Goal: Information Seeking & Learning: Learn about a topic

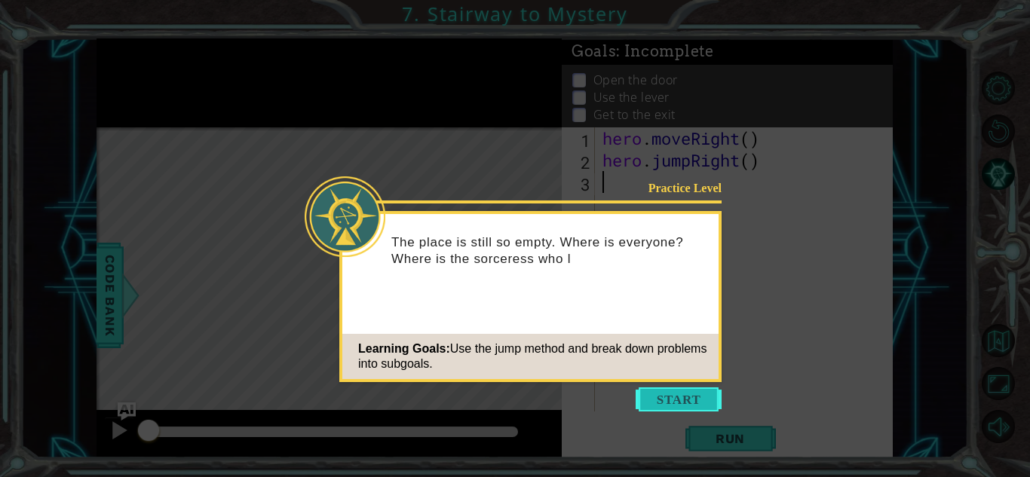
click at [658, 404] on button "Start" at bounding box center [679, 400] width 86 height 24
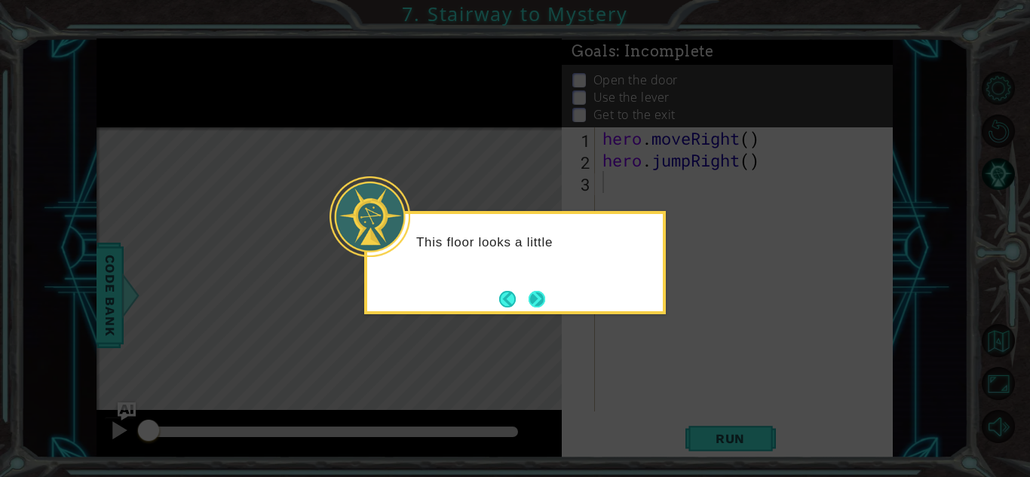
click at [540, 303] on button "Next" at bounding box center [537, 298] width 17 height 17
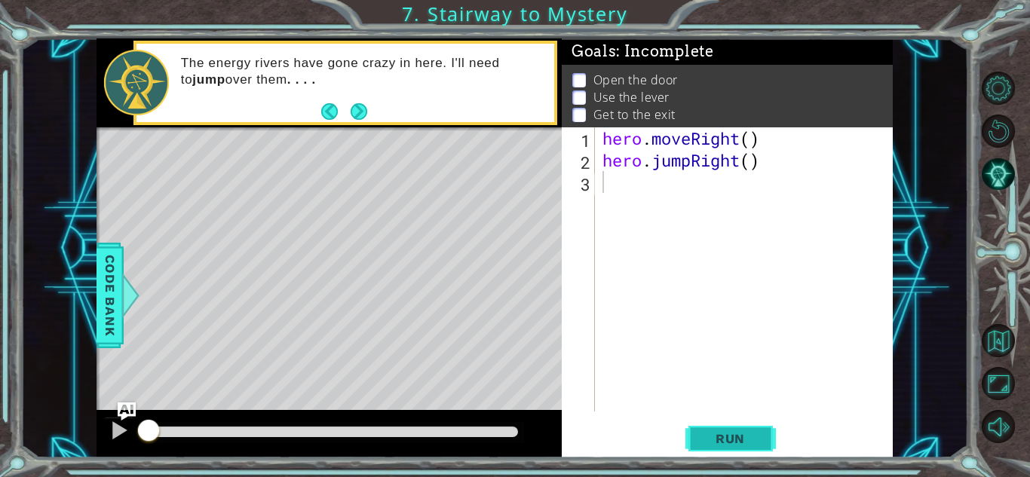
click at [734, 429] on button "Run" at bounding box center [730, 438] width 90 height 33
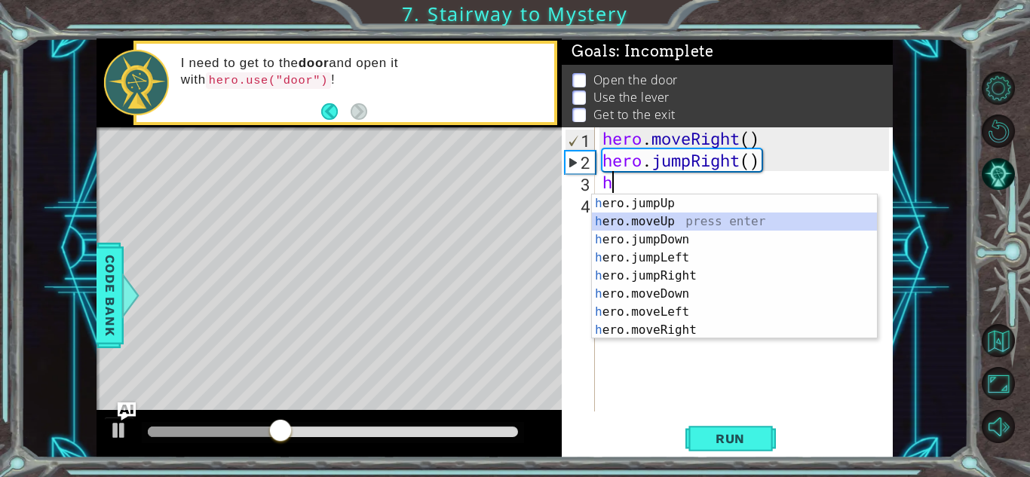
click at [672, 220] on div "h ero.jumpUp press enter h ero.moveUp press enter h ero.jumpDown press enter h …" at bounding box center [734, 285] width 285 height 181
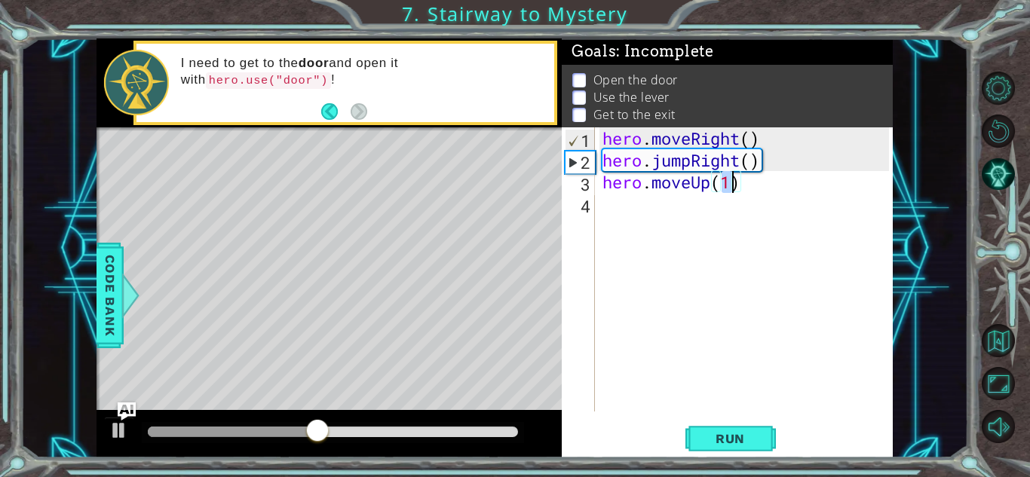
type textarea "hero.moveUp()"
click at [652, 188] on div "hero . moveRight ( ) hero . jumpRight ( ) hero . moveUp ( )" at bounding box center [747, 291] width 297 height 328
click at [613, 204] on div "hero . moveRight ( ) hero . jumpRight ( ) hero . moveUp ( )" at bounding box center [747, 291] width 297 height 328
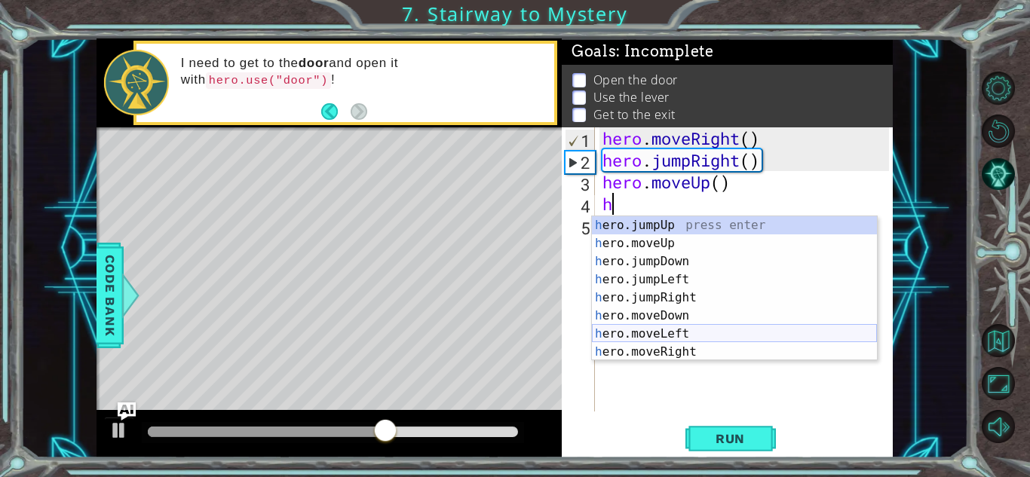
click at [689, 330] on div "h ero.jumpUp press enter h ero.moveUp press enter h ero.jumpDown press enter h …" at bounding box center [734, 306] width 285 height 181
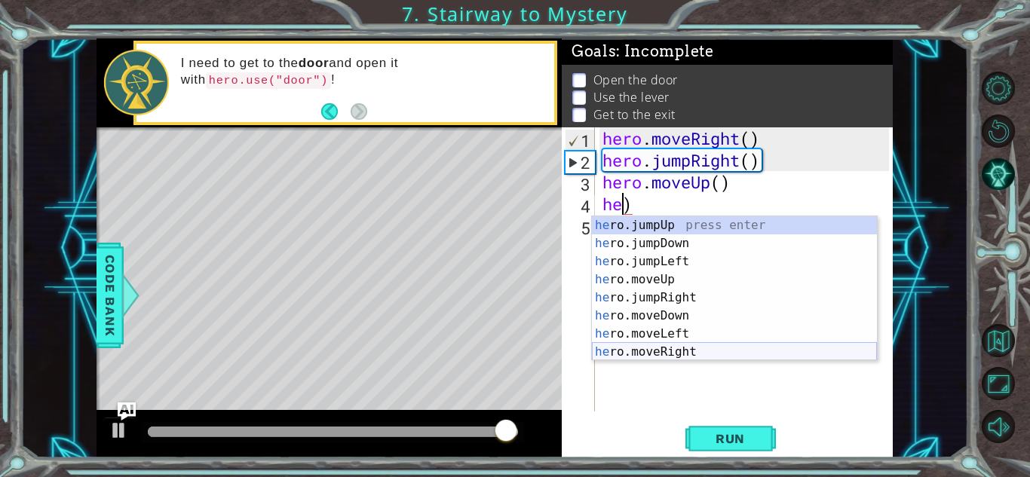
click at [674, 351] on div "he ro.jumpUp press enter he ro.jumpDown press enter he ro.jumpLeft press enter …" at bounding box center [734, 306] width 285 height 181
type textarea "hero.moveRight(1)"
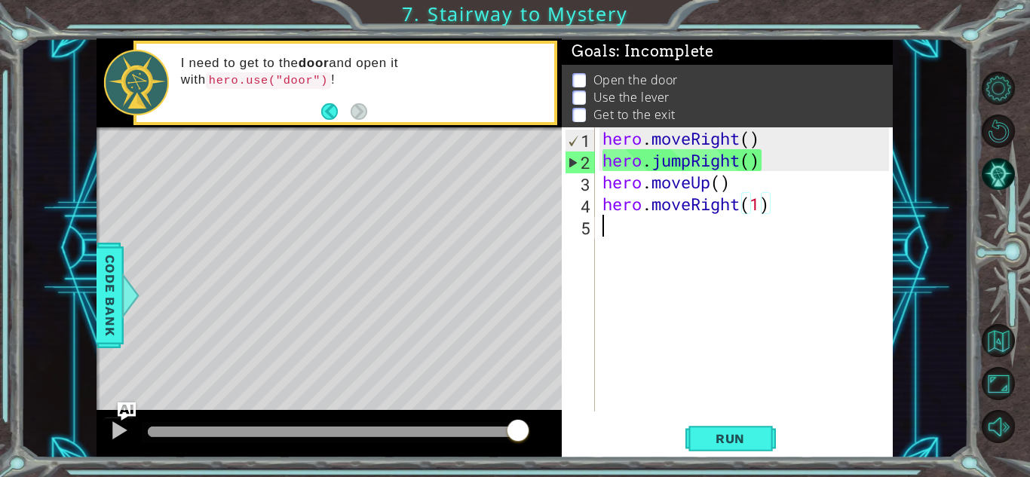
click at [627, 228] on div "hero . moveRight ( ) hero . jumpRight ( ) hero . moveUp ( ) hero . moveRight ( …" at bounding box center [747, 291] width 297 height 328
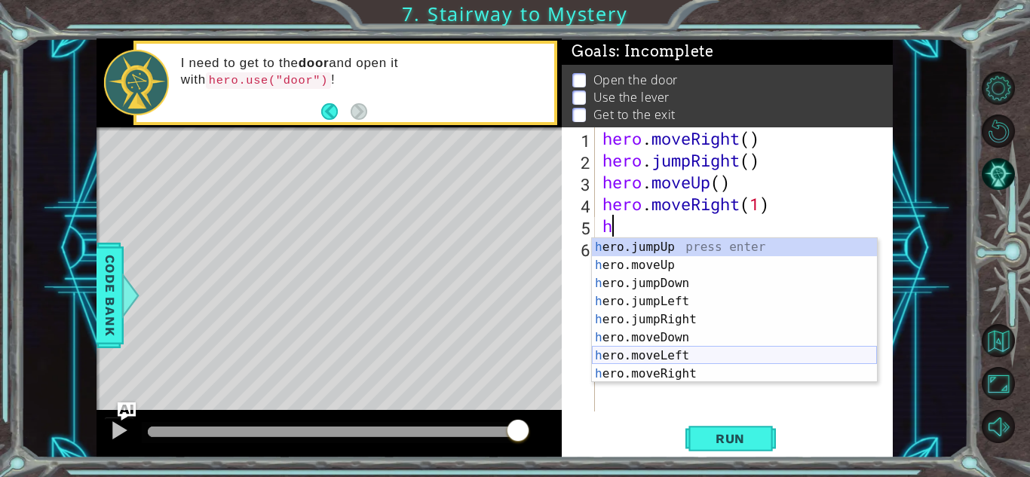
scroll to position [18, 0]
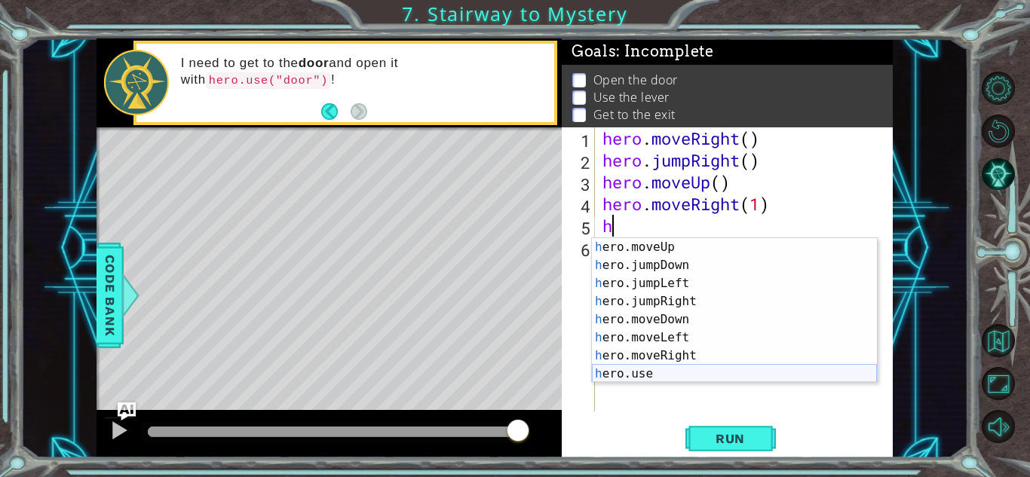
click at [624, 379] on div "h ero.moveUp press enter h ero.jumpDown press enter h ero.jumpLeft press enter …" at bounding box center [734, 328] width 285 height 181
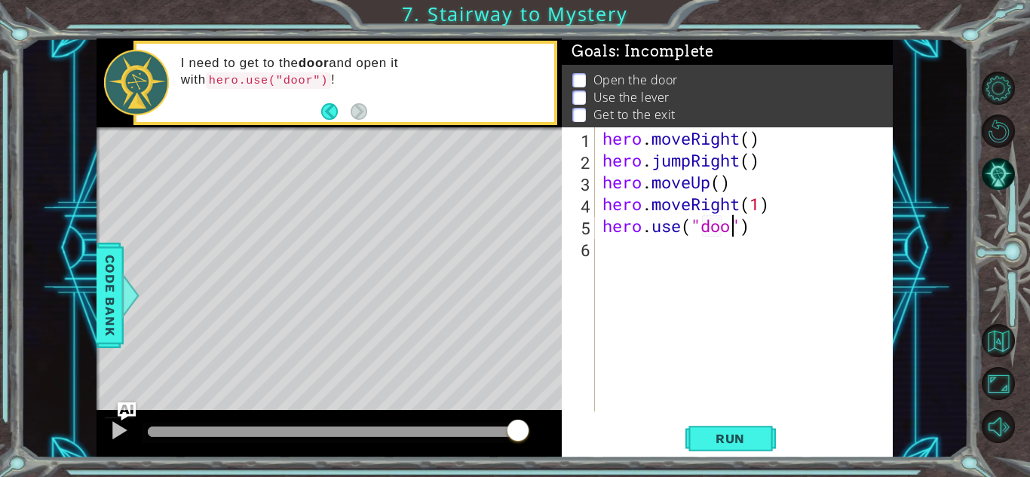
type textarea "hero.use("door")"
click at [734, 439] on span "Run" at bounding box center [730, 438] width 60 height 15
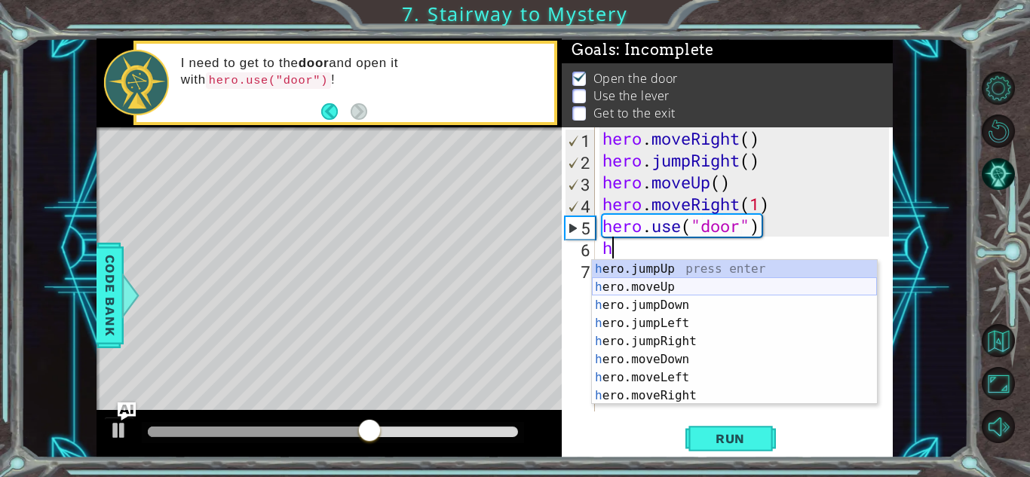
click at [644, 282] on div "h ero.jumpUp press enter h ero.moveUp press enter h ero.jumpDown press enter h …" at bounding box center [734, 350] width 285 height 181
type textarea "hero.moveUp(1)"
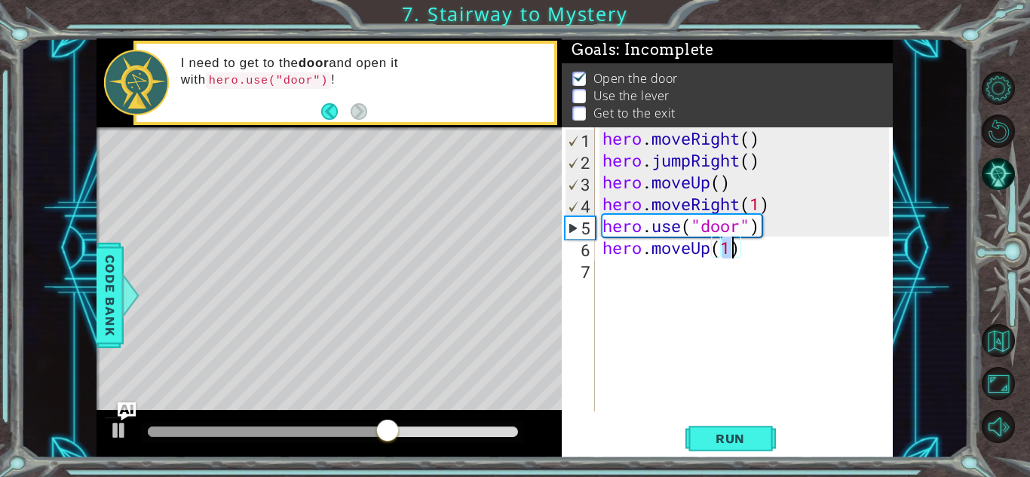
click at [642, 277] on div "hero . moveRight ( ) hero . jumpRight ( ) hero . moveUp ( ) hero . moveRight ( …" at bounding box center [747, 291] width 297 height 328
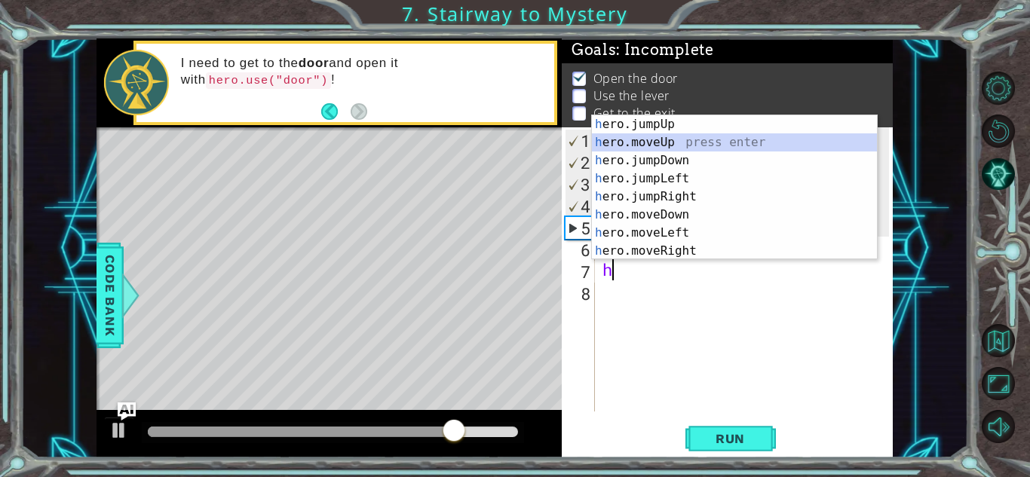
click at [655, 140] on div "h ero.jumpUp press enter h ero.moveUp press enter h ero.jumpDown press enter h …" at bounding box center [734, 205] width 285 height 181
type textarea "hero.moveUp(1)"
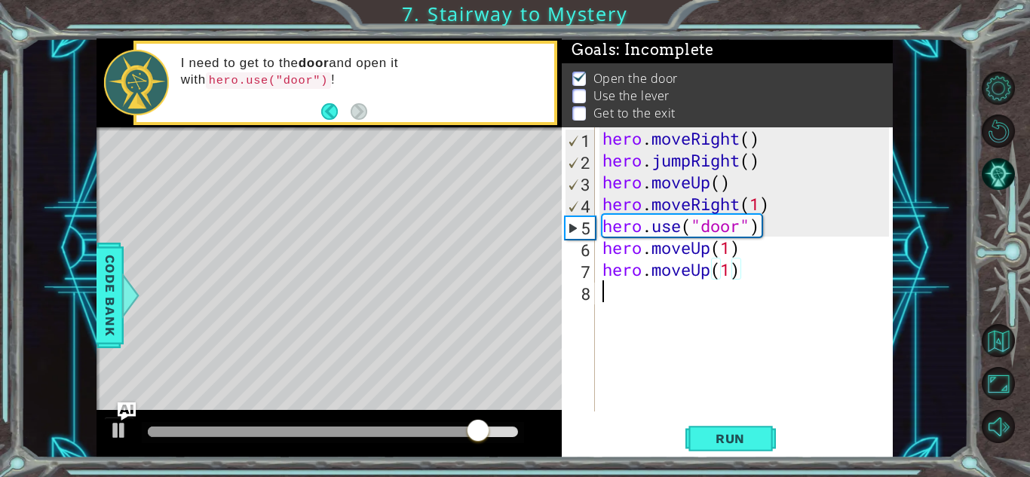
click at [668, 299] on div "hero . moveRight ( ) hero . jumpRight ( ) hero . moveUp ( ) hero . moveRight ( …" at bounding box center [747, 291] width 297 height 328
type textarea "h"
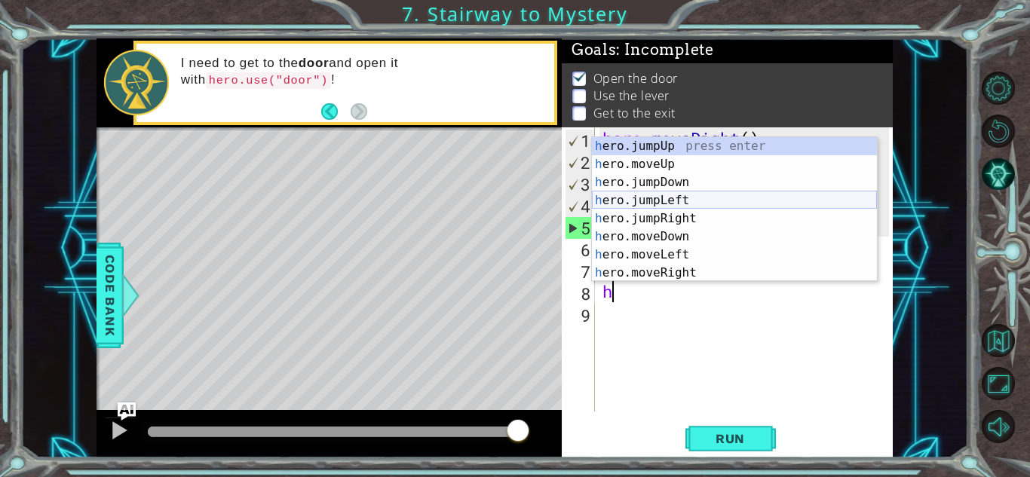
click at [674, 201] on div "h ero.jumpUp press enter h ero.moveUp press enter h ero.jumpDown press enter h …" at bounding box center [734, 227] width 285 height 181
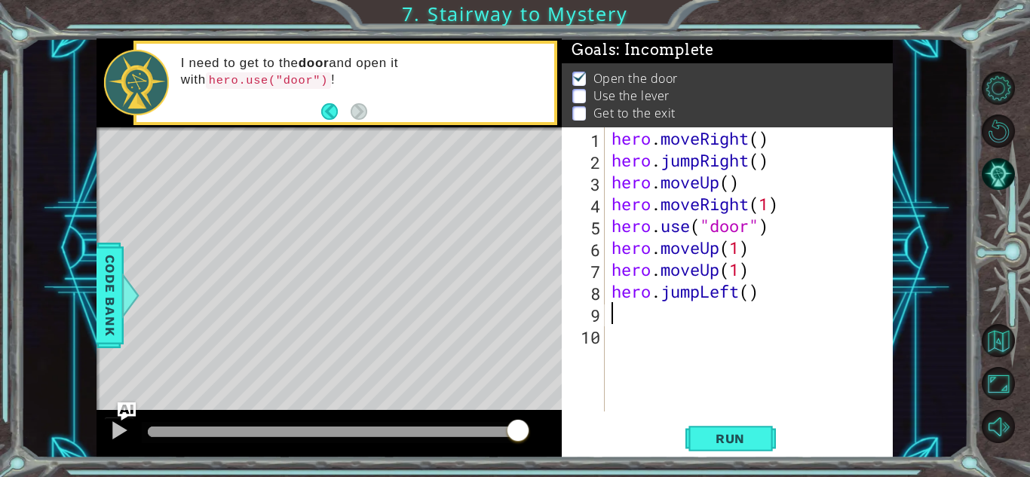
type textarea "h"
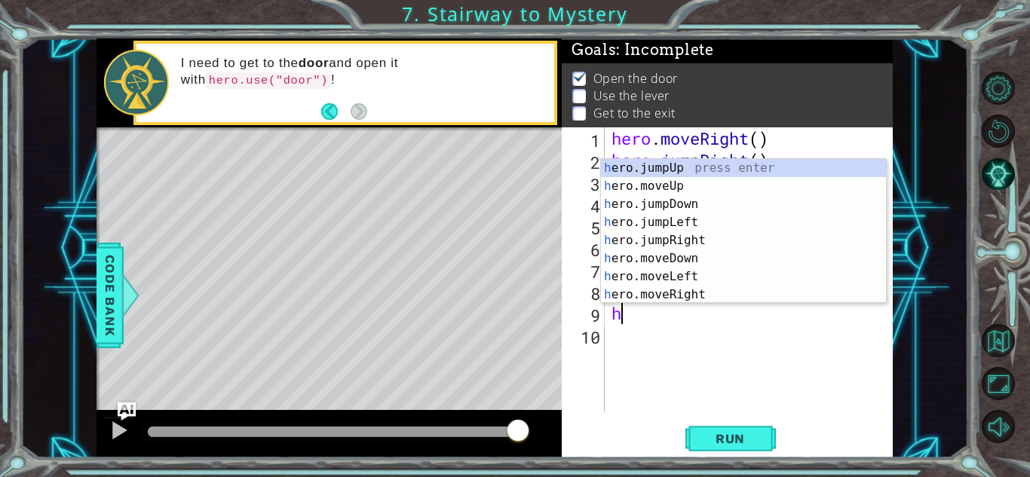
click at [619, 391] on div "hero . moveRight ( ) hero . jumpRight ( ) hero . moveUp ( ) hero . moveRight ( …" at bounding box center [752, 291] width 288 height 328
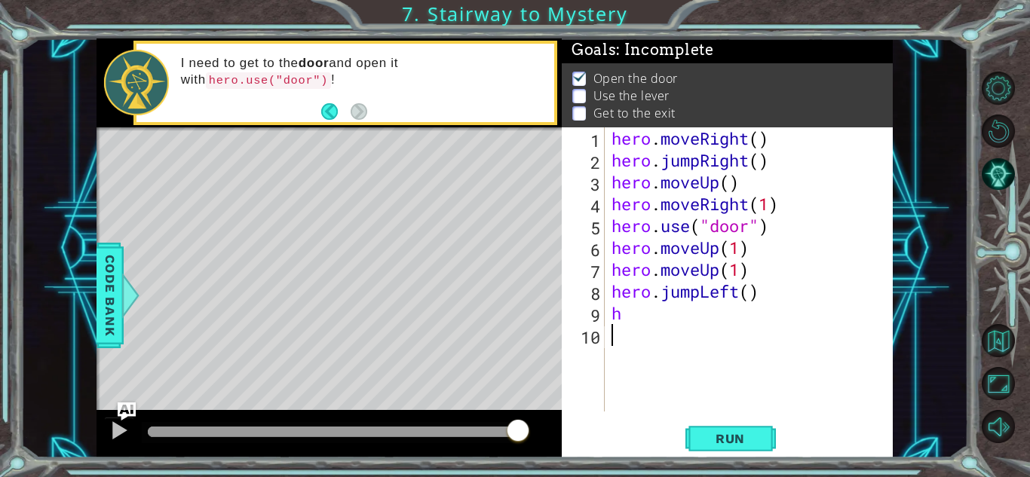
click at [757, 294] on div "hero . moveRight ( ) hero . jumpRight ( ) hero . moveUp ( ) hero . moveRight ( …" at bounding box center [752, 291] width 288 height 328
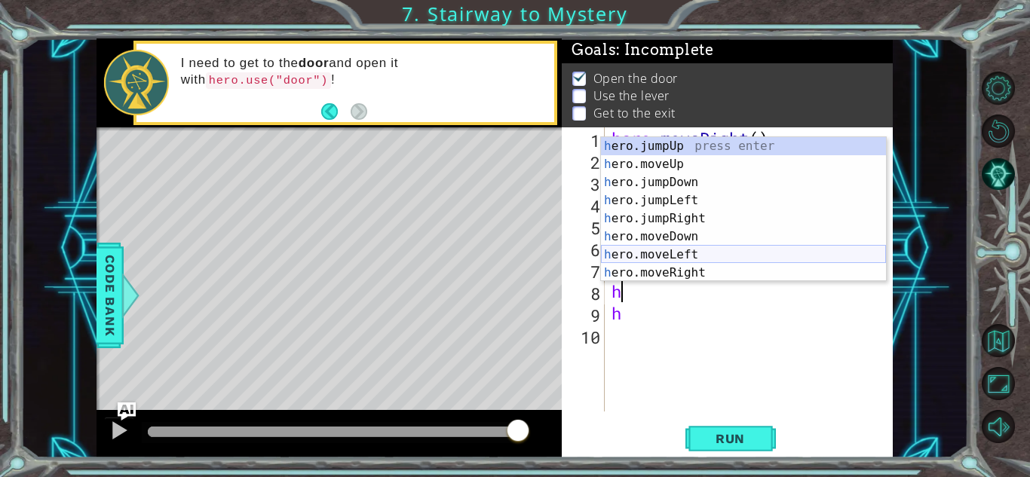
click at [734, 255] on div "h ero.jumpUp press enter h ero.moveUp press enter h ero.jumpDown press enter h …" at bounding box center [743, 227] width 285 height 181
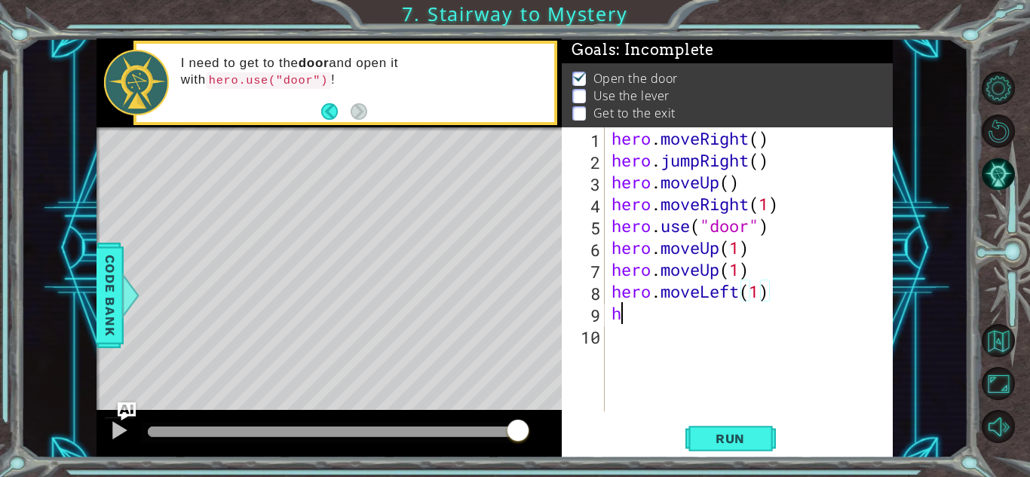
click at [645, 318] on div "hero . moveRight ( ) hero . jumpRight ( ) hero . moveUp ( ) hero . moveRight ( …" at bounding box center [752, 291] width 288 height 328
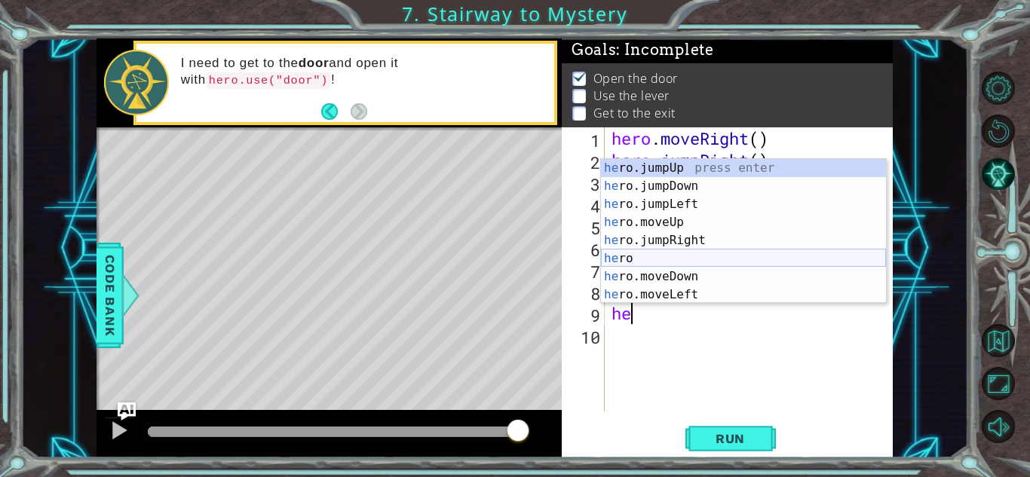
scroll to position [36, 0]
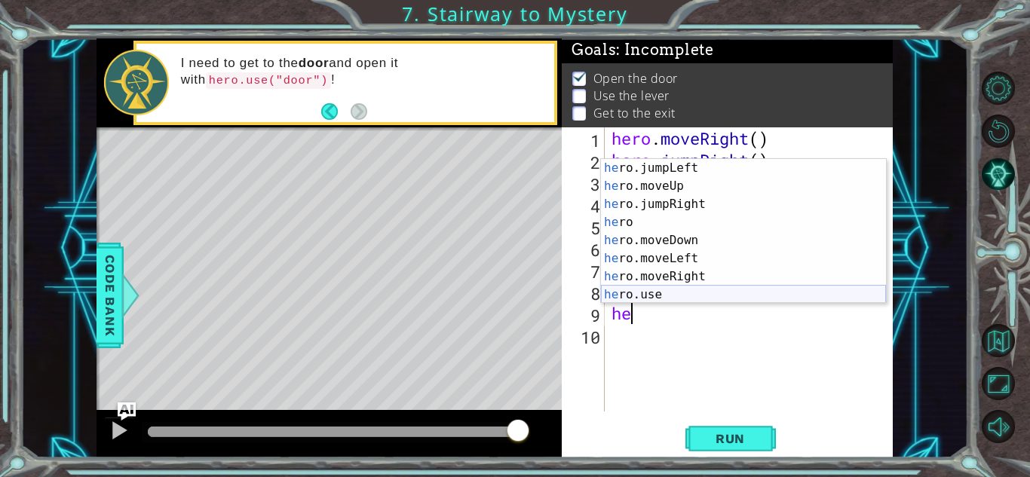
click at [621, 291] on div "he ro.jumpLeft press enter he ro.moveUp press enter he ro.jumpRight press enter…" at bounding box center [743, 249] width 285 height 181
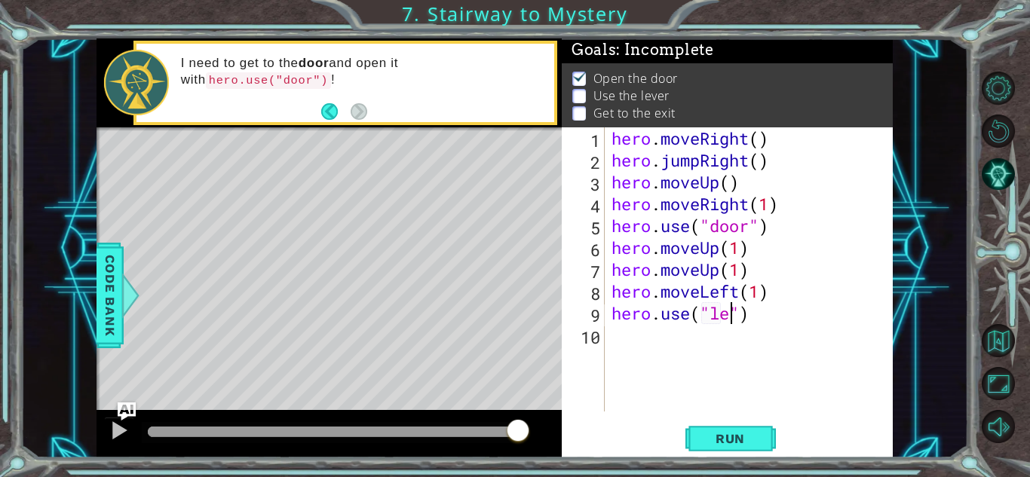
scroll to position [0, 5]
type textarea "hero.use("lever")"
click at [625, 336] on div "hero . moveRight ( ) hero . jumpRight ( ) hero . moveUp ( ) hero . moveRight ( …" at bounding box center [752, 291] width 288 height 328
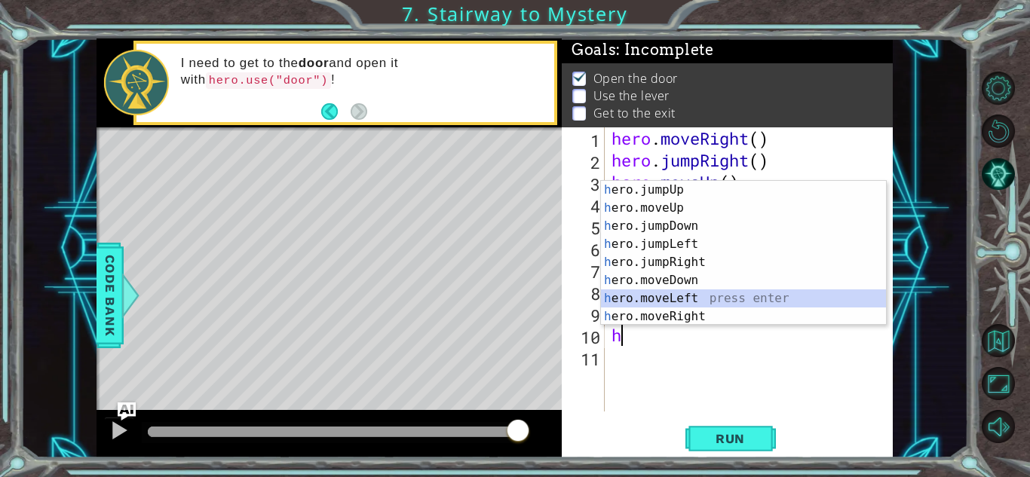
click at [670, 298] on div "h ero.jumpUp press enter h ero.moveUp press enter h ero.jumpDown press enter h …" at bounding box center [743, 271] width 285 height 181
type textarea "hero.moveLeft(1)"
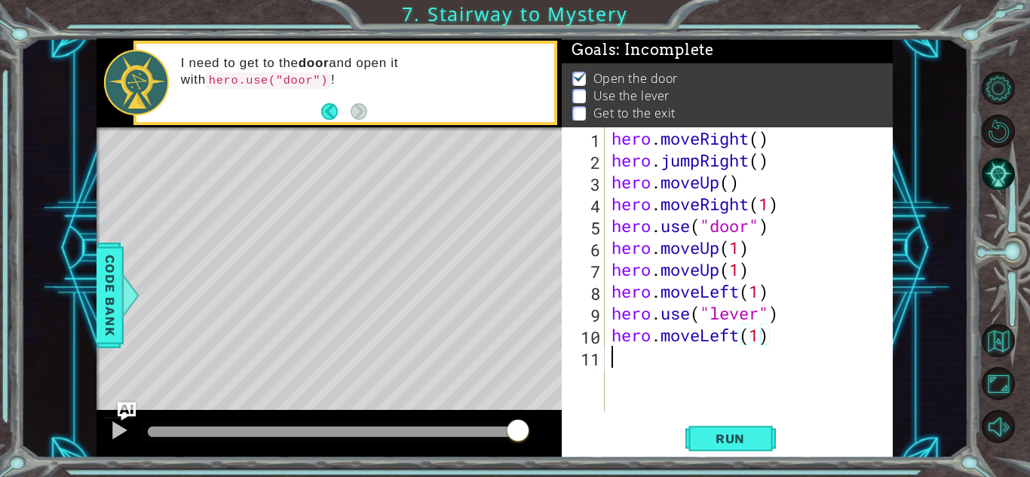
click at [618, 354] on div "hero . moveRight ( ) hero . jumpRight ( ) hero . moveUp ( ) hero . moveRight ( …" at bounding box center [752, 291] width 288 height 328
type textarea "h"
click at [762, 335] on div "hero . moveRight ( ) hero . jumpRight ( ) hero . moveUp ( ) hero . moveRight ( …" at bounding box center [752, 291] width 288 height 328
type textarea "hero.moveLeft(2)"
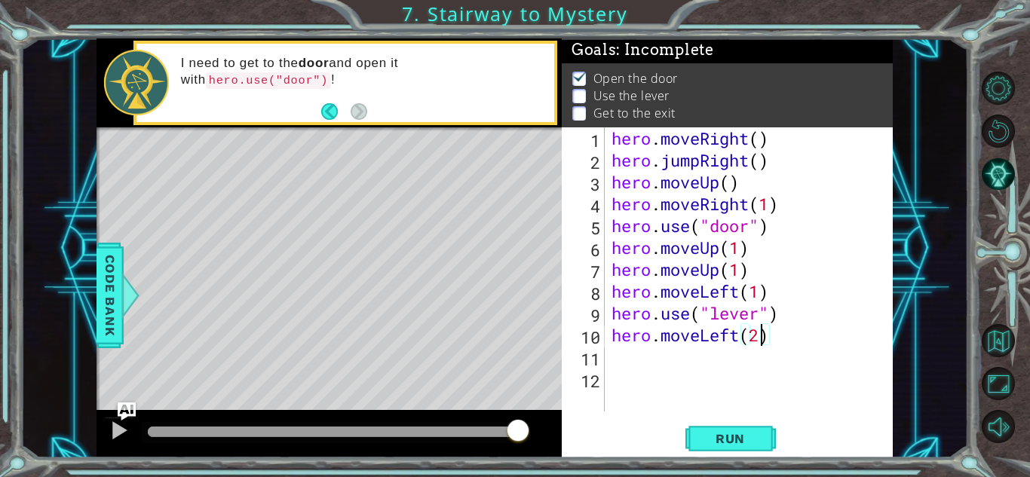
click at [636, 364] on div "hero . moveRight ( ) hero . jumpRight ( ) hero . moveUp ( ) hero . moveRight ( …" at bounding box center [752, 291] width 288 height 328
type textarea "h"
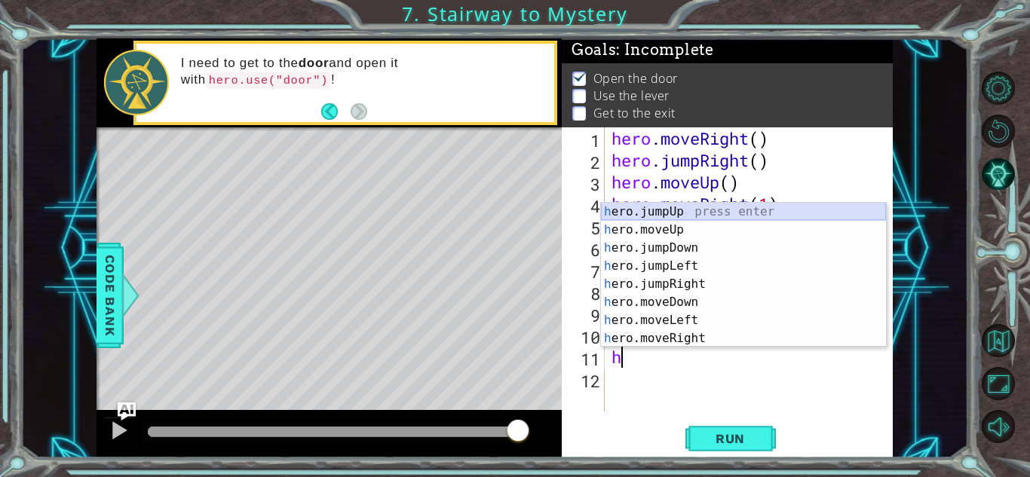
click at [705, 211] on div "h ero.jumpUp press enter h ero.moveUp press enter h ero.jumpDown press enter h …" at bounding box center [743, 293] width 285 height 181
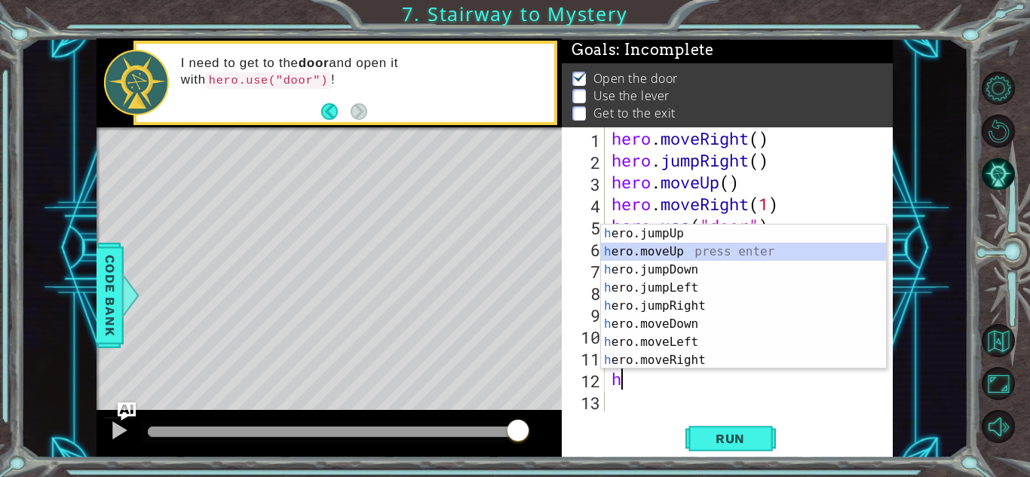
click at [661, 252] on div "h ero.jumpUp press enter h ero.moveUp press enter h ero.jumpDown press enter h …" at bounding box center [743, 315] width 285 height 181
type textarea "hero.moveUp(1)"
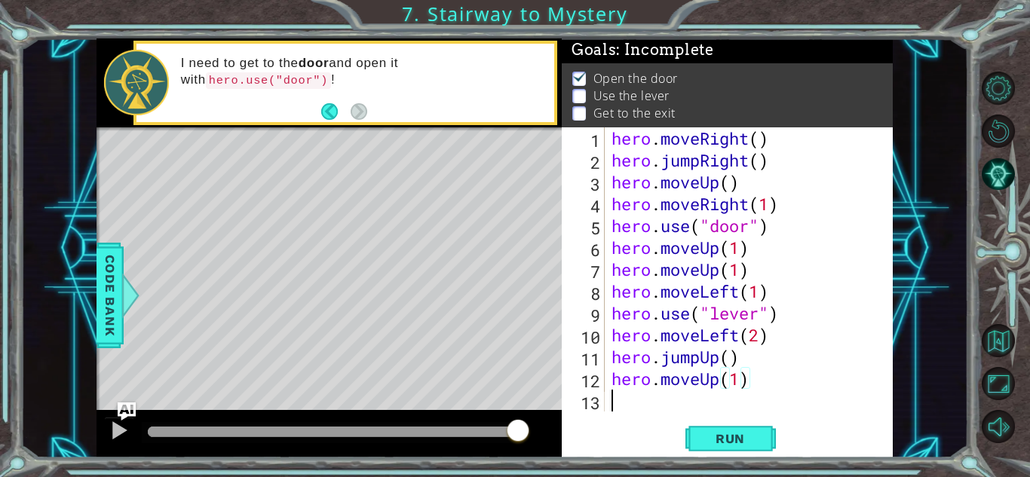
click at [612, 403] on div "hero . moveRight ( ) hero . jumpRight ( ) hero . moveUp ( ) hero . moveRight ( …" at bounding box center [752, 291] width 288 height 328
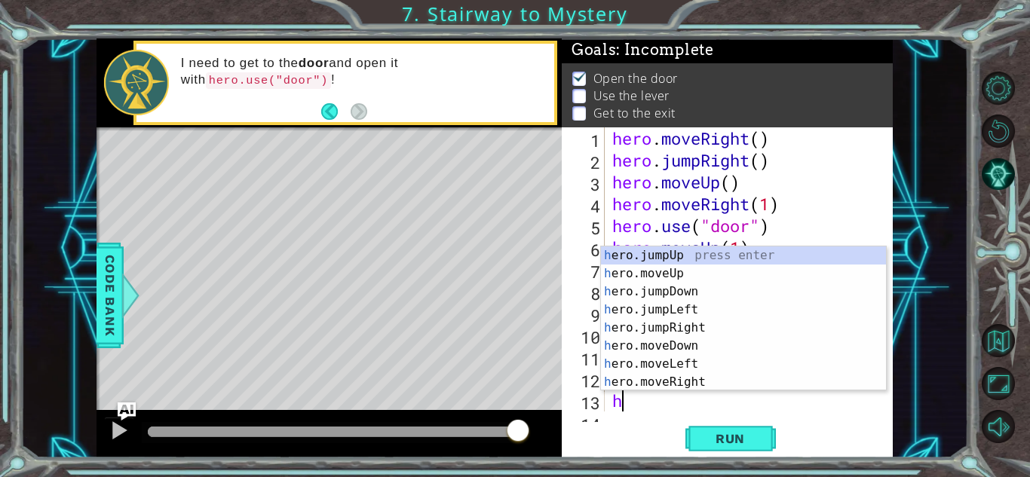
scroll to position [22, 0]
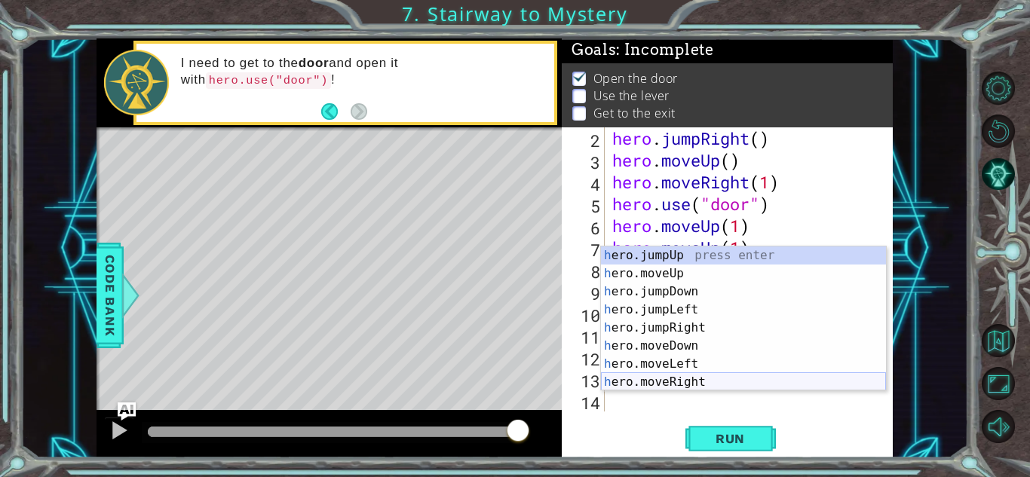
click at [671, 385] on div "h ero.jumpUp press enter h ero.moveUp press enter h ero.jumpDown press enter h …" at bounding box center [743, 337] width 285 height 181
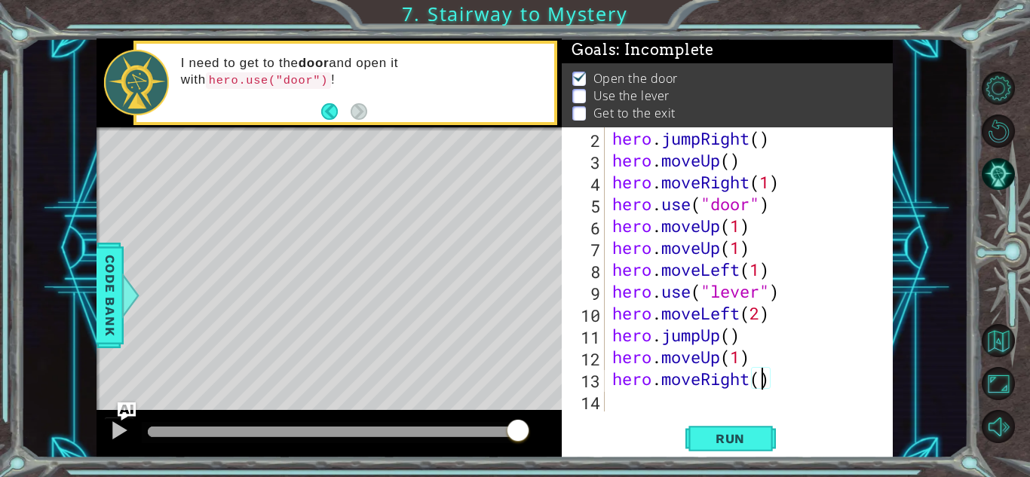
scroll to position [0, 7]
click at [732, 446] on button "Run" at bounding box center [730, 438] width 90 height 33
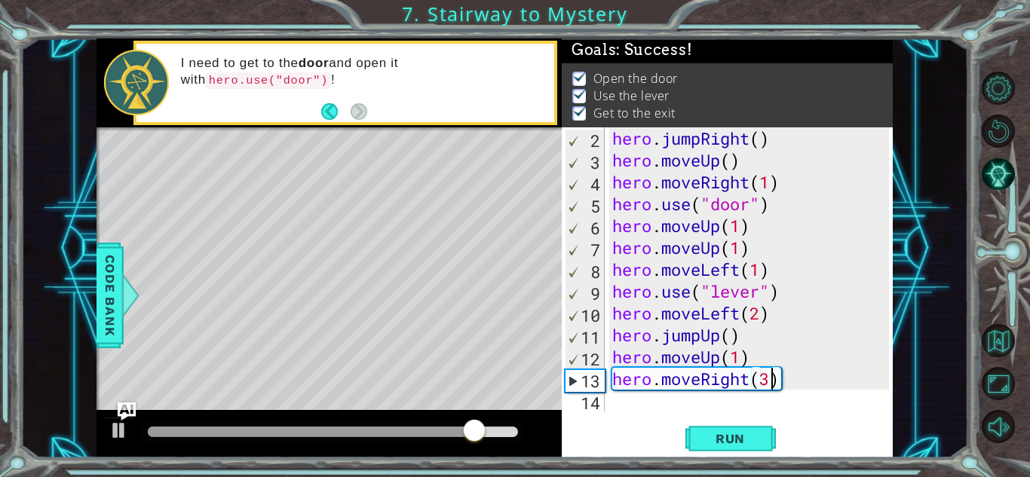
click at [752, 357] on div "hero . jumpRight ( ) hero . moveUp ( ) hero . moveRight ( 1 ) hero . use ( "doo…" at bounding box center [752, 291] width 287 height 328
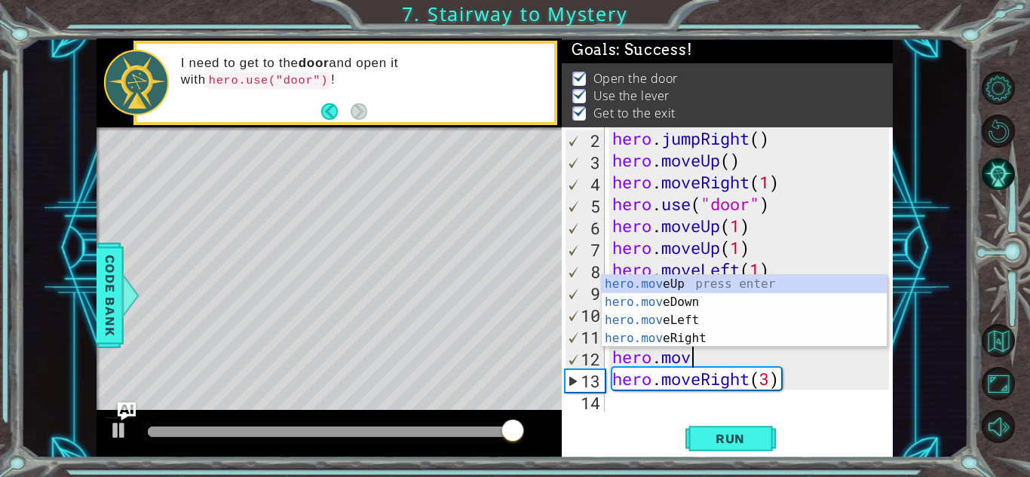
type textarea "hero."
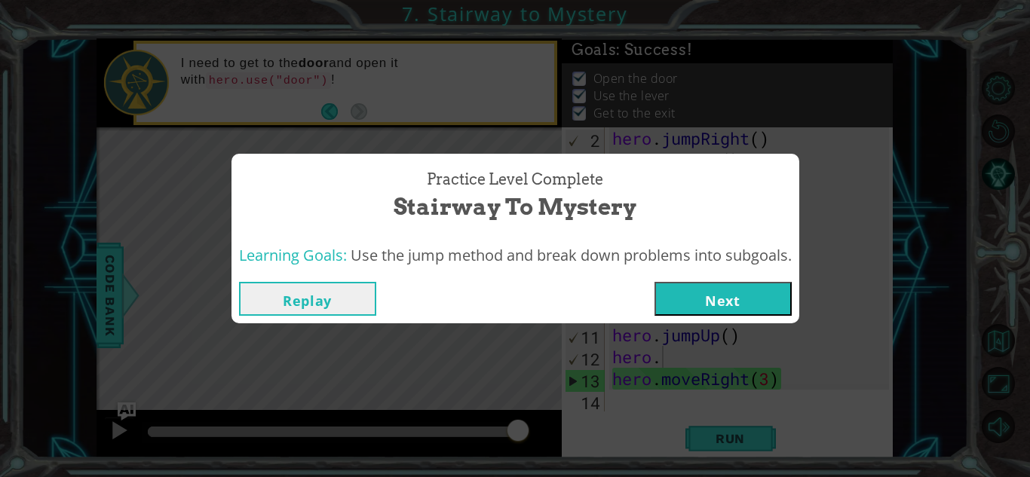
click at [752, 309] on button "Next" at bounding box center [722, 299] width 137 height 34
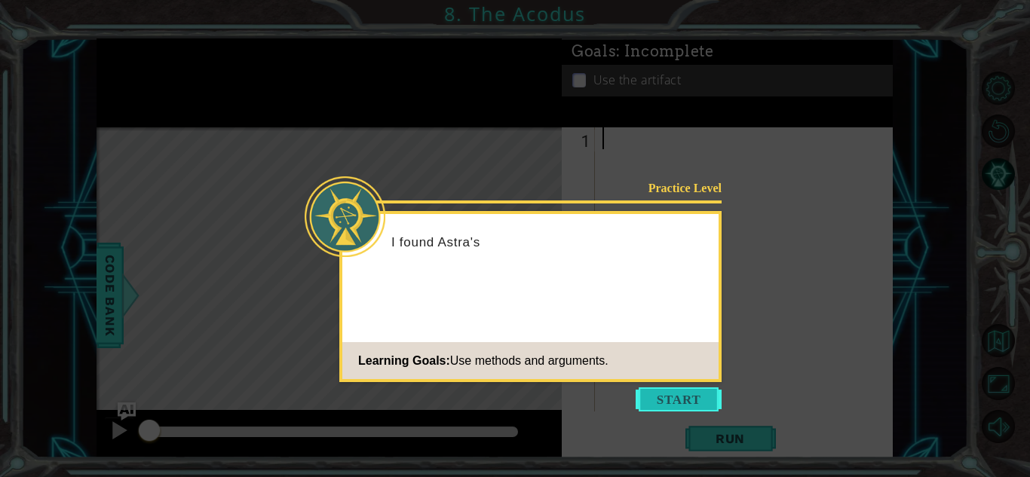
click at [657, 404] on button "Start" at bounding box center [679, 400] width 86 height 24
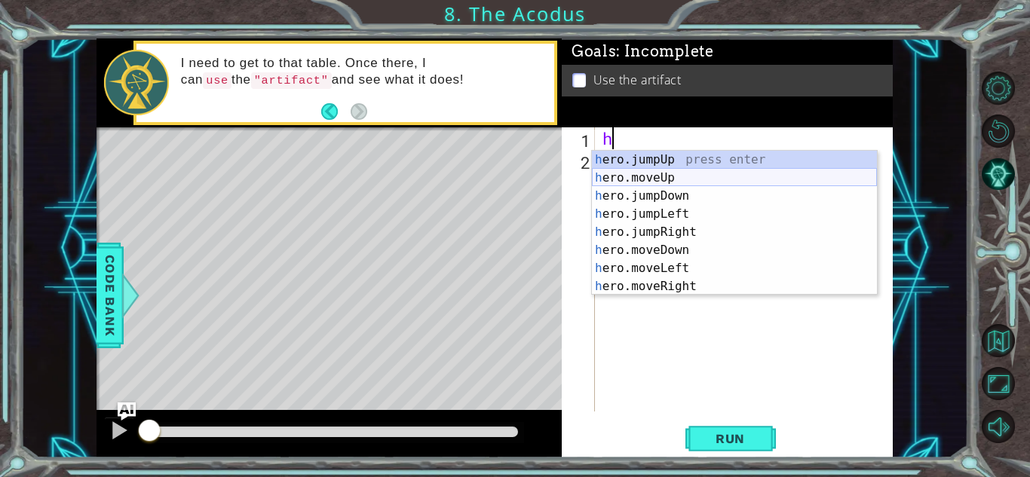
click at [627, 179] on div "h ero.jumpUp press enter h ero.moveUp press enter h ero.jumpDown press enter h …" at bounding box center [734, 241] width 285 height 181
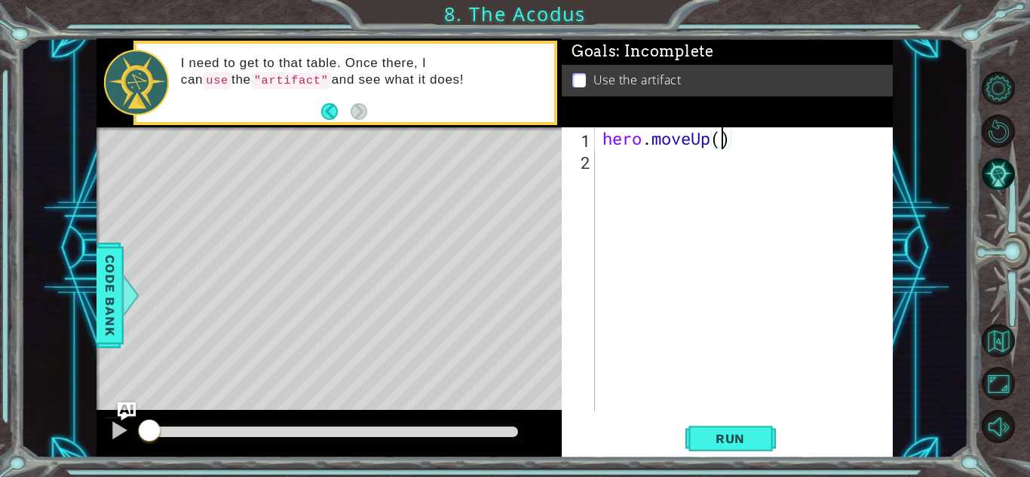
type textarea "hero.moveUp(2)"
click at [641, 170] on div "hero . moveUp ( 2 )" at bounding box center [747, 291] width 297 height 328
type textarea "h"
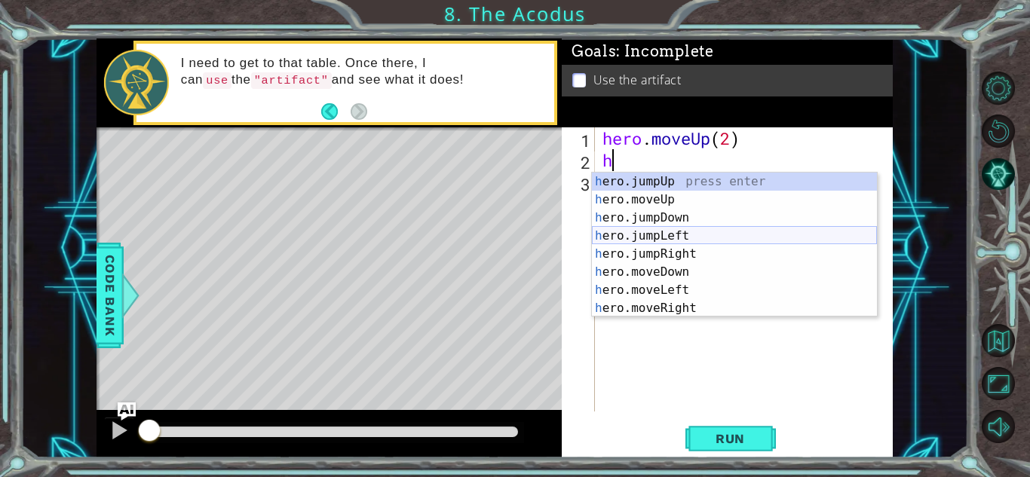
click at [650, 235] on div "h ero.jumpUp press enter h ero.moveUp press enter h ero.jumpDown press enter h …" at bounding box center [734, 263] width 285 height 181
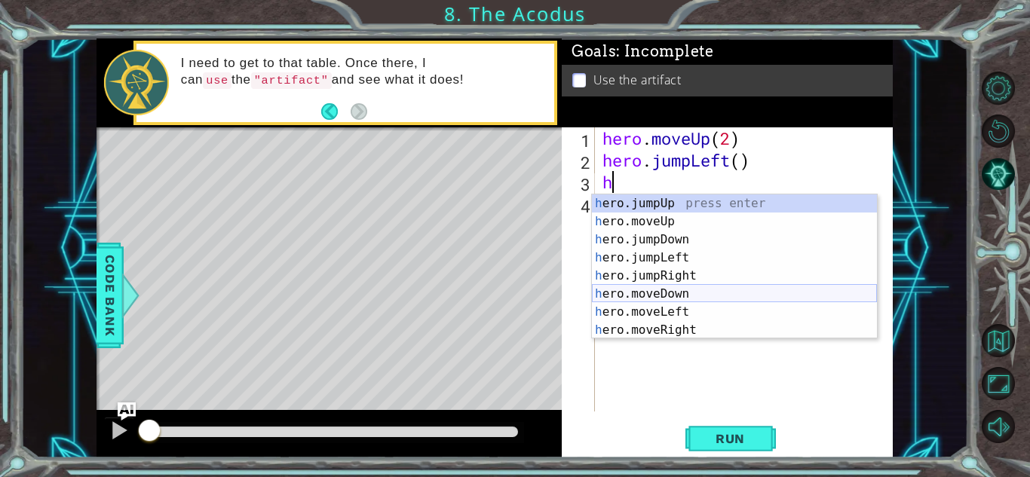
click at [661, 288] on div "h ero.jumpUp press enter h ero.moveUp press enter h ero.jumpDown press enter h …" at bounding box center [734, 285] width 285 height 181
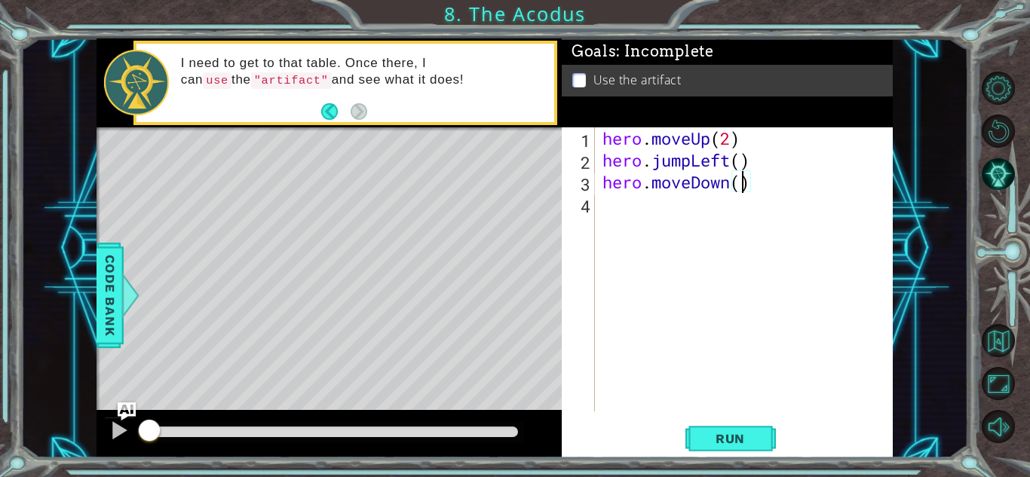
type textarea "hero.moveDown(2)"
click at [634, 213] on div "hero . moveUp ( 2 ) hero . jumpLeft ( ) hero . moveDown ( 2 )" at bounding box center [747, 291] width 297 height 328
type textarea "h"
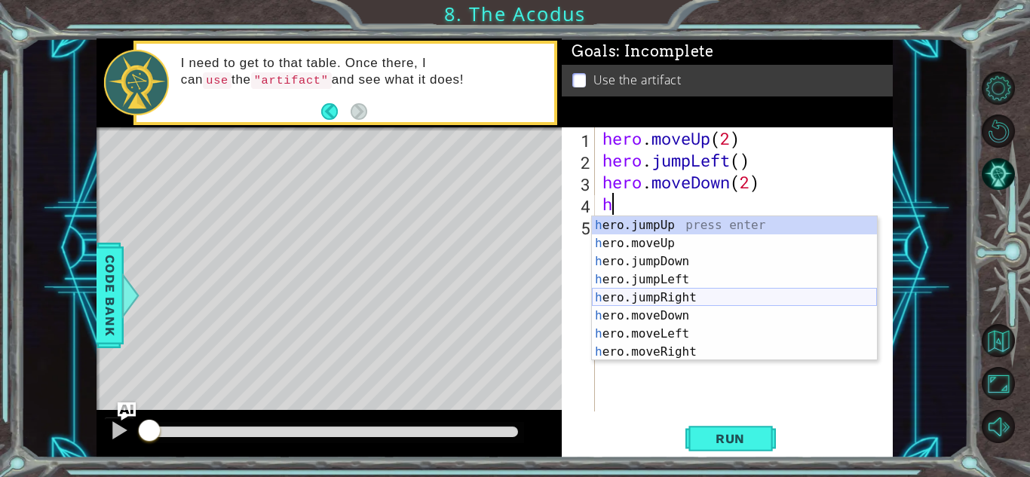
click at [659, 296] on div "h ero.jumpUp press enter h ero.moveUp press enter h ero.jumpDown press enter h …" at bounding box center [734, 306] width 285 height 181
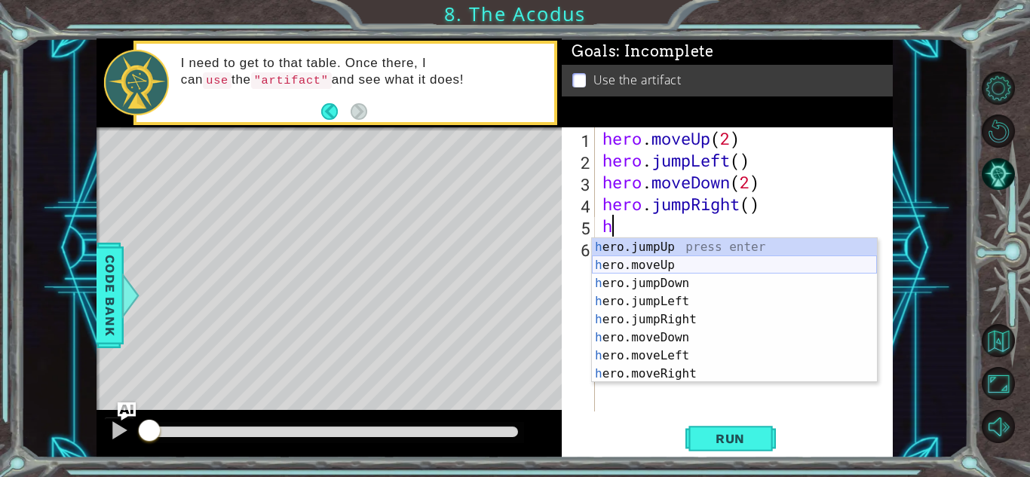
click at [679, 261] on div "h ero.jumpUp press enter h ero.moveUp press enter h ero.jumpDown press enter h …" at bounding box center [734, 328] width 285 height 181
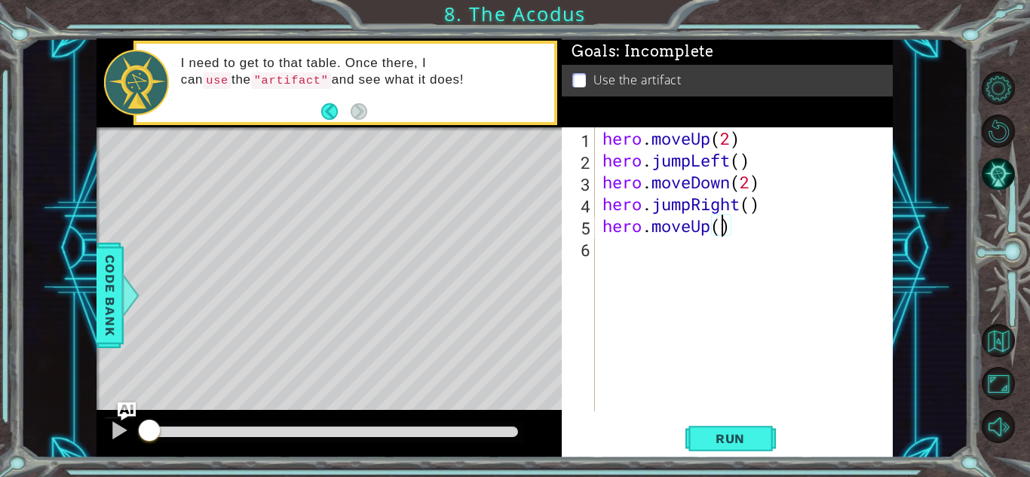
type textarea "hero.moveUp(2)"
click at [624, 246] on div "hero . moveUp ( 2 ) hero . jumpLeft ( ) hero . moveDown ( 2 ) hero . jumpRight …" at bounding box center [747, 291] width 297 height 328
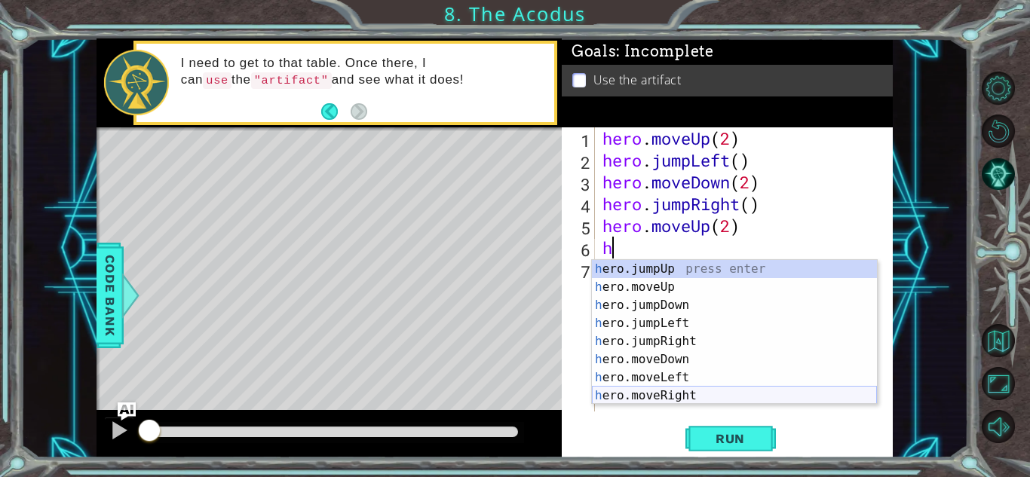
click at [642, 394] on div "h ero.jumpUp press enter h ero.moveUp press enter h ero.jumpDown press enter h …" at bounding box center [734, 350] width 285 height 181
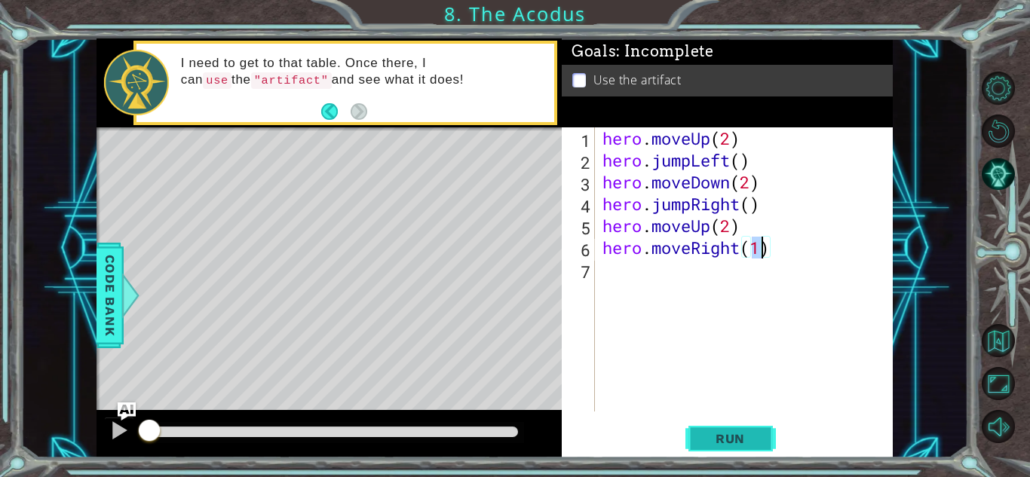
click at [751, 436] on span "Run" at bounding box center [730, 438] width 60 height 15
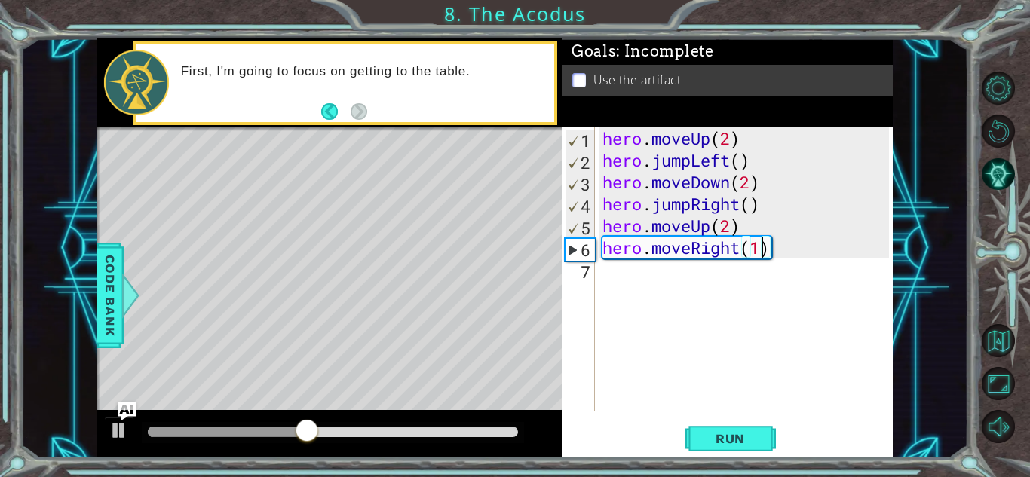
click at [731, 158] on div "hero . moveUp ( 2 ) hero . jumpLeft ( ) hero . moveDown ( 2 ) hero . jumpRight …" at bounding box center [747, 291] width 297 height 328
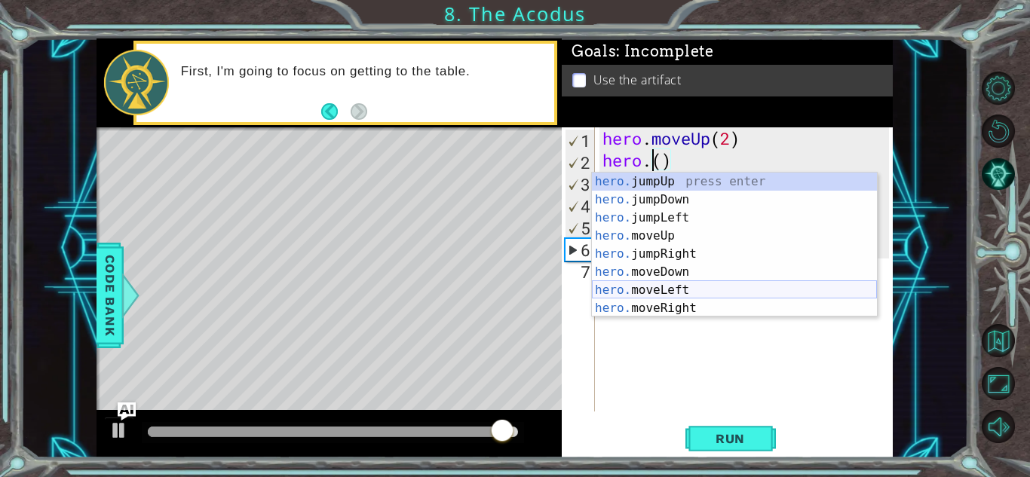
click at [688, 293] on div "hero. jumpUp press enter hero. jumpDown press enter hero. jumpLeft press enter …" at bounding box center [734, 263] width 285 height 181
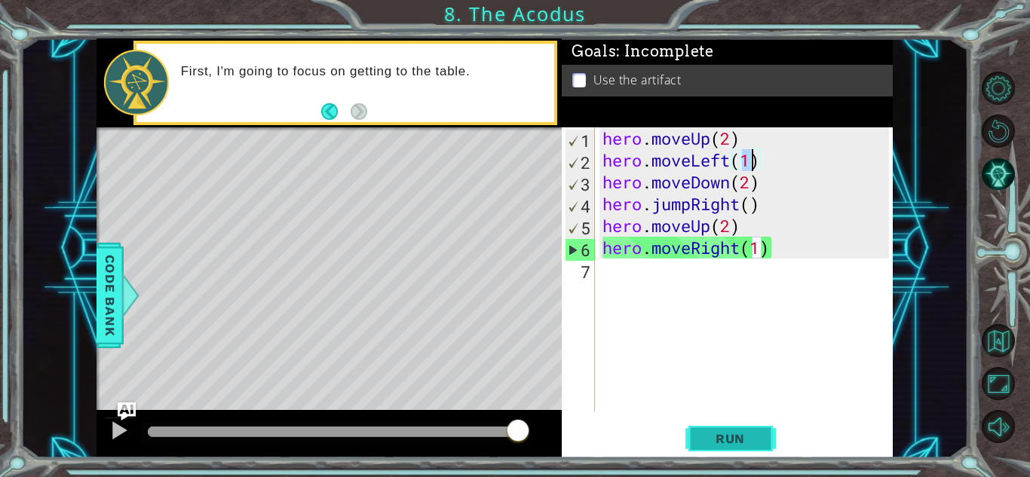
click at [717, 446] on span "Run" at bounding box center [730, 438] width 60 height 15
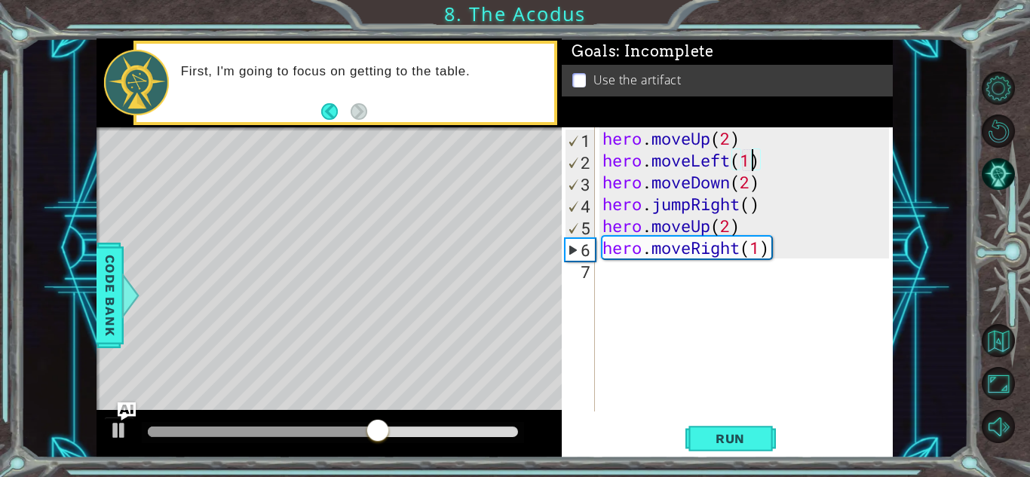
click at [694, 205] on div "hero . moveUp ( 2 ) hero . moveLeft ( 1 ) hero . moveDown ( 2 ) hero . jumpRigh…" at bounding box center [747, 291] width 297 height 328
click at [740, 203] on div "hero . moveUp ( 2 ) hero . moveLeft ( 1 ) hero . moveDown ( 2 ) hero . jumpRigh…" at bounding box center [747, 291] width 297 height 328
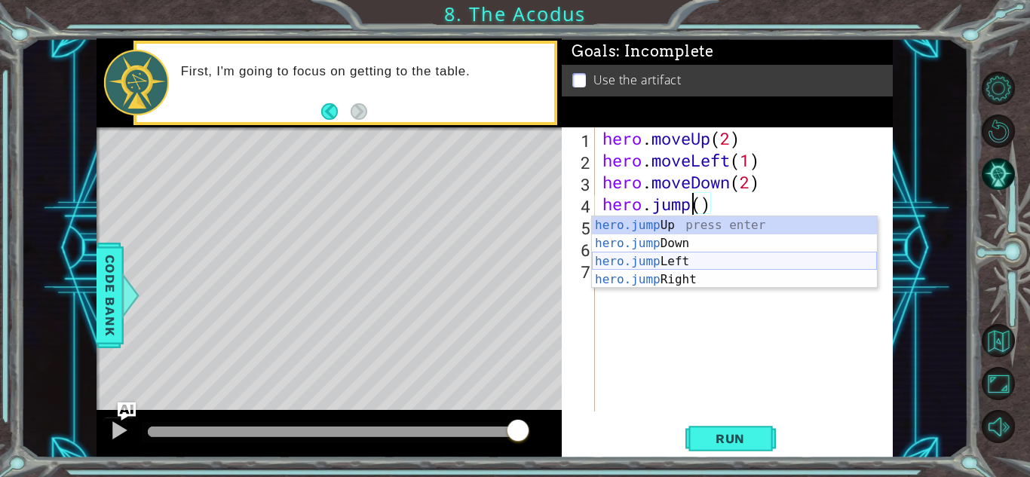
click at [709, 264] on div "hero.jump Up press enter hero.jump Down press enter hero.jump Left press enter …" at bounding box center [734, 270] width 285 height 109
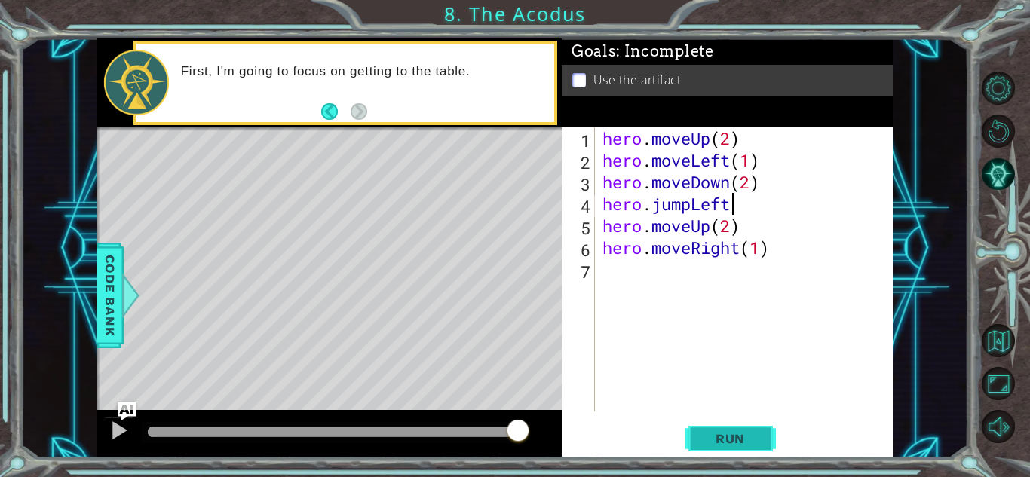
click at [737, 447] on button "Run" at bounding box center [730, 438] width 90 height 33
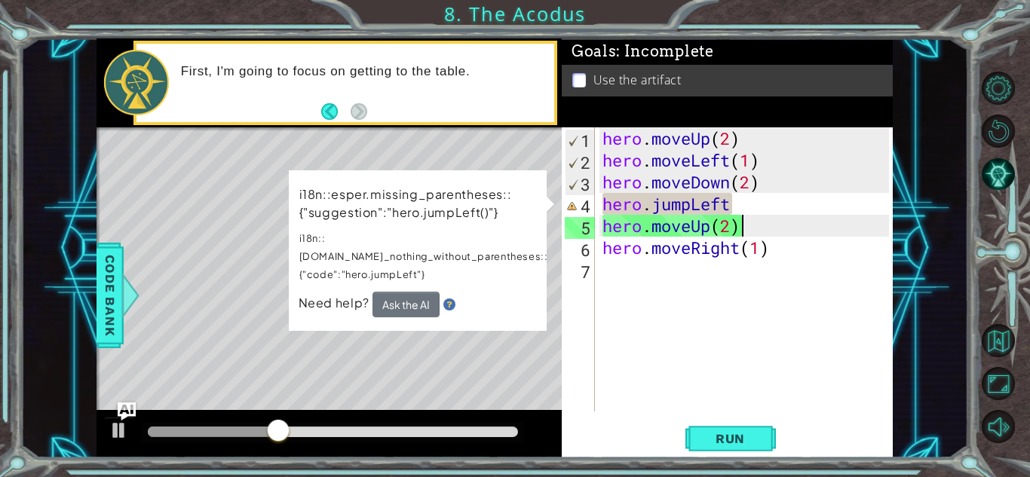
click at [759, 216] on div "hero . moveUp ( 2 ) hero . moveLeft ( 1 ) hero . moveDown ( 2 ) hero . jumpLeft…" at bounding box center [747, 291] width 297 height 328
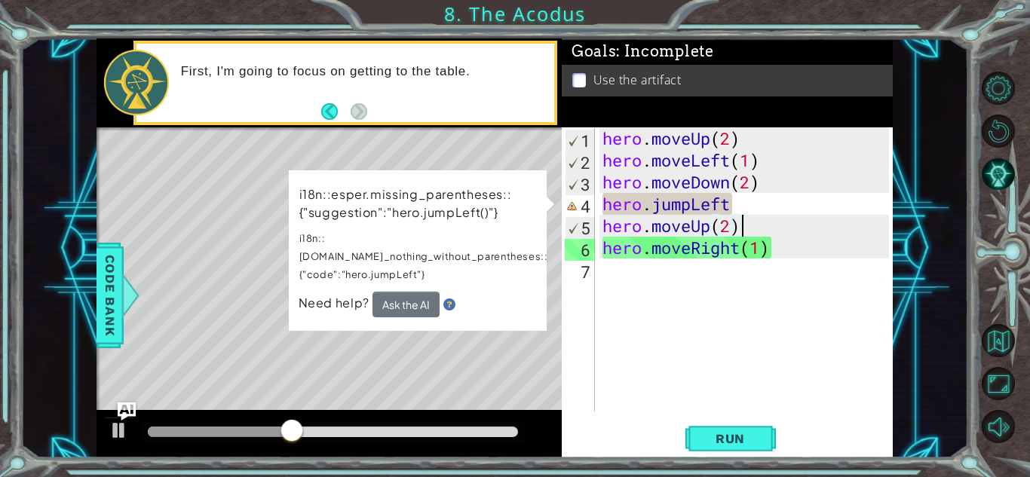
click at [759, 216] on div "hero . moveUp ( 2 ) hero . moveLeft ( 1 ) hero . moveDown ( 2 ) hero . jumpLeft…" at bounding box center [747, 291] width 297 height 328
click at [769, 202] on div "hero . moveUp ( 2 ) hero . moveLeft ( 1 ) hero . moveDown ( 2 ) hero . jumpLeft…" at bounding box center [747, 291] width 297 height 328
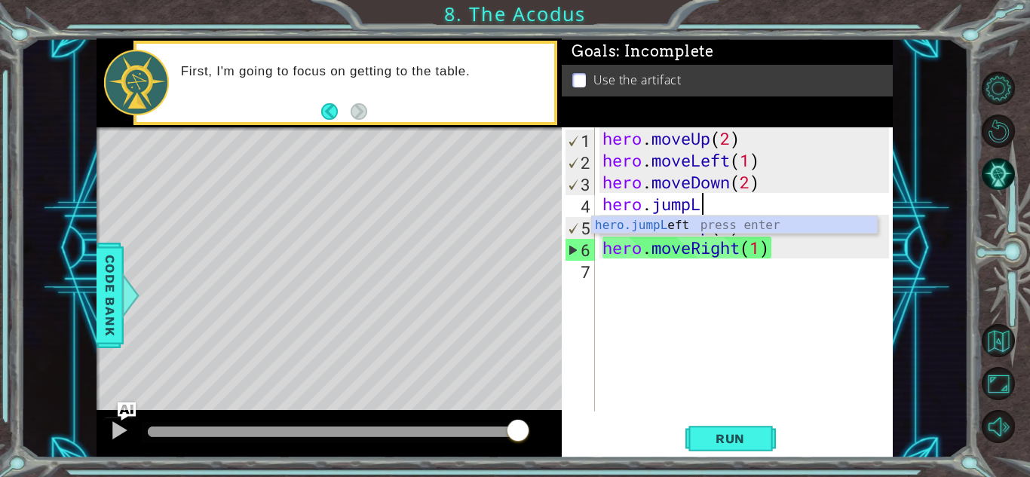
type textarea "hero.jump"
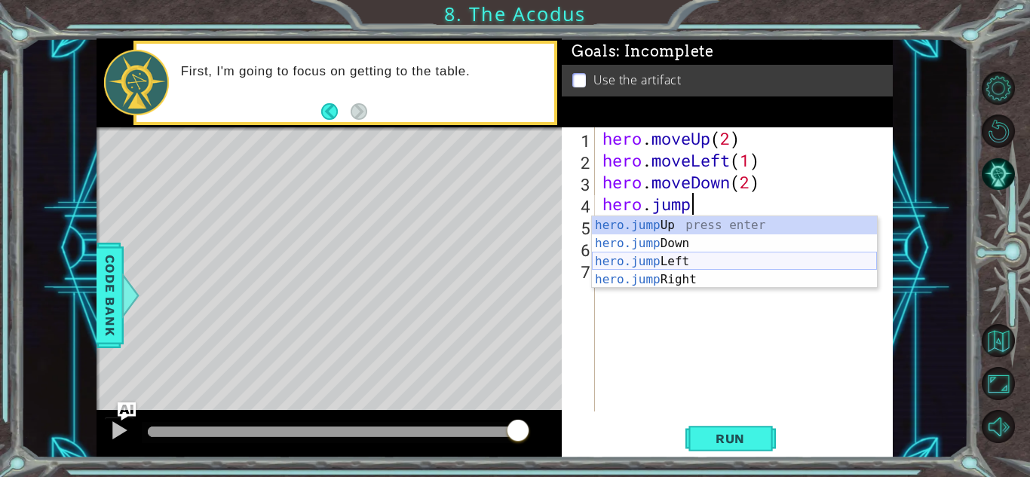
click at [673, 265] on div "hero.jump Up press enter hero.jump Down press enter hero.jump Left press enter …" at bounding box center [734, 270] width 285 height 109
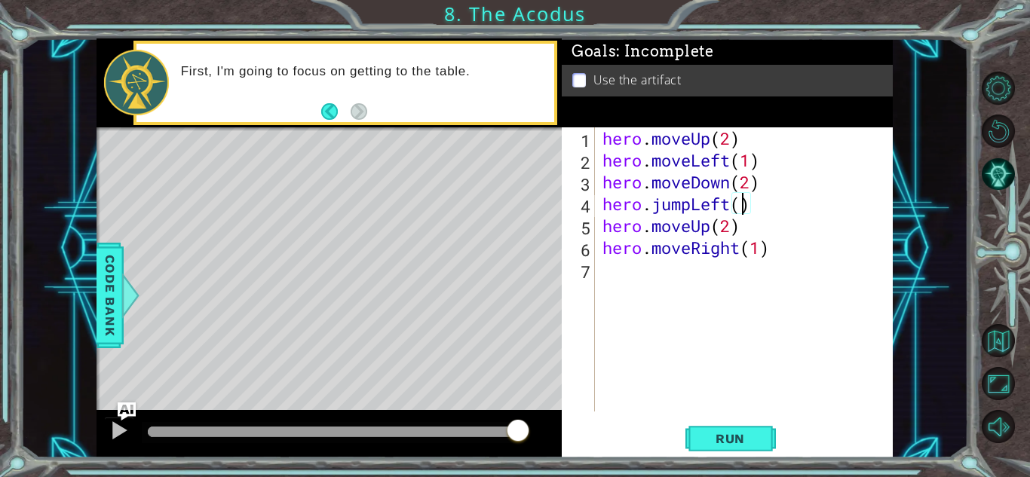
click at [742, 209] on div "hero . moveUp ( 2 ) hero . moveLeft ( 1 ) hero . moveDown ( 2 ) hero . jumpLeft…" at bounding box center [747, 291] width 297 height 328
type textarea "hero.jumpLeft(1)"
click at [769, 445] on button "Run" at bounding box center [730, 438] width 90 height 33
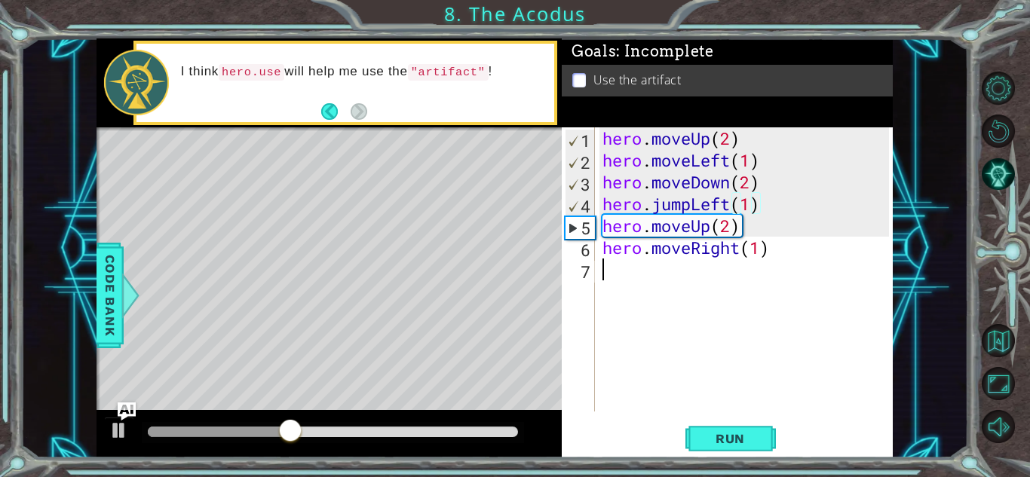
click at [617, 279] on div "hero . moveUp ( 2 ) hero . moveLeft ( 1 ) hero . moveDown ( 2 ) hero . jumpLeft…" at bounding box center [747, 291] width 297 height 328
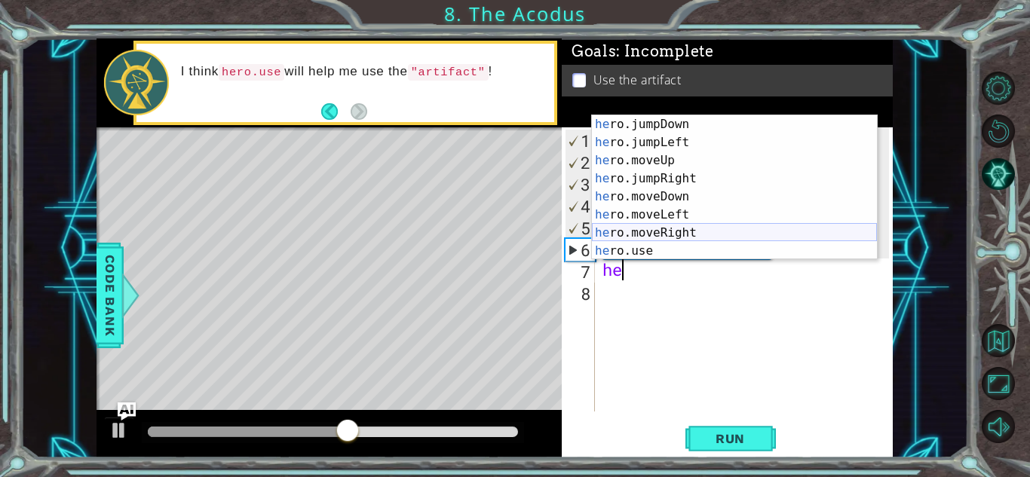
scroll to position [18, 0]
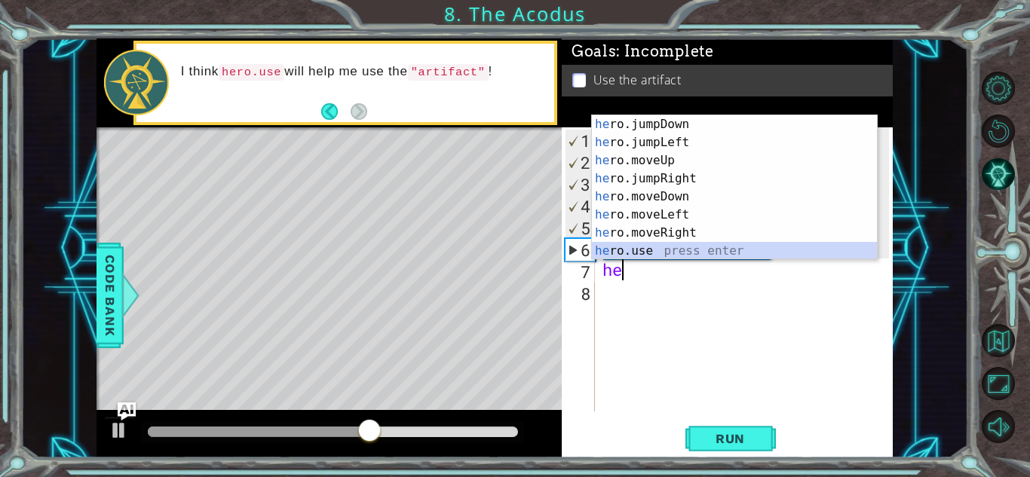
click at [624, 247] on div "he ro.jumpDown press enter he ro.jumpLeft press enter he ro.moveUp press enter …" at bounding box center [734, 205] width 285 height 181
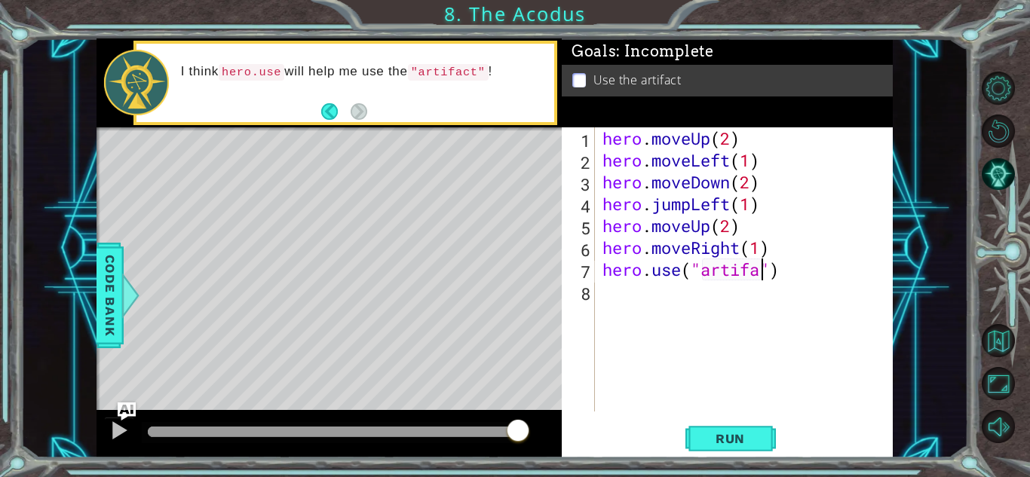
scroll to position [0, 8]
type textarea "hero.use("artifact")"
click at [694, 446] on button "Run" at bounding box center [730, 438] width 90 height 33
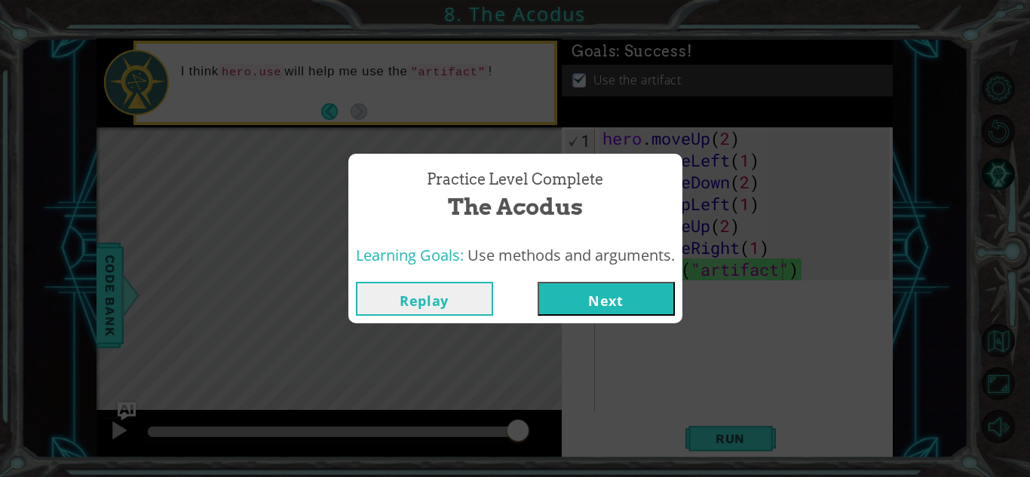
click at [590, 300] on button "Next" at bounding box center [606, 299] width 137 height 34
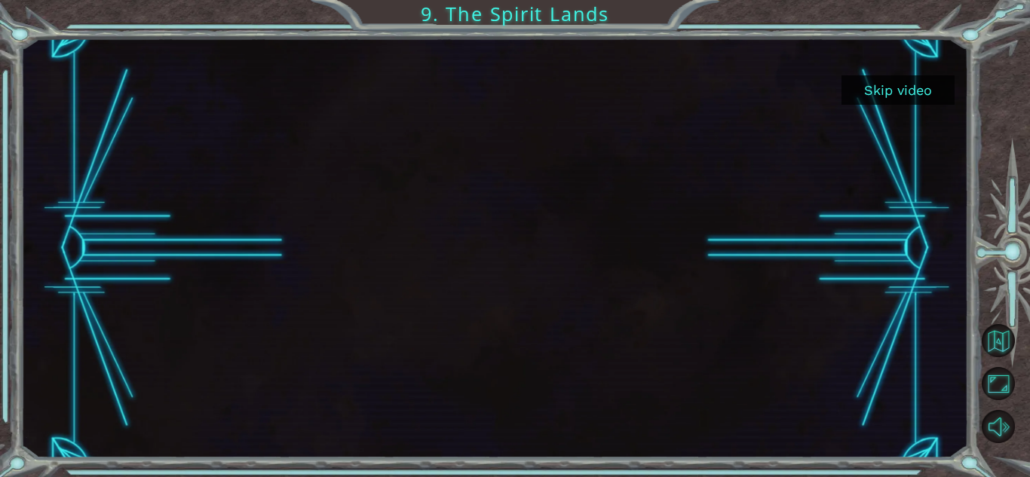
click at [875, 97] on button "Skip video" at bounding box center [897, 89] width 113 height 29
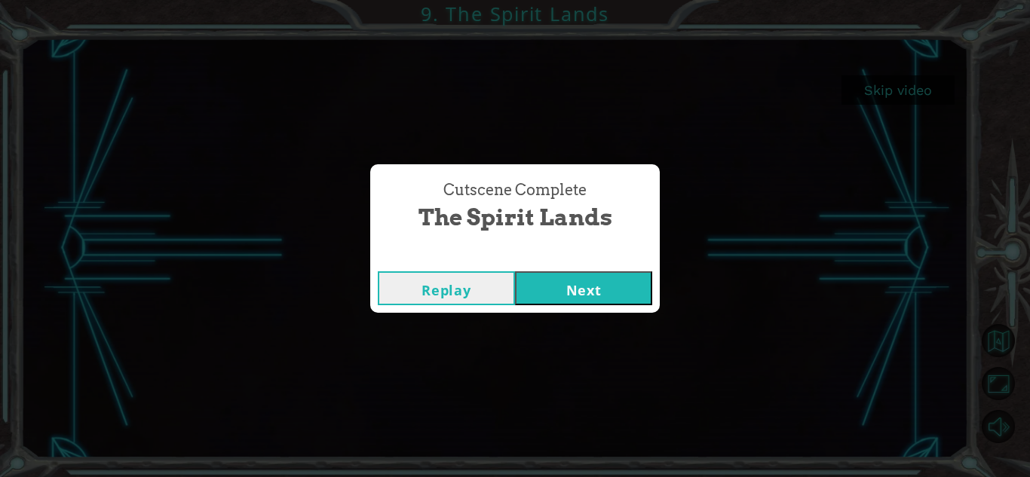
click at [608, 287] on button "Next" at bounding box center [583, 288] width 137 height 34
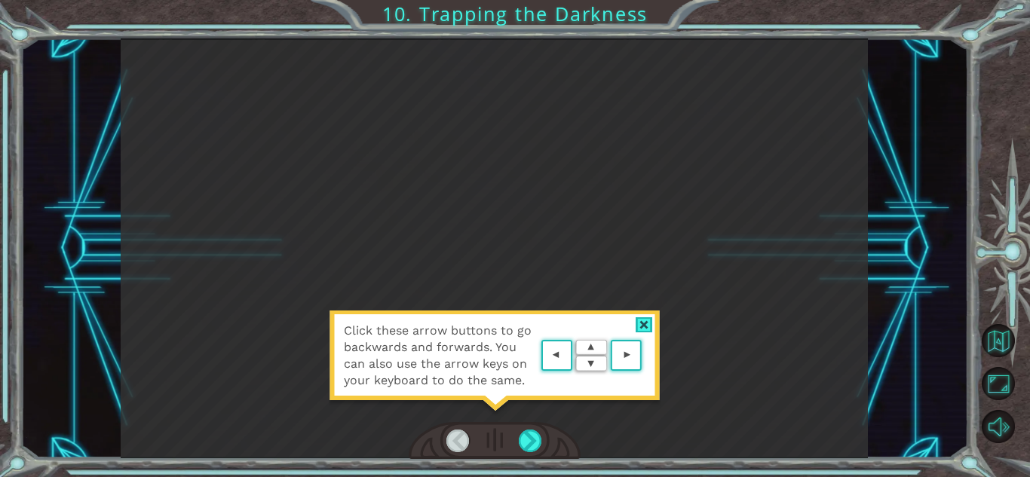
click at [643, 323] on div at bounding box center [644, 325] width 17 height 16
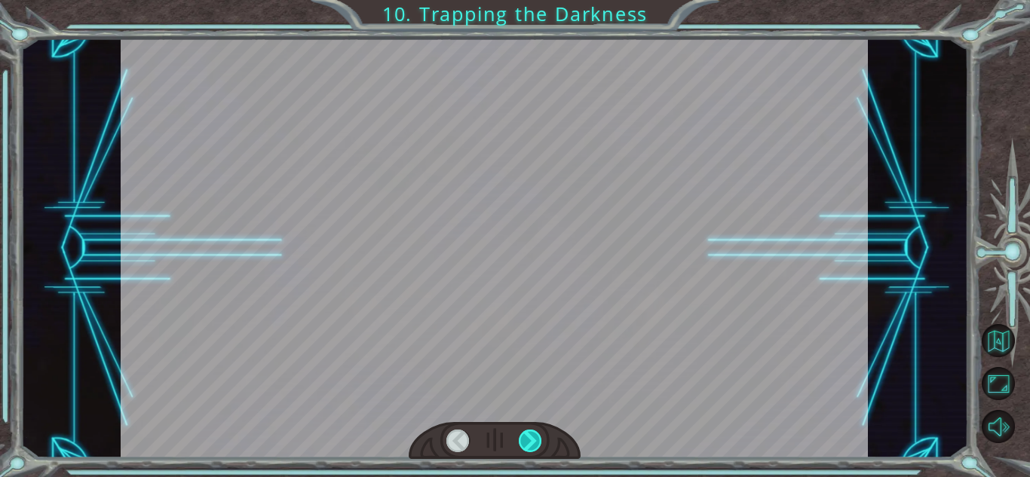
click at [526, 446] on div at bounding box center [530, 441] width 23 height 23
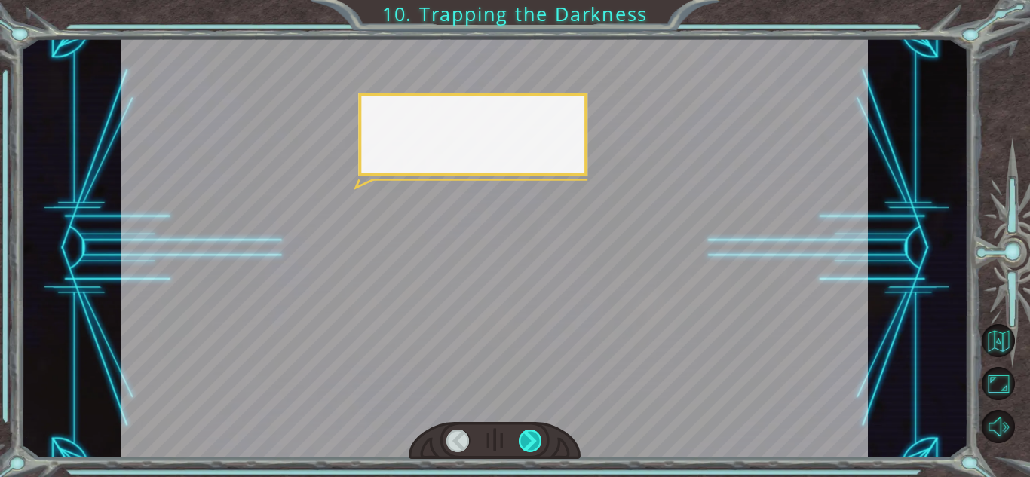
click at [526, 446] on div at bounding box center [530, 441] width 23 height 23
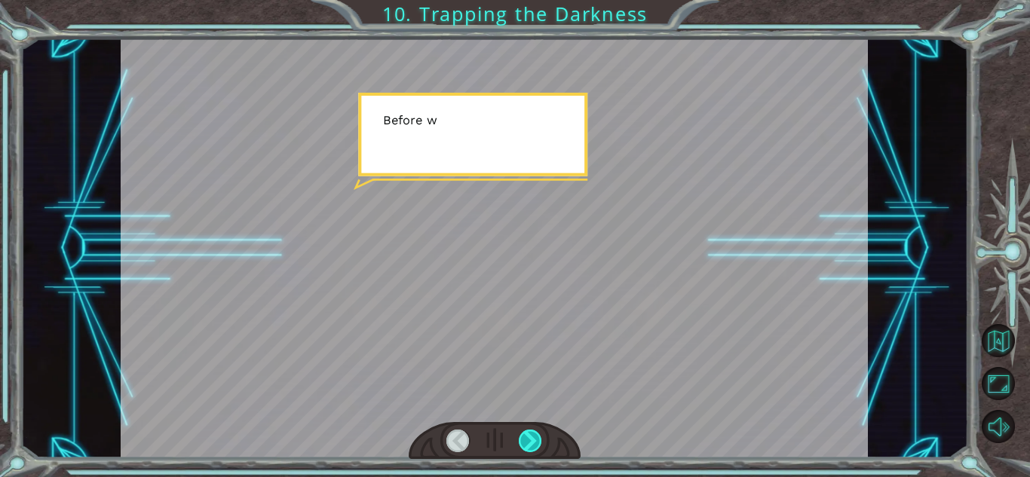
click at [526, 446] on div at bounding box center [530, 441] width 23 height 23
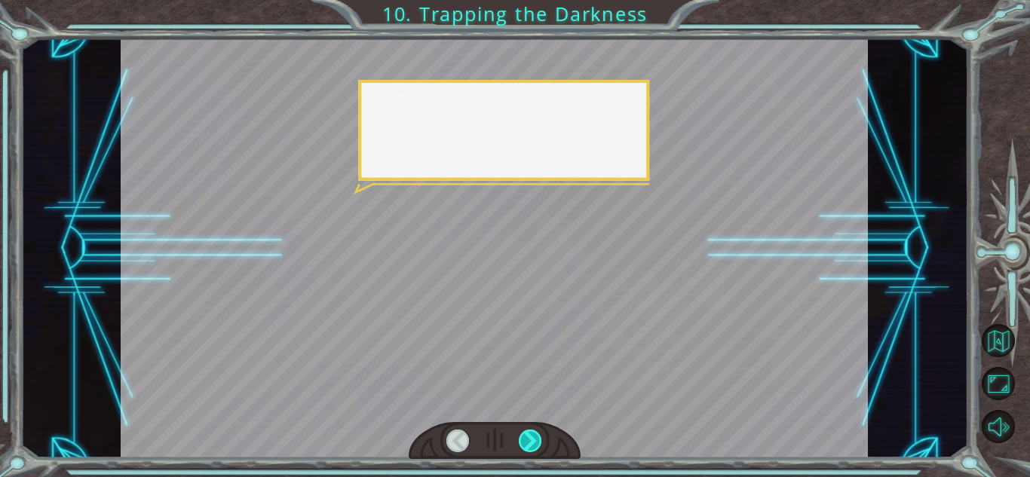
click at [526, 446] on div at bounding box center [530, 441] width 23 height 23
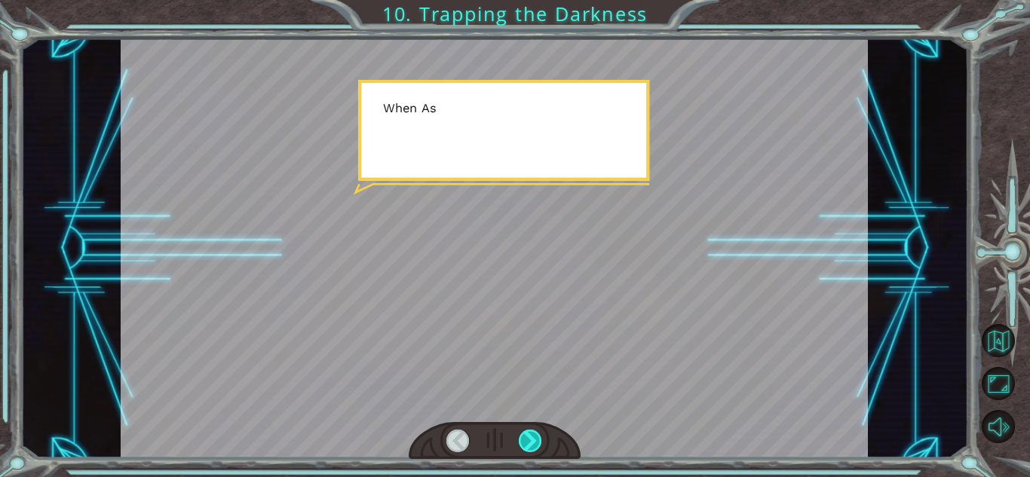
click at [526, 446] on div at bounding box center [530, 441] width 23 height 23
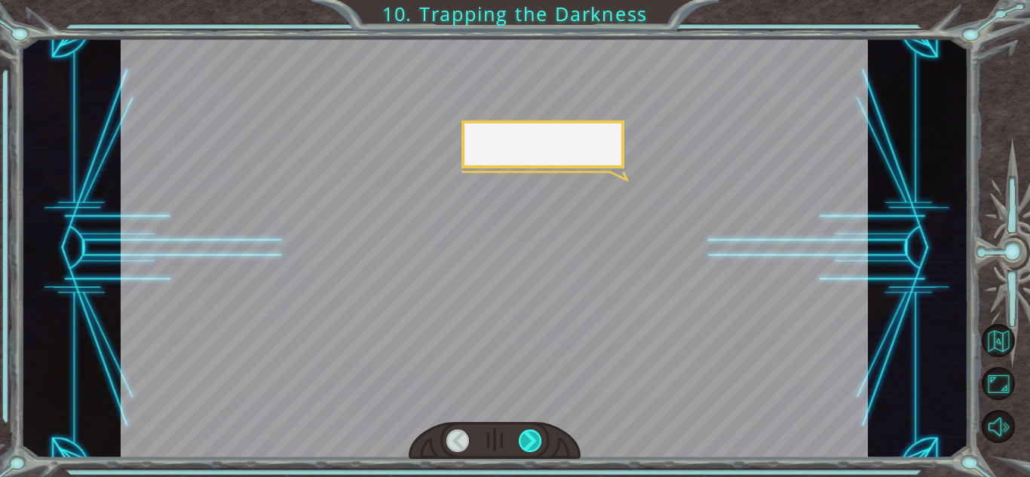
click at [526, 446] on div at bounding box center [530, 441] width 23 height 23
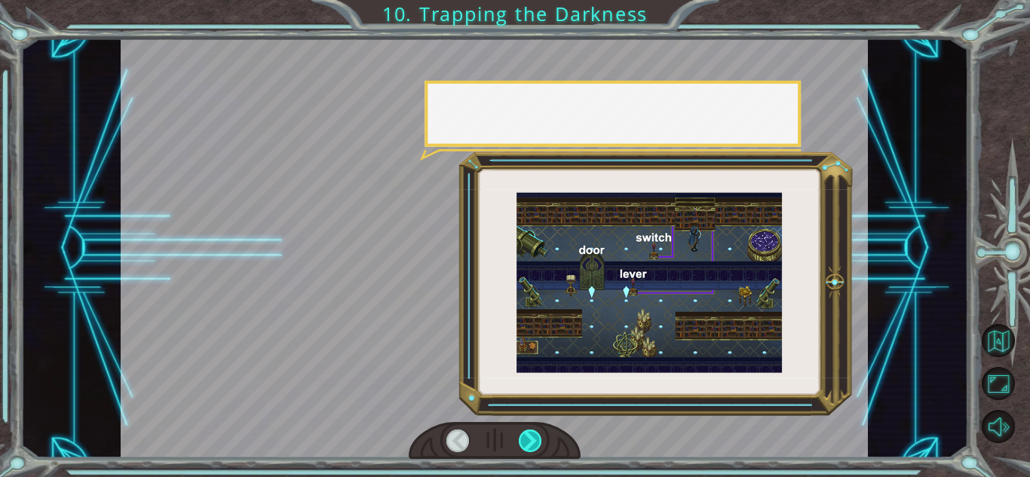
click at [526, 446] on div at bounding box center [530, 441] width 23 height 23
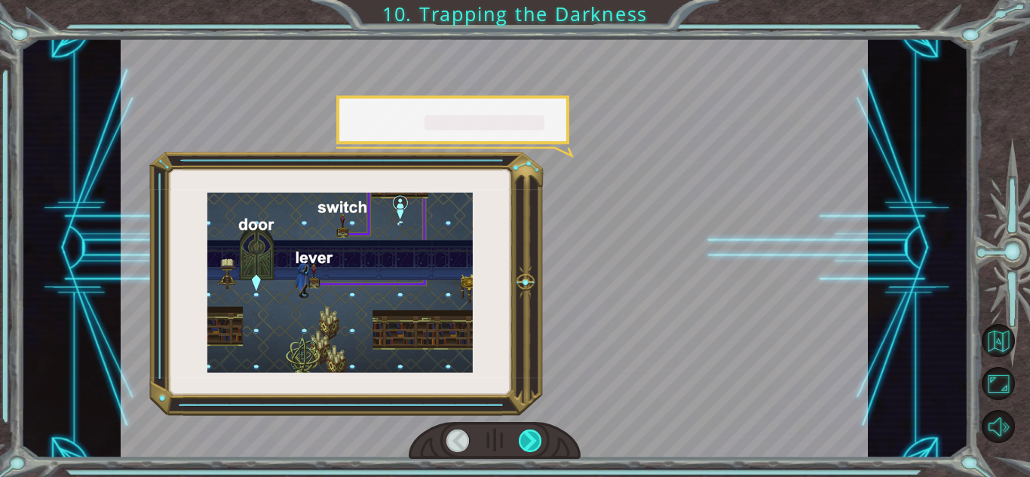
click at [526, 446] on div at bounding box center [530, 441] width 23 height 23
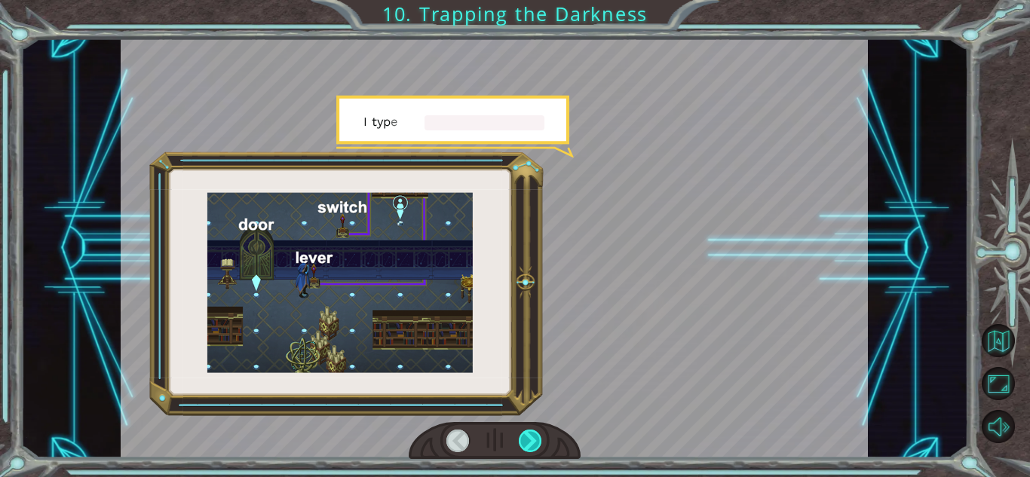
click at [526, 446] on div at bounding box center [530, 441] width 23 height 23
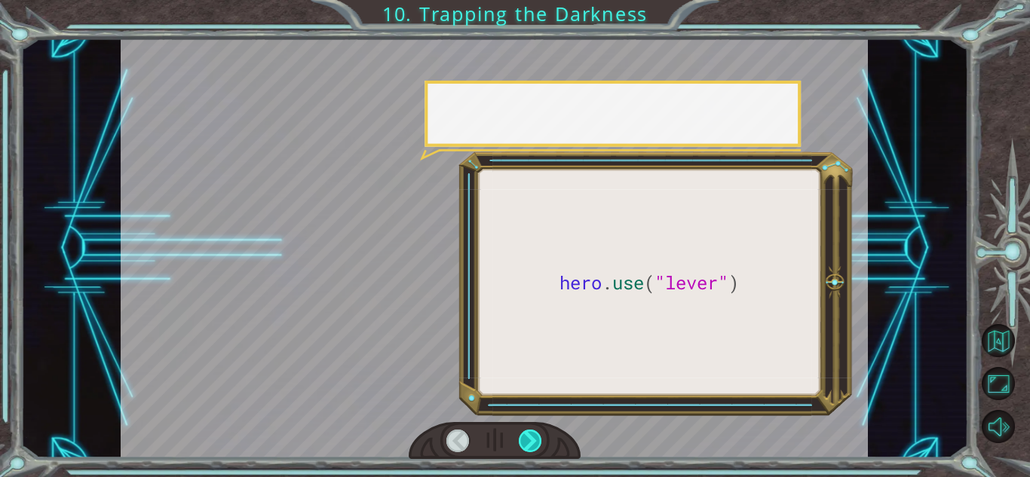
click at [526, 446] on div at bounding box center [530, 441] width 23 height 23
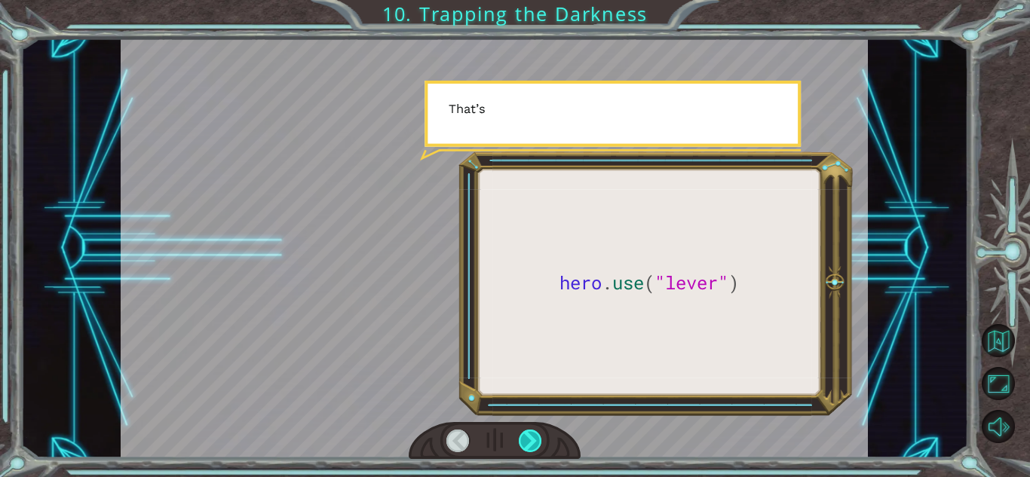
click at [526, 446] on div at bounding box center [530, 441] width 23 height 23
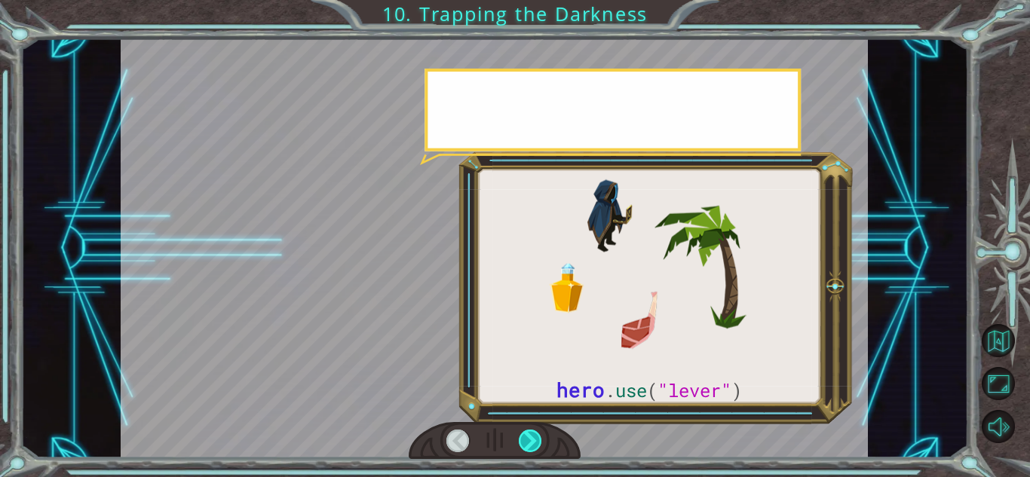
click at [526, 446] on div at bounding box center [530, 441] width 23 height 23
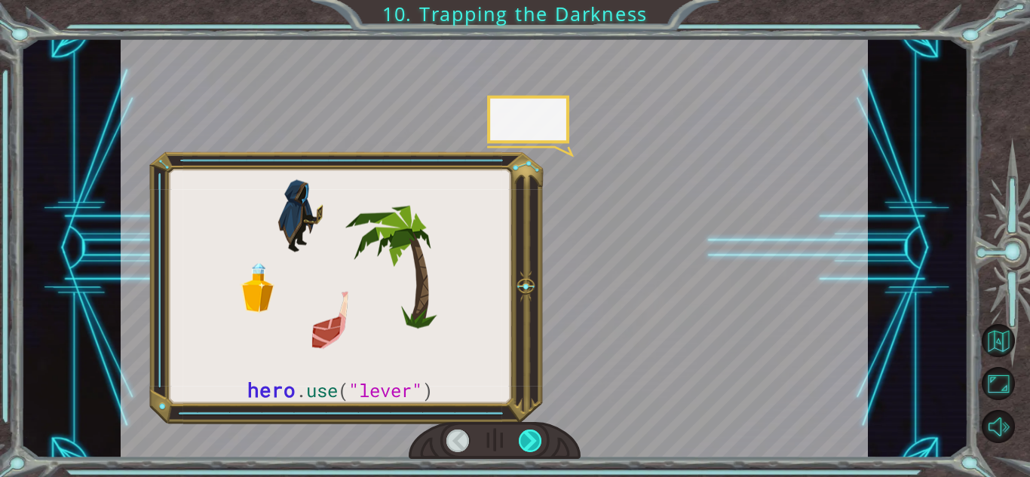
click at [526, 446] on div at bounding box center [530, 441] width 23 height 23
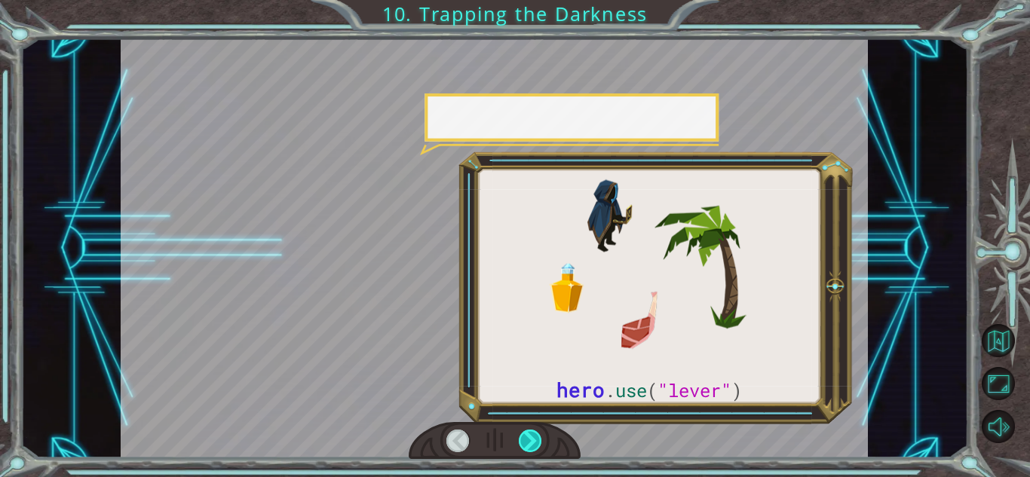
click at [526, 446] on div at bounding box center [530, 441] width 23 height 23
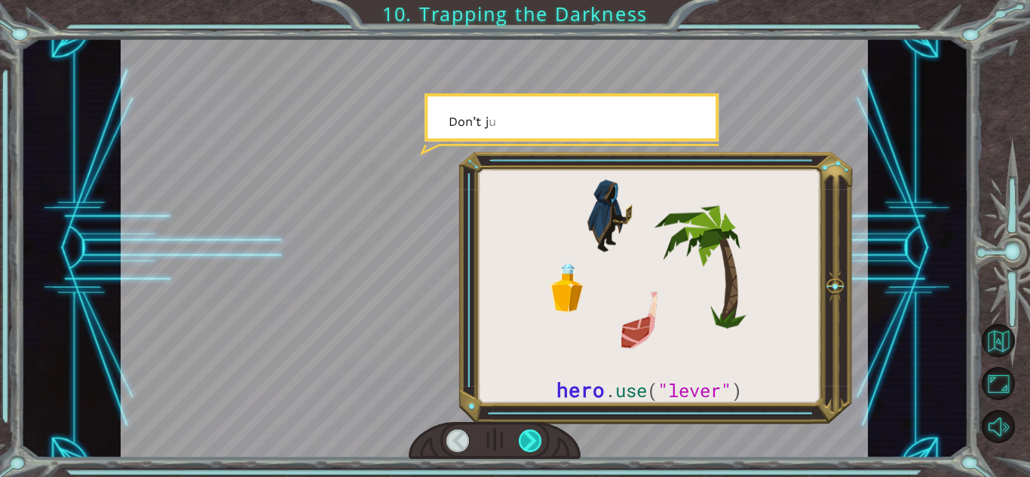
click at [526, 446] on div at bounding box center [530, 441] width 23 height 23
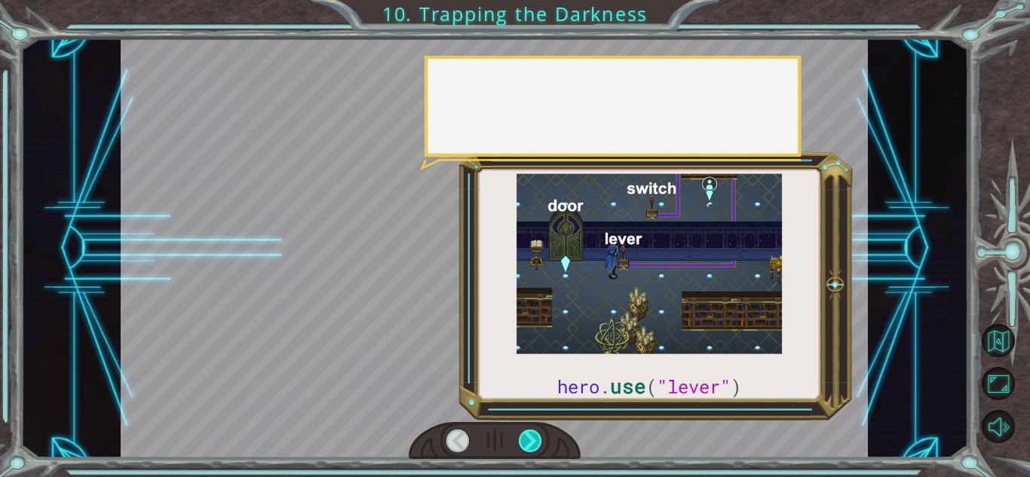
click at [526, 446] on div at bounding box center [530, 441] width 23 height 23
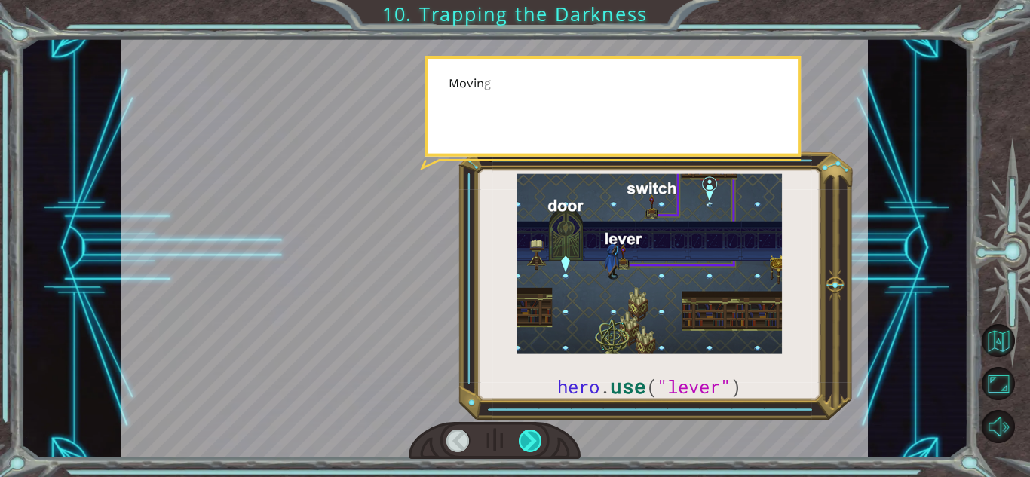
click at [526, 446] on div at bounding box center [530, 441] width 23 height 23
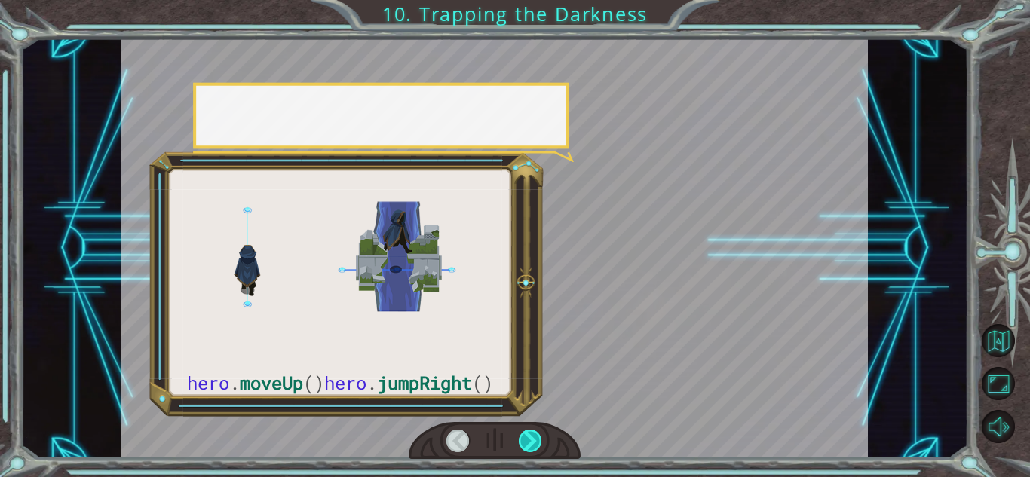
click at [526, 446] on div at bounding box center [530, 441] width 23 height 23
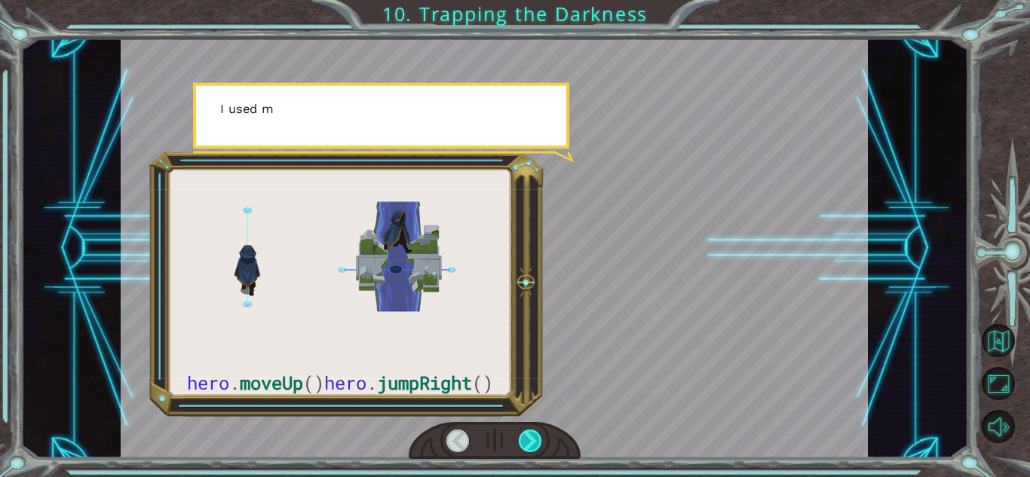
click at [526, 446] on div at bounding box center [530, 441] width 23 height 23
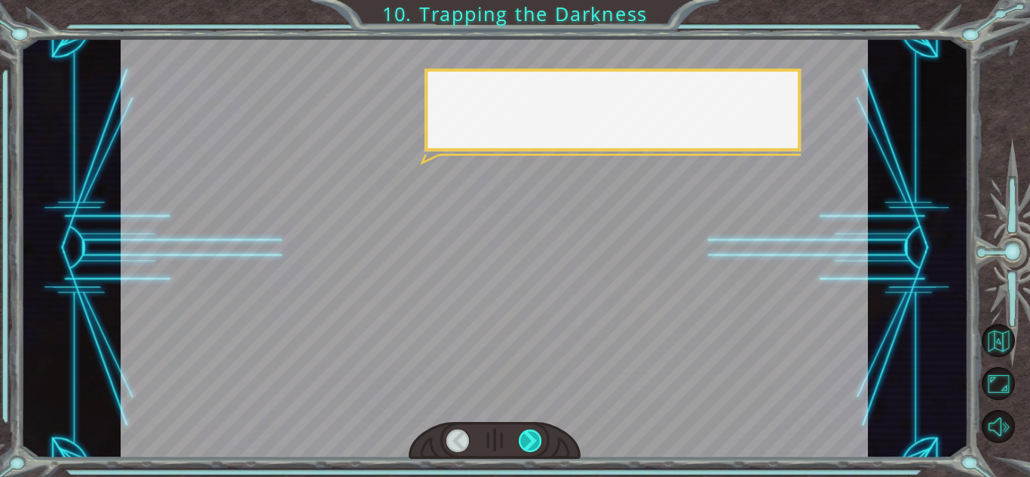
click at [526, 446] on div at bounding box center [530, 441] width 23 height 23
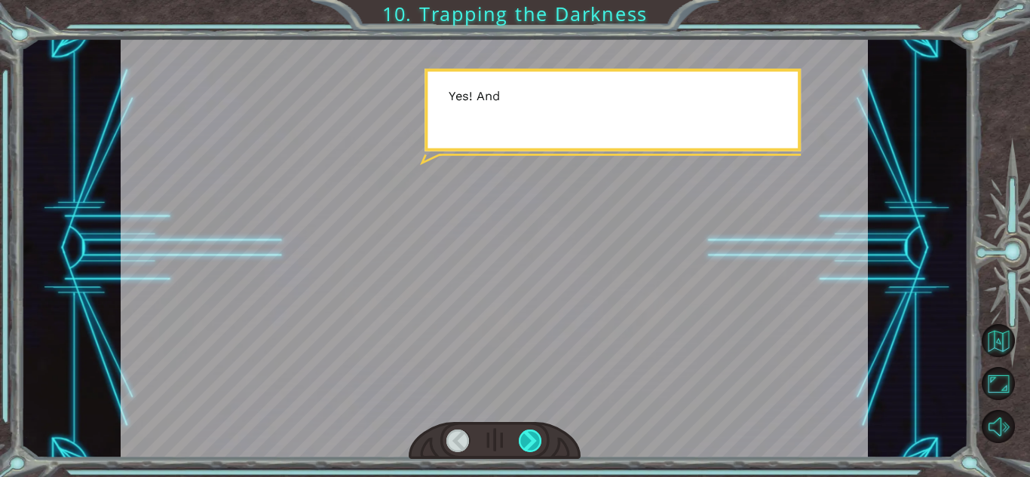
click at [526, 446] on div at bounding box center [530, 441] width 23 height 23
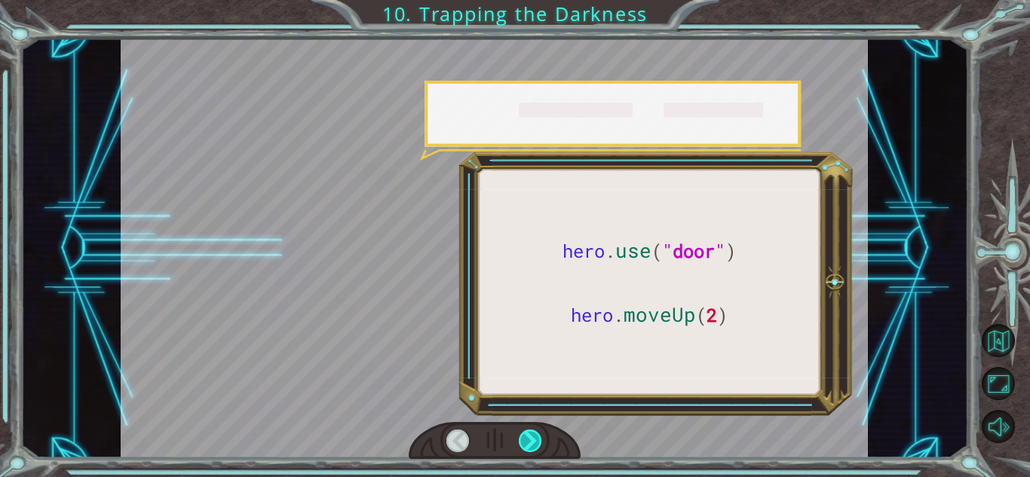
click at [526, 446] on div at bounding box center [530, 441] width 23 height 23
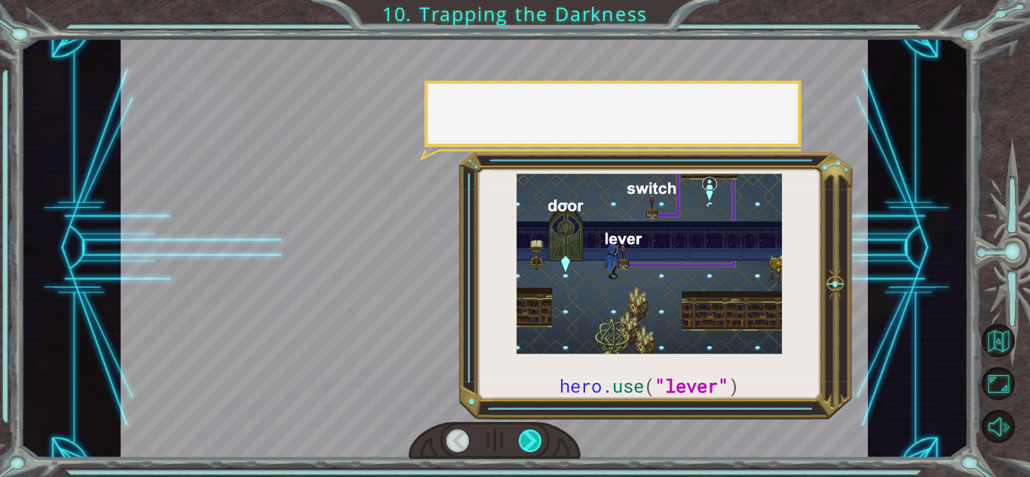
click at [526, 446] on div at bounding box center [530, 441] width 23 height 23
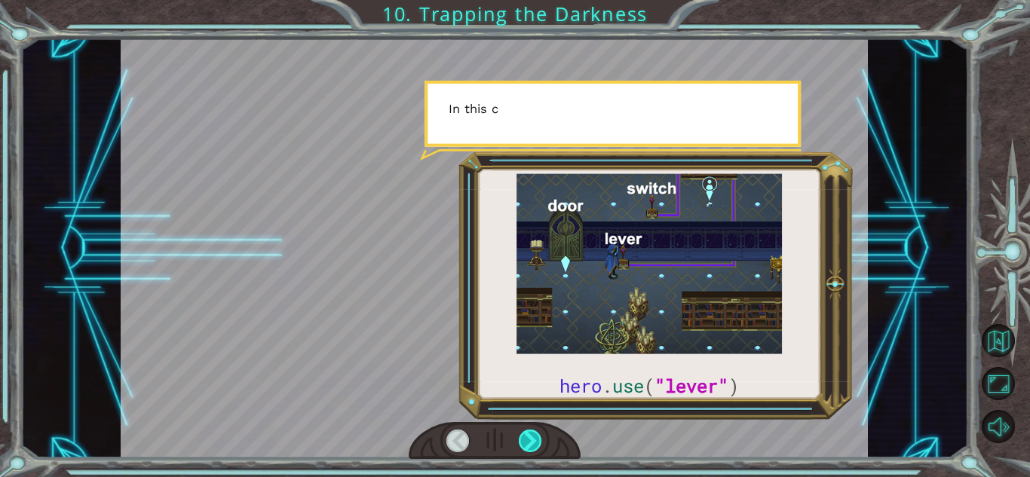
click at [526, 446] on div at bounding box center [530, 441] width 23 height 23
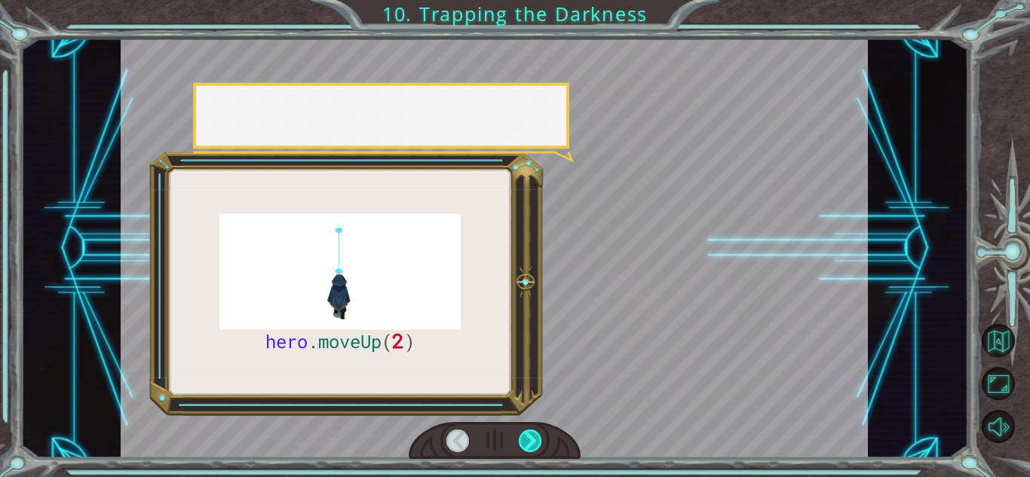
click at [526, 446] on div at bounding box center [530, 441] width 23 height 23
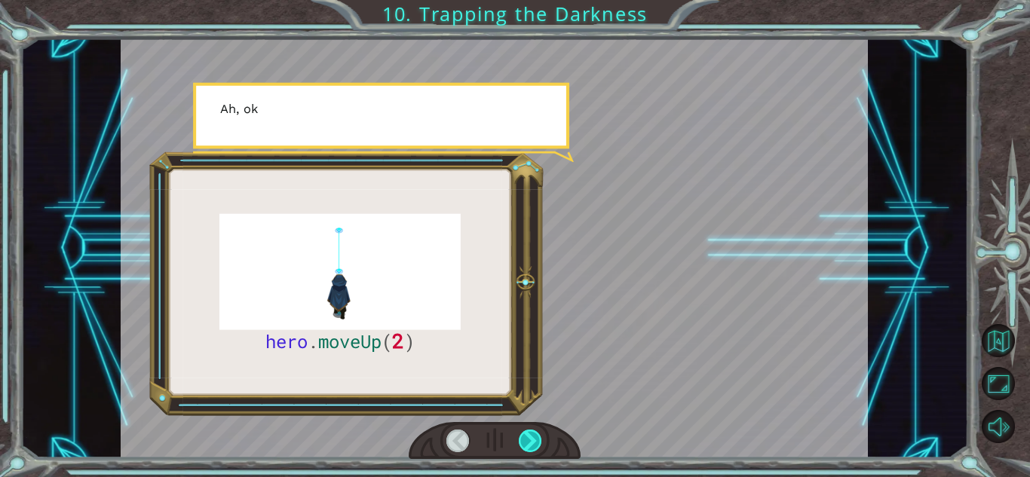
click at [526, 446] on div at bounding box center [530, 441] width 23 height 23
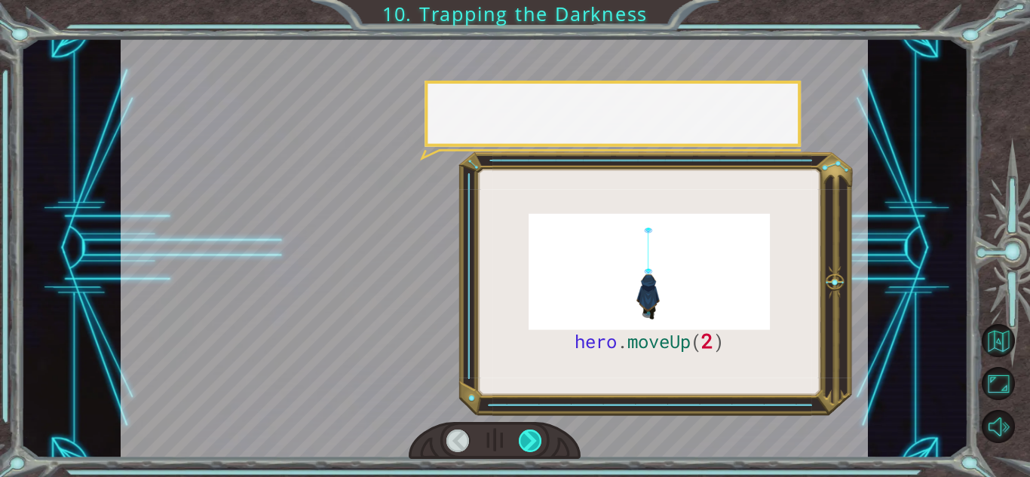
click at [526, 446] on div at bounding box center [530, 441] width 23 height 23
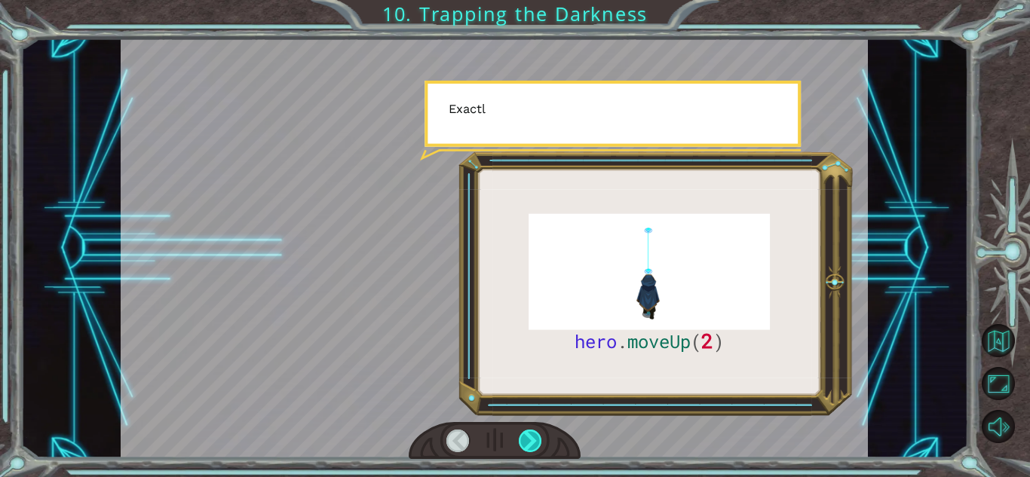
click at [526, 446] on div at bounding box center [530, 441] width 23 height 23
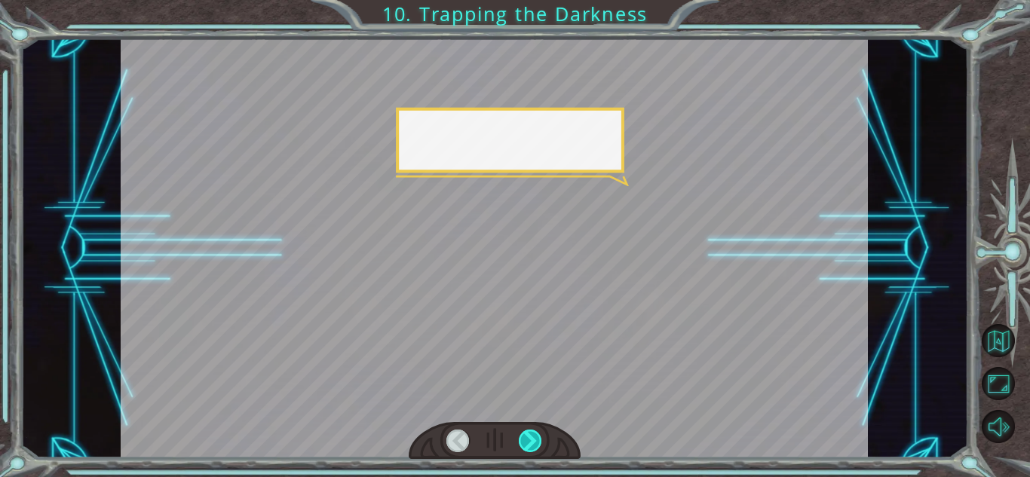
click at [526, 446] on div at bounding box center [530, 441] width 23 height 23
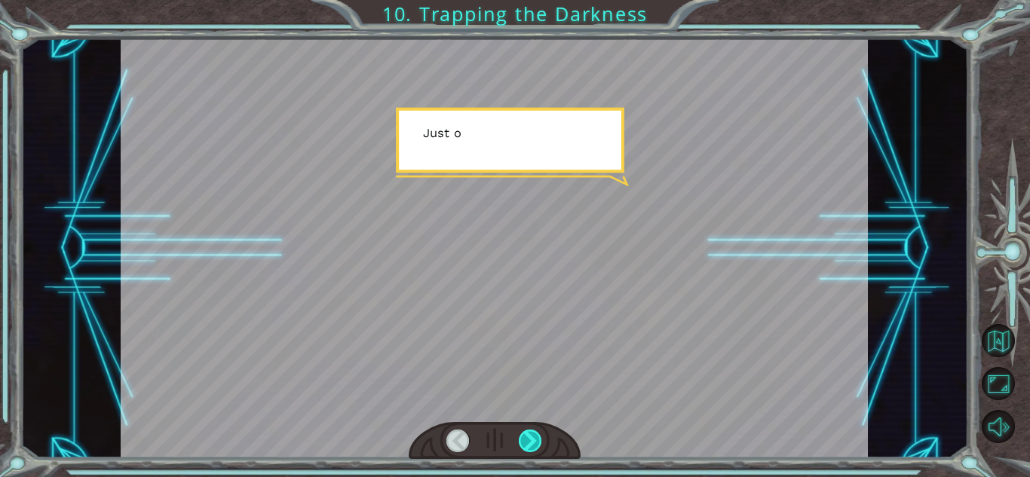
click at [526, 446] on div at bounding box center [530, 441] width 23 height 23
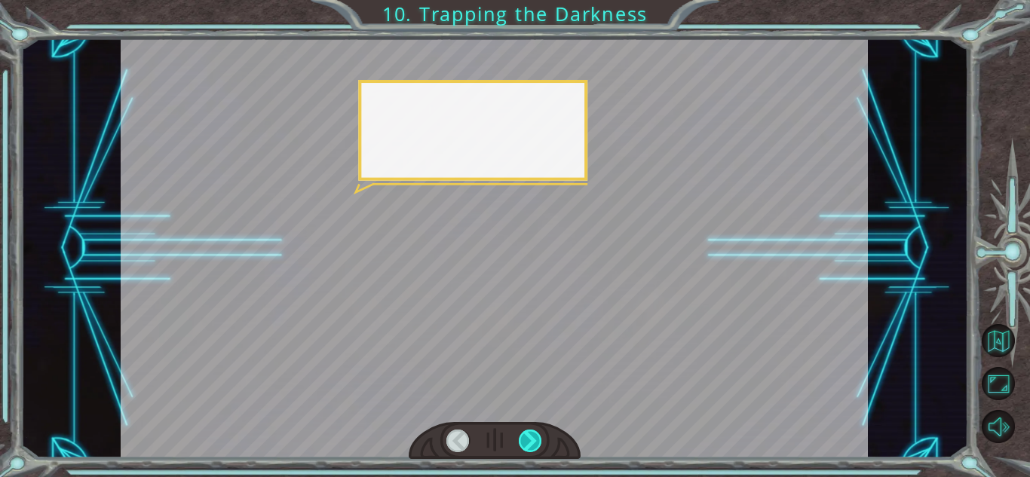
click at [526, 446] on div at bounding box center [530, 441] width 23 height 23
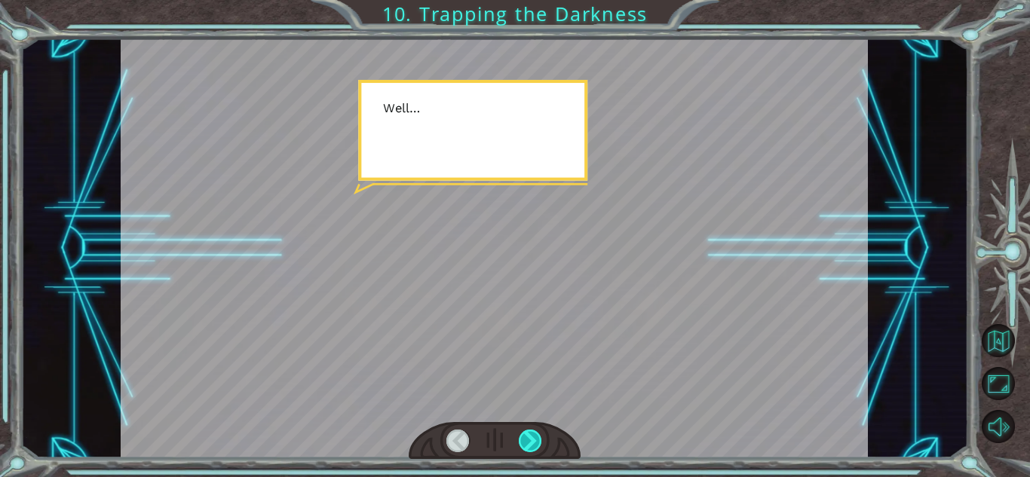
click at [526, 446] on div at bounding box center [530, 441] width 23 height 23
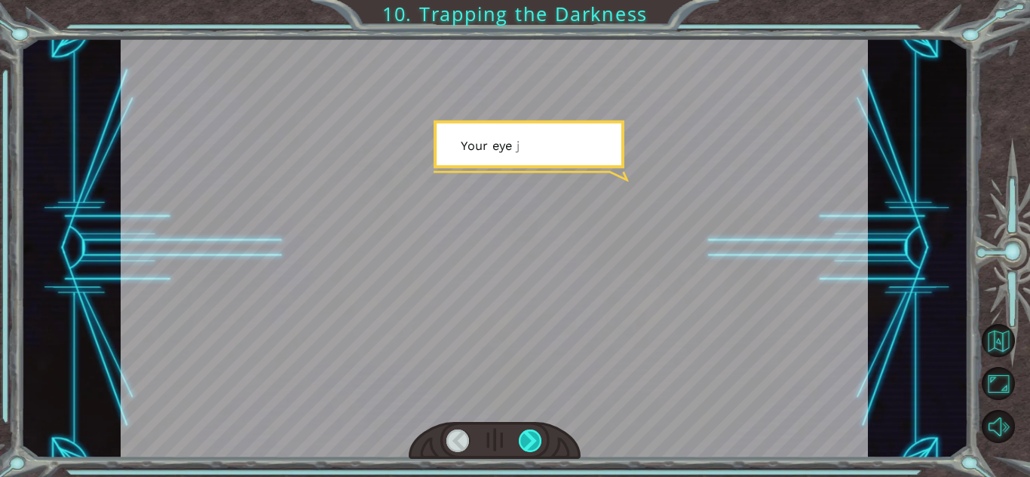
click at [526, 446] on div at bounding box center [530, 441] width 23 height 23
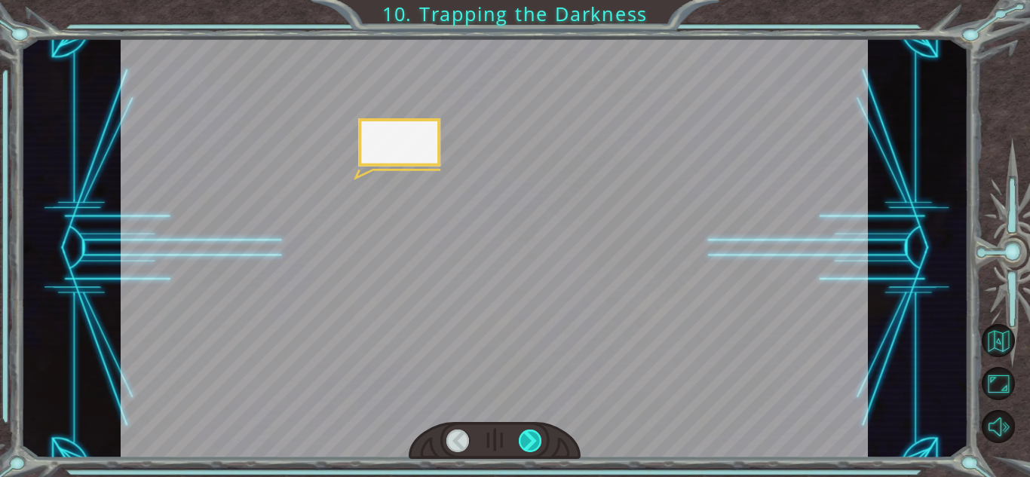
click at [526, 446] on div at bounding box center [530, 441] width 23 height 23
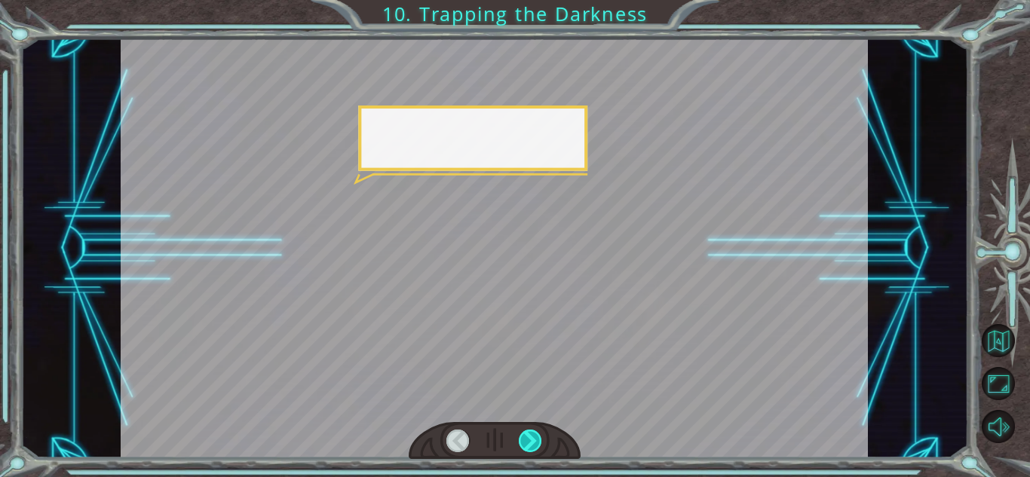
click at [526, 446] on div at bounding box center [530, 441] width 23 height 23
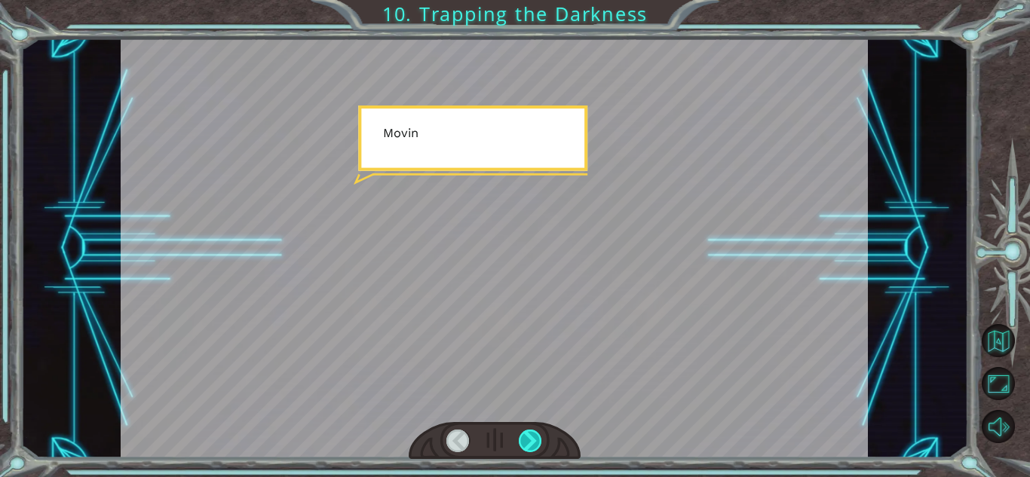
click at [526, 446] on div at bounding box center [530, 441] width 23 height 23
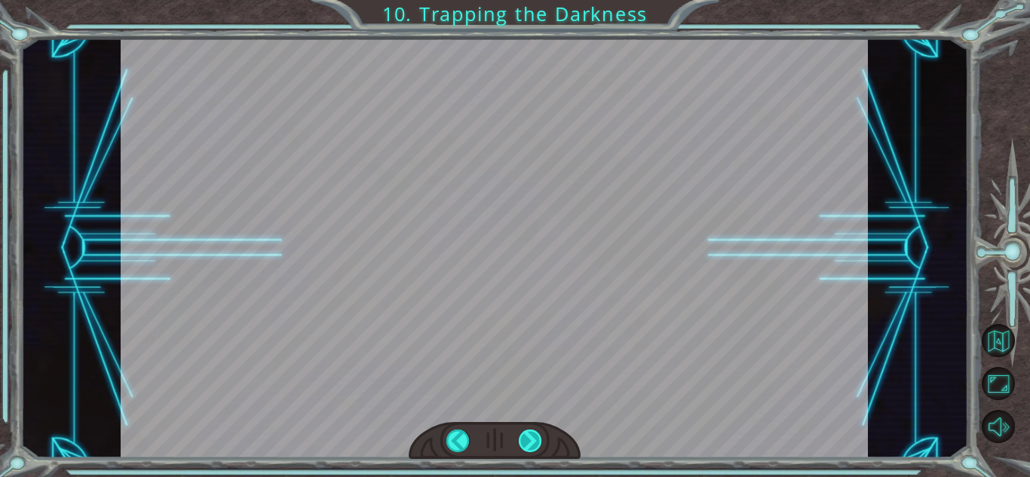
click at [526, 446] on div at bounding box center [530, 441] width 23 height 23
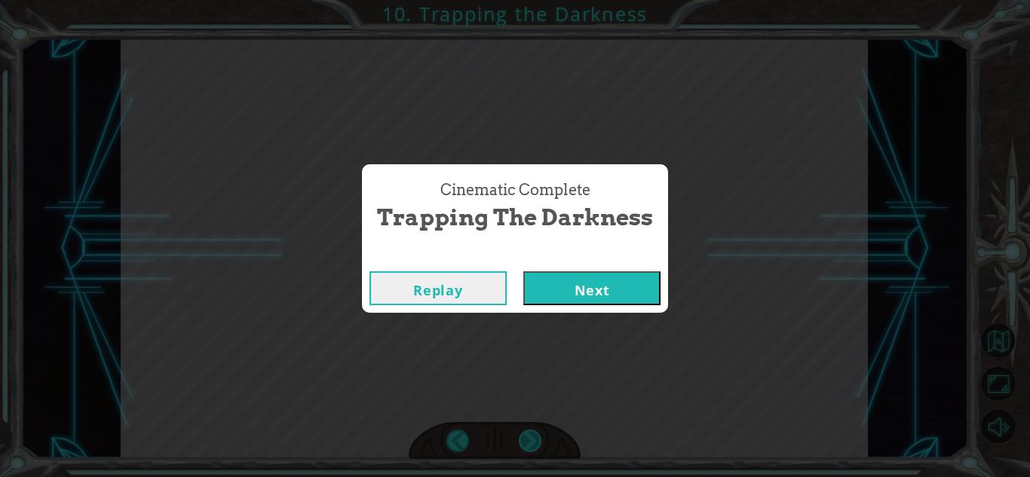
click at [526, 446] on div "Cinematic Complete Trapping the Darkness Replay Next" at bounding box center [515, 238] width 1030 height 477
click at [569, 293] on button "Next" at bounding box center [591, 288] width 137 height 34
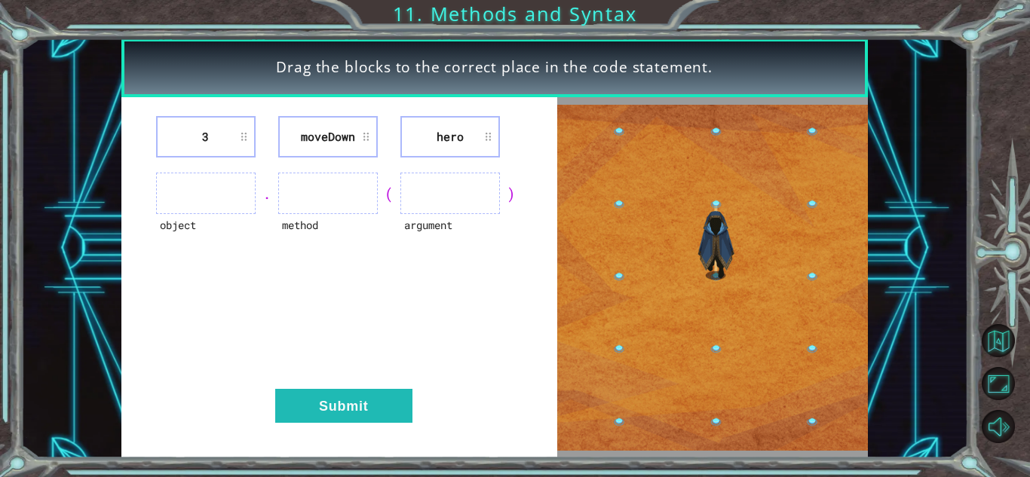
click at [201, 182] on ul at bounding box center [206, 193] width 100 height 41
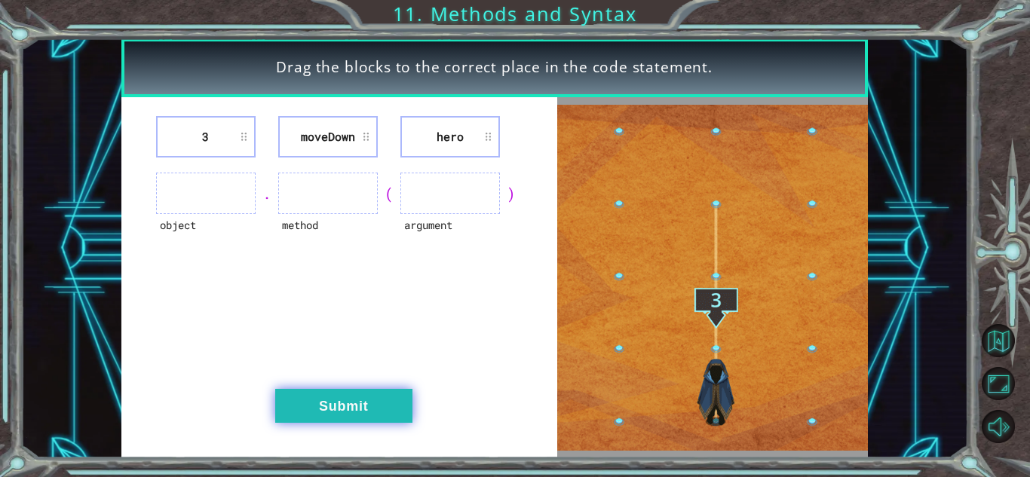
click at [342, 418] on button "Submit" at bounding box center [343, 406] width 137 height 34
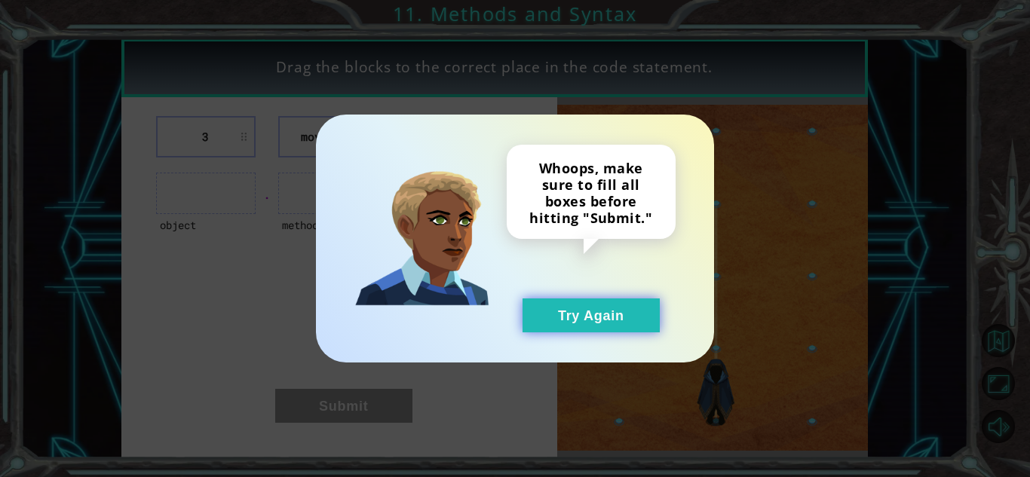
click at [602, 308] on button "Try Again" at bounding box center [591, 316] width 137 height 34
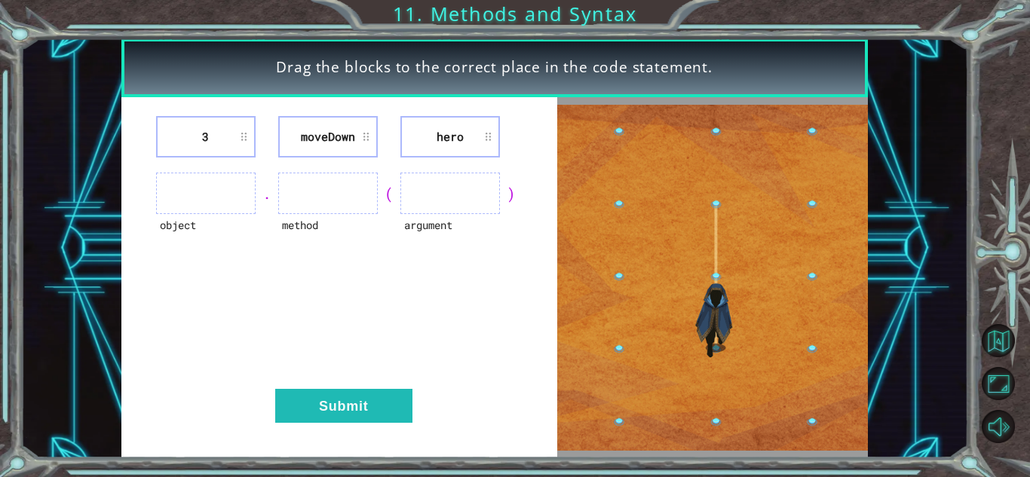
click at [204, 189] on ul at bounding box center [206, 193] width 100 height 41
click at [197, 143] on li "3" at bounding box center [206, 136] width 100 height 41
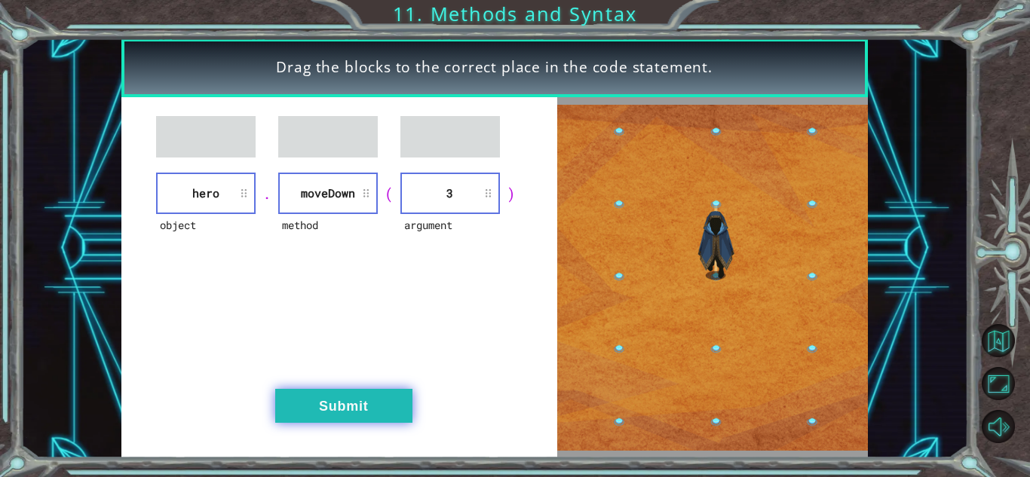
click at [368, 397] on button "Submit" at bounding box center [343, 406] width 137 height 34
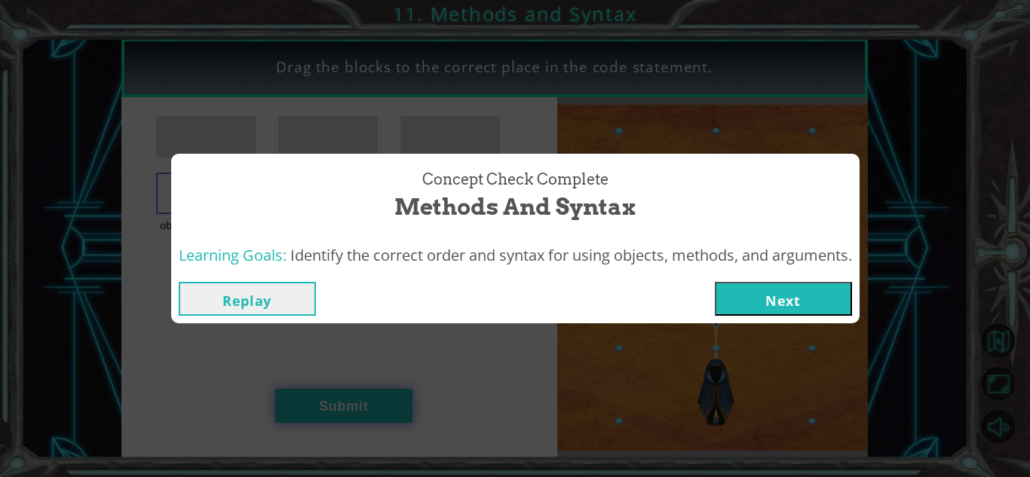
click at [370, 412] on div "Concept Check Complete Methods and Syntax Learning Goals: Identify the correct …" at bounding box center [515, 238] width 1030 height 477
click at [769, 284] on button "Next" at bounding box center [783, 299] width 137 height 34
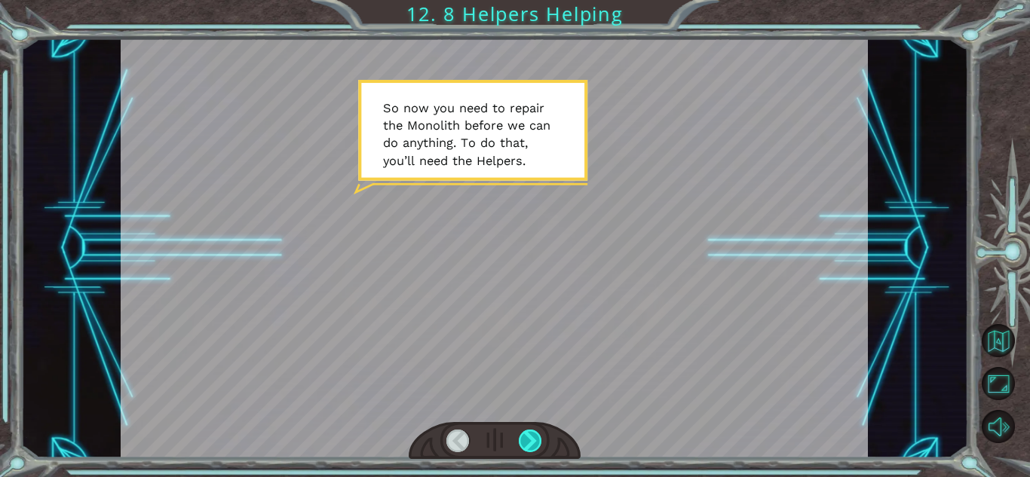
click at [526, 435] on div at bounding box center [530, 441] width 23 height 23
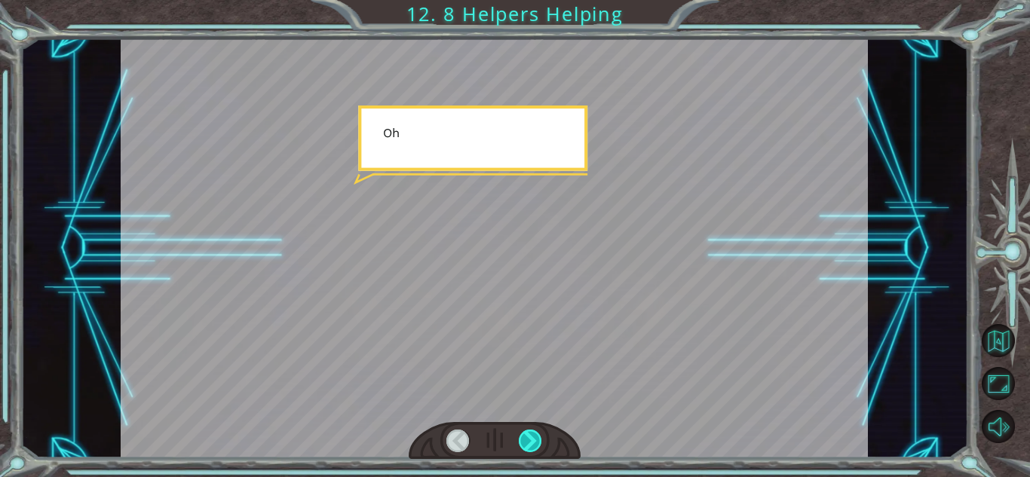
click at [526, 435] on div at bounding box center [530, 441] width 23 height 23
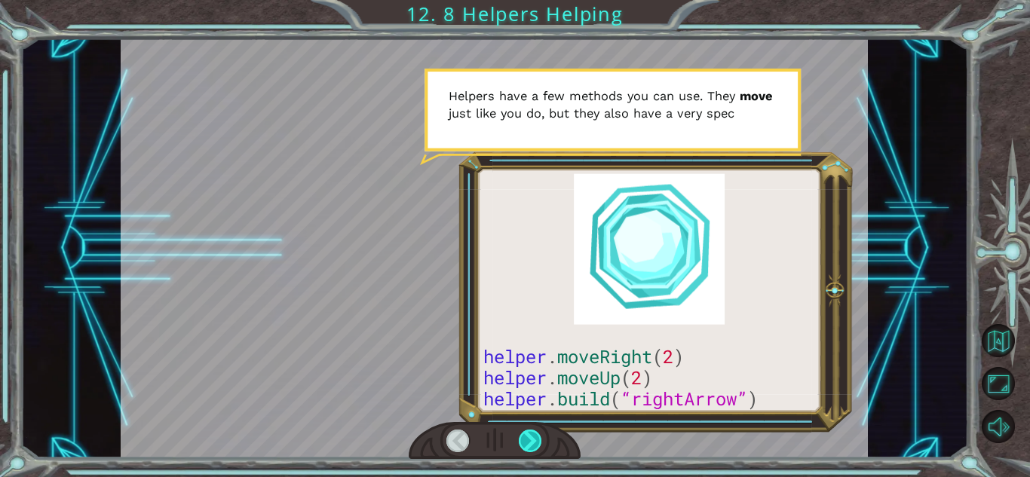
click at [526, 436] on div at bounding box center [530, 441] width 23 height 23
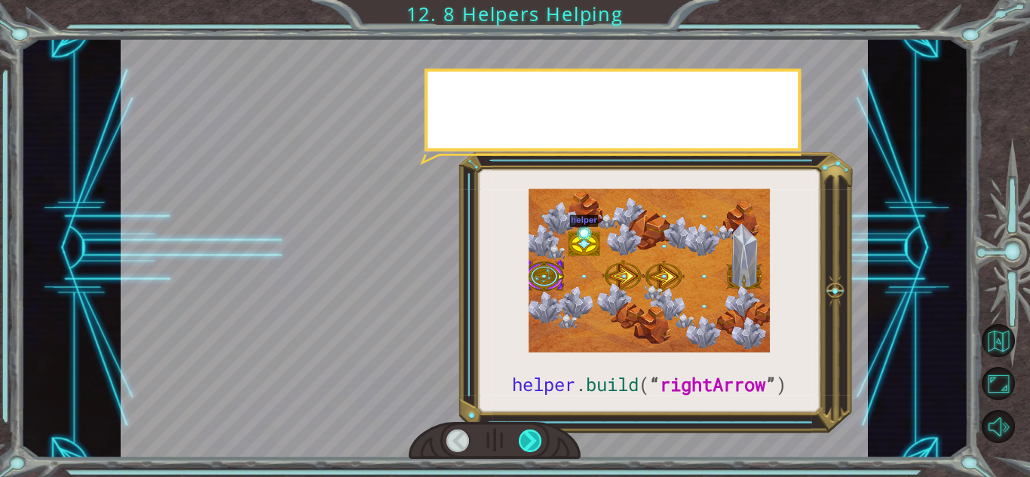
click at [526, 436] on div at bounding box center [530, 441] width 23 height 23
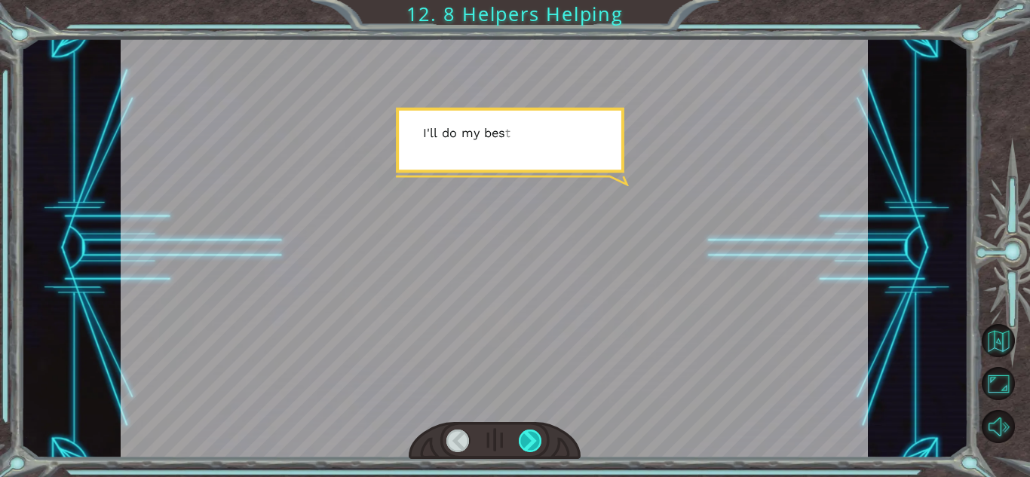
click at [526, 443] on div at bounding box center [530, 441] width 23 height 23
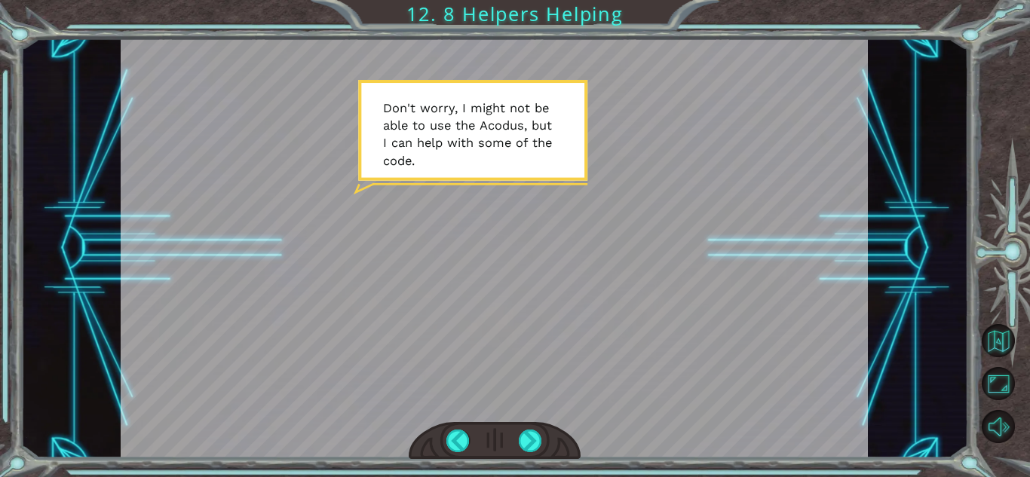
click at [531, 425] on div at bounding box center [495, 441] width 172 height 38
click at [526, 442] on div at bounding box center [530, 441] width 23 height 23
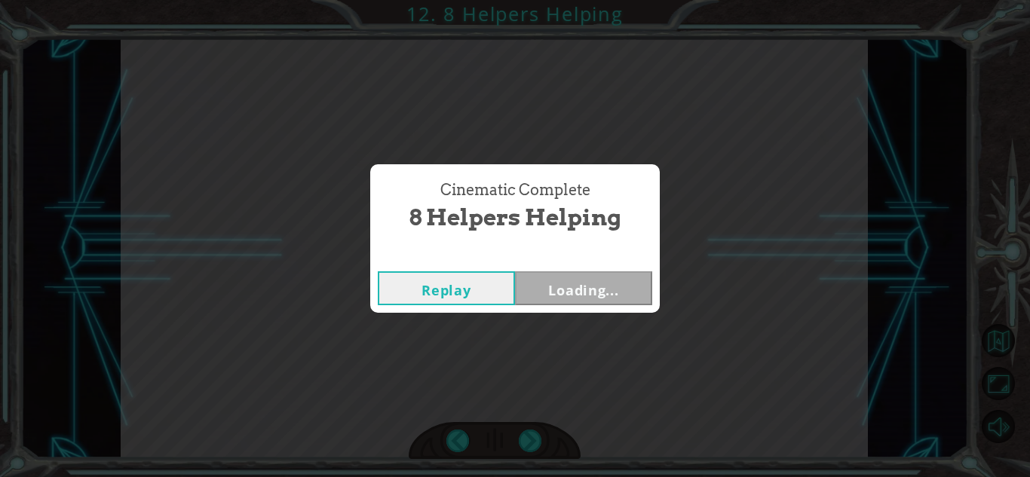
click at [525, 440] on div "Cinematic Complete 8 Helpers Helping Replay Loading..." at bounding box center [515, 238] width 1030 height 477
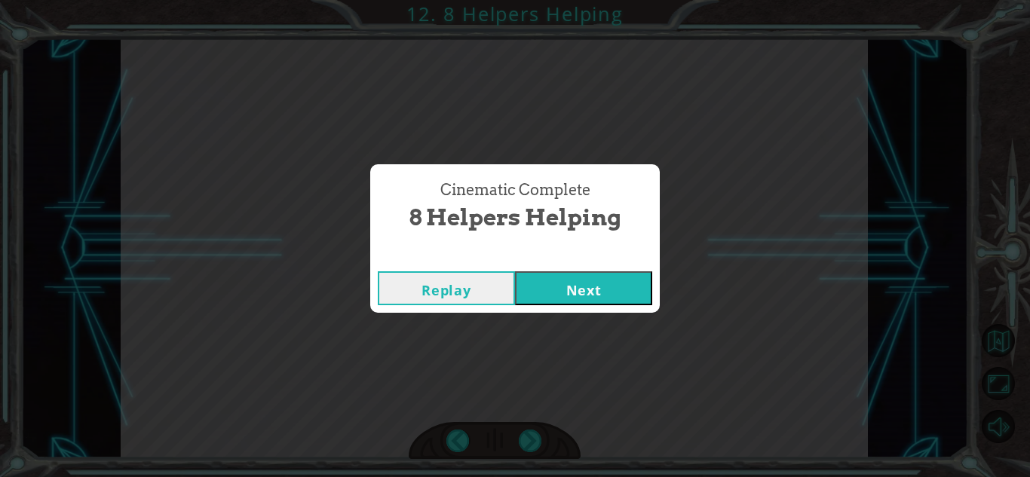
click at [525, 440] on div "Cinematic Complete 8 Helpers Helping Replay Next" at bounding box center [515, 238] width 1030 height 477
click at [565, 264] on div "Replay Next" at bounding box center [515, 288] width 290 height 49
click at [567, 270] on div "Replay Next" at bounding box center [515, 288] width 290 height 49
click at [571, 285] on button "Next" at bounding box center [583, 288] width 137 height 34
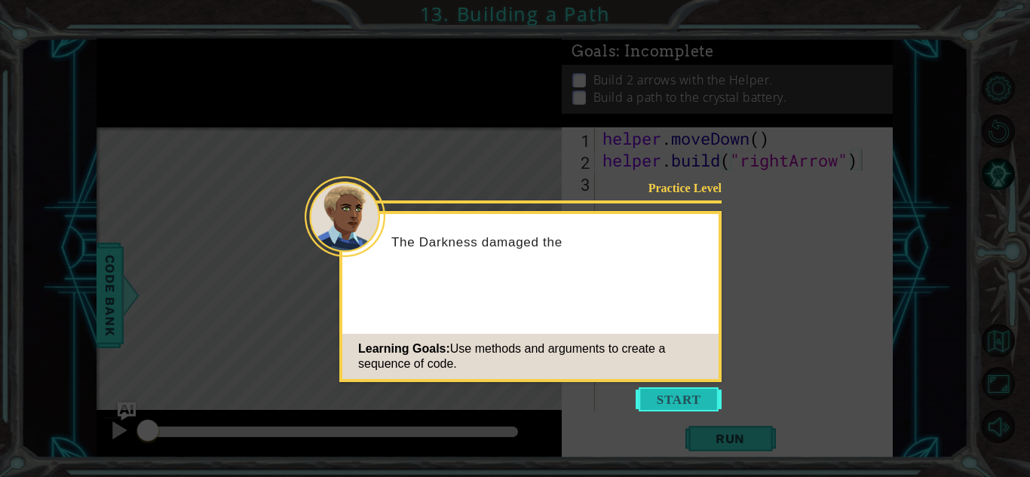
click at [698, 402] on button "Start" at bounding box center [679, 400] width 86 height 24
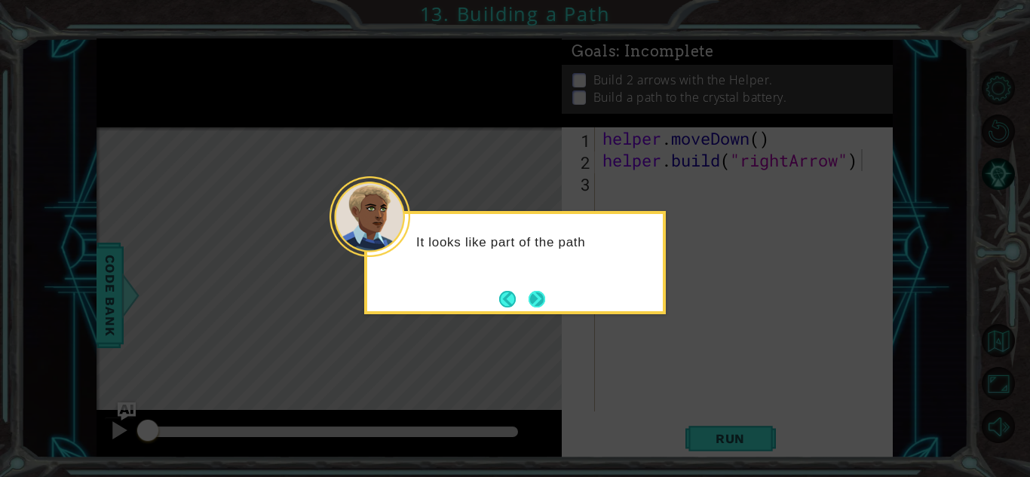
click at [543, 299] on button "Next" at bounding box center [537, 299] width 28 height 28
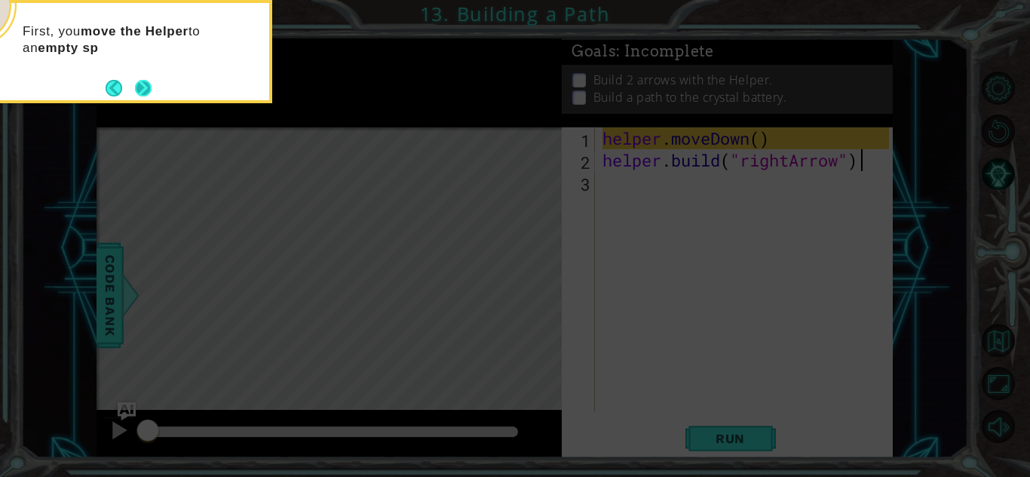
click at [142, 75] on div "First, you move the Helper to an empty sp" at bounding box center [122, 47] width 296 height 76
click at [142, 75] on div "First, you move the Helper to an empty spot in the path." at bounding box center [122, 47] width 296 height 76
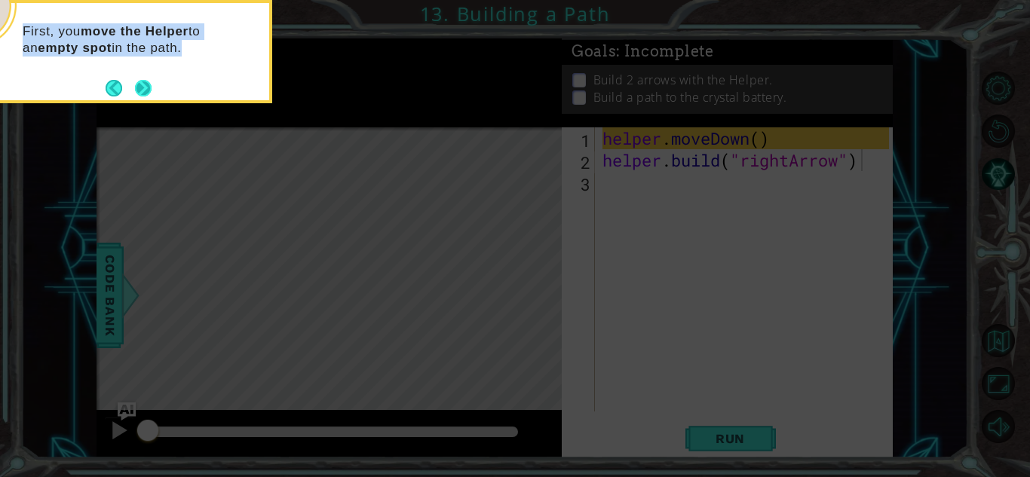
click at [142, 75] on div "First, you move the Helper to an empty spot in the path." at bounding box center [122, 47] width 296 height 76
click at [139, 81] on button "Next" at bounding box center [143, 88] width 27 height 27
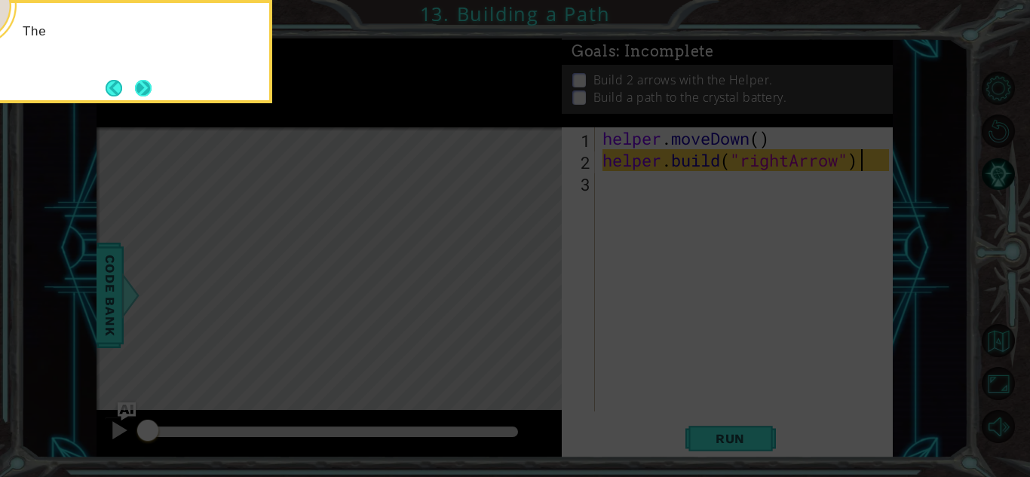
click at [139, 81] on button "Next" at bounding box center [143, 88] width 26 height 26
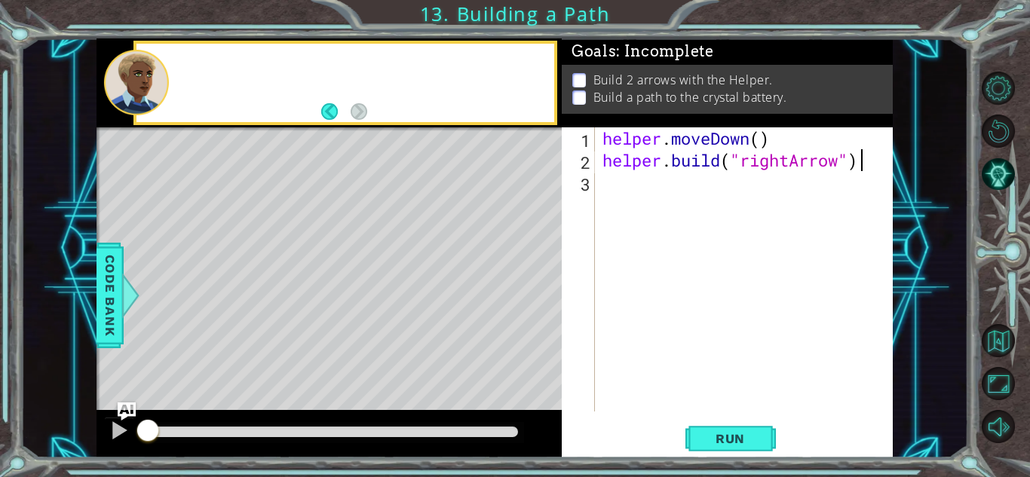
click at [139, 81] on div at bounding box center [136, 83] width 65 height 66
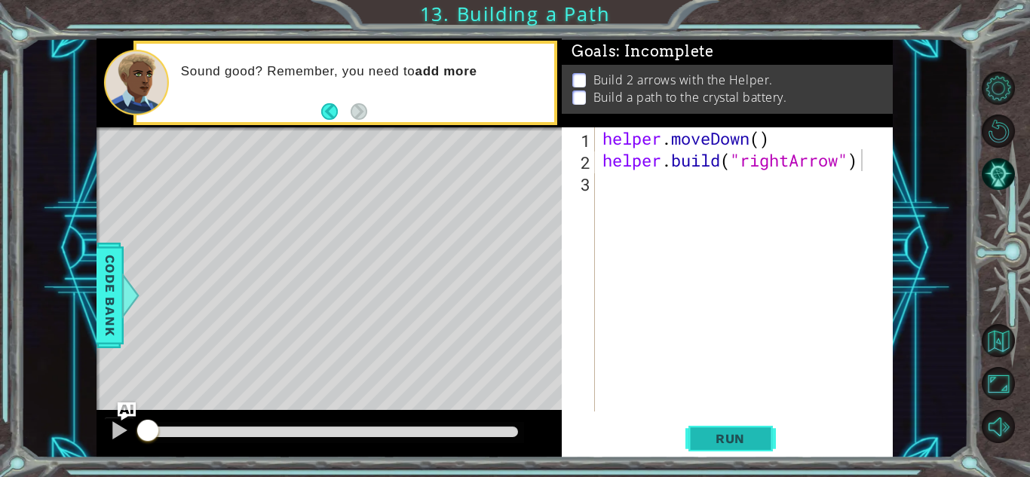
click at [713, 440] on span "Run" at bounding box center [730, 438] width 60 height 15
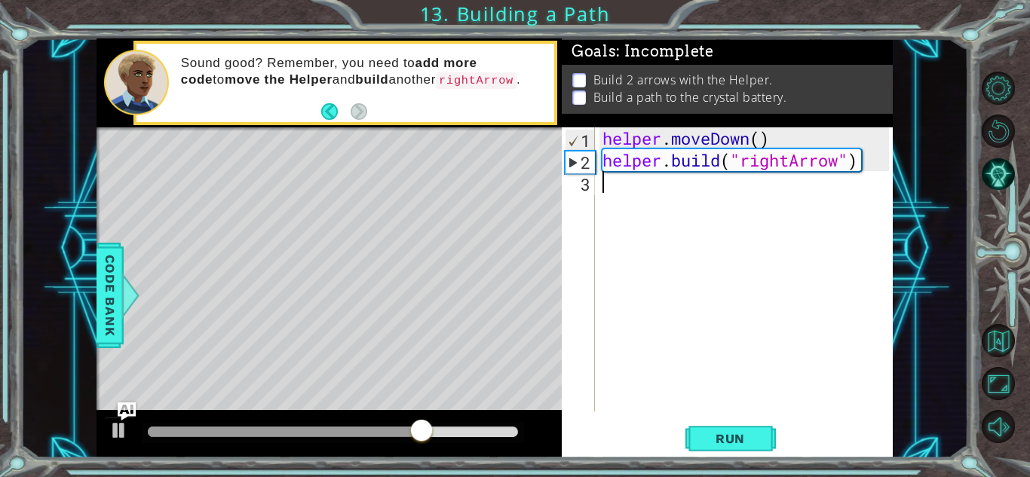
click at [603, 183] on div "helper . moveDown ( ) helper . build ( "rightArrow" )" at bounding box center [747, 291] width 297 height 328
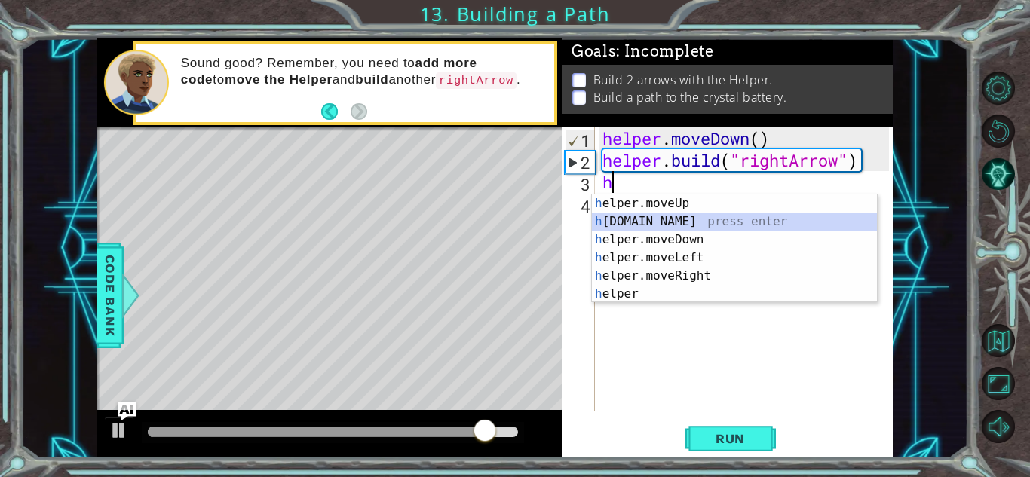
click at [630, 218] on div "h elper.moveUp press enter h [DOMAIN_NAME] press enter h elper.moveDown press e…" at bounding box center [734, 267] width 285 height 145
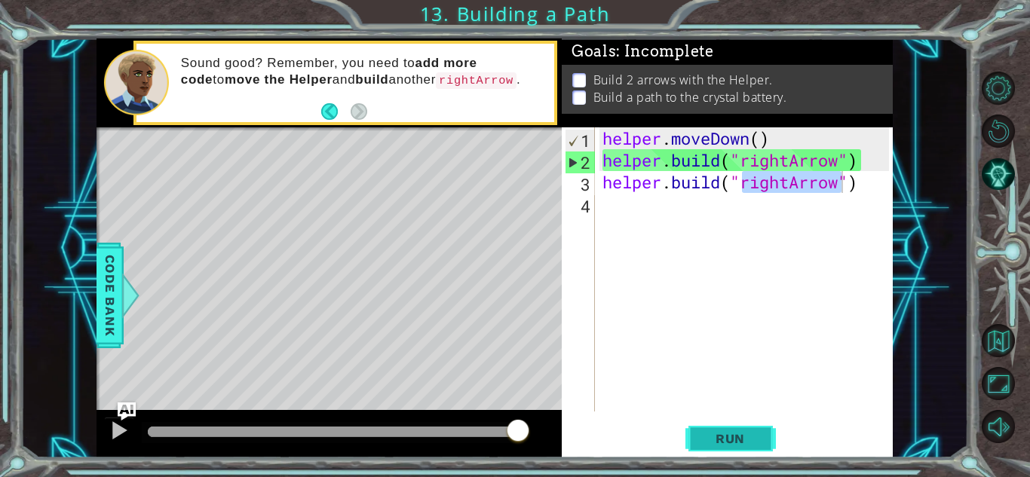
click at [742, 439] on span "Run" at bounding box center [730, 438] width 60 height 15
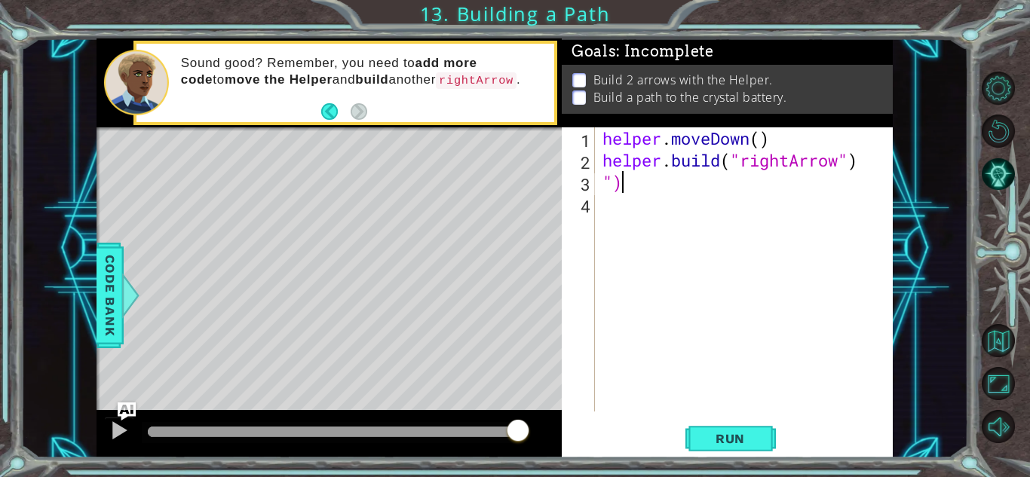
click at [636, 174] on div "helper . moveDown ( ) helper . build ( "rightArrow" ) ")" at bounding box center [747, 291] width 297 height 328
type textarea """
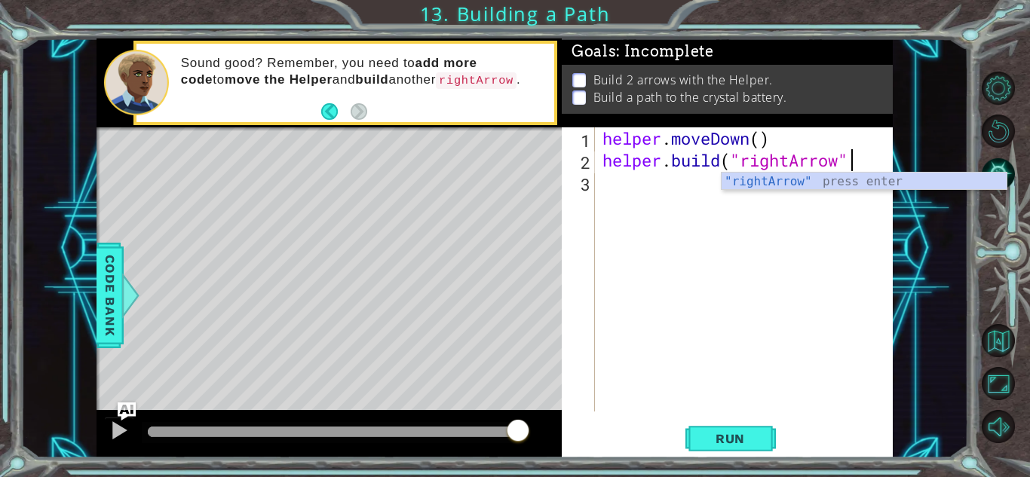
scroll to position [0, 11]
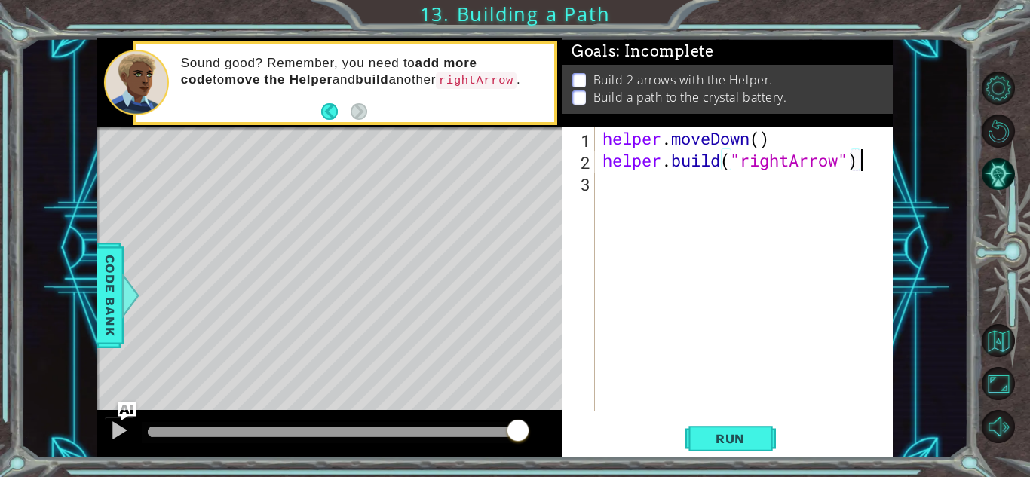
type textarea "[DOMAIN_NAME]("rightArrow")"
click at [703, 464] on div "1 ההההההההההההההההההההההההההההההההההההההההההההההההההההההההההההההההההההההההההההה…" at bounding box center [515, 238] width 1030 height 477
click at [696, 449] on button "Run" at bounding box center [730, 438] width 90 height 33
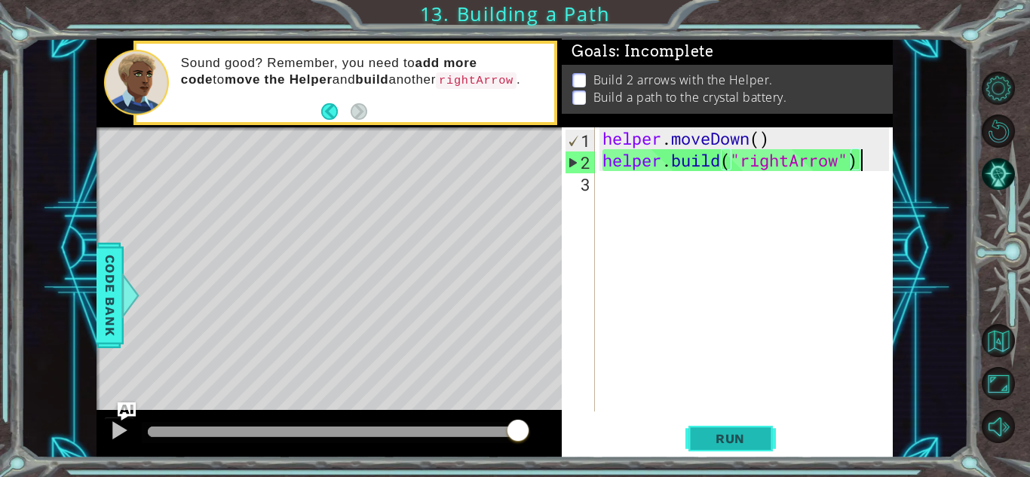
click at [720, 443] on span "Run" at bounding box center [730, 438] width 60 height 15
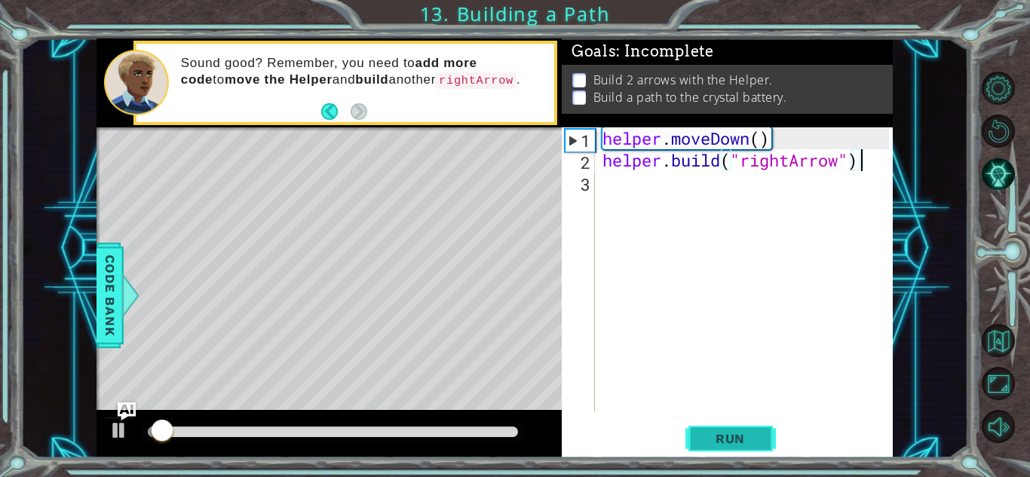
click at [720, 443] on span "Run" at bounding box center [730, 438] width 60 height 15
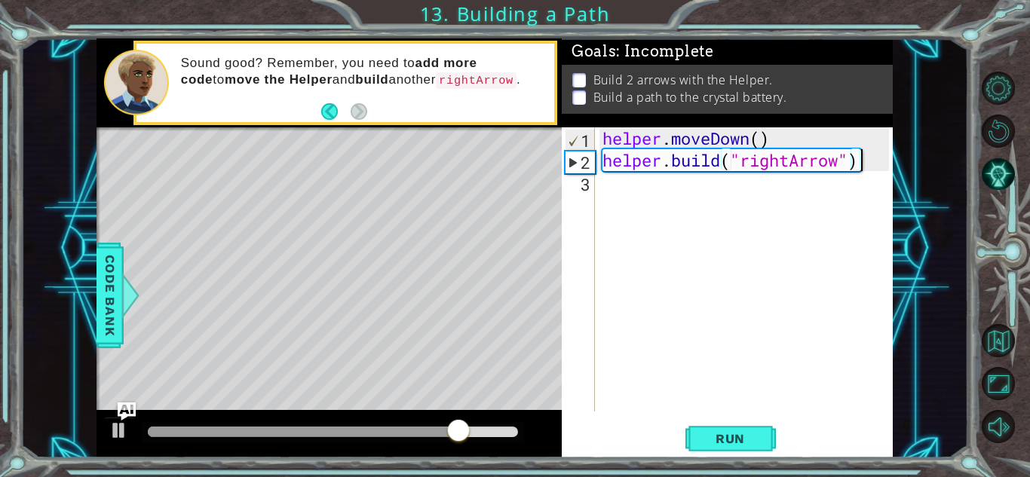
click at [651, 191] on div "helper . moveDown ( ) helper . build ( "rightArrow" )" at bounding box center [747, 291] width 297 height 328
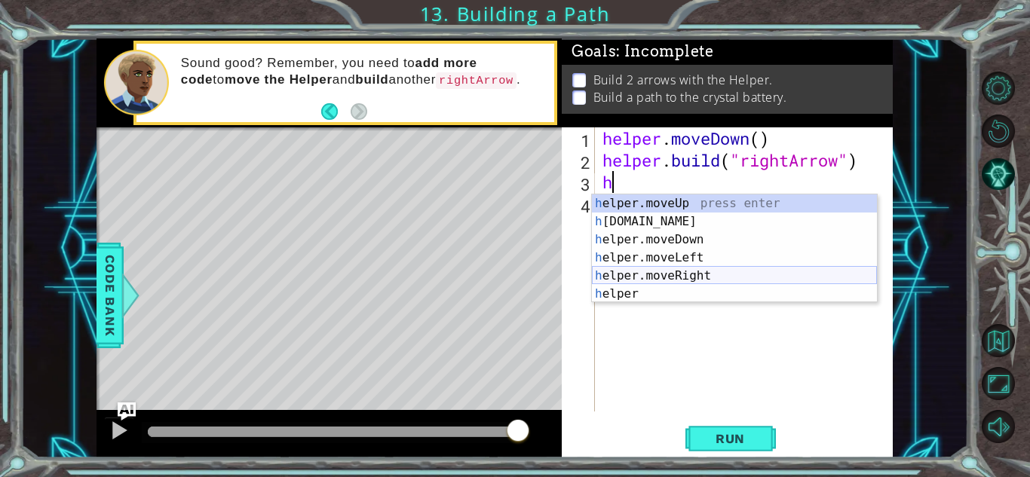
click at [681, 277] on div "h elper.moveUp press enter h [DOMAIN_NAME] press enter h elper.moveDown press e…" at bounding box center [734, 267] width 285 height 145
type textarea "helper.moveRight(1)"
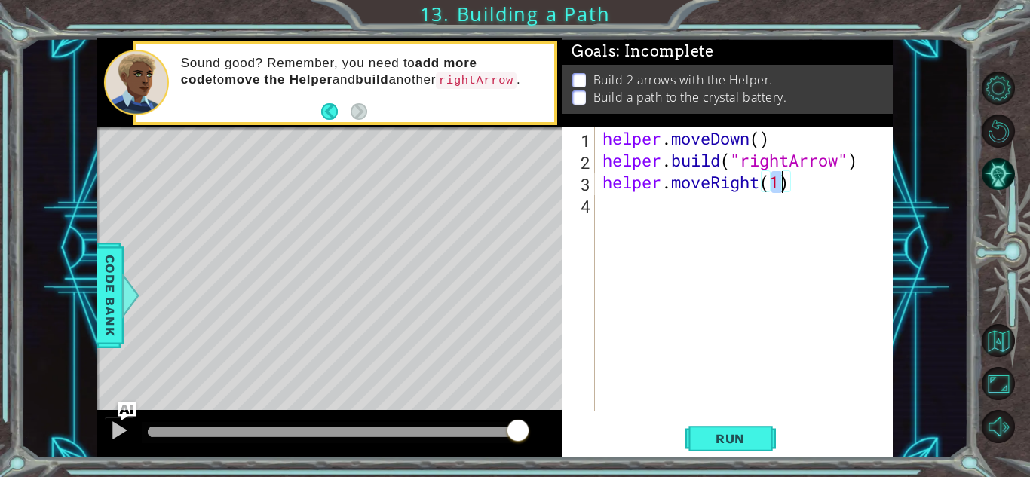
click at [644, 221] on div "helper . moveDown ( ) helper . build ( "rightArrow" ) helper . moveRight ( 1 )" at bounding box center [747, 291] width 297 height 328
click at [778, 182] on div "helper . moveDown ( ) helper . build ( "rightArrow" ) helper . moveRight ( 1 )" at bounding box center [747, 291] width 297 height 328
type textarea "helper.moveRight(3)"
click at [624, 206] on div "helper . moveDown ( ) helper . build ( "rightArrow" ) helper . moveRight ( 3 )" at bounding box center [747, 291] width 297 height 328
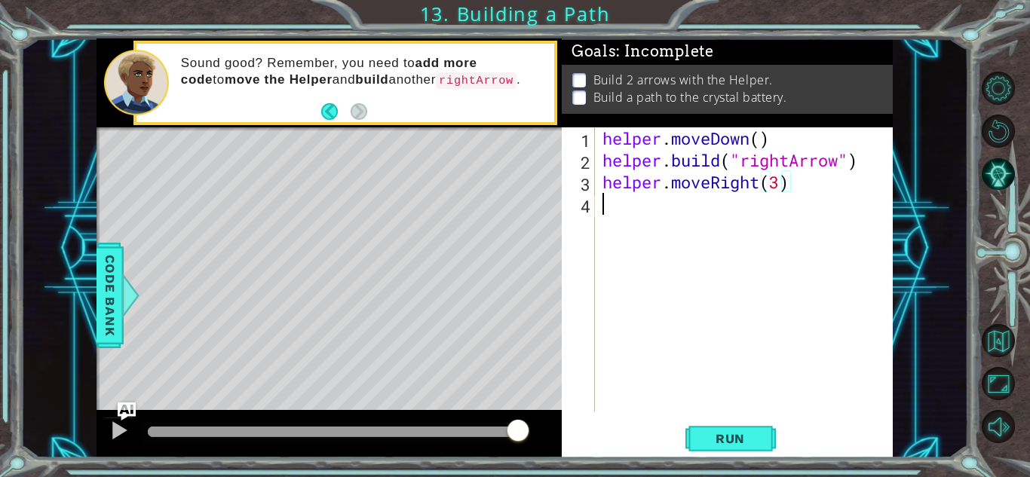
scroll to position [0, 0]
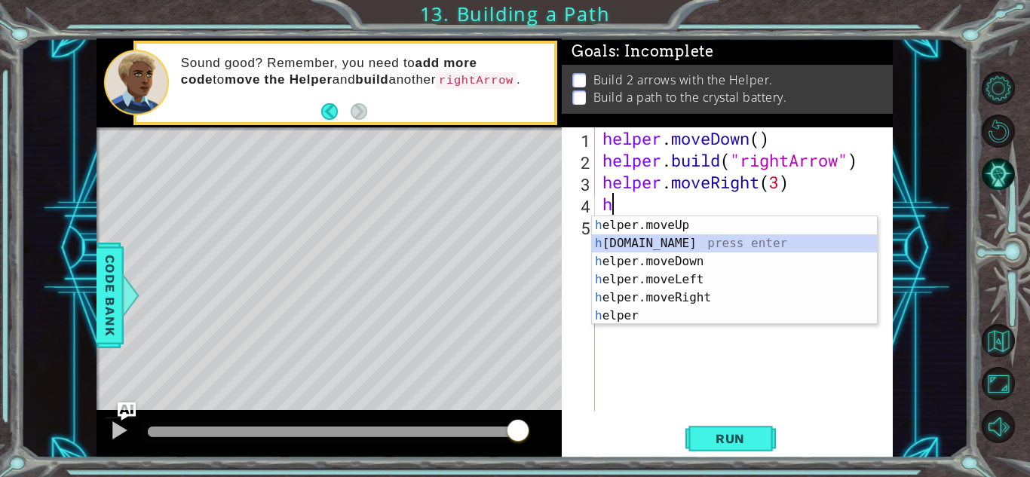
click at [655, 243] on div "h elper.moveUp press enter h [DOMAIN_NAME] press enter h elper.moveDown press e…" at bounding box center [734, 288] width 285 height 145
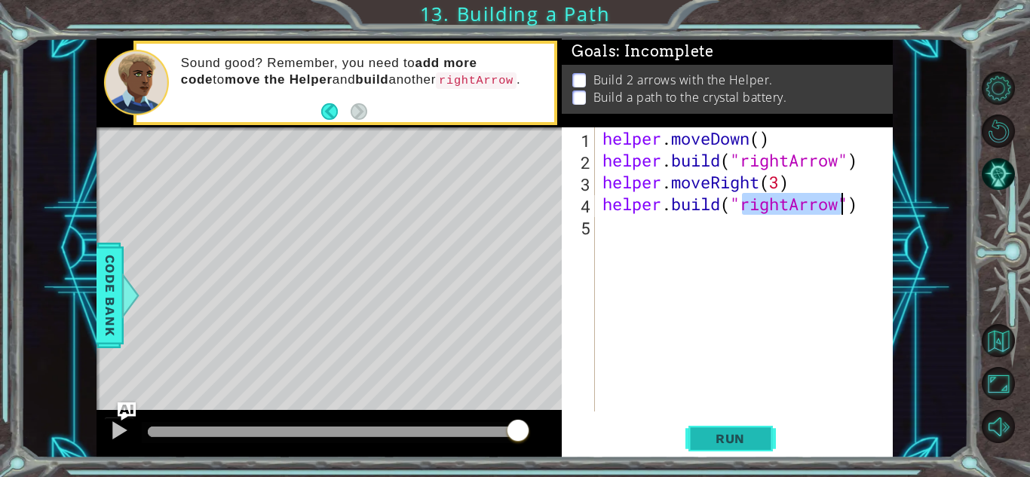
type textarea "[DOMAIN_NAME]("rightArrow")"
click at [694, 431] on button "Run" at bounding box center [730, 438] width 90 height 33
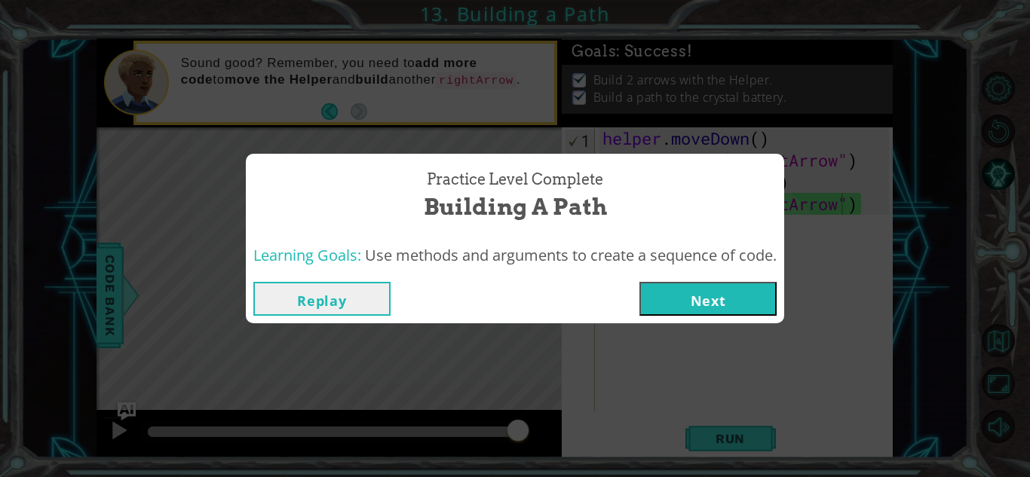
click at [707, 309] on button "Next" at bounding box center [707, 299] width 137 height 34
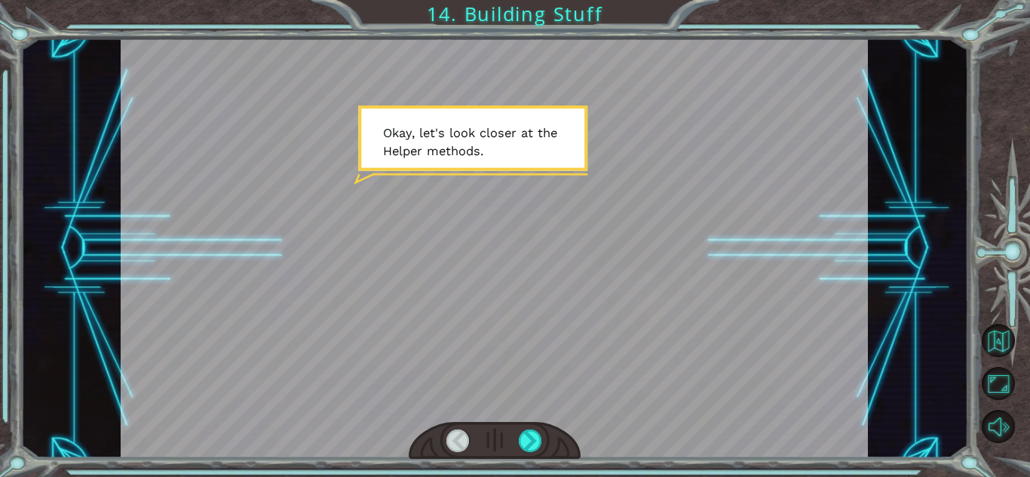
click at [545, 426] on div at bounding box center [495, 441] width 172 height 38
click at [525, 442] on div at bounding box center [530, 441] width 23 height 23
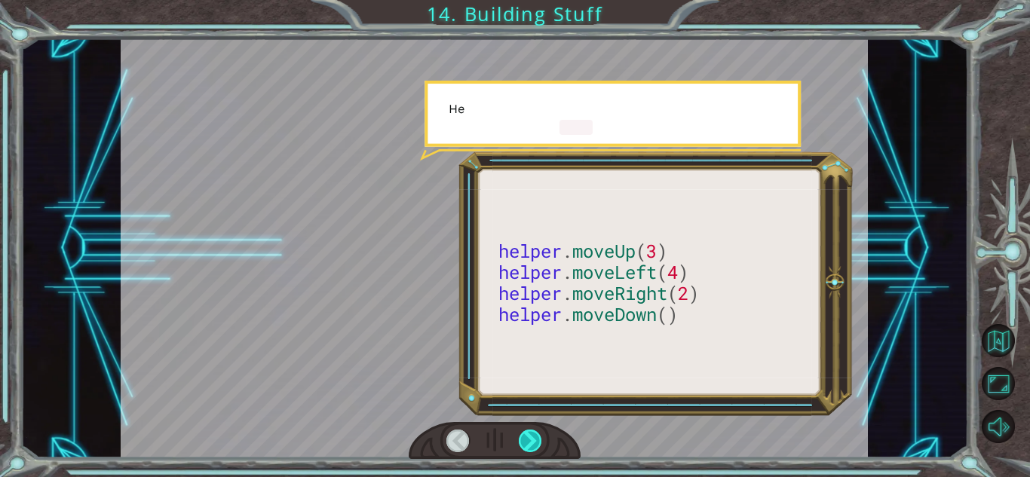
click at [525, 442] on div at bounding box center [530, 441] width 23 height 23
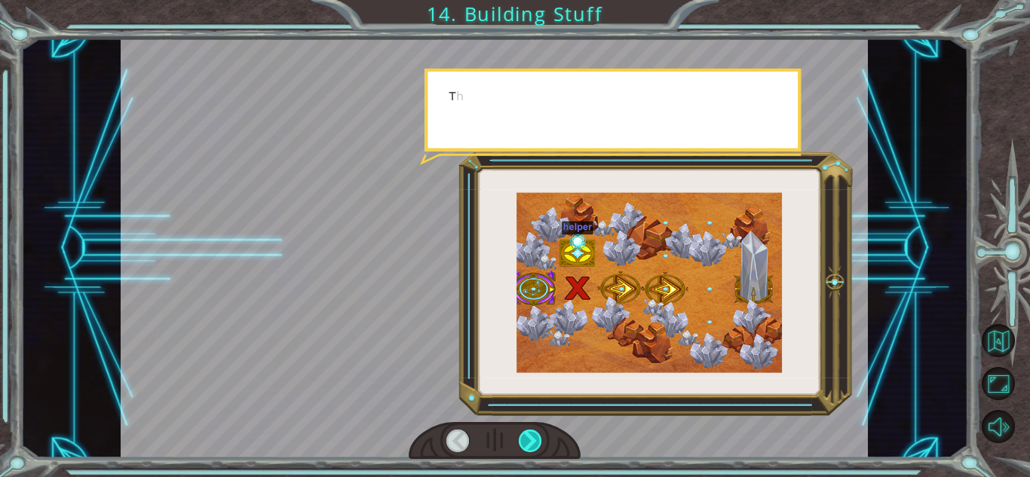
click at [525, 442] on div at bounding box center [530, 441] width 23 height 23
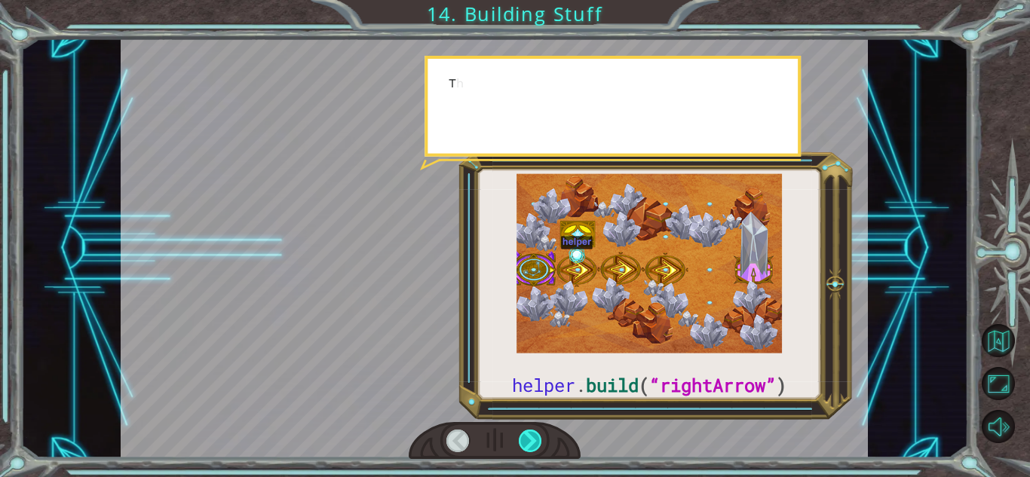
click at [525, 442] on div at bounding box center [530, 441] width 23 height 23
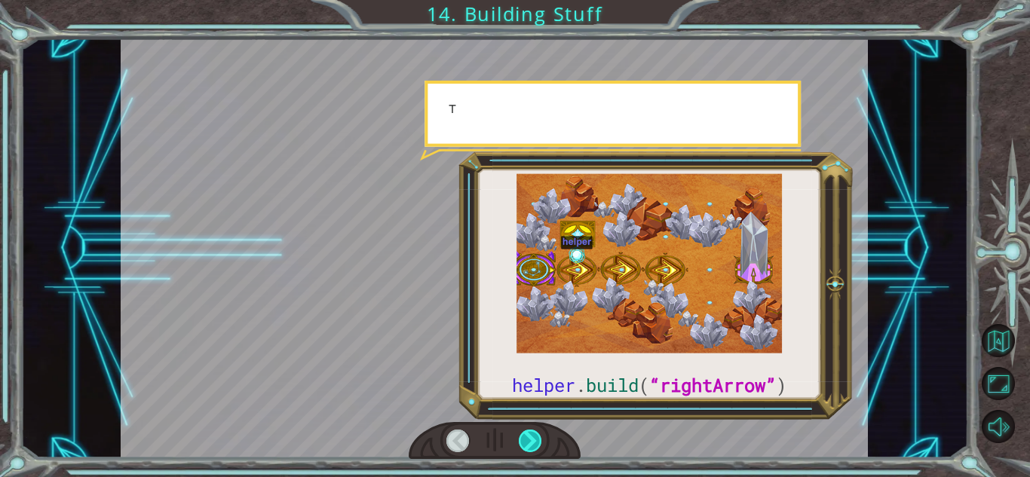
click at [525, 442] on div at bounding box center [530, 441] width 23 height 23
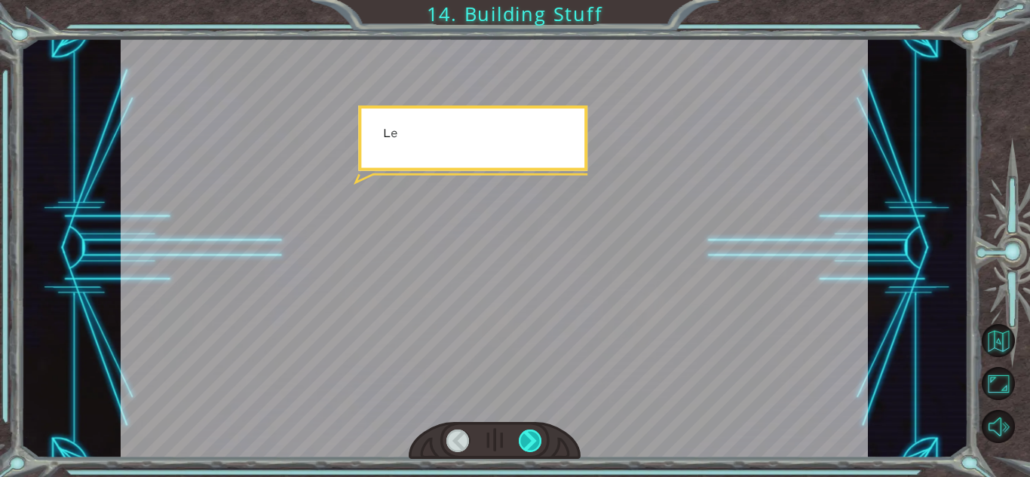
click at [525, 442] on div at bounding box center [530, 441] width 23 height 23
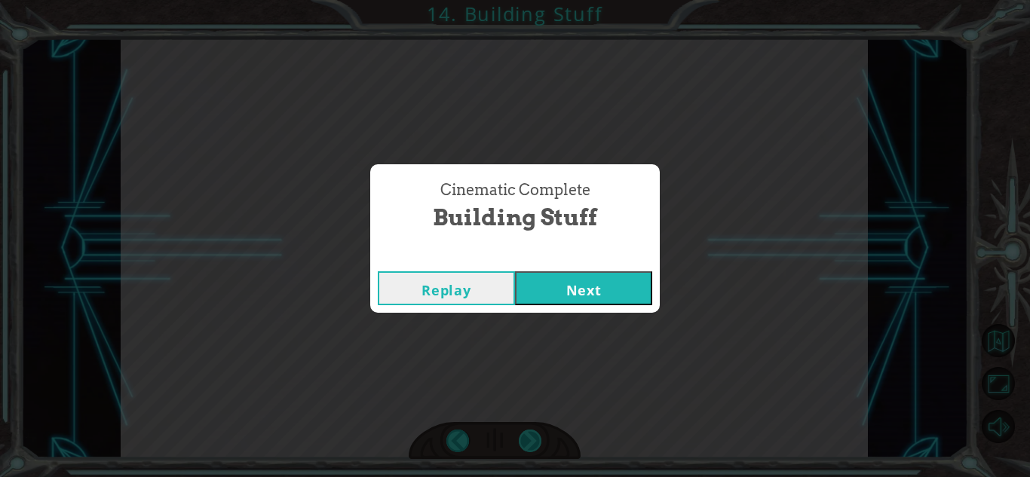
click at [525, 442] on div "Cinematic Complete Building Stuff Replay Next" at bounding box center [515, 238] width 1030 height 477
click at [572, 287] on button "Next" at bounding box center [583, 288] width 137 height 34
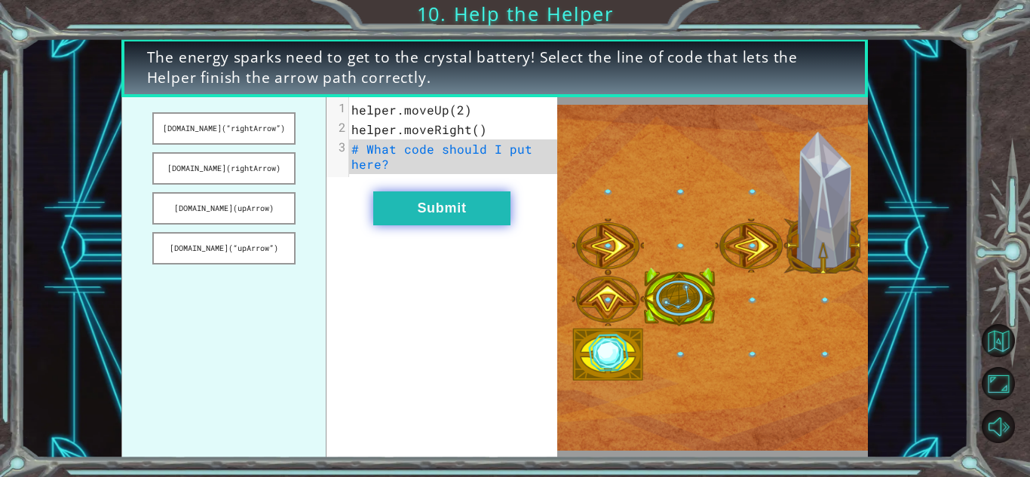
click at [446, 206] on button "Submit" at bounding box center [441, 209] width 137 height 34
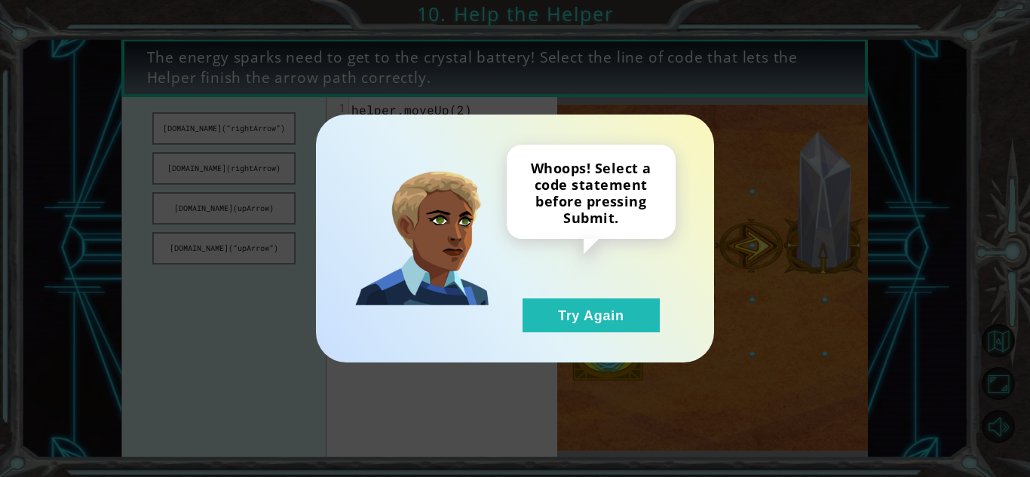
click at [586, 295] on div "Whoops! Select a code statement before pressing Submit. Try Again" at bounding box center [591, 239] width 169 height 188
click at [590, 308] on button "Try Again" at bounding box center [591, 316] width 137 height 34
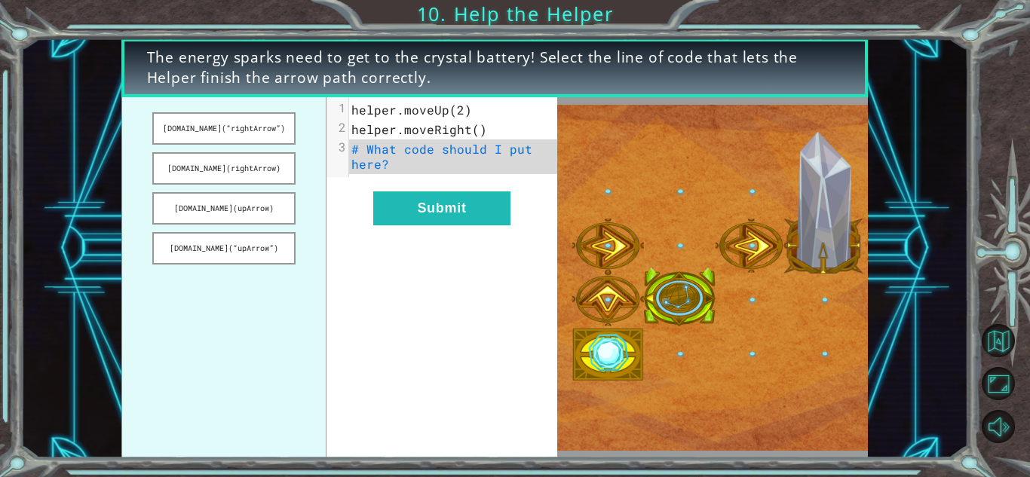
click at [590, 308] on img at bounding box center [712, 278] width 311 height 347
click at [358, 156] on span "# What code should I put here?" at bounding box center [445, 156] width 189 height 31
click at [207, 172] on button "[DOMAIN_NAME](rightArrow)" at bounding box center [223, 168] width 143 height 32
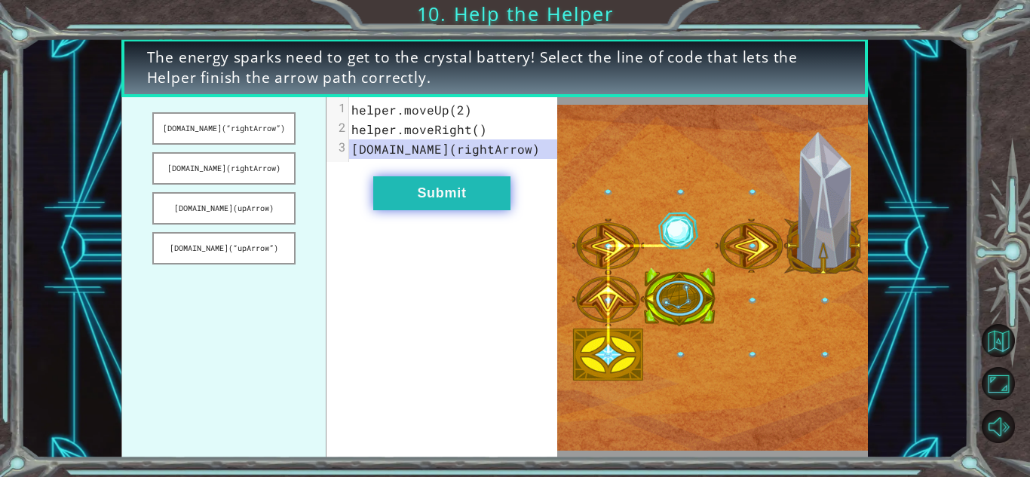
click at [418, 189] on button "Submit" at bounding box center [441, 193] width 137 height 34
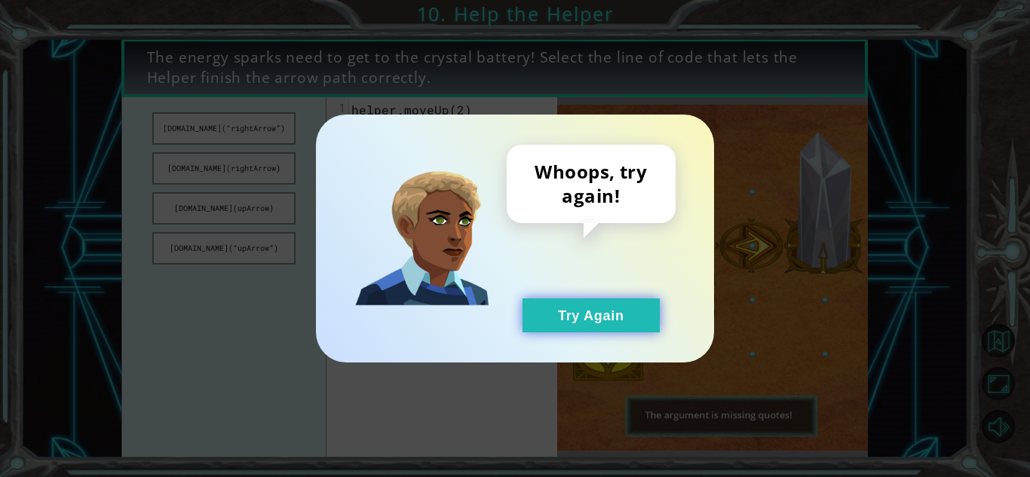
click at [637, 323] on button "Try Again" at bounding box center [591, 316] width 137 height 34
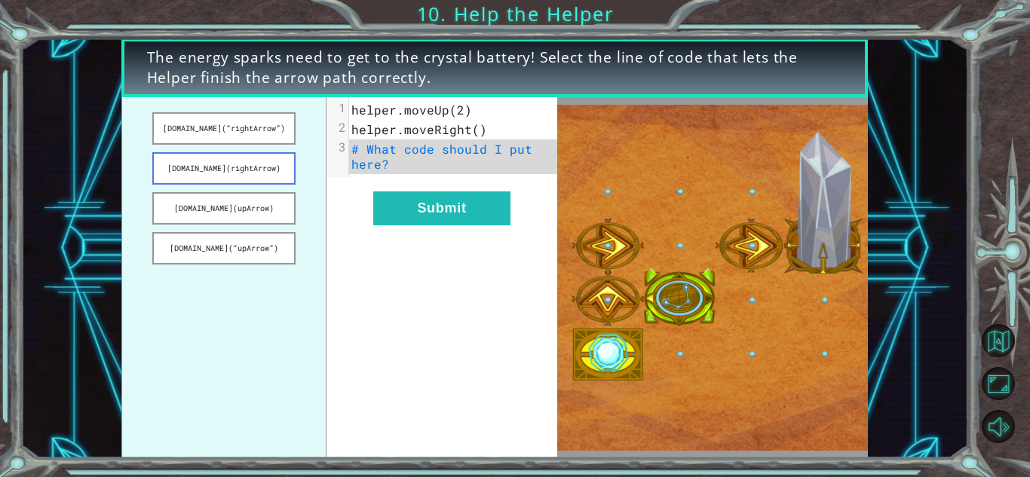
click at [223, 173] on button "[DOMAIN_NAME](rightArrow)" at bounding box center [223, 168] width 143 height 32
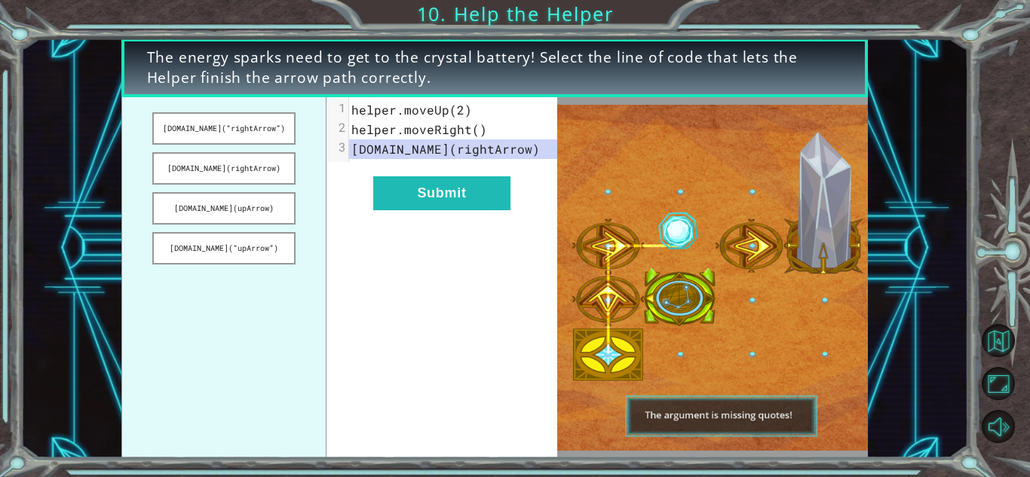
click at [763, 144] on img at bounding box center [712, 278] width 311 height 347
click at [439, 188] on button "Submit" at bounding box center [441, 193] width 137 height 34
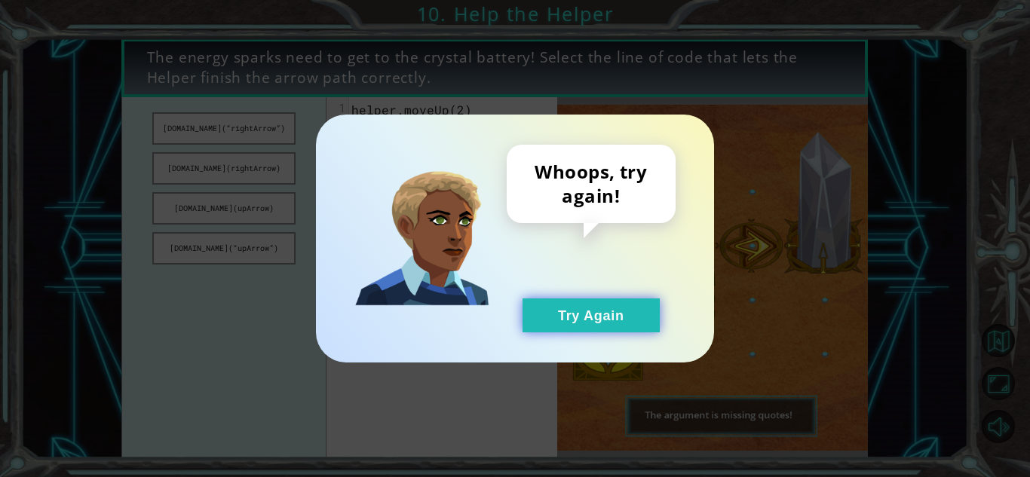
click at [630, 303] on button "Try Again" at bounding box center [591, 316] width 137 height 34
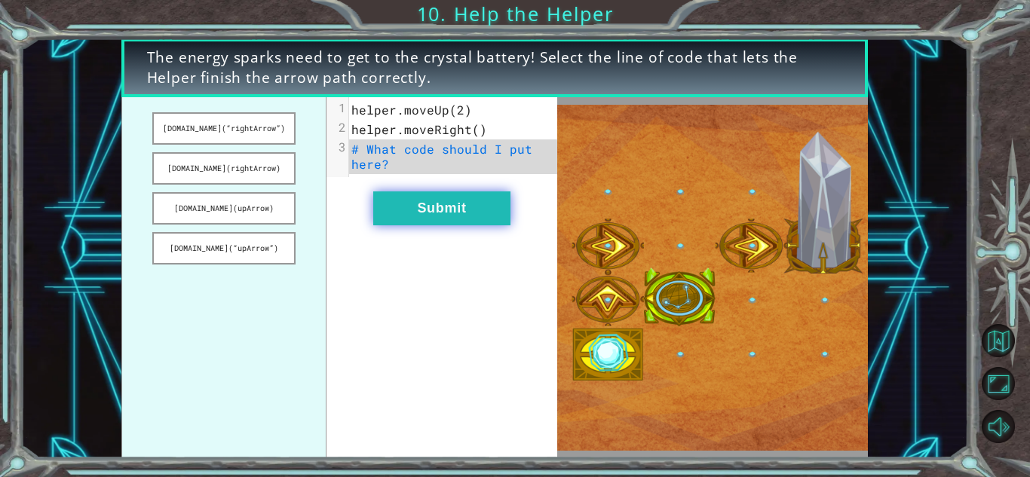
click at [502, 204] on button "Submit" at bounding box center [441, 209] width 137 height 34
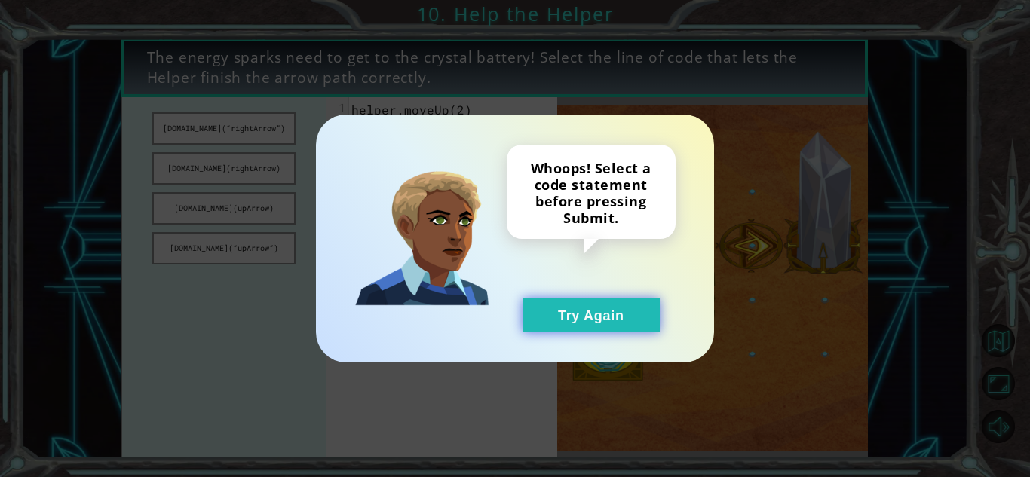
click at [537, 317] on button "Try Again" at bounding box center [591, 316] width 137 height 34
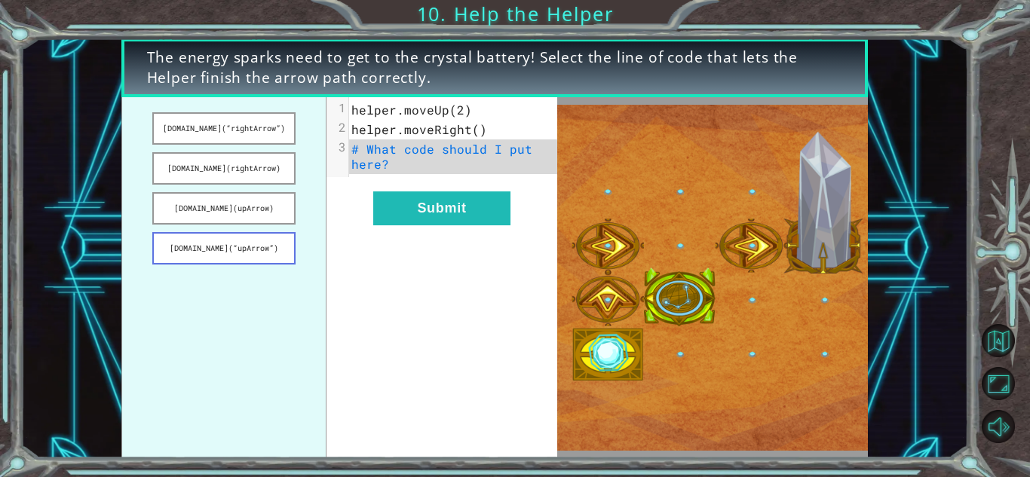
click at [264, 240] on button "[DOMAIN_NAME](“upArrow”)" at bounding box center [223, 248] width 143 height 32
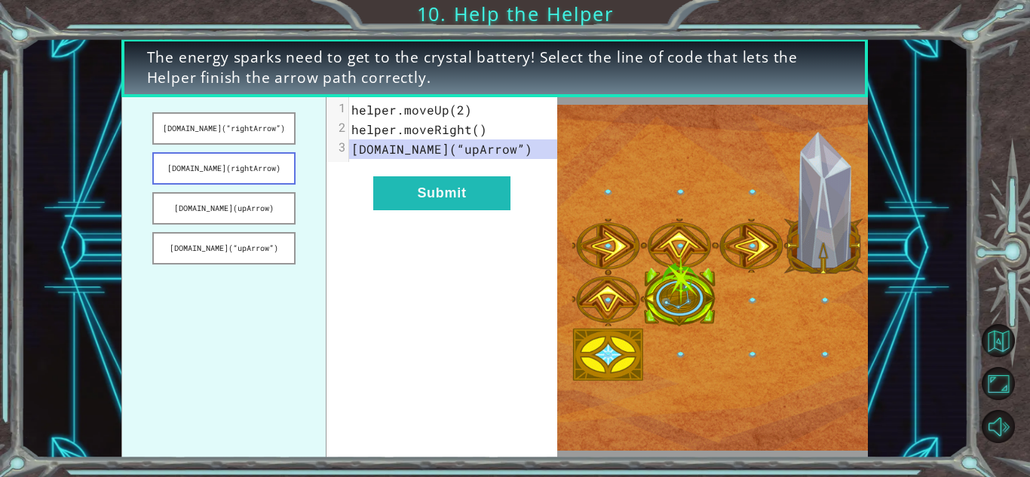
click at [231, 178] on button "[DOMAIN_NAME](rightArrow)" at bounding box center [223, 168] width 143 height 32
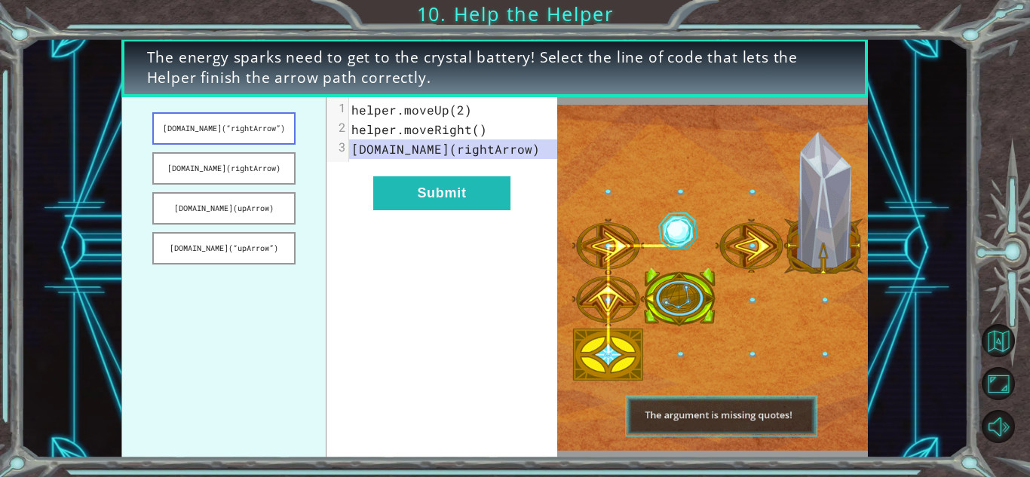
click at [230, 138] on button "[DOMAIN_NAME](“rightArrow”)" at bounding box center [223, 128] width 143 height 32
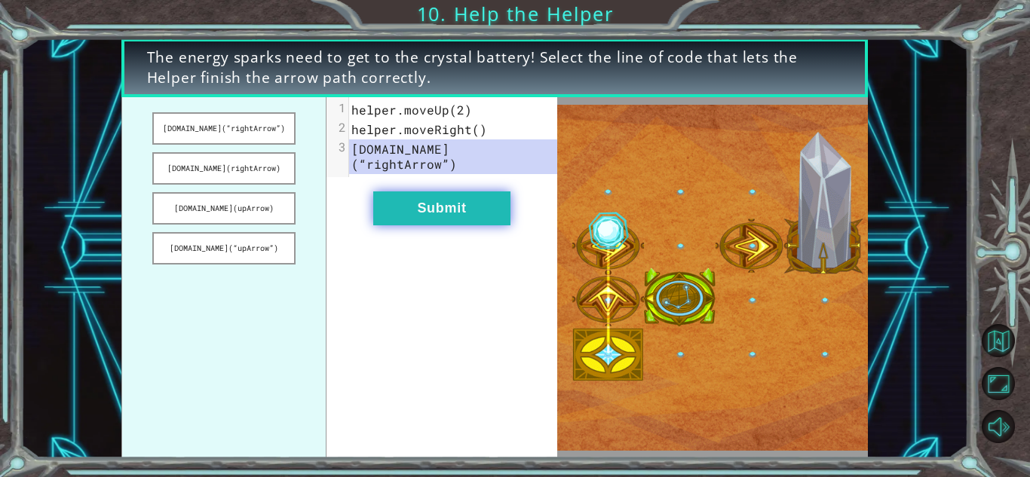
click at [469, 192] on button "Submit" at bounding box center [441, 209] width 137 height 34
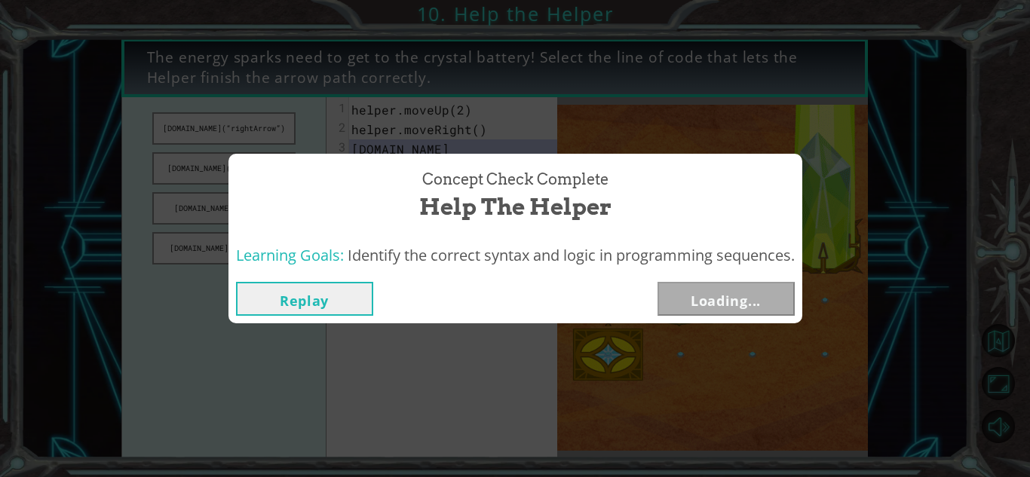
click at [469, 191] on span "Help the Helper" at bounding box center [515, 207] width 192 height 32
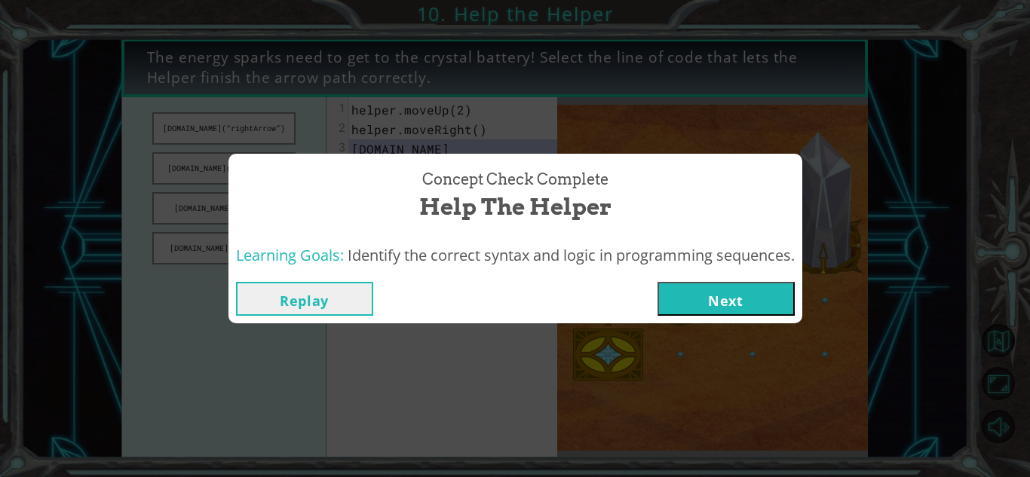
click at [731, 315] on button "Next" at bounding box center [725, 299] width 137 height 34
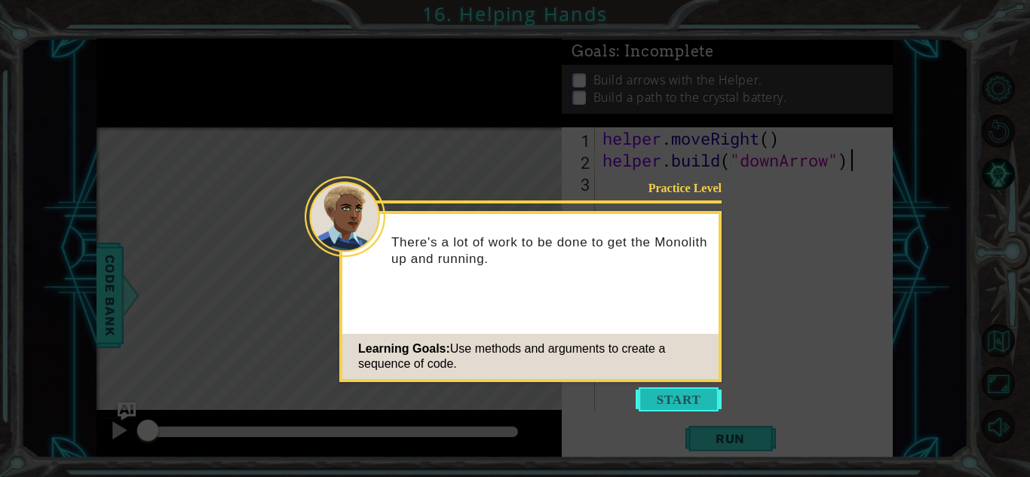
click at [683, 388] on button "Start" at bounding box center [679, 400] width 86 height 24
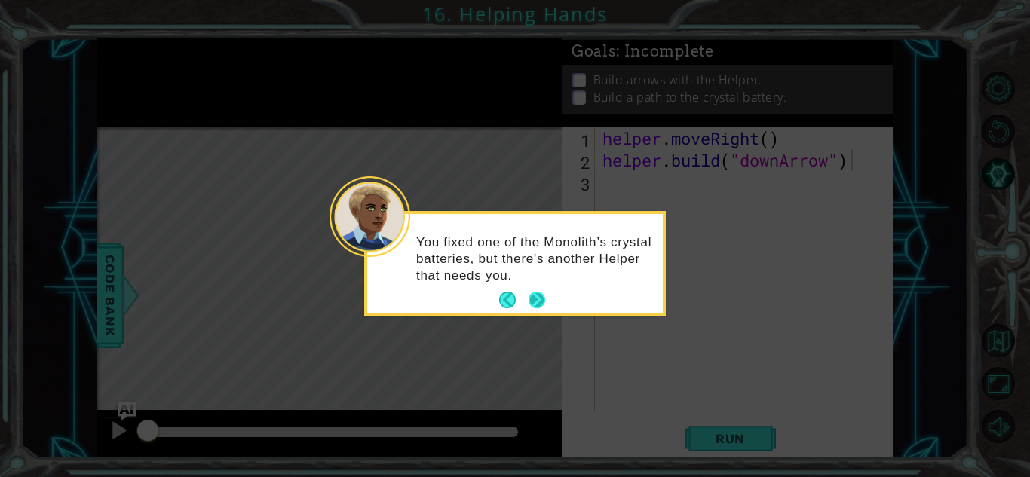
click at [533, 300] on button "Next" at bounding box center [537, 300] width 20 height 20
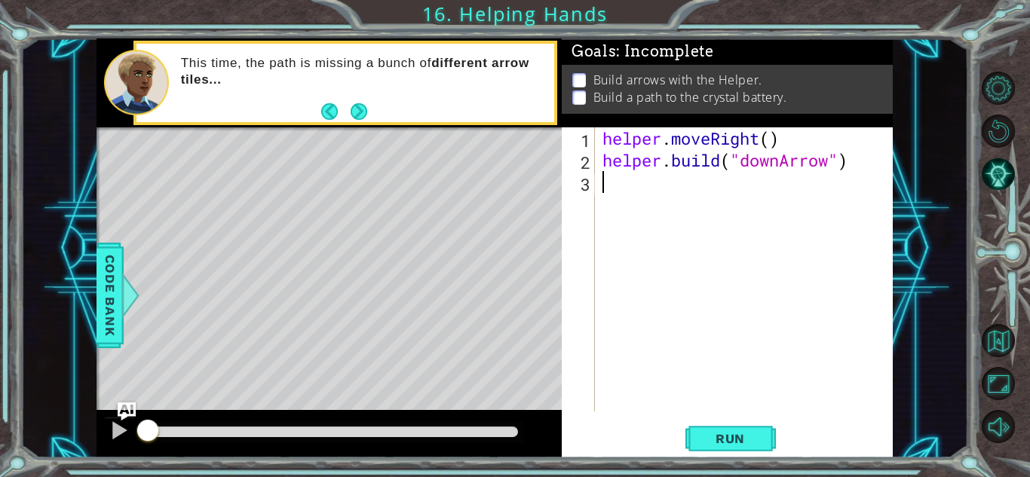
click at [648, 179] on div "helper . moveRight ( ) helper . build ( "downArrow" )" at bounding box center [747, 291] width 297 height 328
click at [731, 426] on button "Run" at bounding box center [730, 438] width 90 height 33
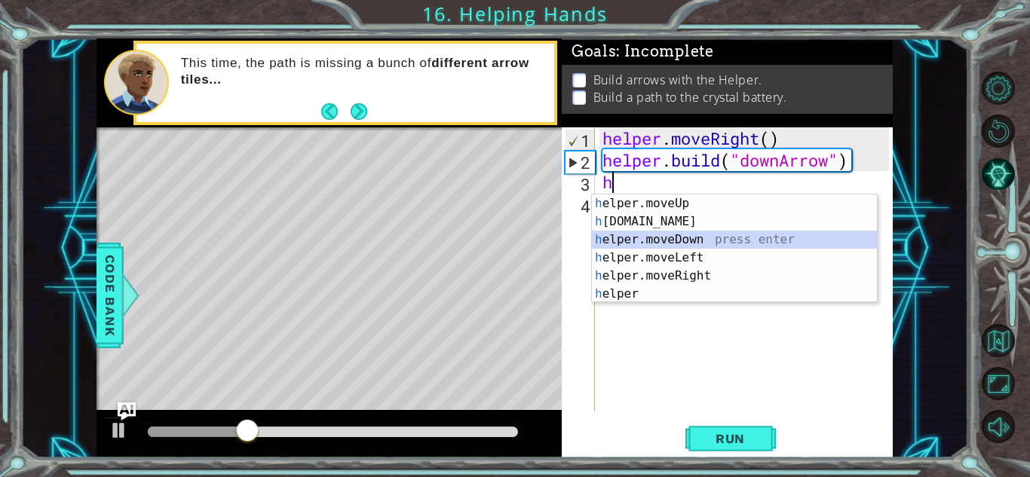
click at [666, 238] on div "h elper.moveUp press enter h [DOMAIN_NAME] press enter h elper.moveDown press e…" at bounding box center [734, 267] width 285 height 145
type textarea "helper.moveDown(1)"
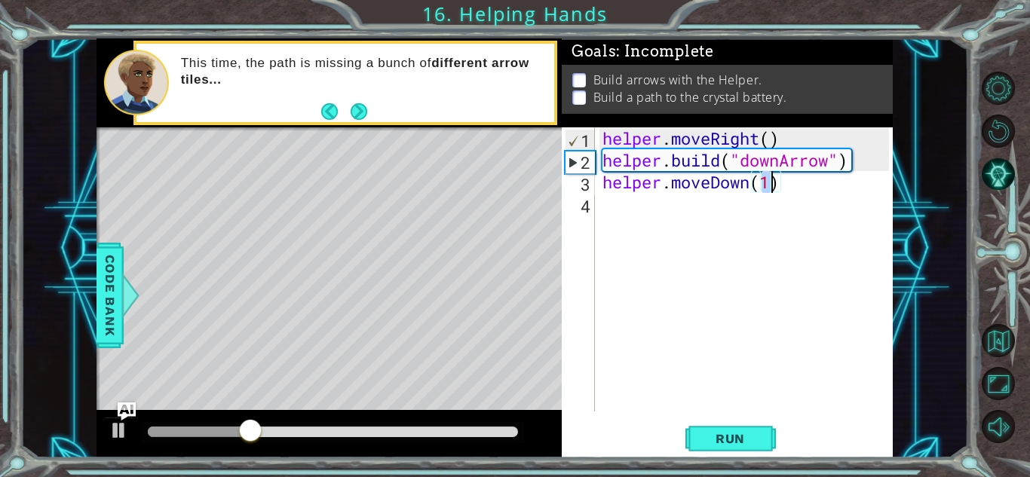
click at [666, 238] on div "helper . moveRight ( ) helper . build ( "downArrow" ) helper . moveDown ( 1 )" at bounding box center [747, 291] width 297 height 328
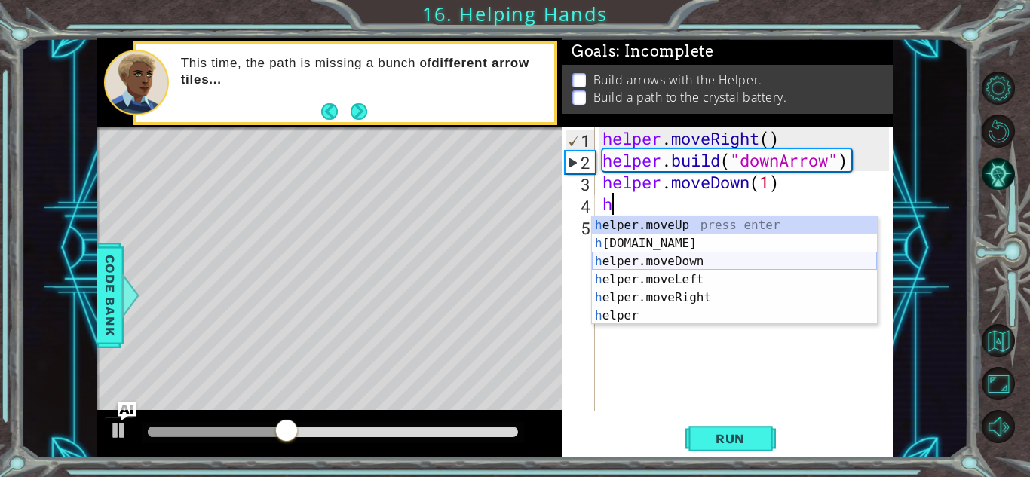
click at [651, 253] on div "h elper.moveUp press enter h [DOMAIN_NAME] press enter h elper.moveDown press e…" at bounding box center [734, 288] width 285 height 145
type textarea "[DOMAIN_NAME]("rightArrow")"
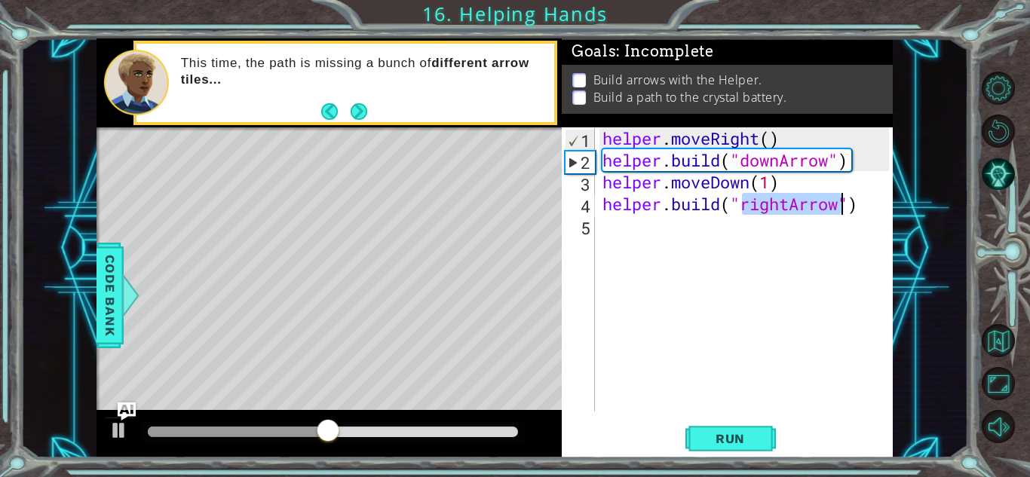
click at [626, 234] on div "helper . moveRight ( ) helper . build ( "downArrow" ) helper . moveDown ( 1 ) h…" at bounding box center [747, 291] width 297 height 328
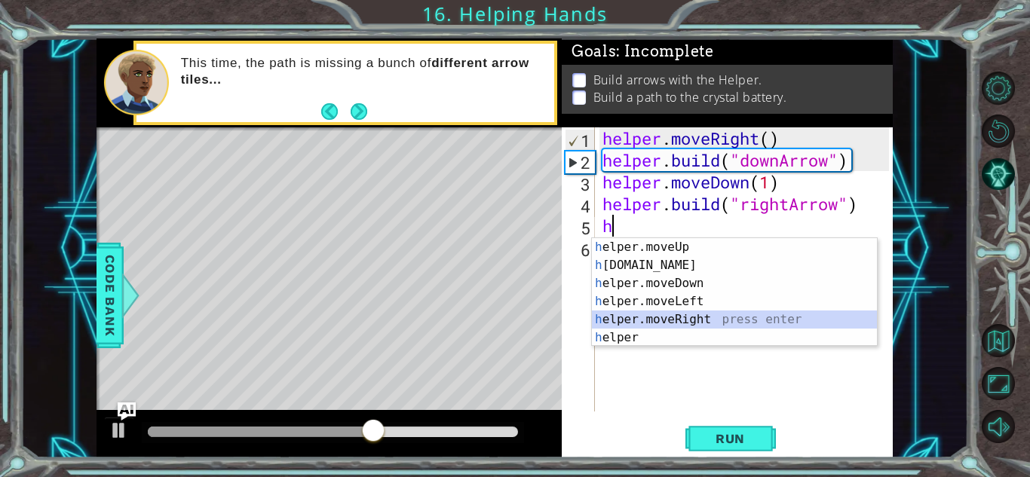
click at [657, 323] on div "h elper.moveUp press enter h [DOMAIN_NAME] press enter h elper.moveDown press e…" at bounding box center [734, 310] width 285 height 145
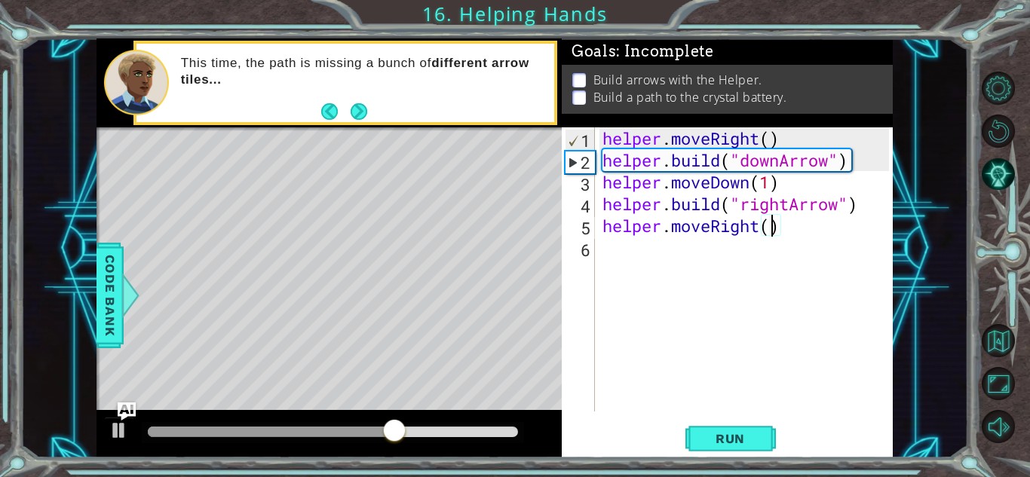
type textarea "helper.moveRight(2)"
click at [624, 251] on div "helper . moveRight ( ) helper . build ( "downArrow" ) helper . moveDown ( 1 ) h…" at bounding box center [747, 291] width 297 height 328
click at [782, 230] on div "helper . moveRight ( ) helper . build ( "downArrow" ) helper . moveDown ( 1 ) h…" at bounding box center [747, 291] width 297 height 328
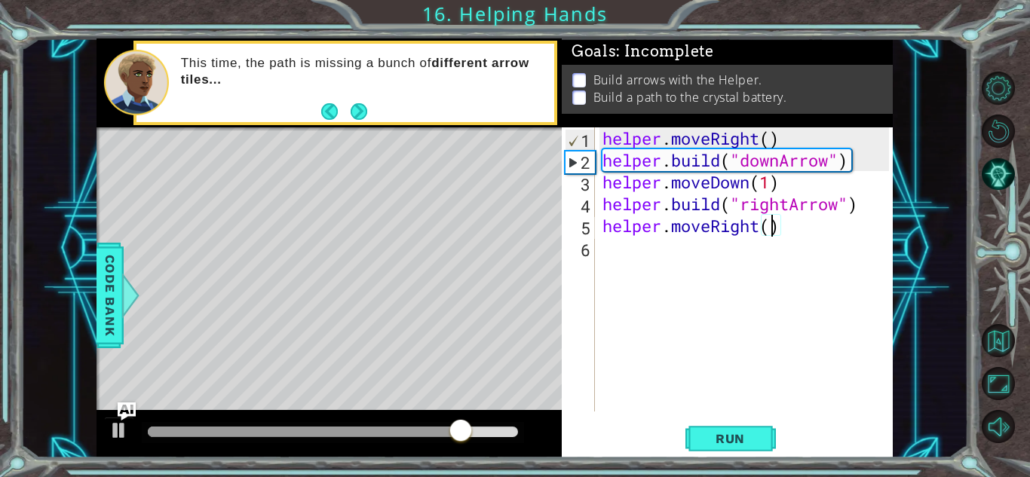
type textarea "helper.moveRight(1)"
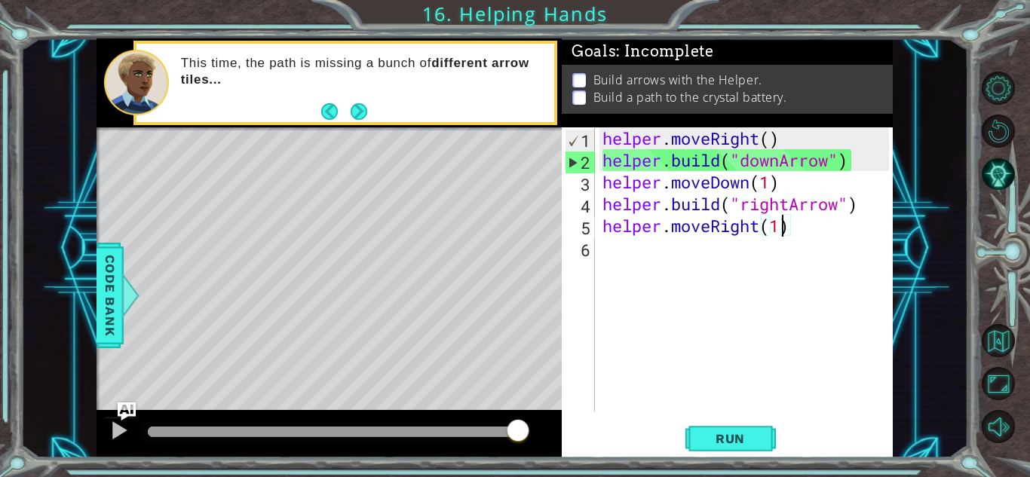
click at [650, 265] on div "helper . moveRight ( ) helper . build ( "downArrow" ) helper . moveDown ( 1 ) h…" at bounding box center [747, 291] width 297 height 328
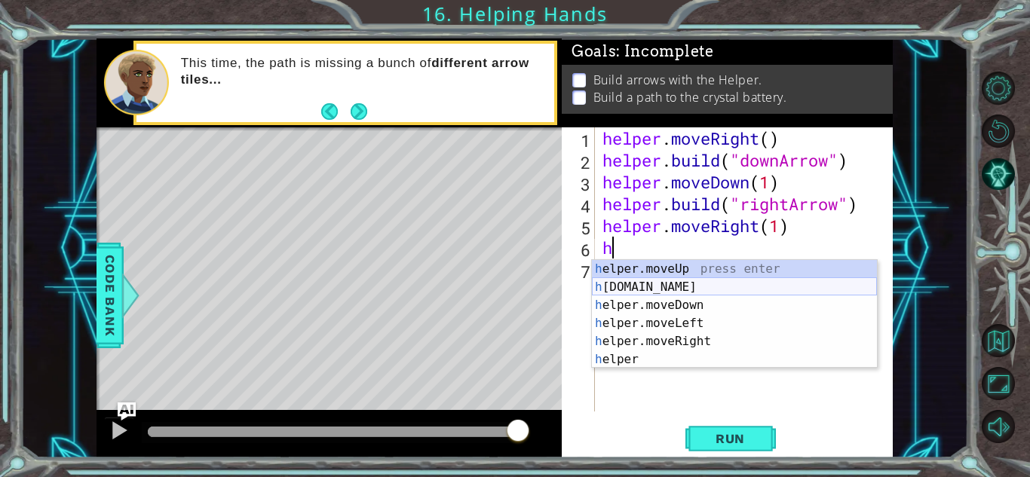
click at [673, 290] on div "h elper.moveUp press enter h [DOMAIN_NAME] press enter h elper.moveDown press e…" at bounding box center [734, 332] width 285 height 145
type textarea "[DOMAIN_NAME]("rightArrow")"
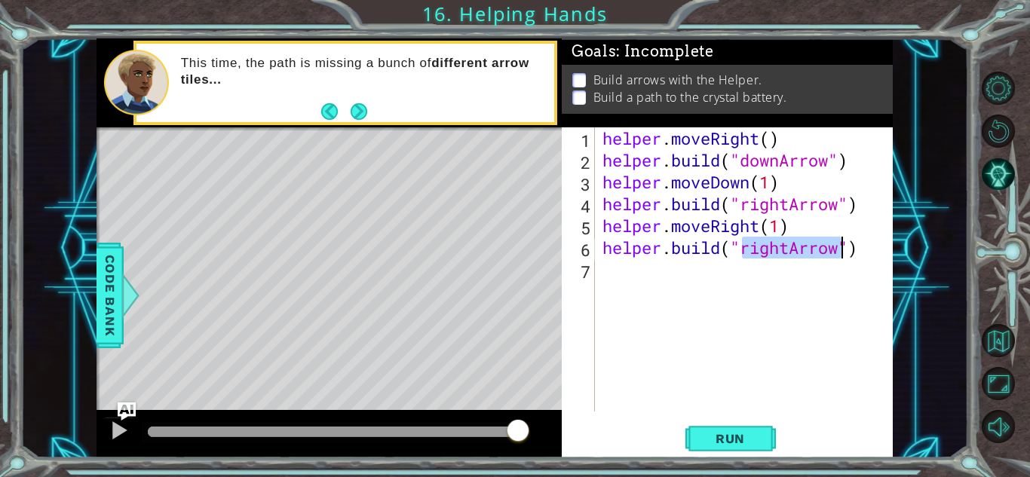
click at [623, 275] on div "helper . moveRight ( ) helper . build ( "downArrow" ) helper . moveDown ( 1 ) h…" at bounding box center [747, 291] width 297 height 328
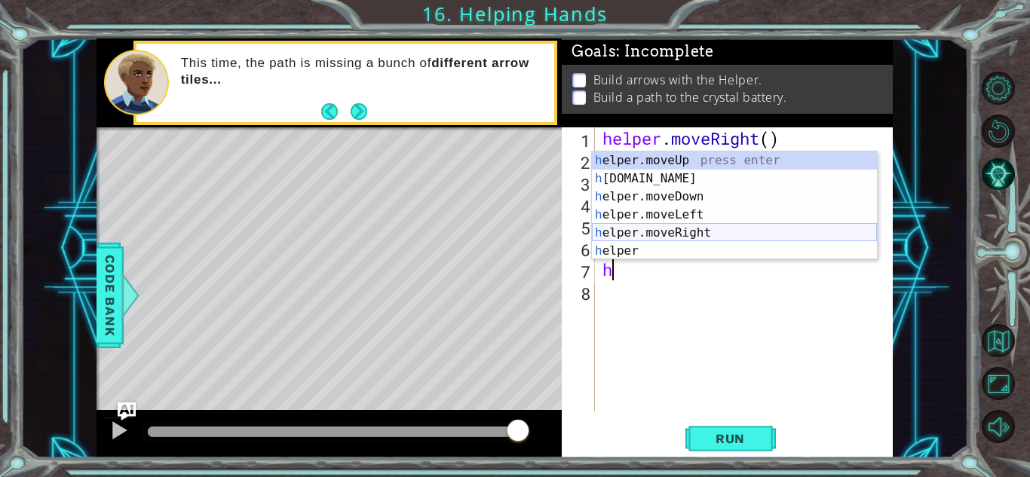
click at [651, 232] on div "h elper.moveUp press enter h [DOMAIN_NAME] press enter h elper.moveDown press e…" at bounding box center [734, 224] width 285 height 145
type textarea "helper.moveRight(1)"
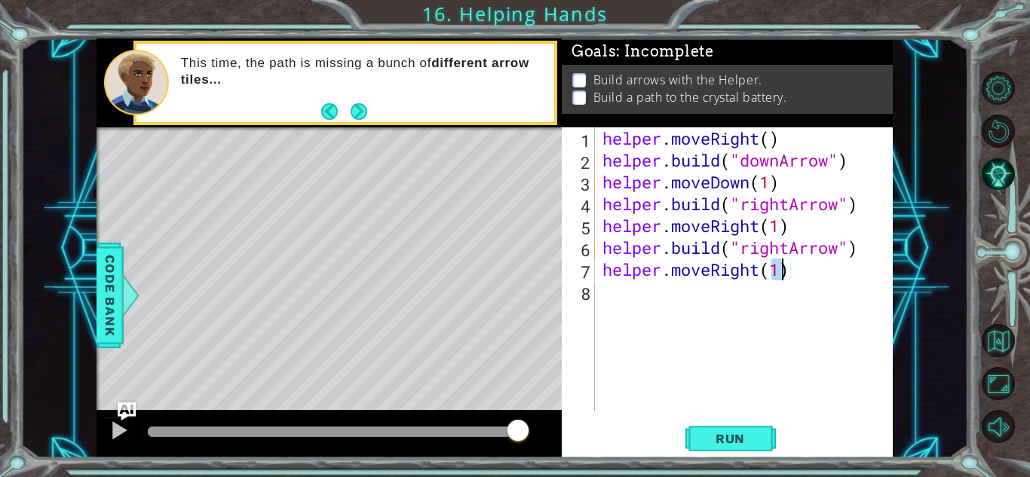
click at [630, 304] on div "helper . moveRight ( ) helper . build ( "downArrow" ) helper . moveDown ( 1 ) h…" at bounding box center [747, 291] width 297 height 328
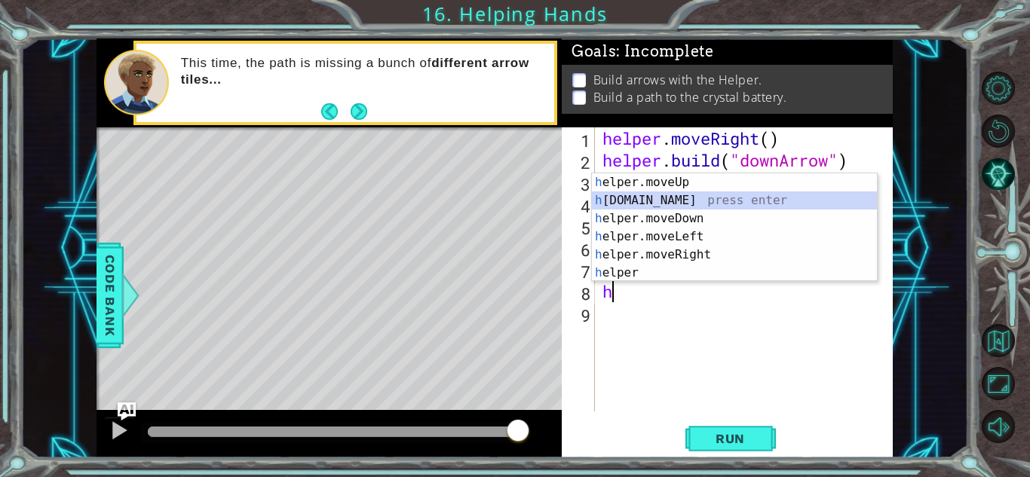
click at [672, 193] on div "h elper.moveUp press enter h [DOMAIN_NAME] press enter h elper.moveDown press e…" at bounding box center [734, 245] width 285 height 145
type textarea "[DOMAIN_NAME]("rightArrow")"
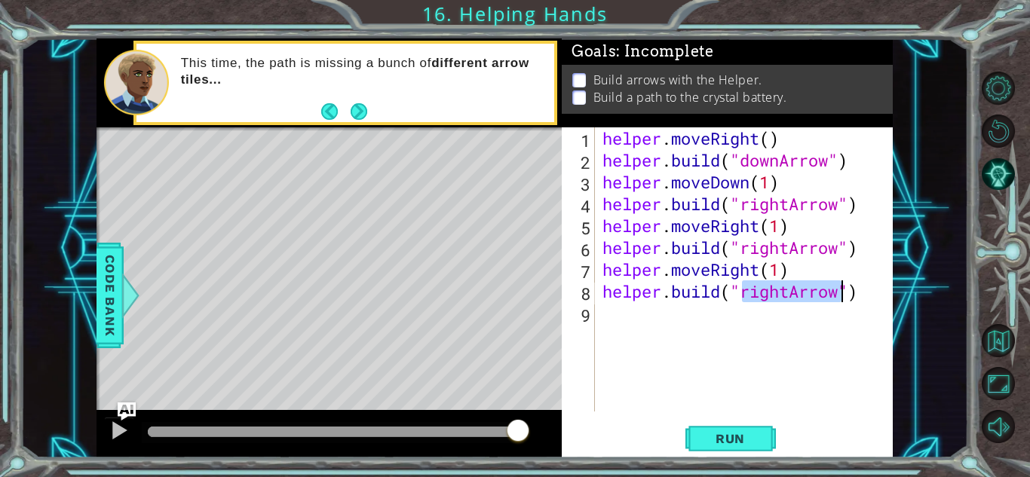
click at [625, 317] on div "helper . moveRight ( ) helper . build ( "downArrow" ) helper . moveDown ( 1 ) h…" at bounding box center [747, 291] width 297 height 328
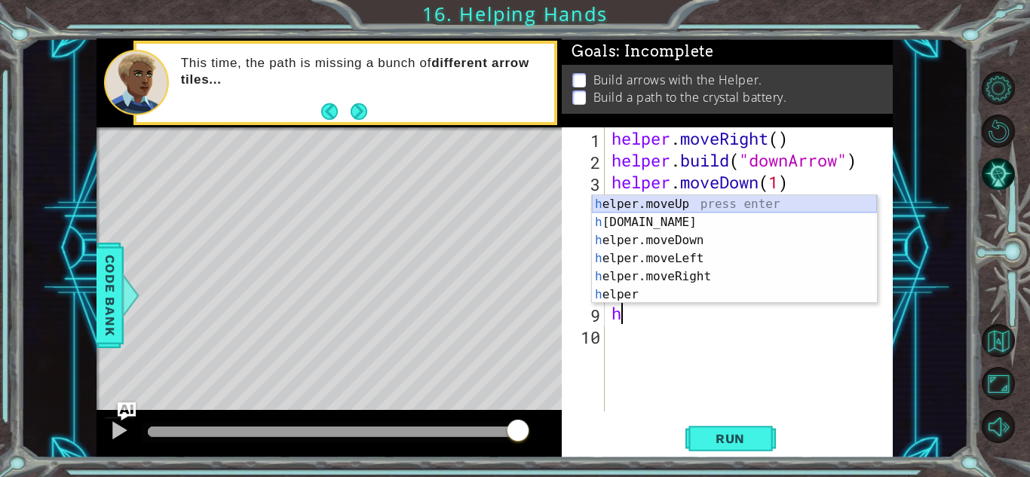
click at [678, 198] on div "h elper.moveUp press enter h [DOMAIN_NAME] press enter h elper.moveDown press e…" at bounding box center [734, 267] width 285 height 145
type textarea "helper.moveUp(1)"
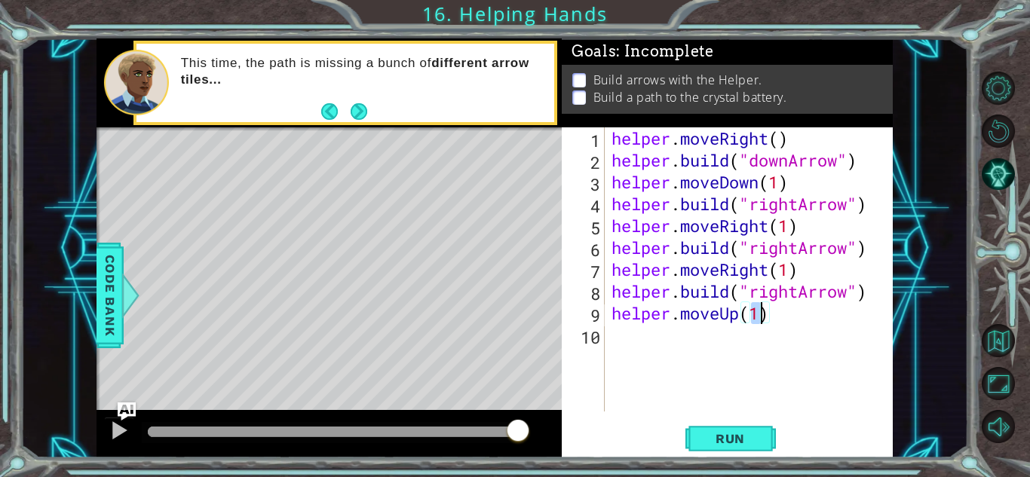
click at [647, 337] on div "helper . moveRight ( ) helper . build ( "downArrow" ) helper . moveDown ( 1 ) h…" at bounding box center [752, 291] width 288 height 328
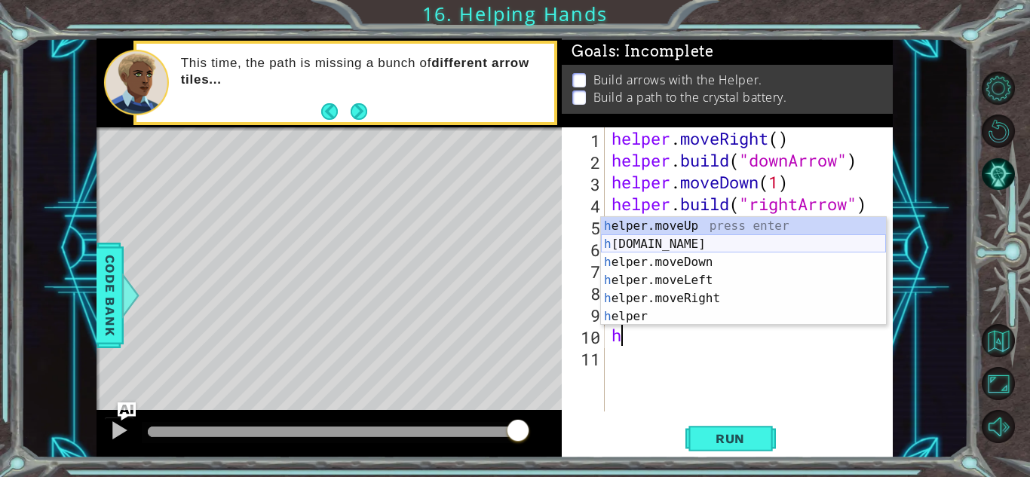
click at [685, 243] on div "h elper.moveUp press enter h [DOMAIN_NAME] press enter h elper.moveDown press e…" at bounding box center [743, 289] width 285 height 145
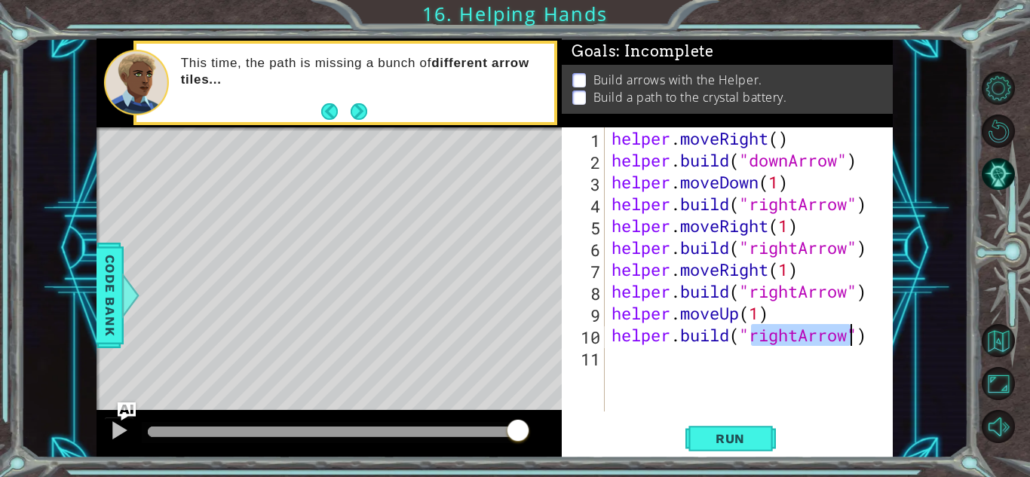
click at [798, 336] on div "helper . moveRight ( ) helper . build ( "downArrow" ) helper . moveDown ( 1 ) h…" at bounding box center [748, 269] width 280 height 284
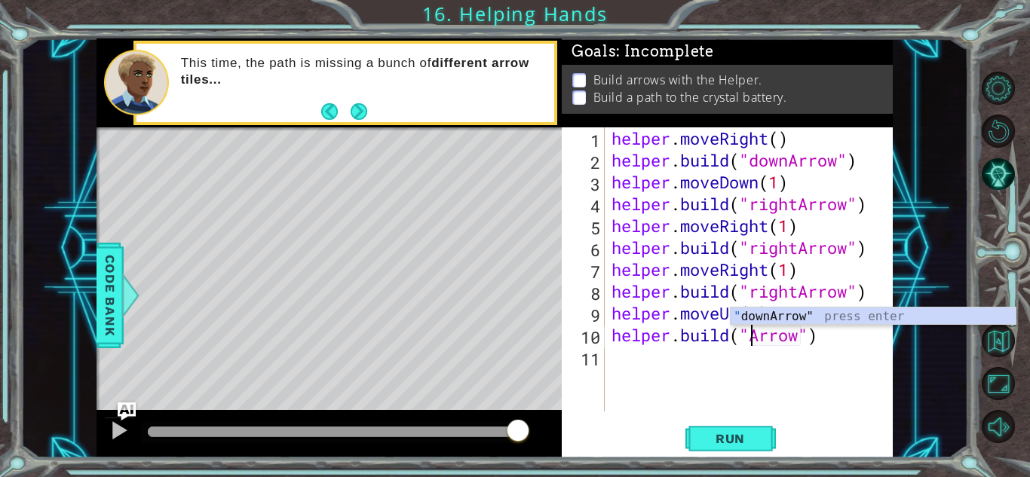
scroll to position [0, 7]
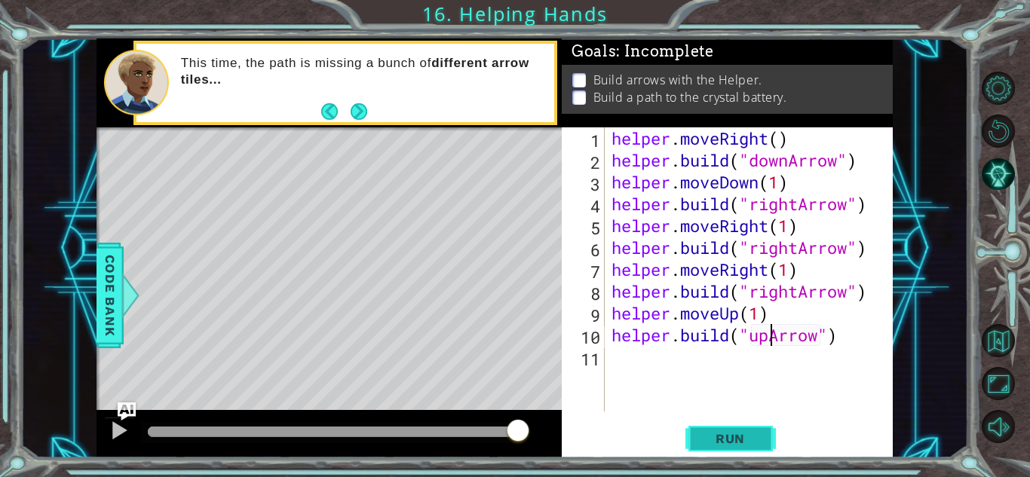
click at [769, 430] on button "Run" at bounding box center [730, 438] width 90 height 33
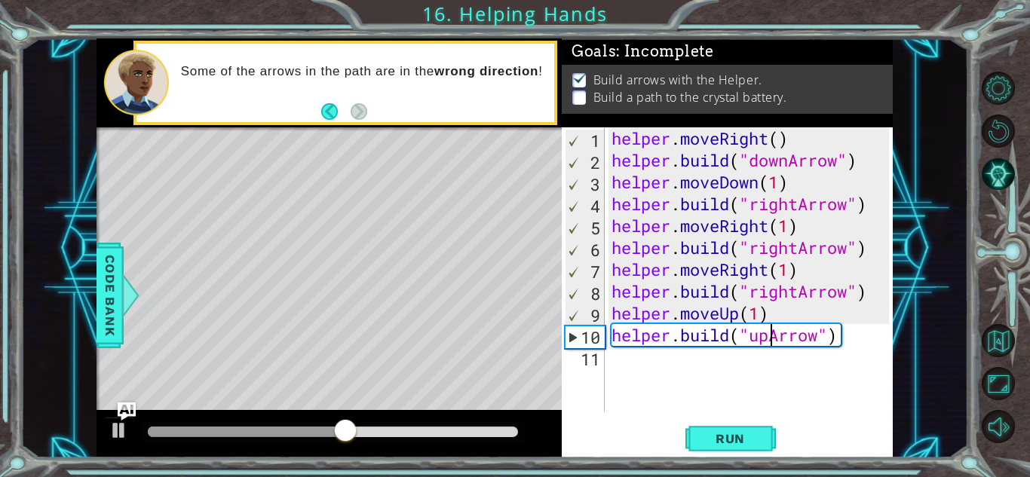
click at [797, 296] on div "helper . moveRight ( ) helper . build ( "downArrow" ) helper . moveDown ( 1 ) h…" at bounding box center [752, 291] width 288 height 328
click at [841, 343] on div "helper . moveRight ( ) helper . build ( "downArrow" ) helper . moveDown ( 1 ) h…" at bounding box center [752, 291] width 288 height 328
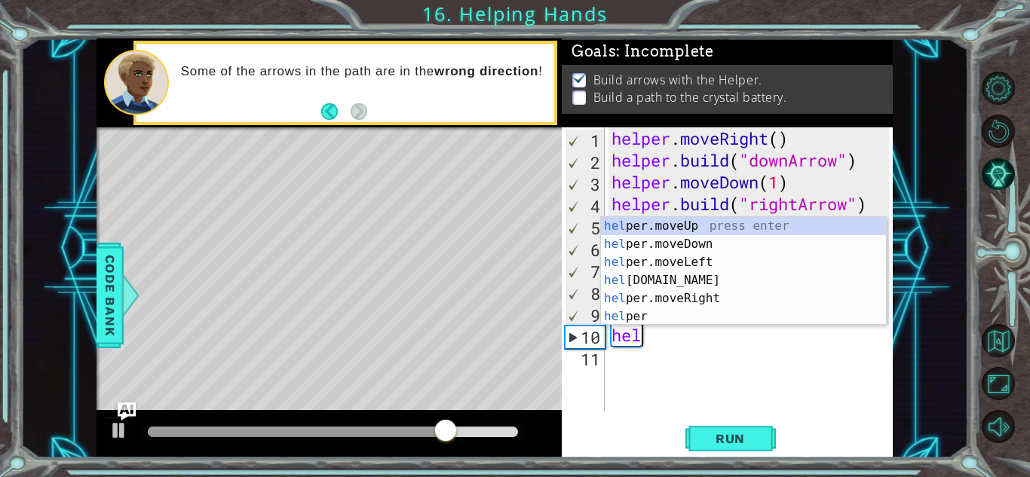
scroll to position [0, 0]
type textarea "h"
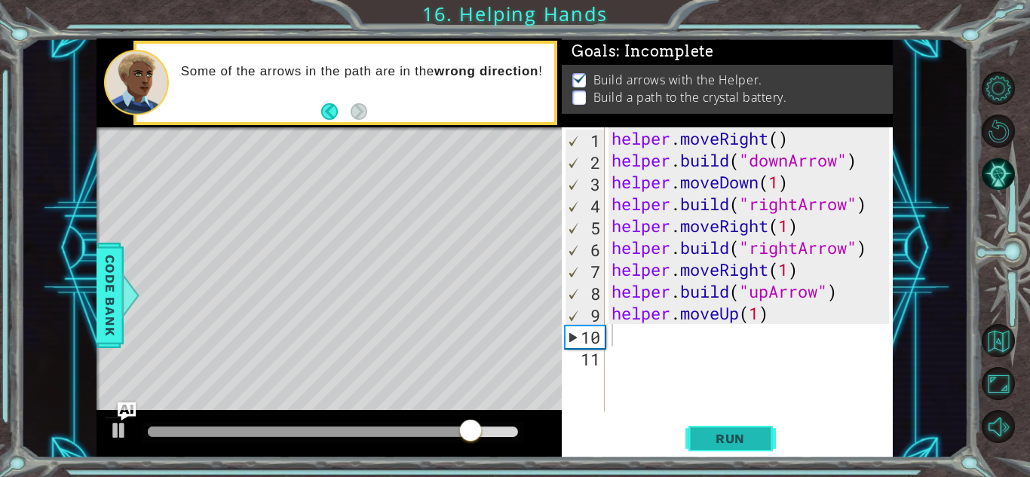
click at [736, 437] on span "Run" at bounding box center [730, 438] width 60 height 15
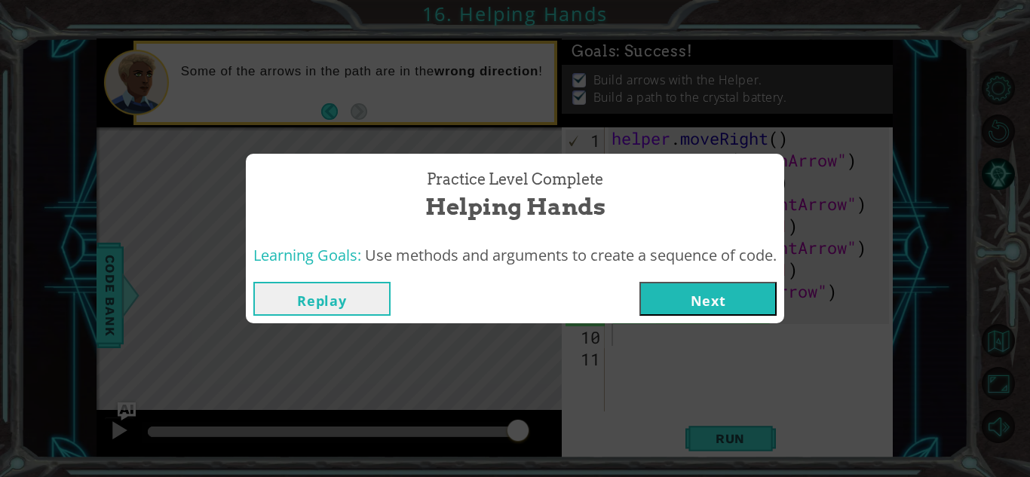
click at [723, 289] on button "Next" at bounding box center [707, 299] width 137 height 34
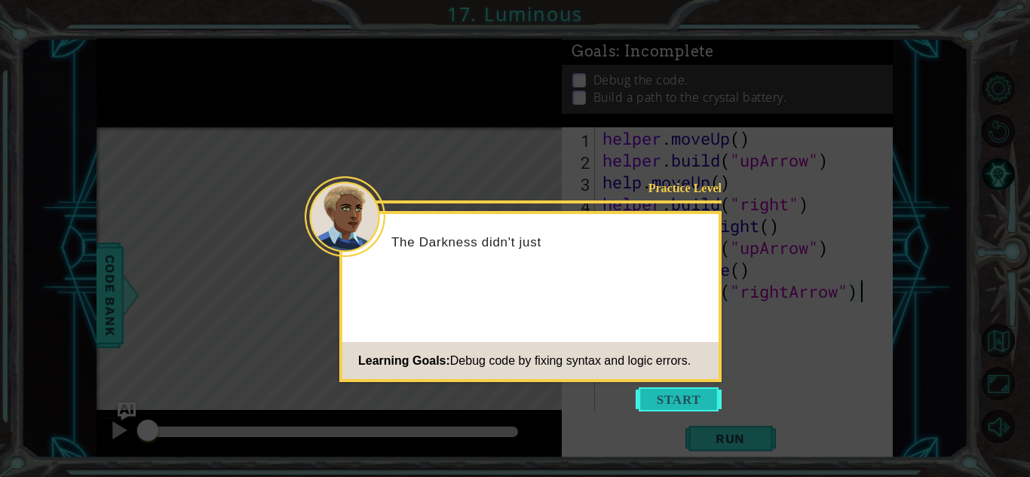
click at [657, 395] on button "Start" at bounding box center [679, 400] width 86 height 24
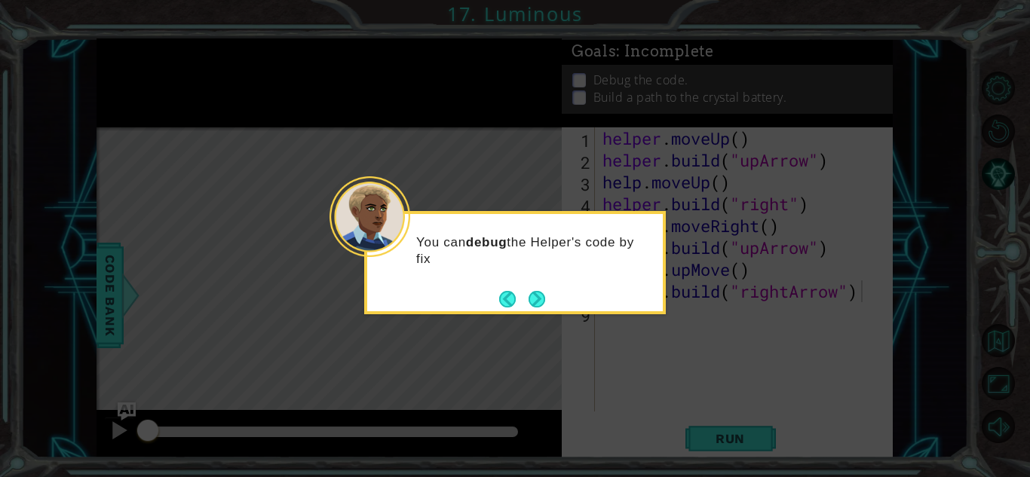
click at [553, 305] on div "You can debug the Helper's code by fix" at bounding box center [515, 262] width 302 height 103
click at [542, 302] on button "Next" at bounding box center [537, 299] width 26 height 26
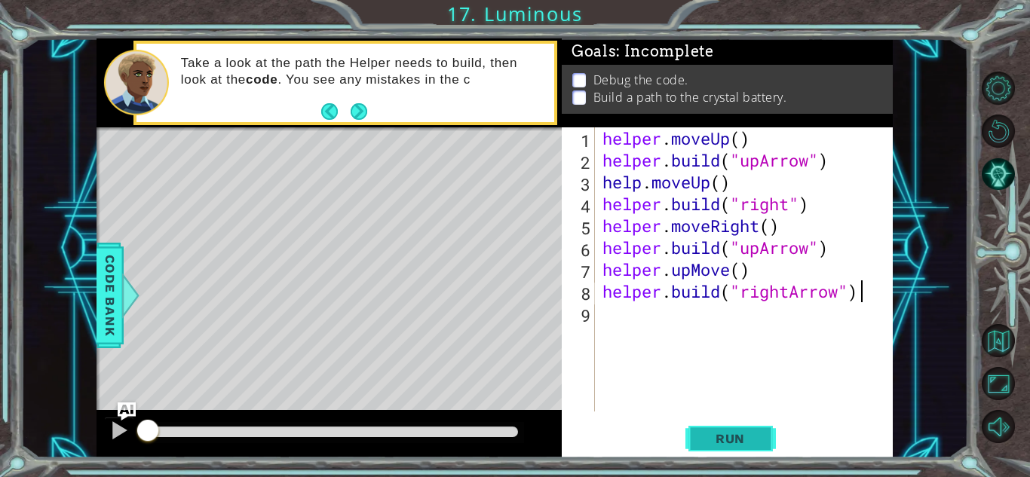
click at [733, 449] on button "Run" at bounding box center [730, 438] width 90 height 33
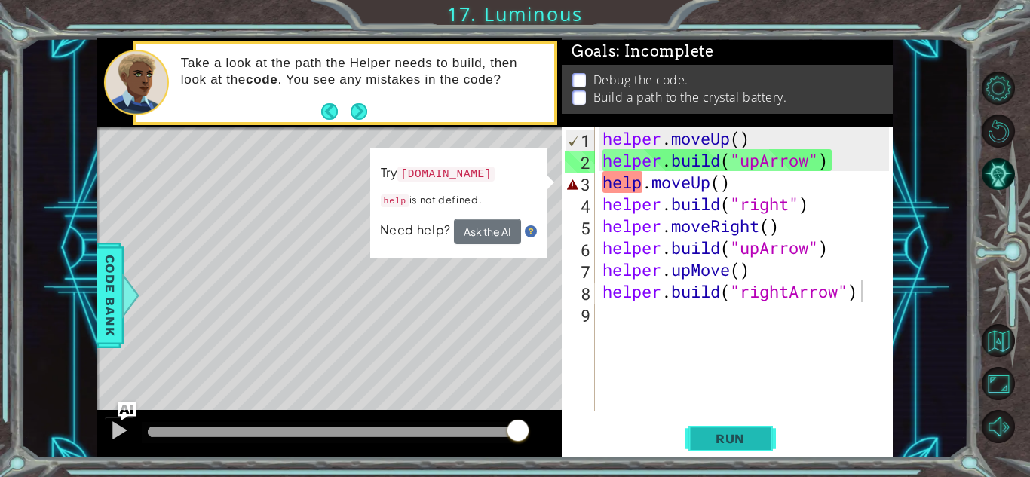
click at [739, 442] on span "Run" at bounding box center [730, 438] width 60 height 15
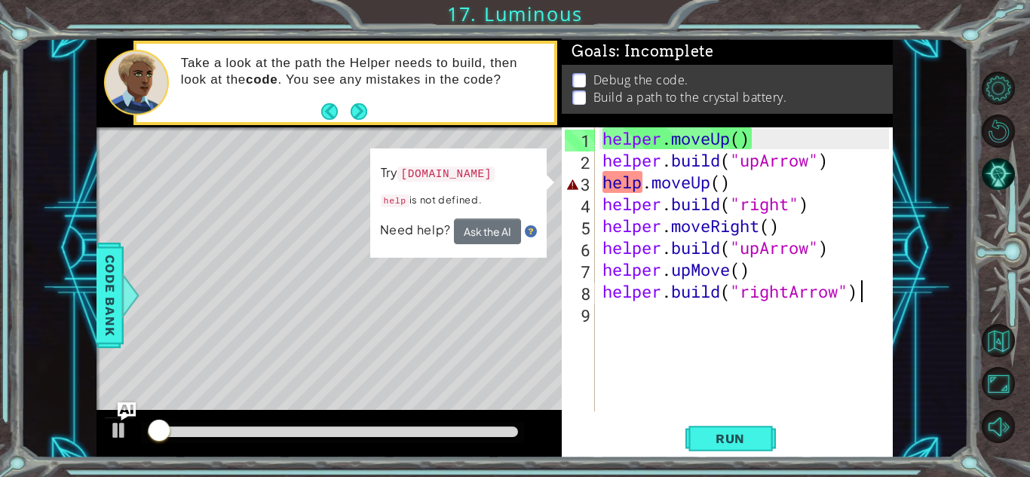
click at [418, 231] on span "Need help?" at bounding box center [417, 230] width 74 height 16
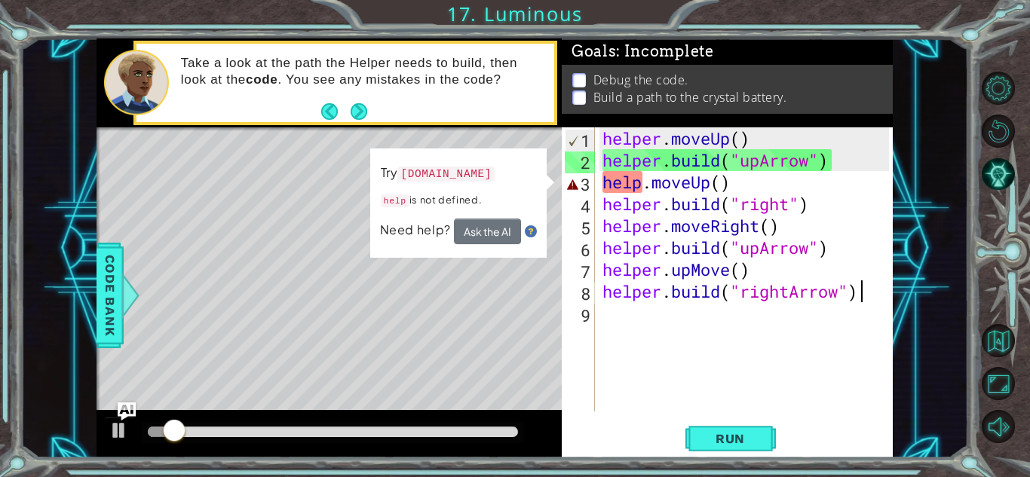
click at [646, 184] on div "helper . moveUp ( ) helper . build ( "upArrow" ) help . moveUp ( ) helper . bui…" at bounding box center [747, 291] width 297 height 328
click at [743, 179] on div "helper . moveUp ( ) helper . build ( "upArrow" ) help . moveUp ( ) helper . bui…" at bounding box center [747, 291] width 297 height 328
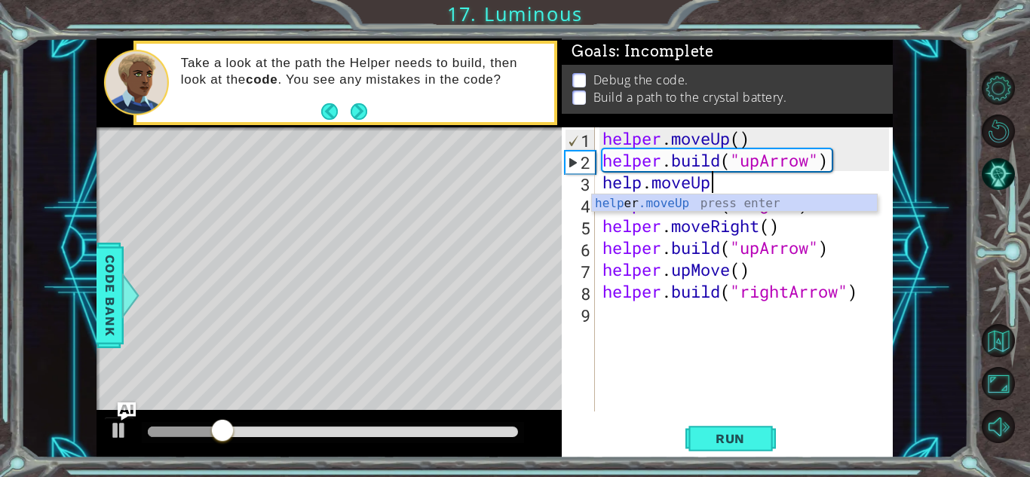
scroll to position [0, 5]
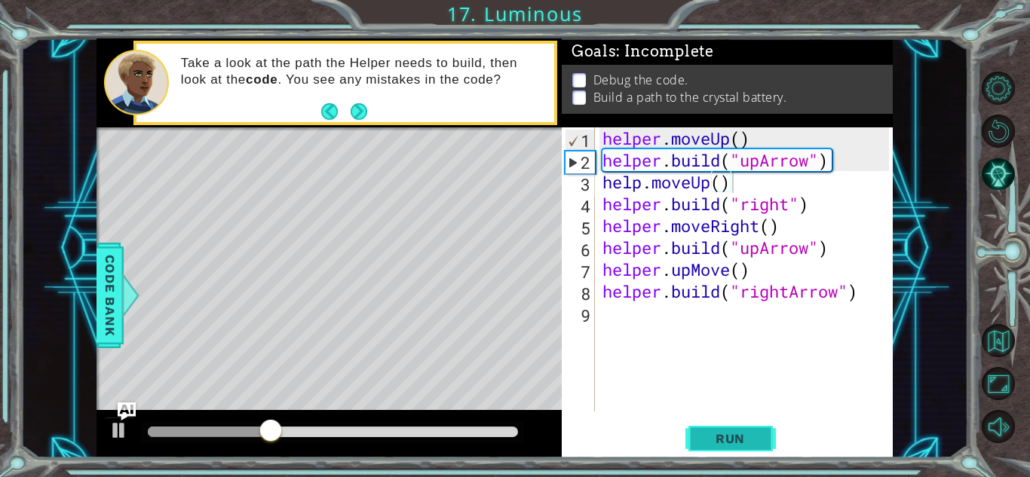
click at [739, 429] on button "Run" at bounding box center [730, 438] width 90 height 33
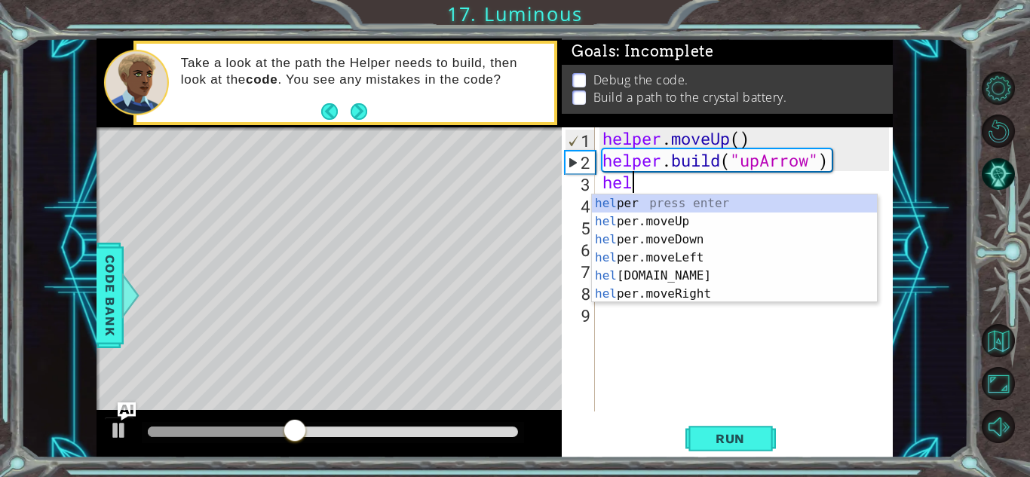
scroll to position [0, 0]
type textarea "h"
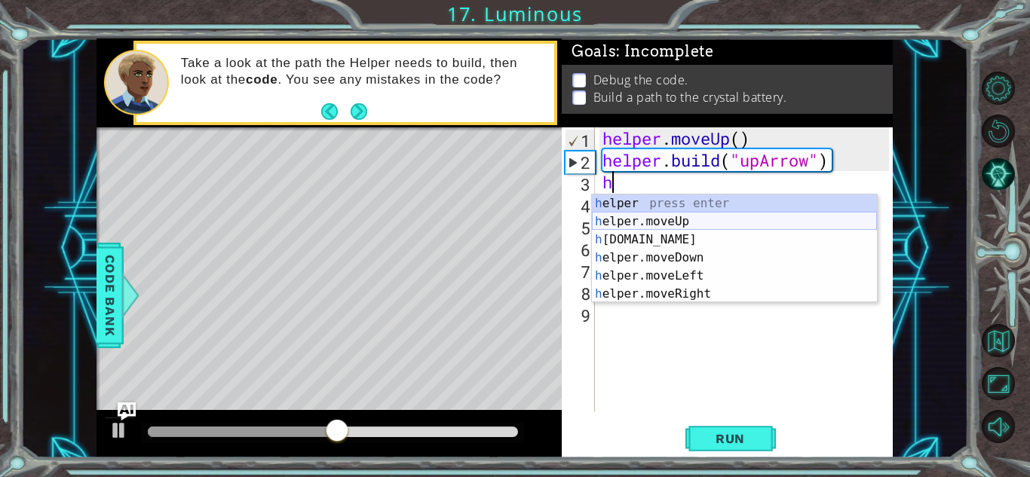
click at [716, 222] on div "h elper press enter h elper.moveUp press enter h [DOMAIN_NAME] press enter h el…" at bounding box center [734, 267] width 285 height 145
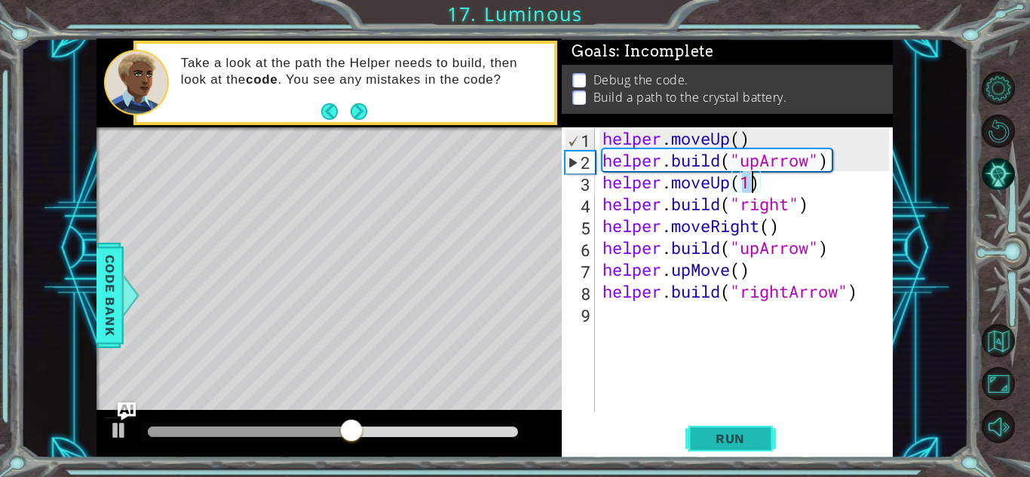
click at [728, 440] on span "Run" at bounding box center [730, 438] width 60 height 15
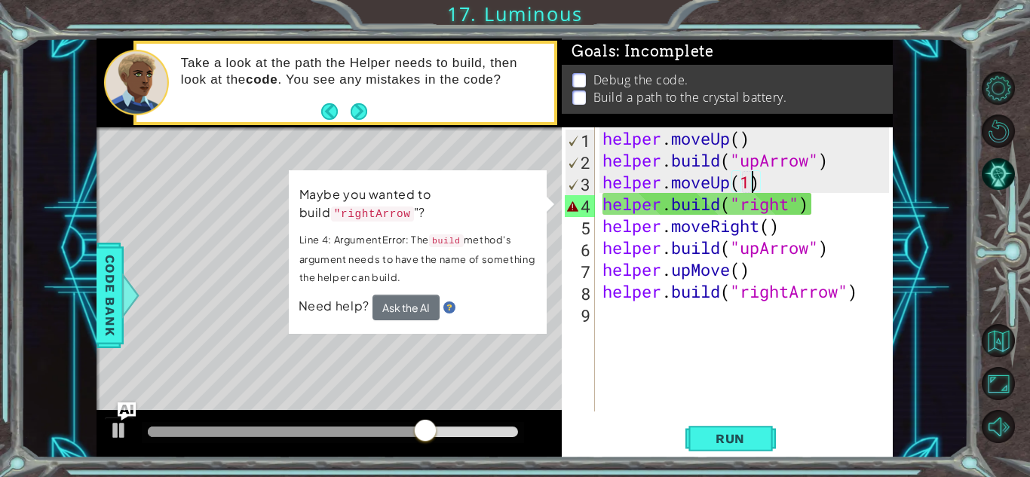
click at [323, 311] on span "Need help?" at bounding box center [334, 304] width 74 height 17
click at [626, 210] on div "helper . moveUp ( ) helper . build ( "upArrow" ) helper . moveUp ( 1 ) helper .…" at bounding box center [747, 291] width 297 height 328
click at [831, 203] on div "helper . moveUp ( ) helper . build ( "upArrow" ) helper . moveUp ( 1 ) helper .…" at bounding box center [747, 291] width 297 height 328
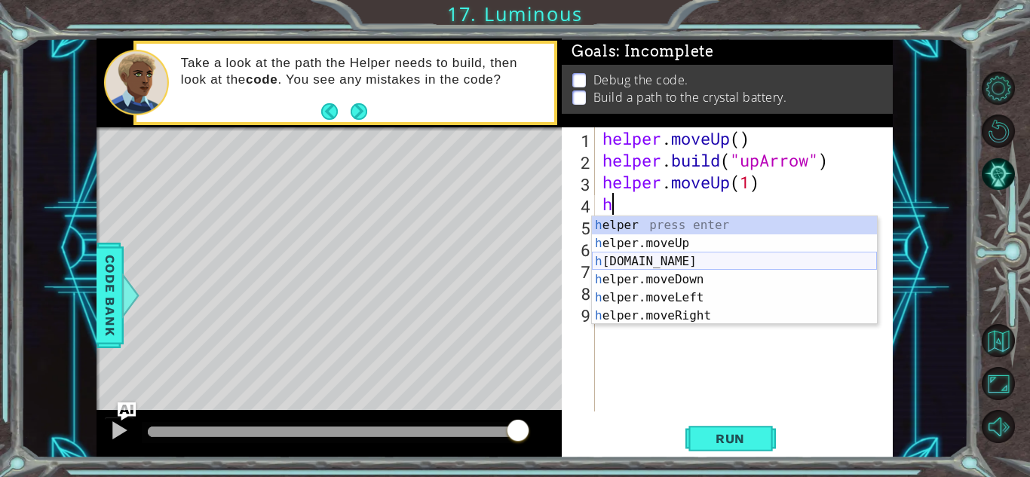
click at [749, 256] on div "h elper press enter h elper.moveUp press enter h [DOMAIN_NAME] press enter h el…" at bounding box center [734, 288] width 285 height 145
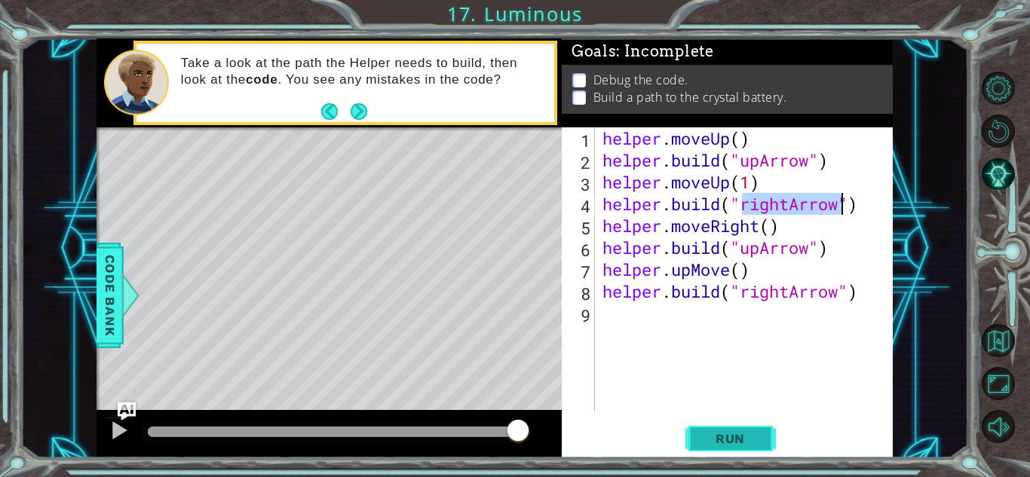
click at [694, 440] on button "Run" at bounding box center [730, 438] width 90 height 33
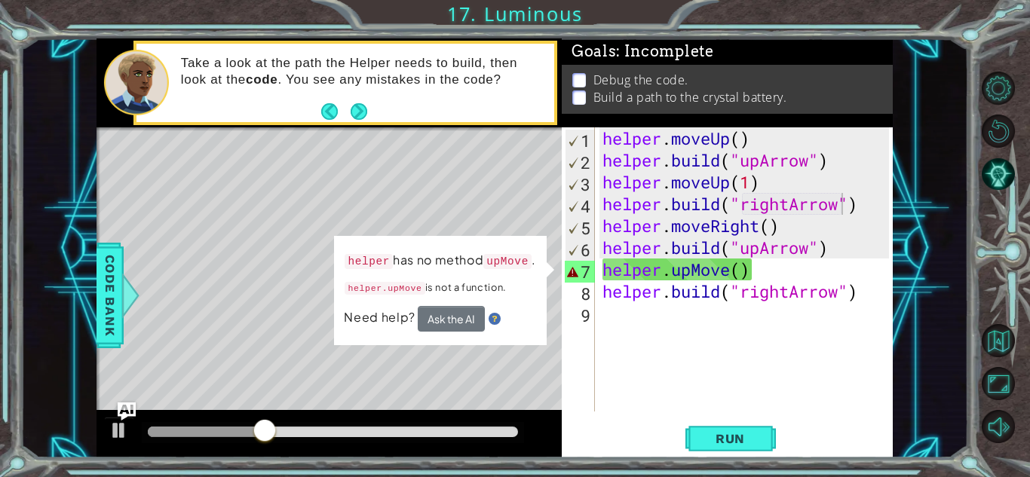
click at [547, 271] on div "helper has no method upMove . helper.upMove is not a function. Need help? Ask t…" at bounding box center [440, 290] width 213 height 112
click at [379, 317] on span "Need help?" at bounding box center [382, 317] width 74 height 17
click at [454, 315] on button "Ask the AI" at bounding box center [452, 318] width 68 height 26
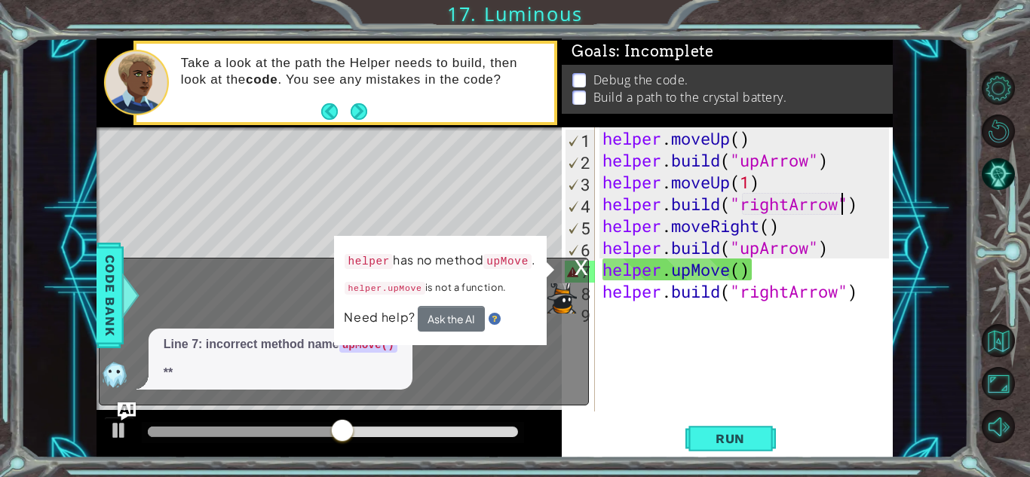
click at [579, 266] on div "x How can I fix it? Line 7: incorrect method name upMove() **" at bounding box center [344, 332] width 490 height 148
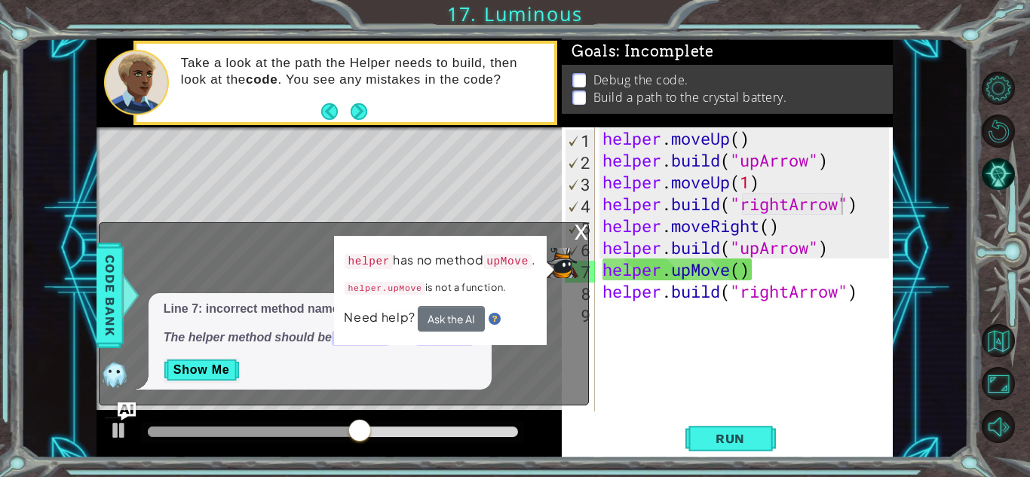
click at [578, 225] on div "x" at bounding box center [582, 230] width 14 height 15
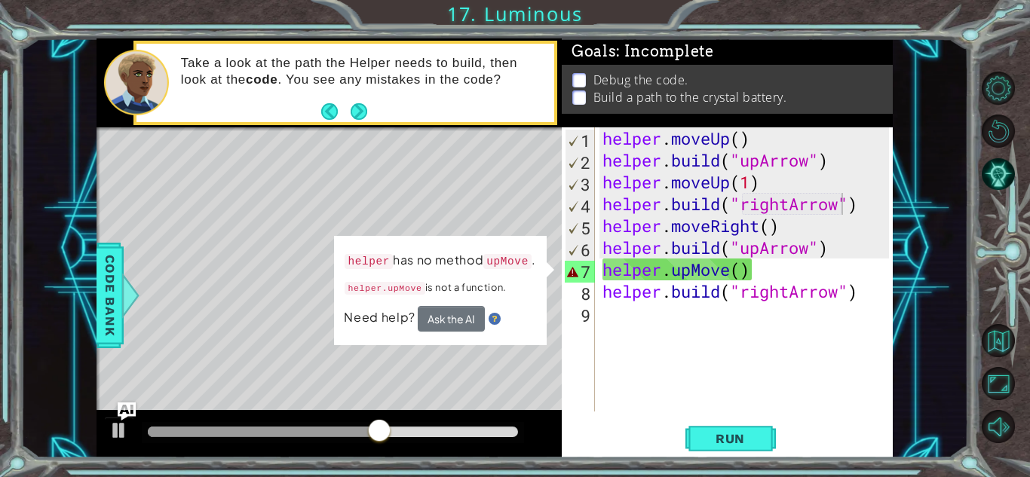
click at [768, 274] on div "helper . moveUp ( ) helper . build ( "upArrow" ) helper . moveUp ( 1 ) helper .…" at bounding box center [747, 291] width 297 height 328
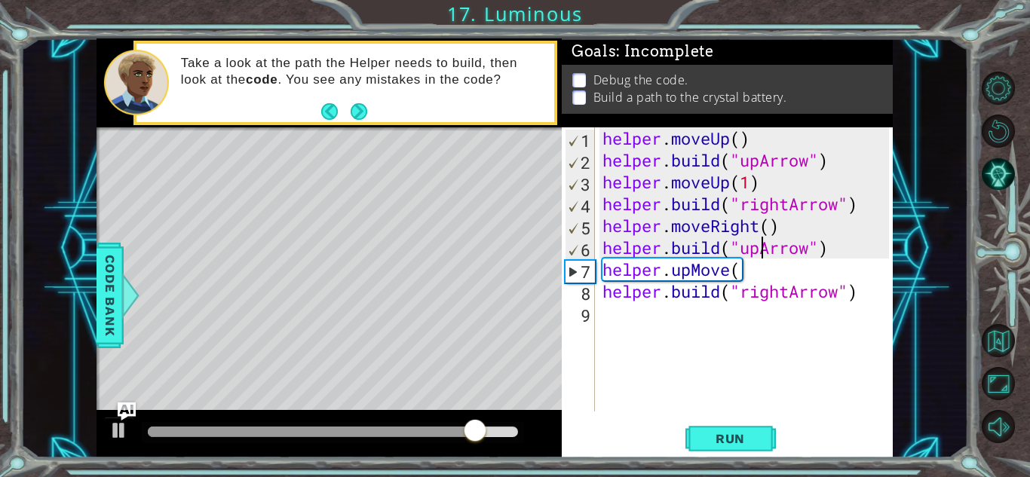
click at [765, 246] on div "helper . moveUp ( ) helper . build ( "upArrow" ) helper . moveUp ( 1 ) helper .…" at bounding box center [747, 291] width 297 height 328
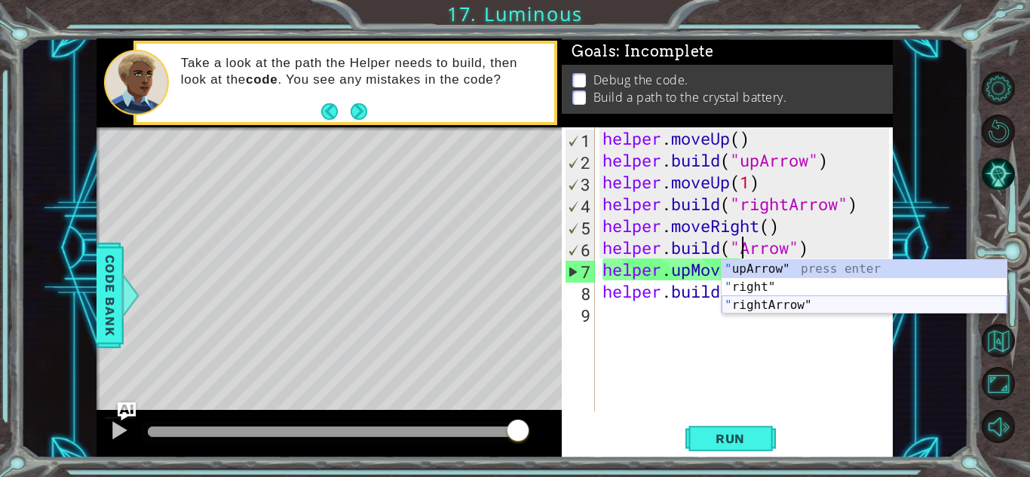
click at [792, 305] on div "" upArrow" press enter " right" press enter " rightArrow" press enter" at bounding box center [864, 305] width 285 height 90
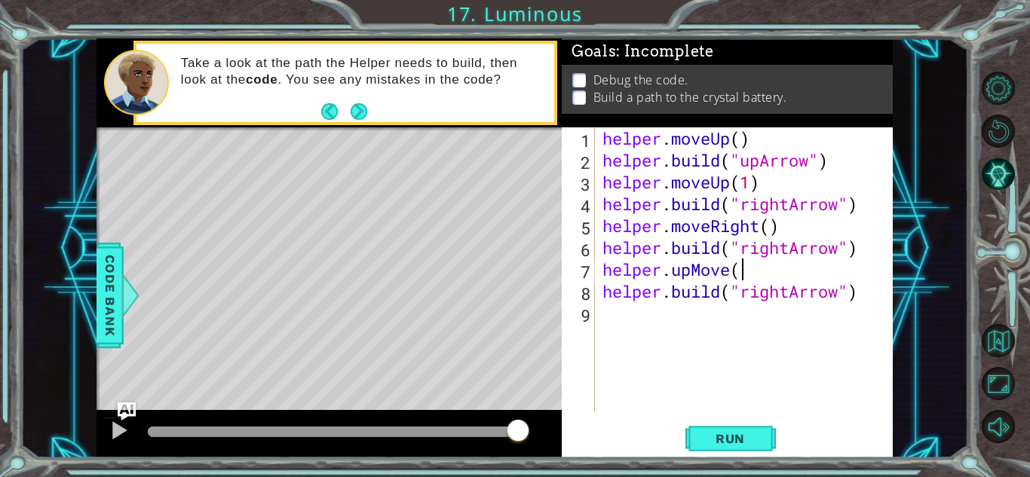
click at [742, 270] on div "helper . moveUp ( ) helper . build ( "upArrow" ) helper . moveUp ( 1 ) helper .…" at bounding box center [747, 291] width 297 height 328
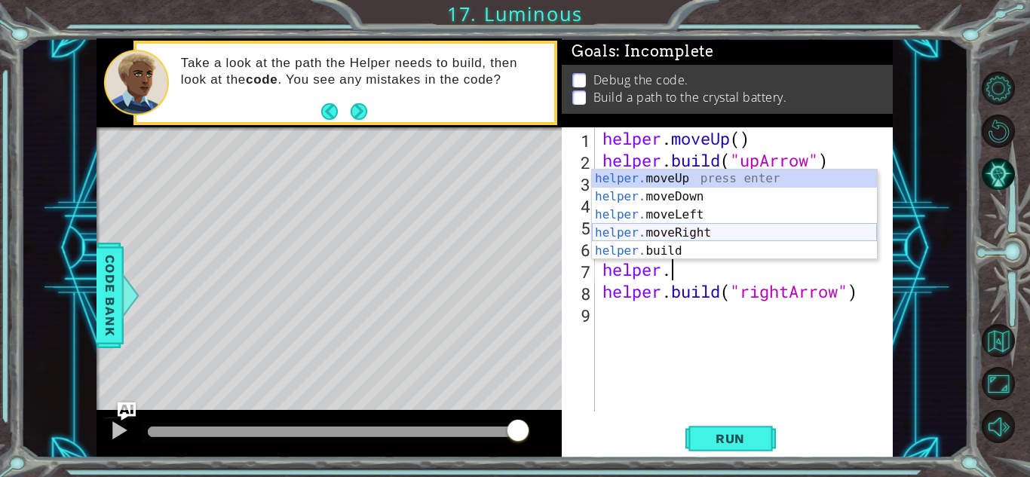
click at [714, 231] on div "helper. moveUp press enter helper. moveDown press enter helper. moveLeft press …" at bounding box center [734, 233] width 285 height 127
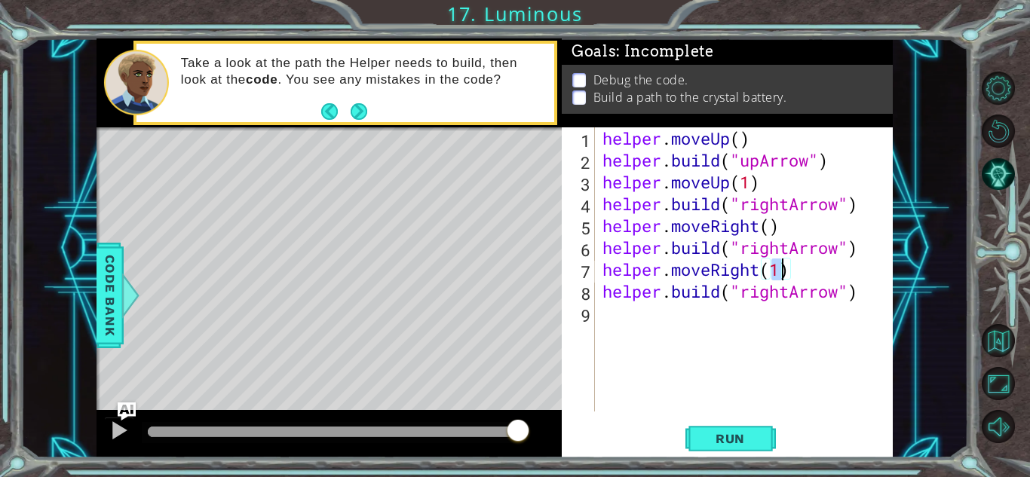
click at [790, 292] on div "helper . moveUp ( ) helper . build ( "upArrow" ) helper . moveUp ( 1 ) helper .…" at bounding box center [747, 291] width 297 height 328
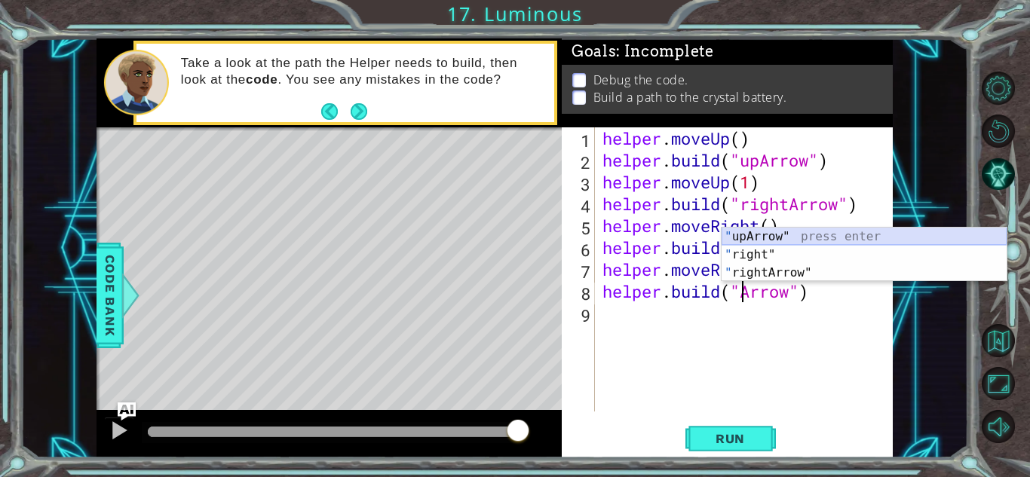
click at [794, 234] on div "" upArrow" press enter " right" press enter " rightArrow" press enter" at bounding box center [864, 273] width 285 height 90
type textarea "[DOMAIN_NAME]("upArrow")"
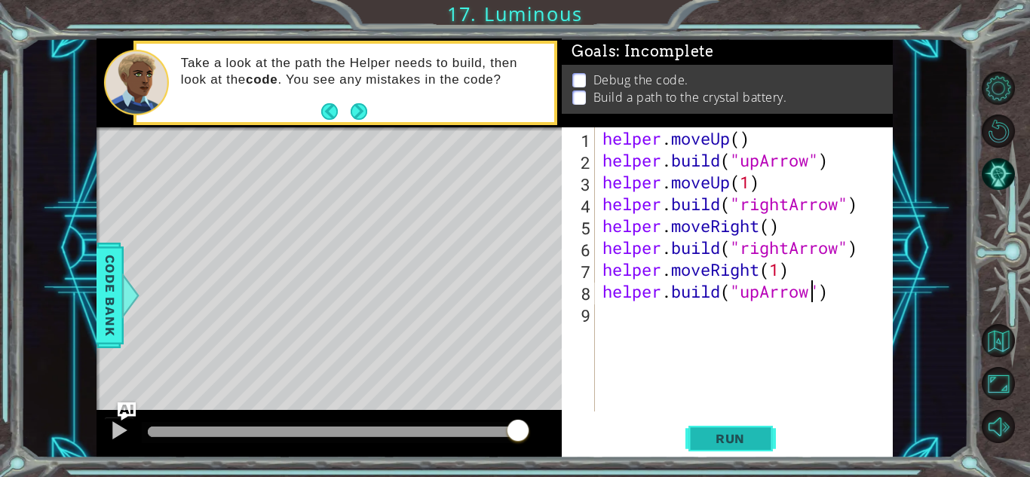
click at [732, 446] on button "Run" at bounding box center [730, 438] width 90 height 33
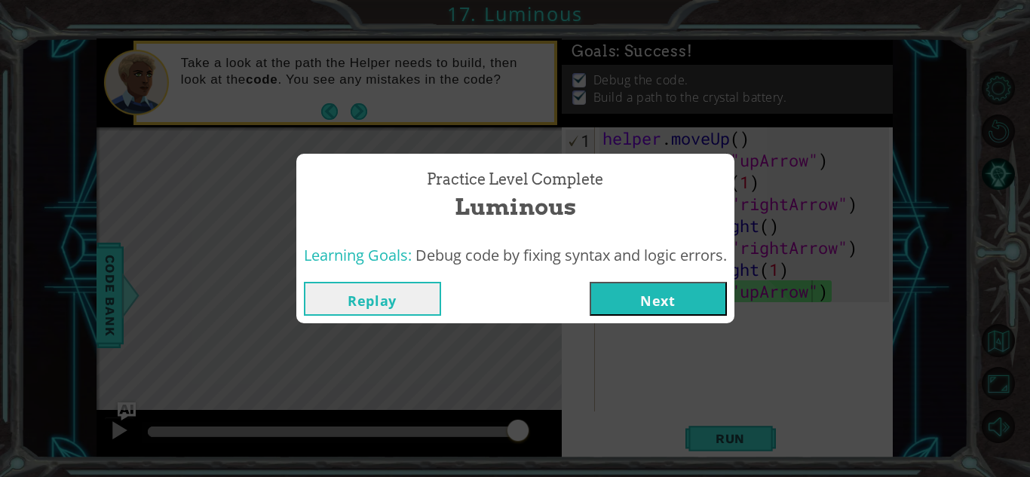
click at [684, 304] on button "Next" at bounding box center [658, 299] width 137 height 34
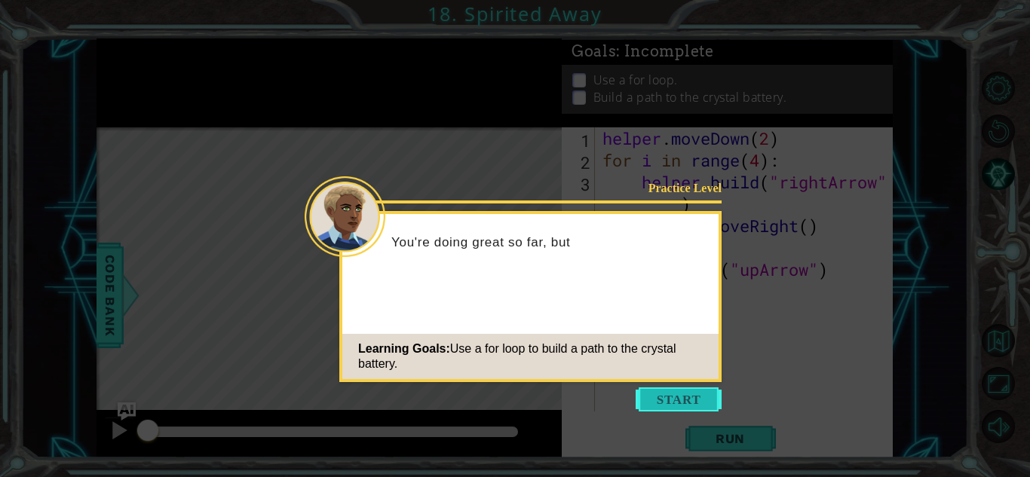
click at [682, 405] on button "Start" at bounding box center [679, 400] width 86 height 24
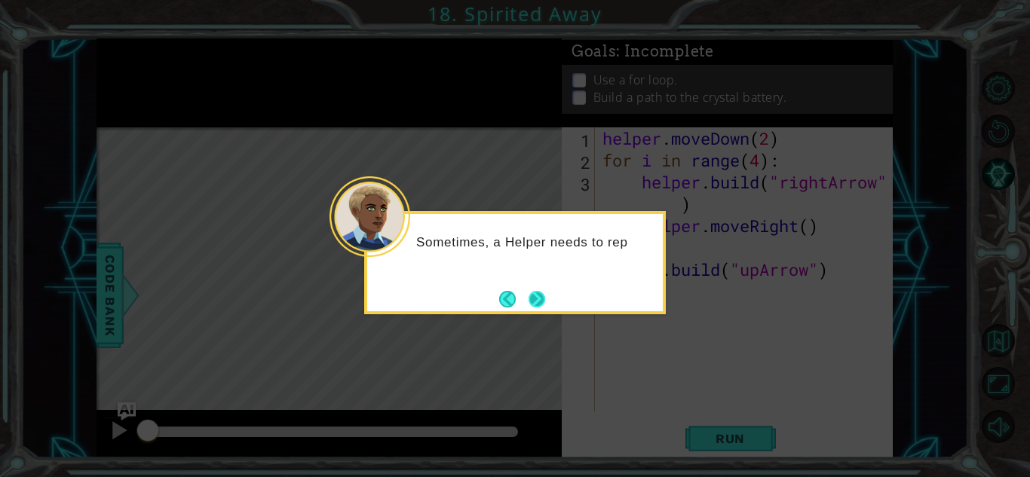
click at [544, 291] on button "Next" at bounding box center [537, 298] width 17 height 17
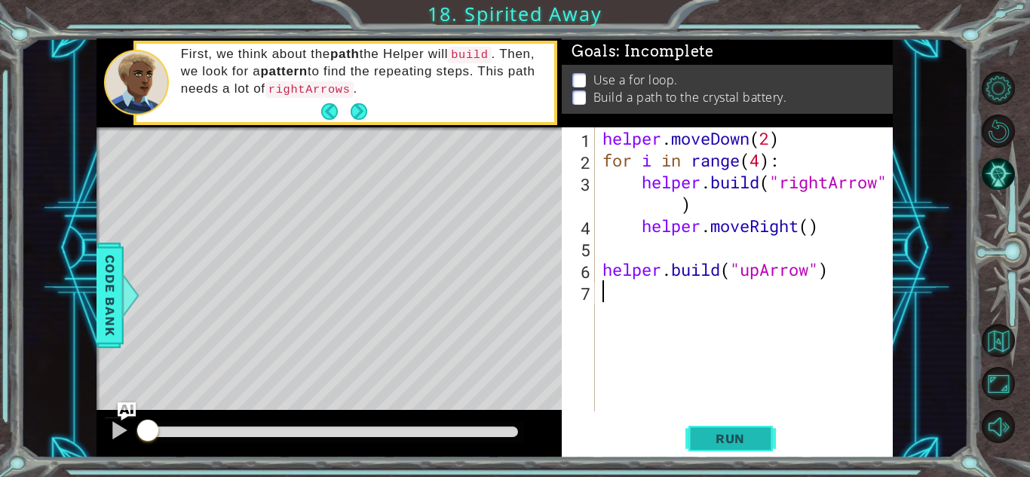
click at [746, 433] on span "Run" at bounding box center [730, 438] width 60 height 15
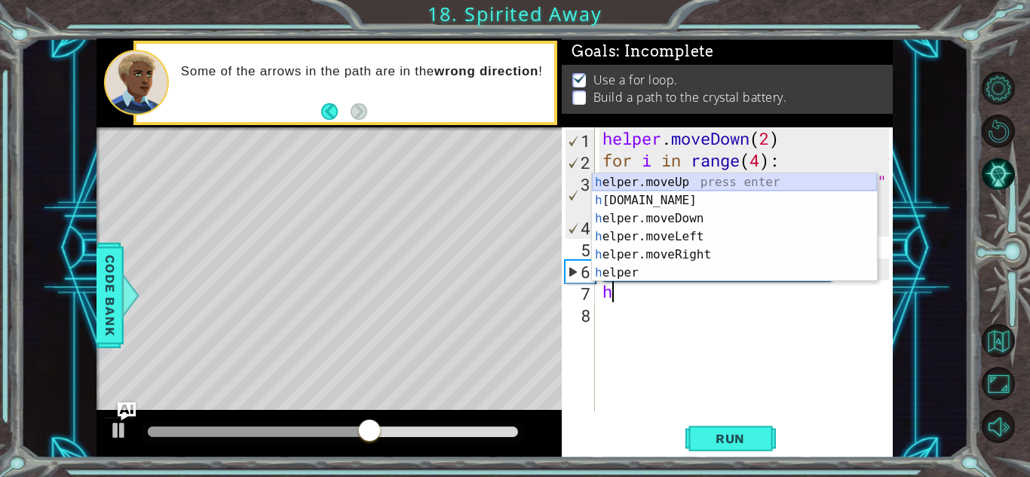
click at [674, 177] on div "h elper.moveUp press enter h [DOMAIN_NAME] press enter h elper.moveDown press e…" at bounding box center [734, 245] width 285 height 145
type textarea "helper.moveUp(1)"
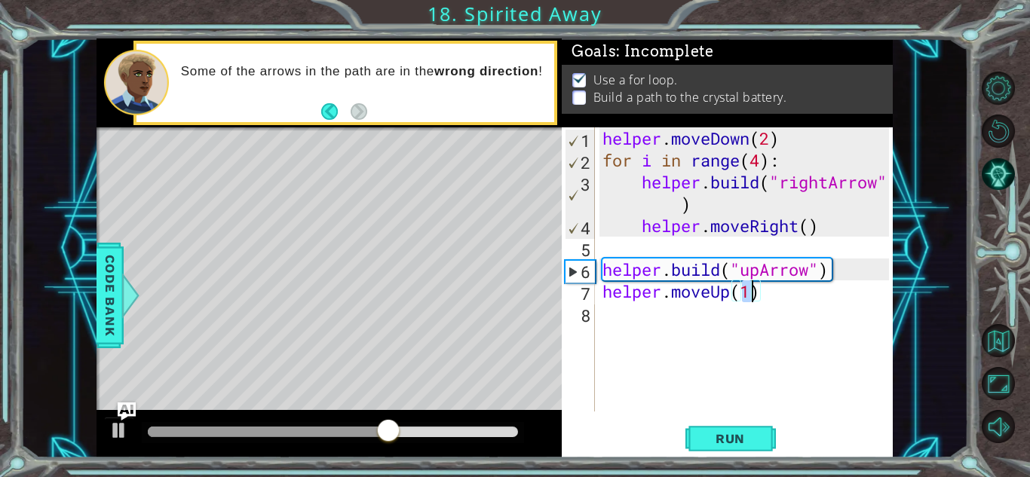
click at [615, 303] on div "helper . moveDown ( 2 ) for i in range ( 4 ) : helper . build ( "rightArrow" ) …" at bounding box center [747, 291] width 297 height 328
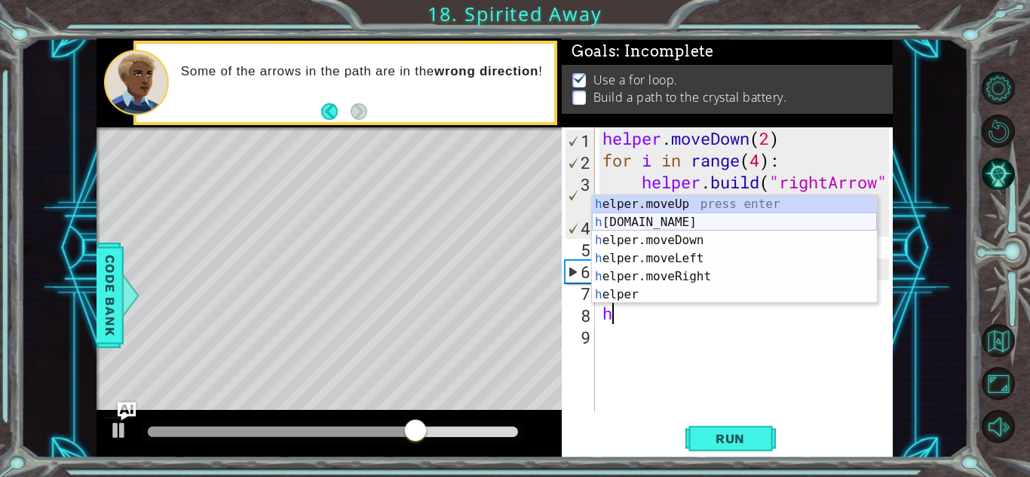
click at [649, 219] on div "h elper.moveUp press enter h [DOMAIN_NAME] press enter h elper.moveDown press e…" at bounding box center [734, 267] width 285 height 145
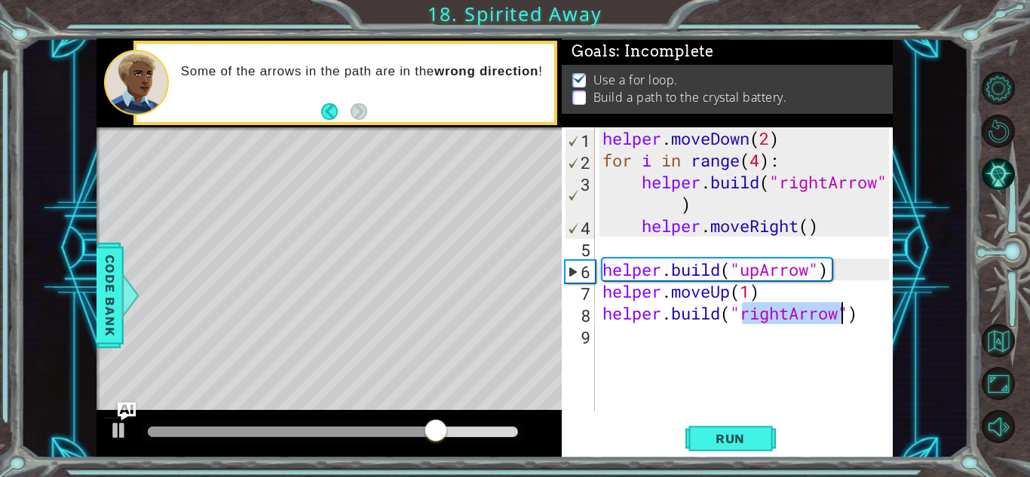
click at [783, 313] on div "helper . moveDown ( 2 ) for i in range ( 4 ) : helper . build ( "rightArrow" ) …" at bounding box center [744, 269] width 290 height 284
click at [787, 313] on div "helper . moveDown ( 2 ) for i in range ( 4 ) : helper . build ( "rightArrow" ) …" at bounding box center [747, 291] width 297 height 328
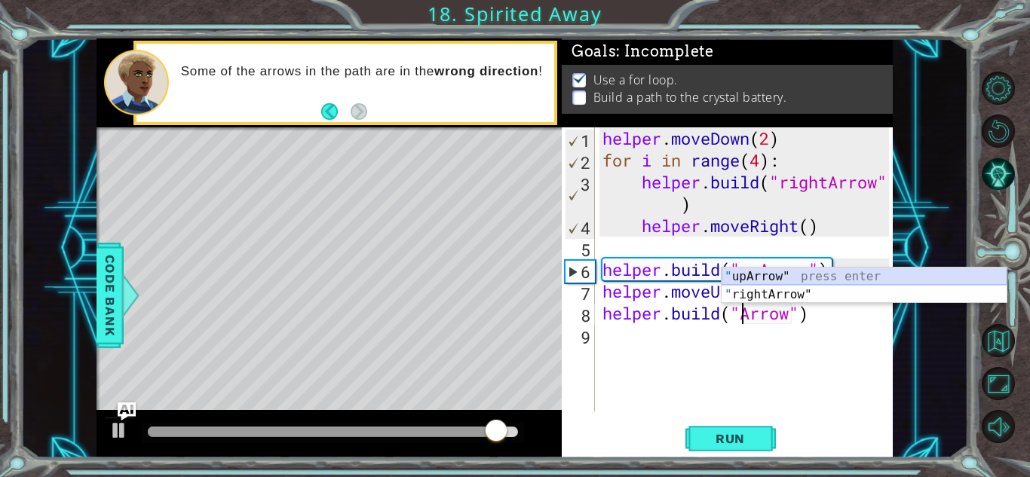
click at [803, 276] on div "" upArrow" press enter " rightArrow" press enter" at bounding box center [864, 304] width 285 height 72
type textarea "[DOMAIN_NAME]("upArrow")"
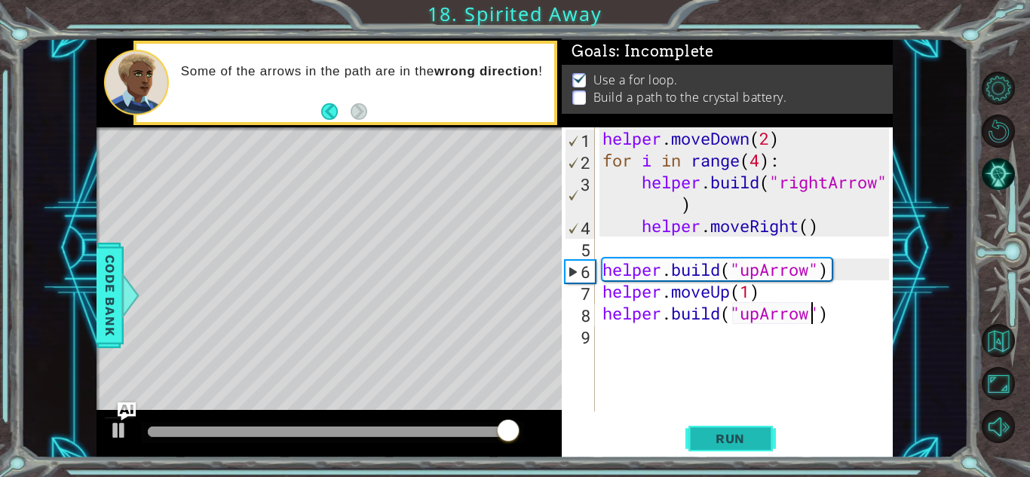
click at [731, 434] on span "Run" at bounding box center [730, 438] width 60 height 15
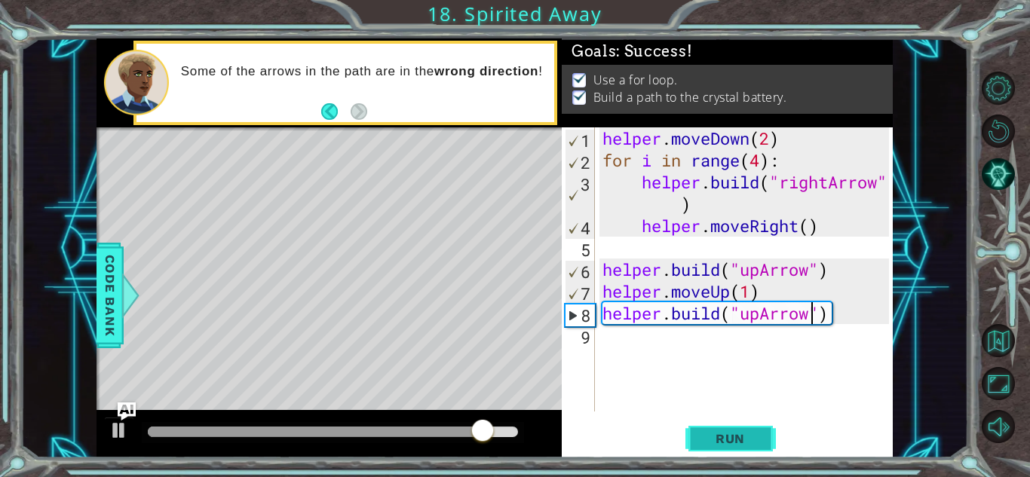
click at [698, 434] on button "Run" at bounding box center [730, 438] width 90 height 33
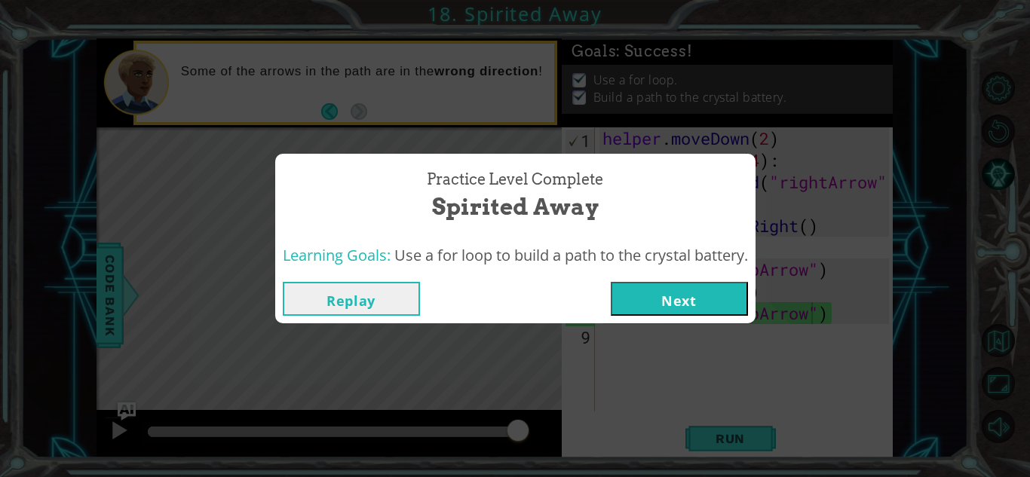
click at [694, 296] on button "Next" at bounding box center [679, 299] width 137 height 34
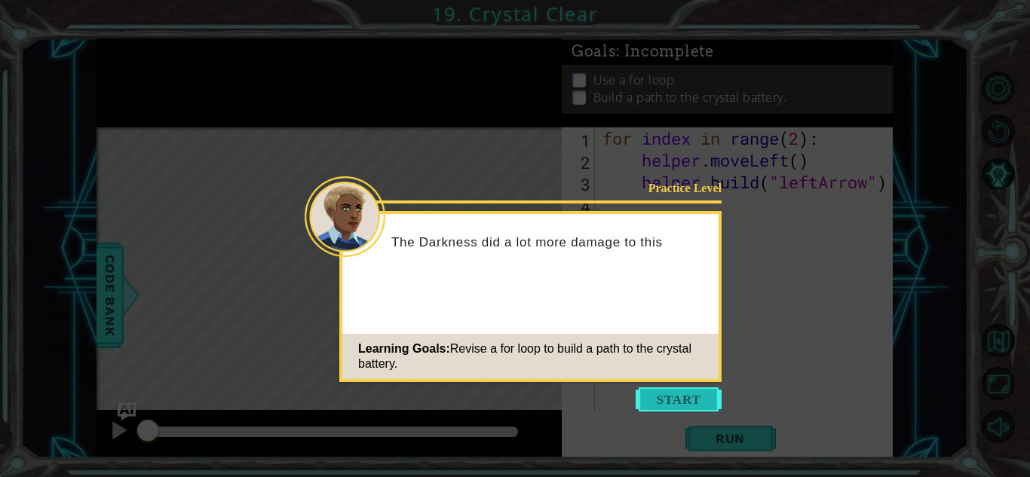
click at [676, 394] on button "Start" at bounding box center [679, 400] width 86 height 24
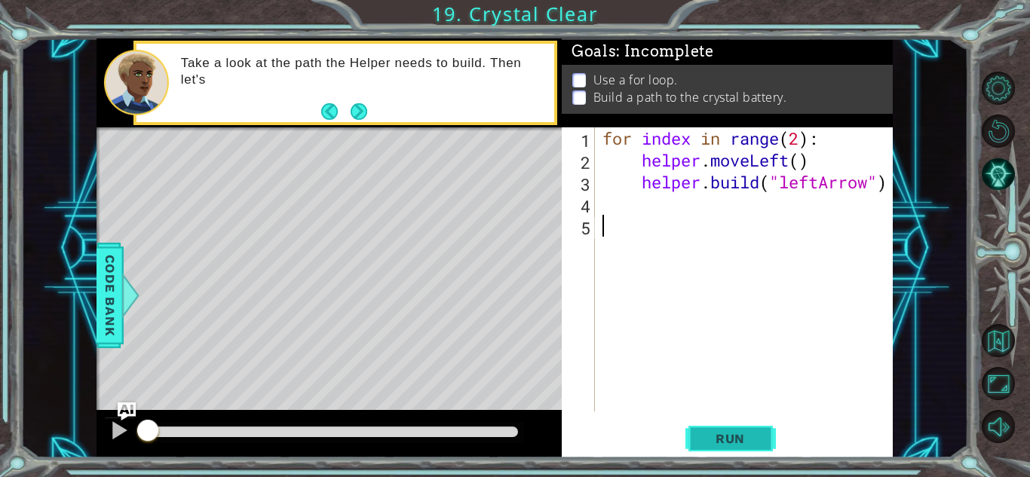
click at [727, 449] on button "Run" at bounding box center [730, 438] width 90 height 33
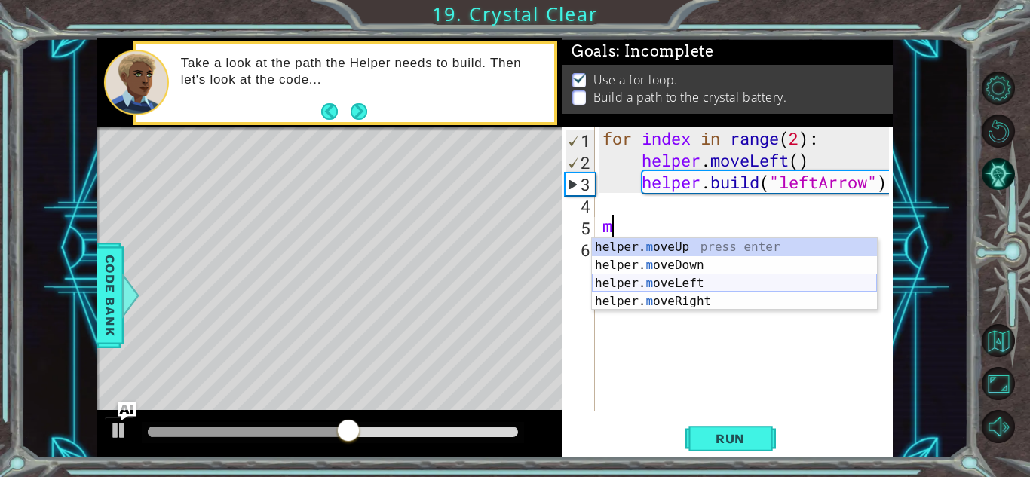
click at [651, 284] on div "helper. m oveUp press enter helper. m oveDown press enter helper. m oveLeft pre…" at bounding box center [734, 292] width 285 height 109
type textarea "helper.moveLeft(1)"
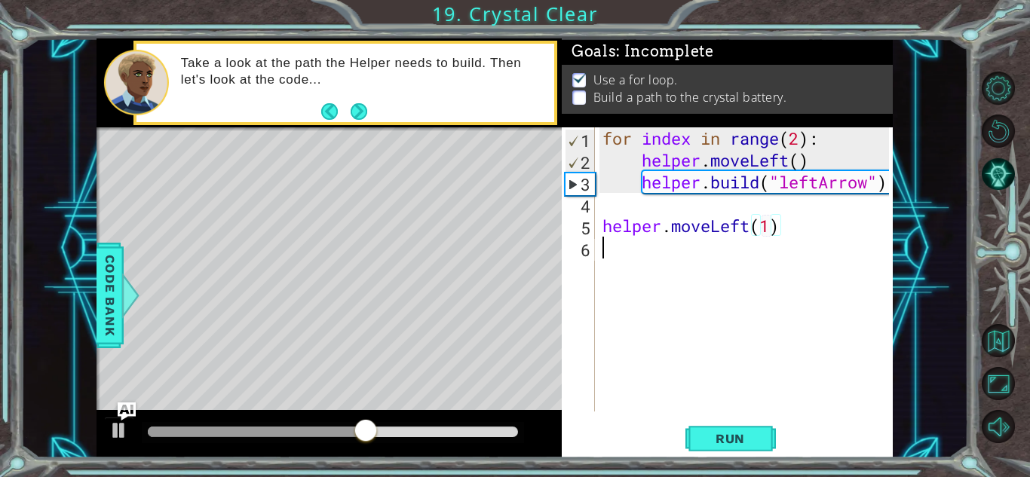
click at [610, 259] on div "for index in range ( 2 ) : helper . moveLeft ( ) helper . build ( "leftArrow" )…" at bounding box center [747, 291] width 297 height 328
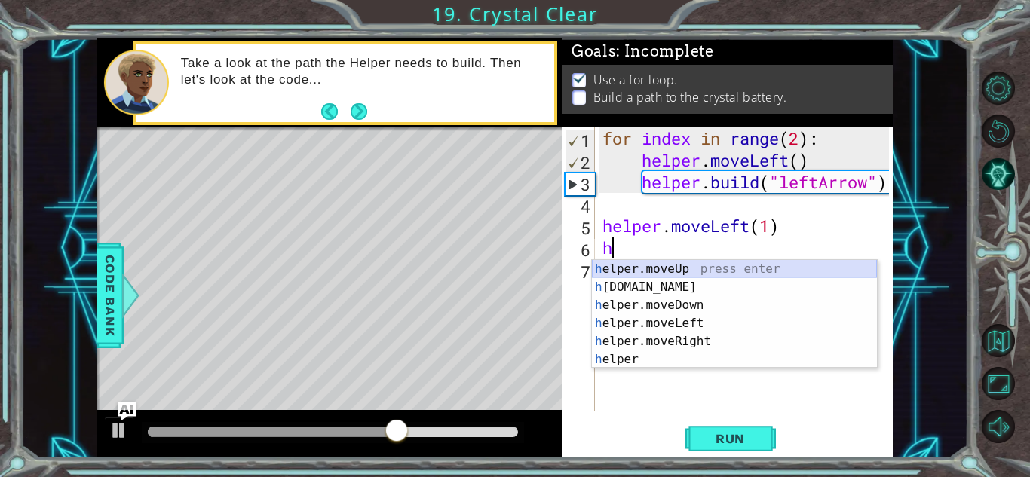
click at [634, 277] on div "h elper.moveUp press enter h [DOMAIN_NAME] press enter h elper.moveDown press e…" at bounding box center [734, 332] width 285 height 145
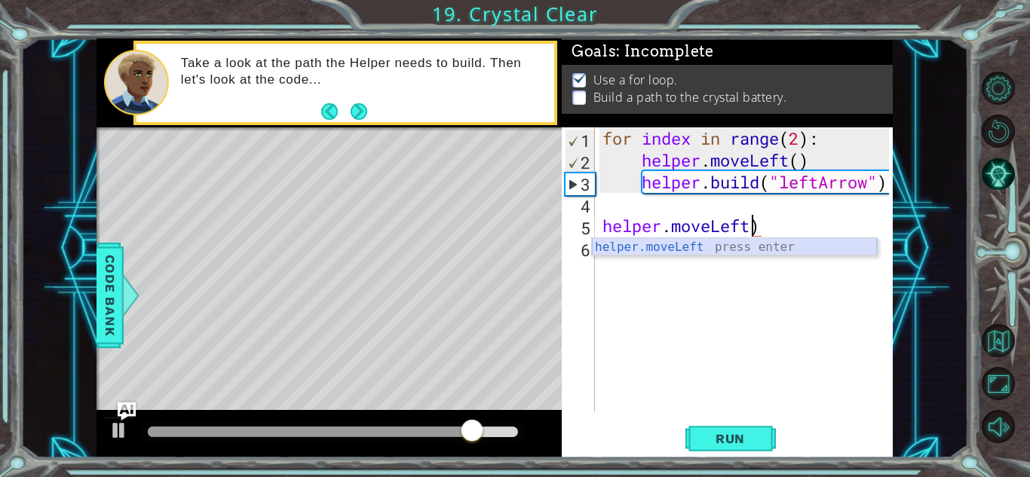
click at [696, 246] on div "helper.moveLeft press enter" at bounding box center [734, 265] width 285 height 54
type textarea "helper.moveLeft(1)"
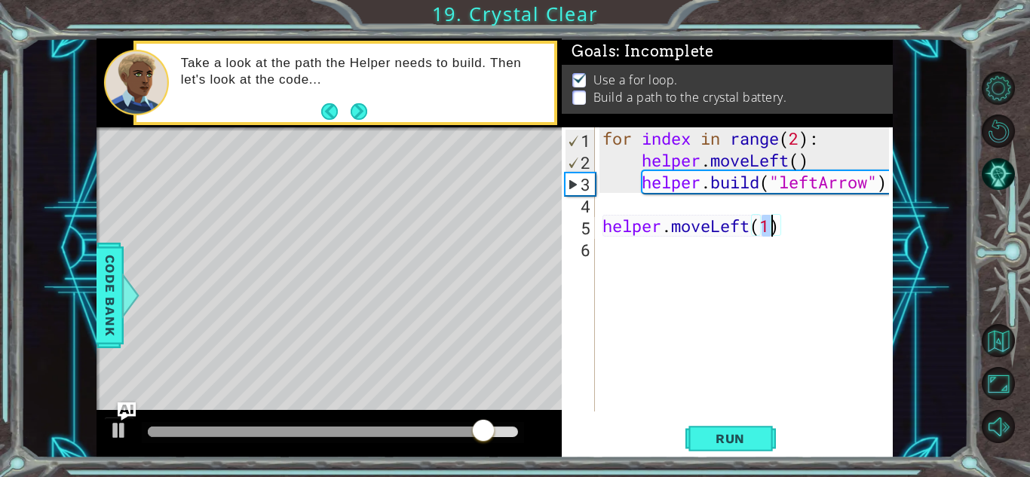
click at [621, 246] on div "for index in range ( 2 ) : helper . moveLeft ( ) helper . build ( "leftArrow" )…" at bounding box center [747, 291] width 297 height 328
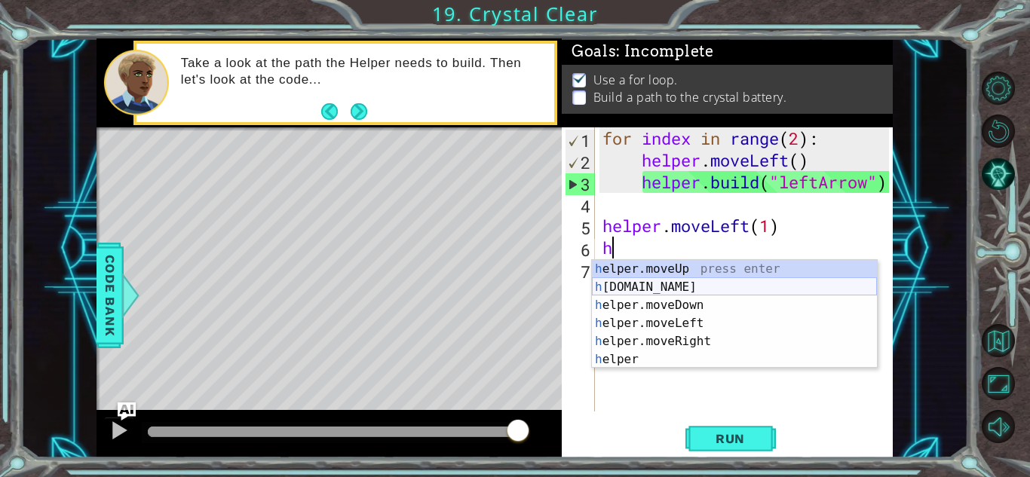
click at [657, 280] on div "h elper.moveUp press enter h [DOMAIN_NAME] press enter h elper.moveDown press e…" at bounding box center [734, 332] width 285 height 145
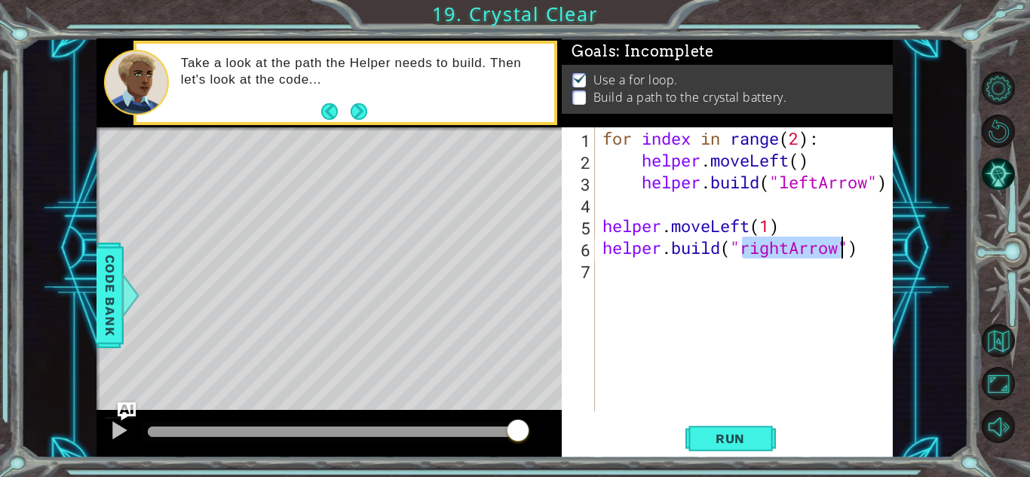
click at [788, 250] on div "for index in range ( 2 ) : helper . moveLeft ( ) helper . build ( "leftArrow" )…" at bounding box center [744, 269] width 290 height 284
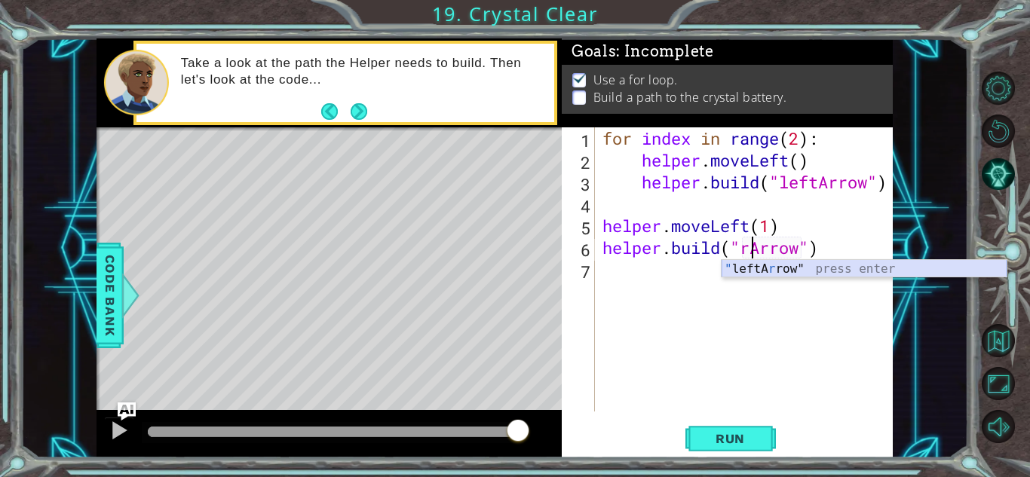
click at [779, 274] on div "" leftA r row" press enter" at bounding box center [864, 287] width 285 height 54
type textarea "[DOMAIN_NAME]("leftArrow"")"
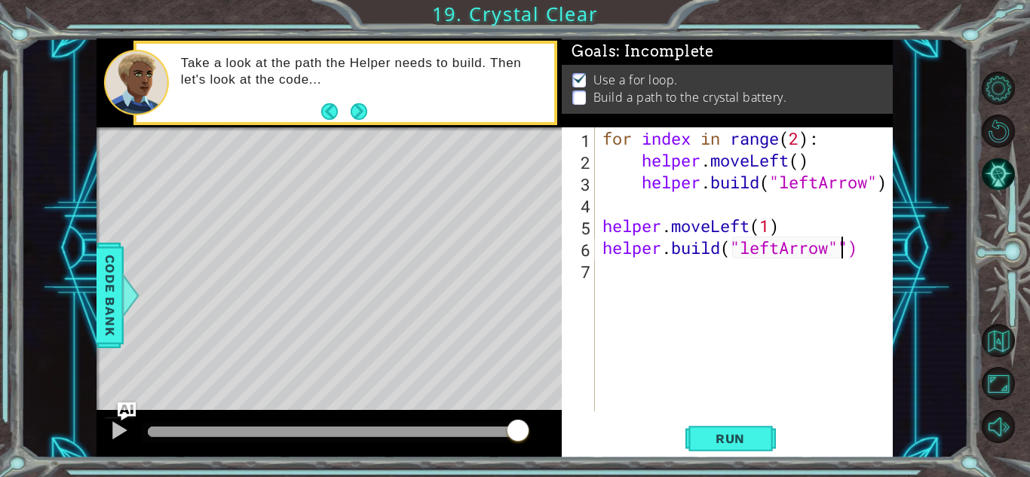
click at [624, 271] on div "for index in range ( 2 ) : helper . moveLeft ( ) helper . build ( "leftArrow" )…" at bounding box center [747, 291] width 297 height 328
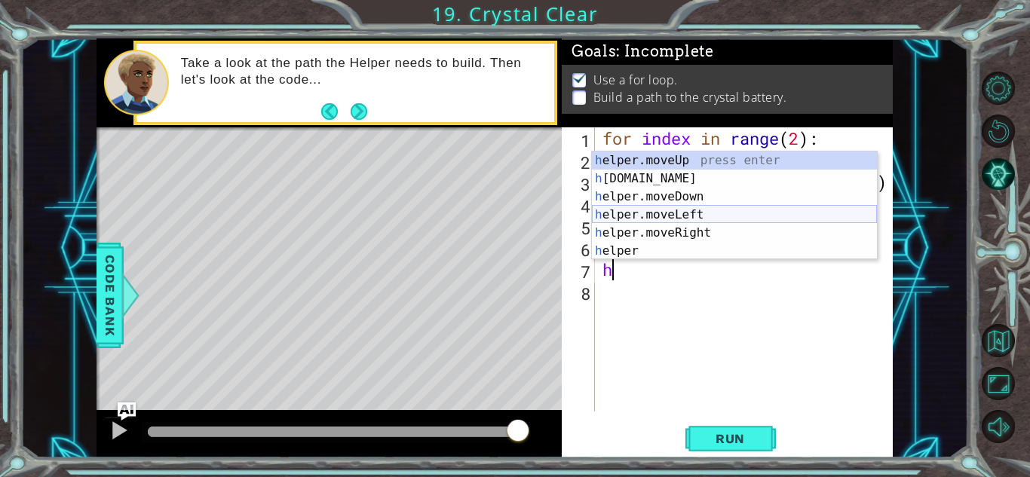
click at [645, 205] on div "h elper.moveUp press enter h [DOMAIN_NAME] press enter h elper.moveDown press e…" at bounding box center [734, 224] width 285 height 145
type textarea "helper.moveDown(1)"
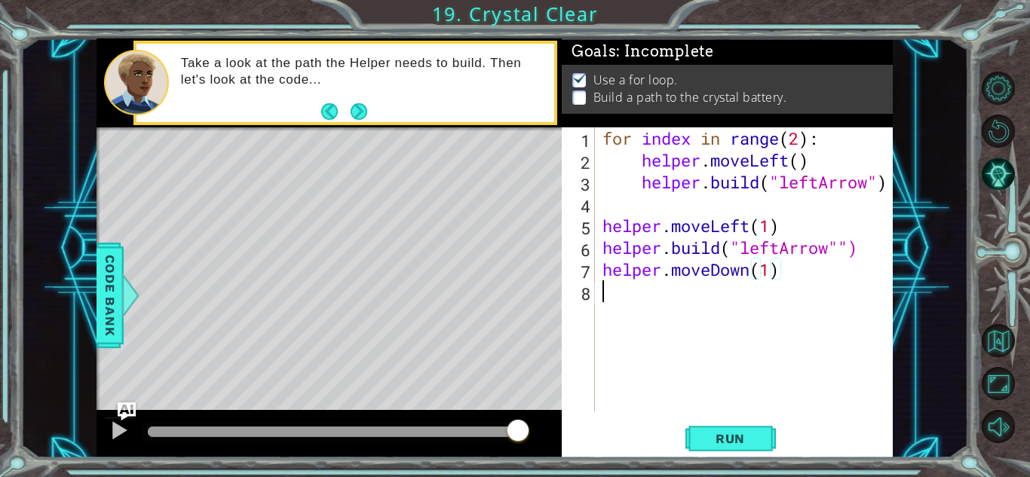
click at [629, 290] on div "for index in range ( 2 ) : helper . moveLeft ( ) helper . build ( "leftArrow" )…" at bounding box center [747, 291] width 297 height 328
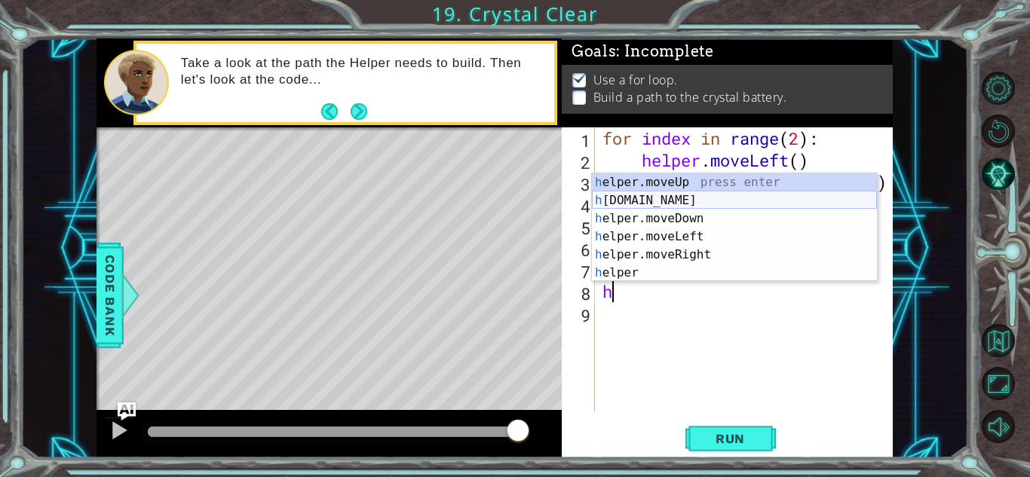
click at [676, 202] on div "h elper.moveUp press enter h [DOMAIN_NAME] press enter h elper.moveDown press e…" at bounding box center [734, 245] width 285 height 145
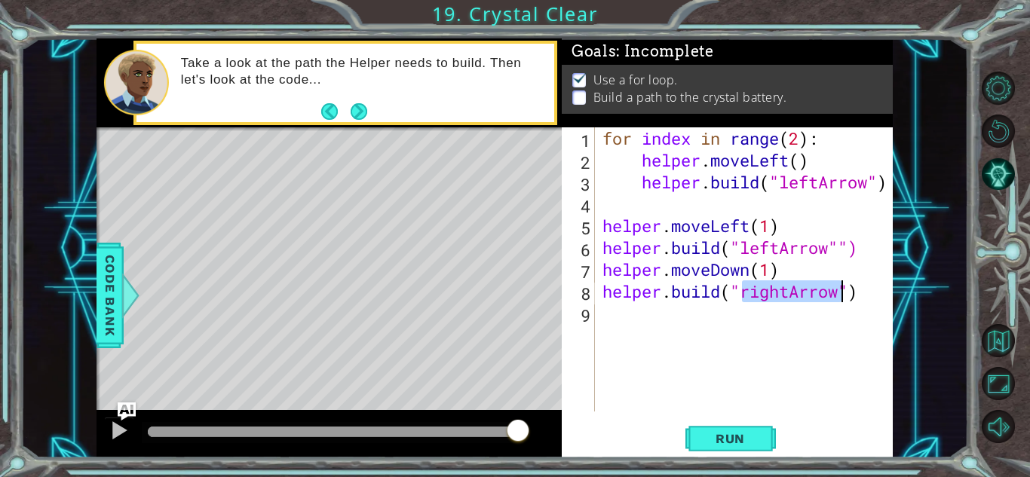
click at [772, 287] on div "for index in range ( 2 ) : helper . moveLeft ( ) helper . build ( "leftArrow" )…" at bounding box center [744, 269] width 290 height 284
click at [785, 290] on div "for index in range ( 2 ) : helper . moveLeft ( ) helper . build ( "leftArrow" )…" at bounding box center [747, 291] width 297 height 328
click at [790, 290] on div "for index in range ( 2 ) : helper . moveLeft ( ) helper . build ( "leftArrow" )…" at bounding box center [747, 291] width 297 height 328
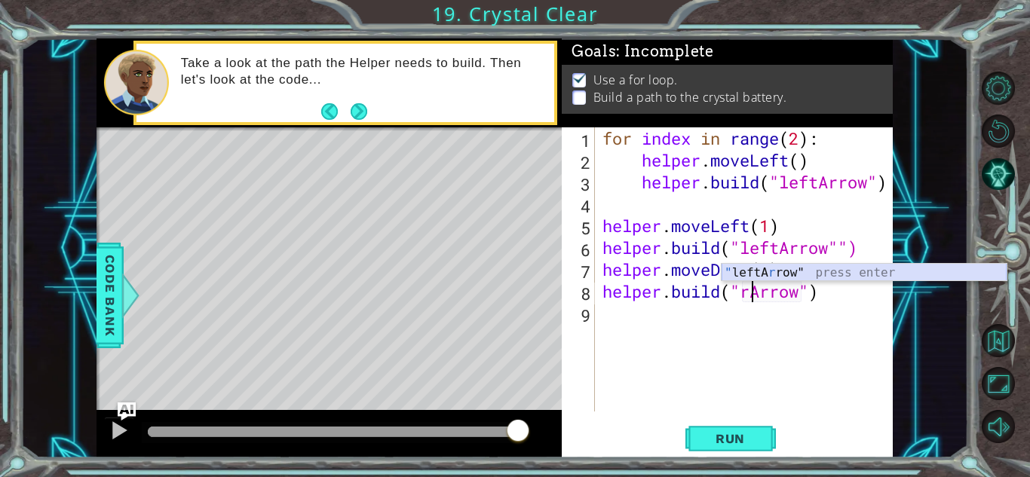
click at [793, 273] on div "" leftA r row" press enter" at bounding box center [864, 291] width 285 height 54
type textarea "[DOMAIN_NAME]("leftArrow"")"
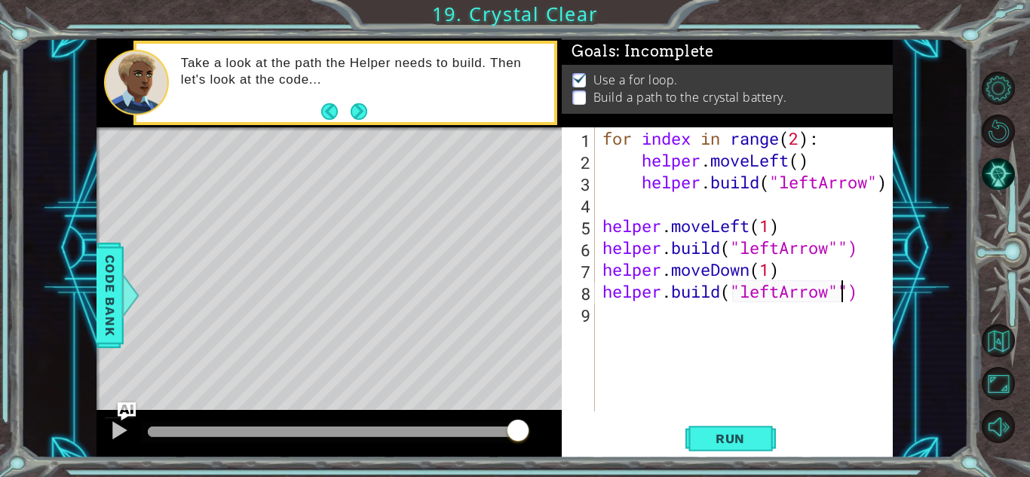
click at [623, 318] on div "for index in range ( 2 ) : helper . moveLeft ( ) helper . build ( "leftArrow" )…" at bounding box center [747, 291] width 297 height 328
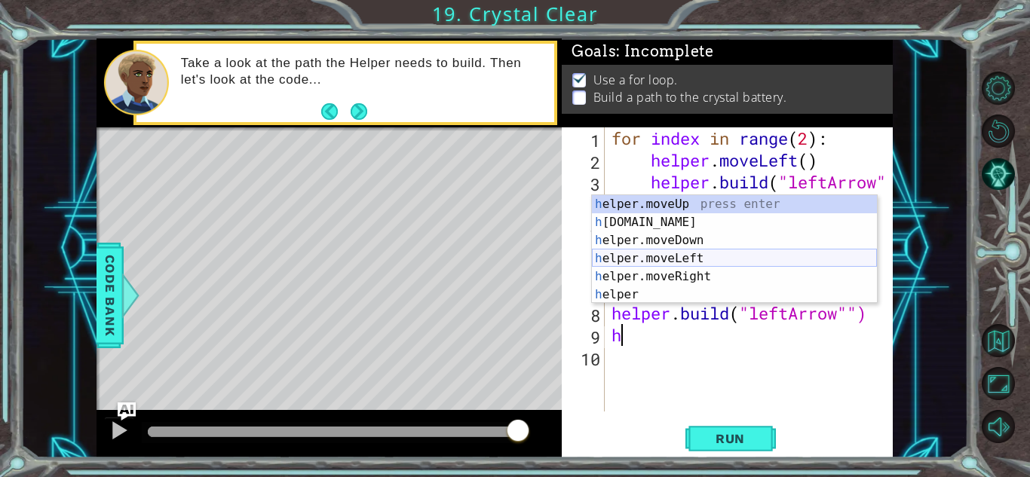
click at [653, 256] on div "h elper.moveUp press enter h [DOMAIN_NAME] press enter h elper.moveDown press e…" at bounding box center [734, 267] width 285 height 145
type textarea "helper.moveLeft(1)"
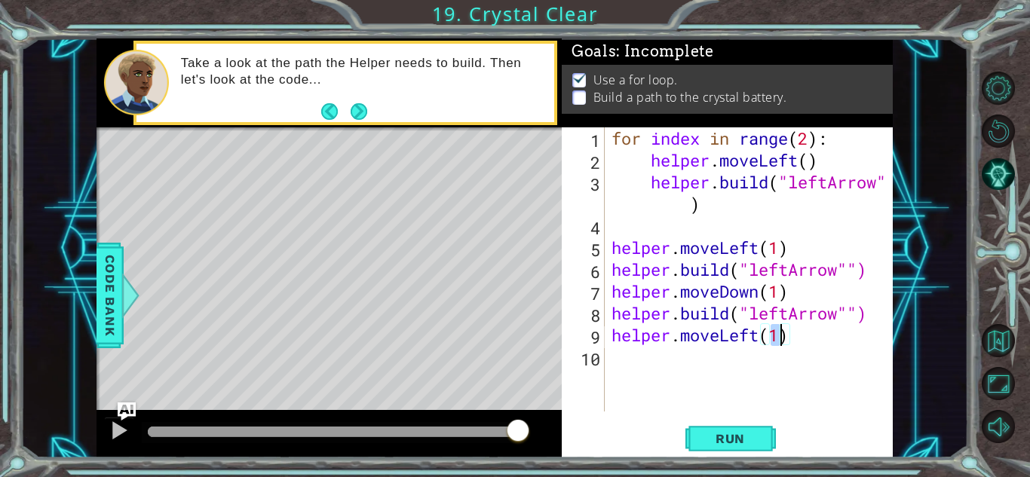
click at [633, 363] on div "for index in range ( 2 ) : helper . moveLeft ( ) helper . build ( "leftArrow" )…" at bounding box center [752, 291] width 288 height 328
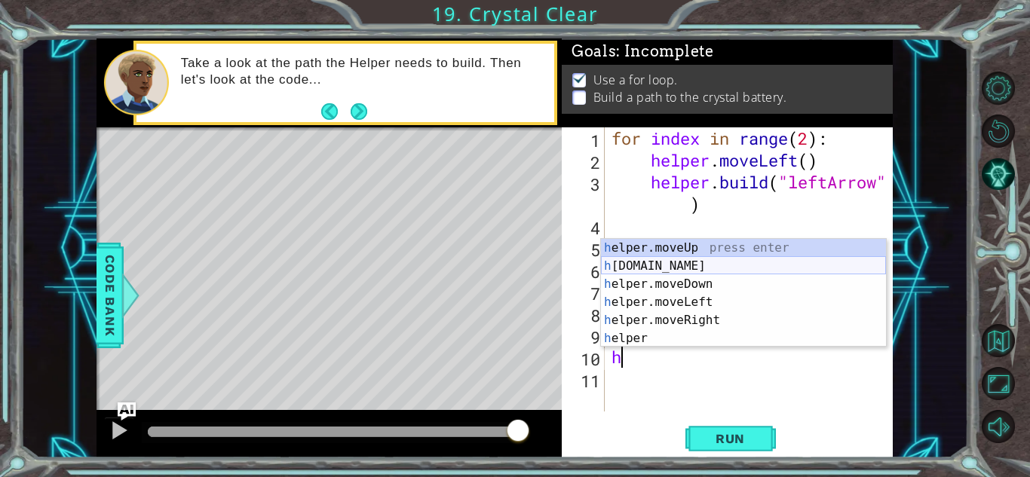
click at [664, 265] on div "h elper.moveUp press enter h [DOMAIN_NAME] press enter h elper.moveDown press e…" at bounding box center [743, 311] width 285 height 145
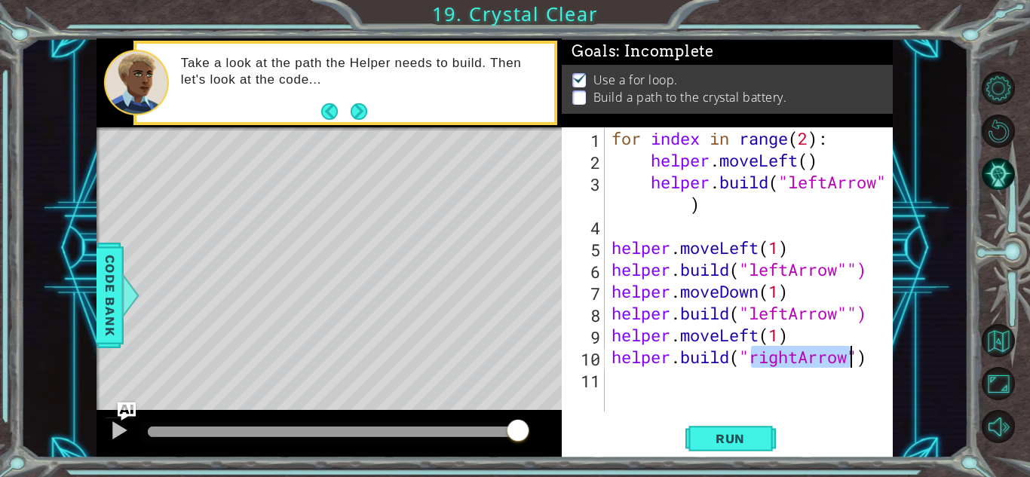
click at [799, 360] on div "for index in range ( 2 ) : helper . moveLeft ( ) helper . build ( "leftArrow" )…" at bounding box center [748, 269] width 280 height 284
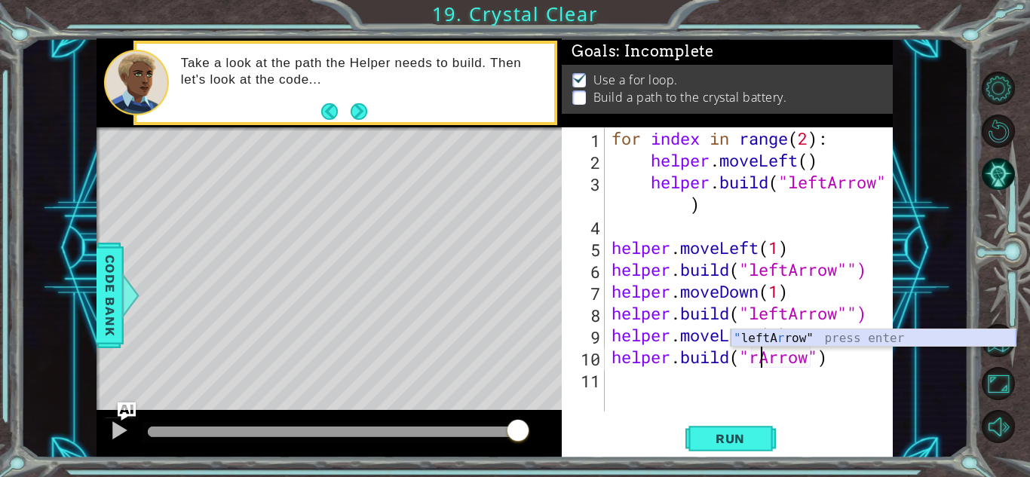
click at [780, 336] on div "" leftA r row" press enter" at bounding box center [873, 357] width 285 height 54
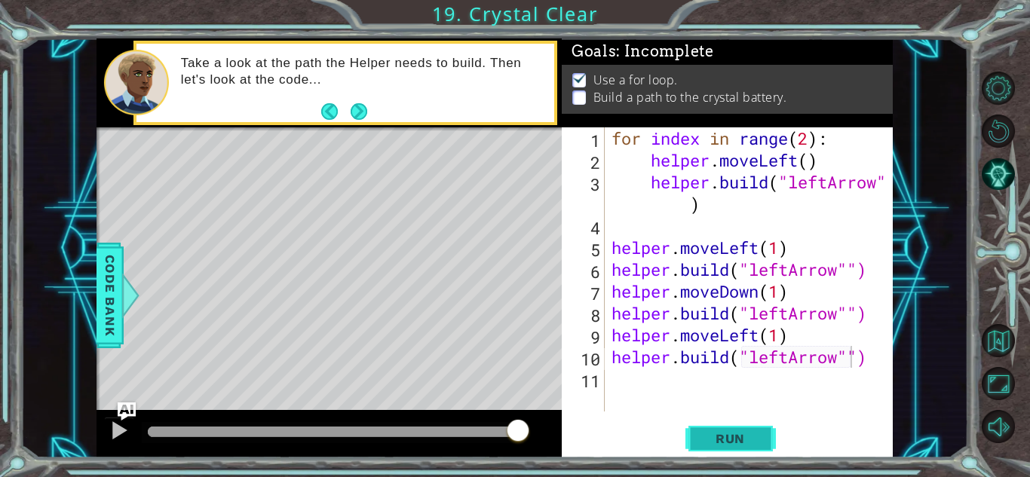
click at [743, 440] on span "Run" at bounding box center [730, 438] width 60 height 15
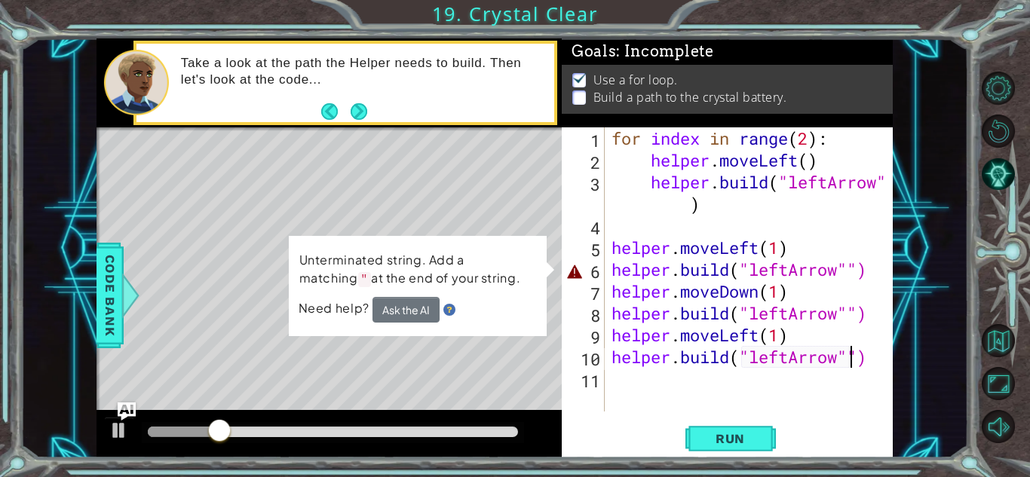
click at [731, 273] on div "for index in range ( 2 ) : helper . moveLeft ( ) helper . build ( "leftArrow" )…" at bounding box center [752, 291] width 288 height 328
click at [872, 265] on div "for index in range ( 2 ) : helper . moveLeft ( ) helper . build ( "leftArrow" )…" at bounding box center [752, 291] width 288 height 328
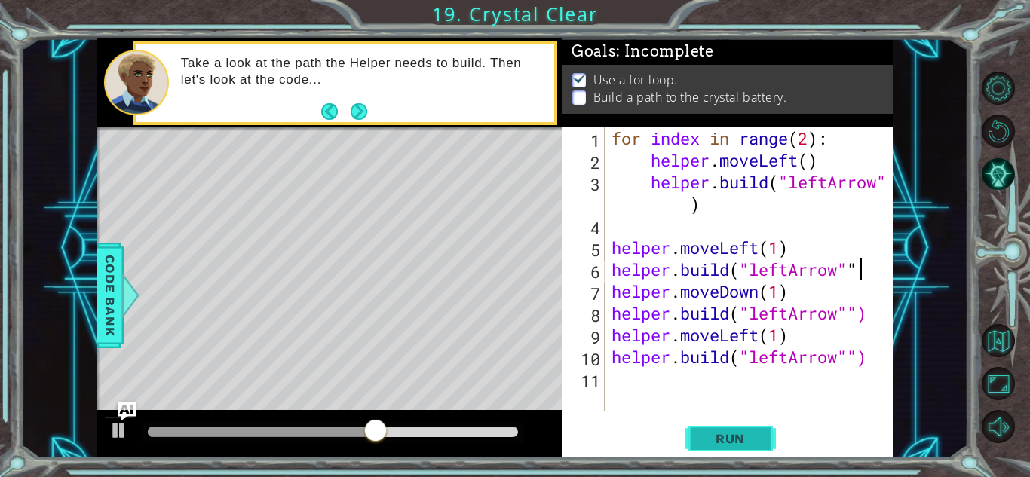
click at [763, 426] on button "Run" at bounding box center [730, 438] width 90 height 33
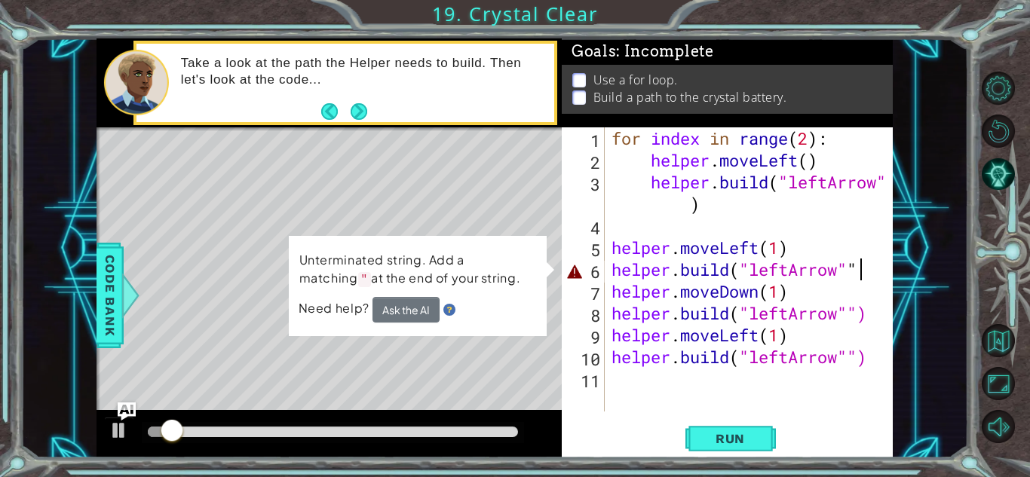
click at [547, 267] on div "Unterminated string. Add a matching " at the end of your string. Need help? Ask…" at bounding box center [418, 286] width 258 height 100
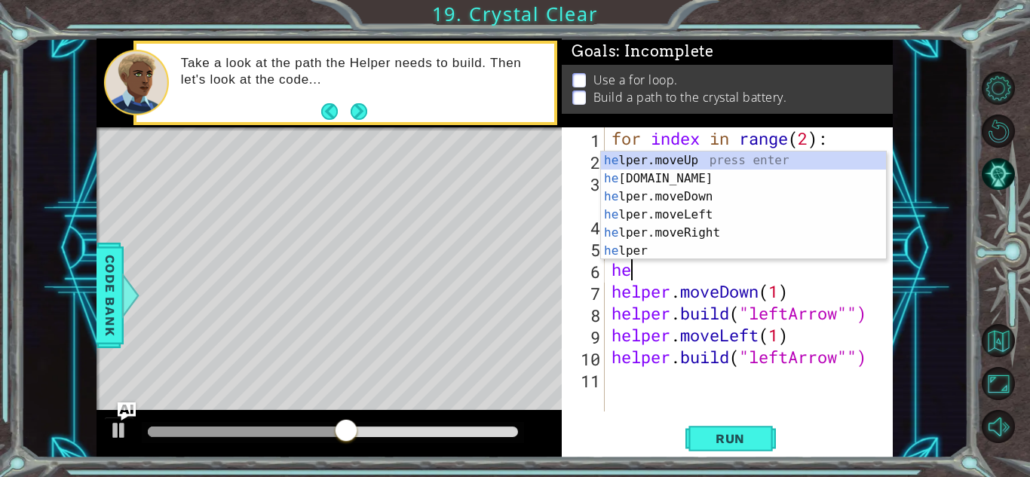
type textarea "h"
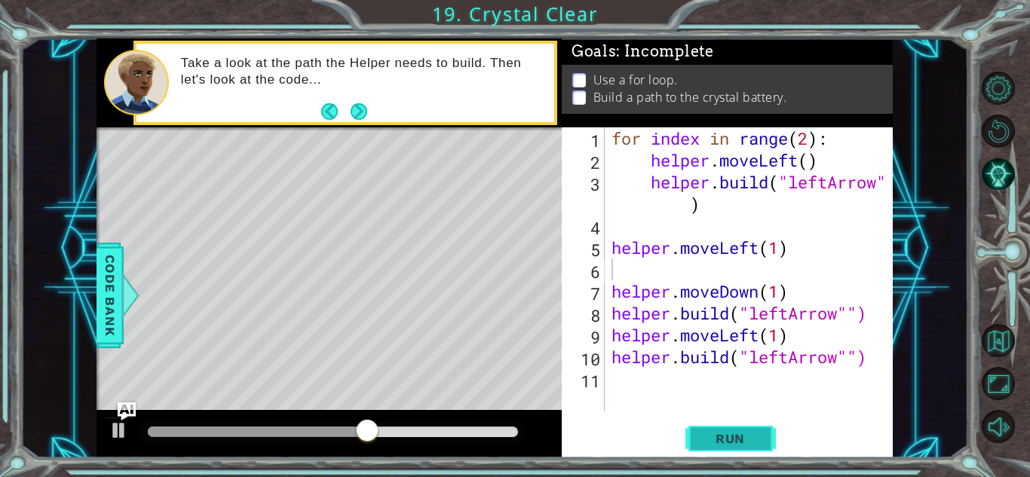
click at [750, 443] on span "Run" at bounding box center [730, 438] width 60 height 15
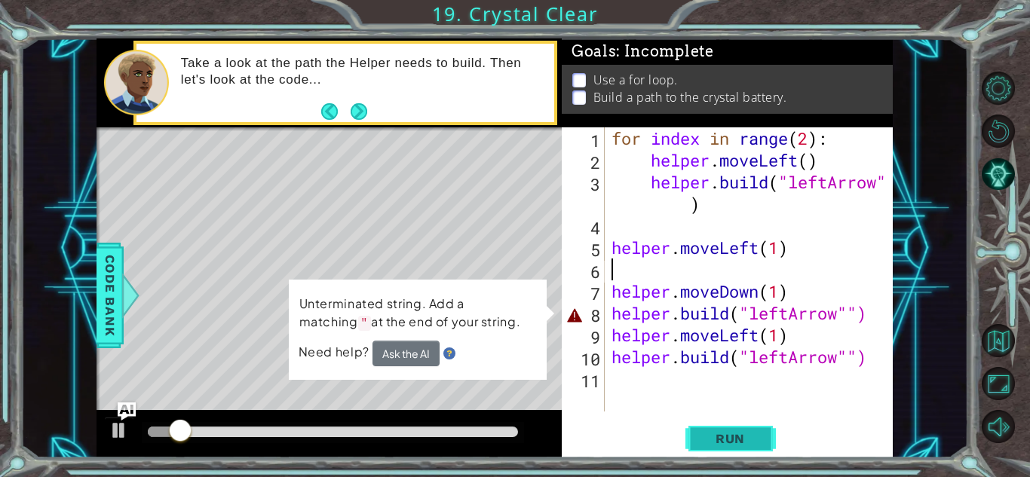
click at [749, 431] on span "Run" at bounding box center [730, 438] width 60 height 15
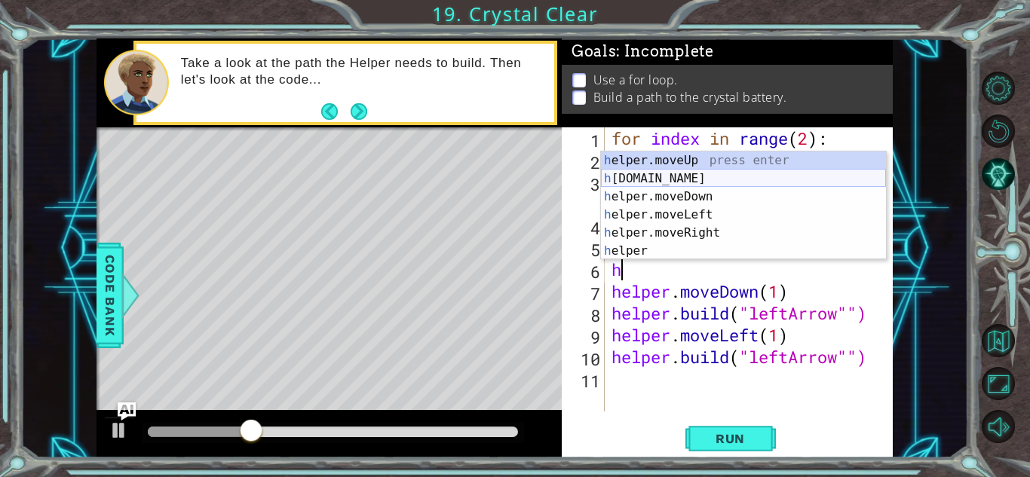
click at [688, 178] on div "h elper.moveUp press enter h [DOMAIN_NAME] press enter h elper.moveDown press e…" at bounding box center [743, 224] width 285 height 145
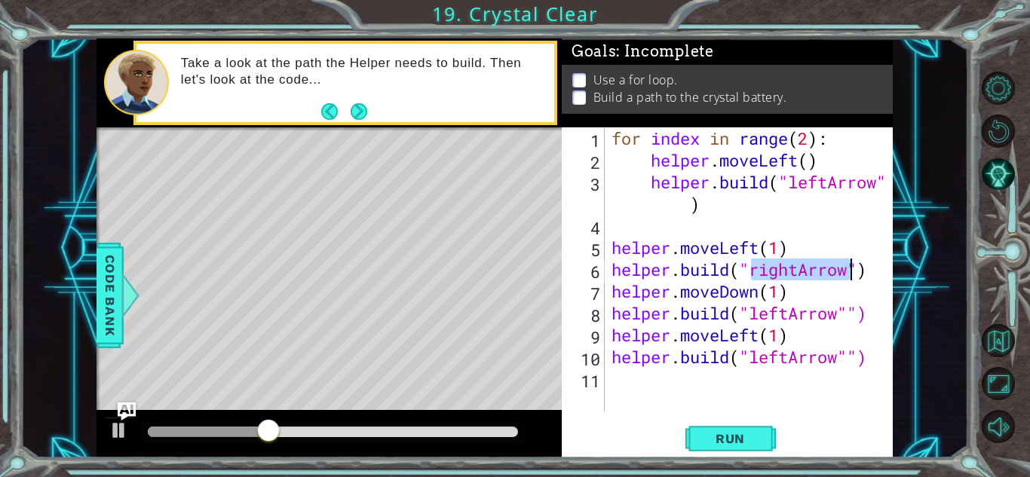
click at [802, 265] on div "for index in range ( 2 ) : helper . moveLeft ( ) helper . build ( "leftArrow" )…" at bounding box center [748, 269] width 280 height 284
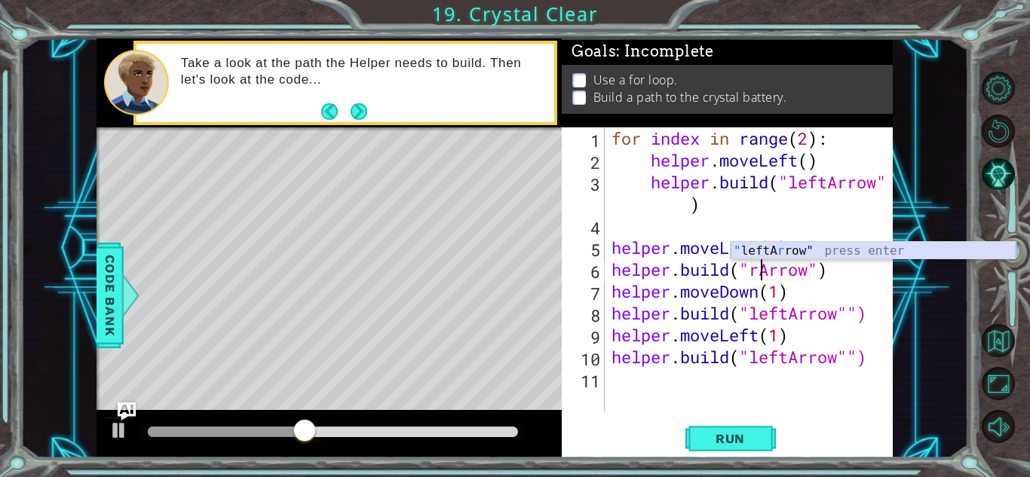
click at [805, 251] on div "" leftA r row" press enter" at bounding box center [873, 269] width 285 height 54
type textarea "[DOMAIN_NAME]("leftArrow"")"
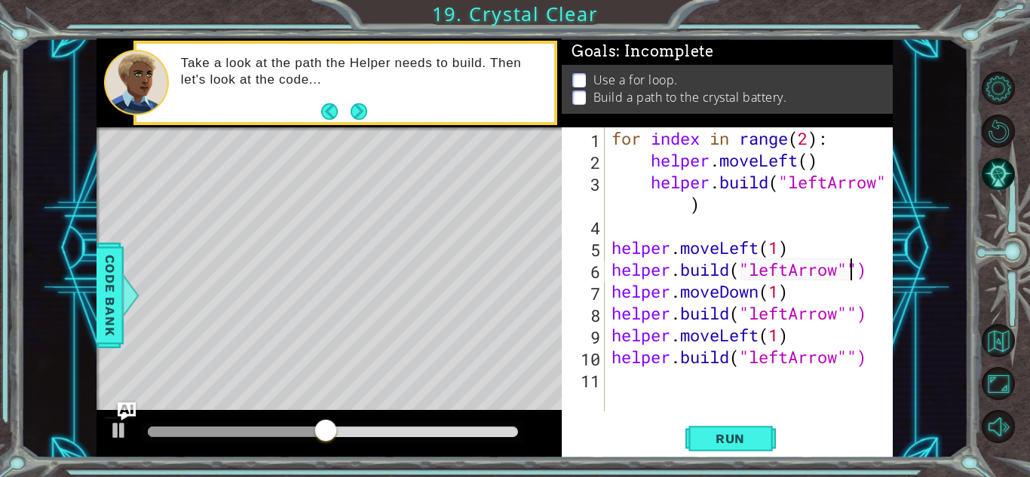
click at [655, 226] on div "for index in range ( 2 ) : helper . moveLeft ( ) helper . build ( "leftArrow" )…" at bounding box center [752, 291] width 288 height 328
click at [747, 437] on span "Run" at bounding box center [730, 438] width 60 height 15
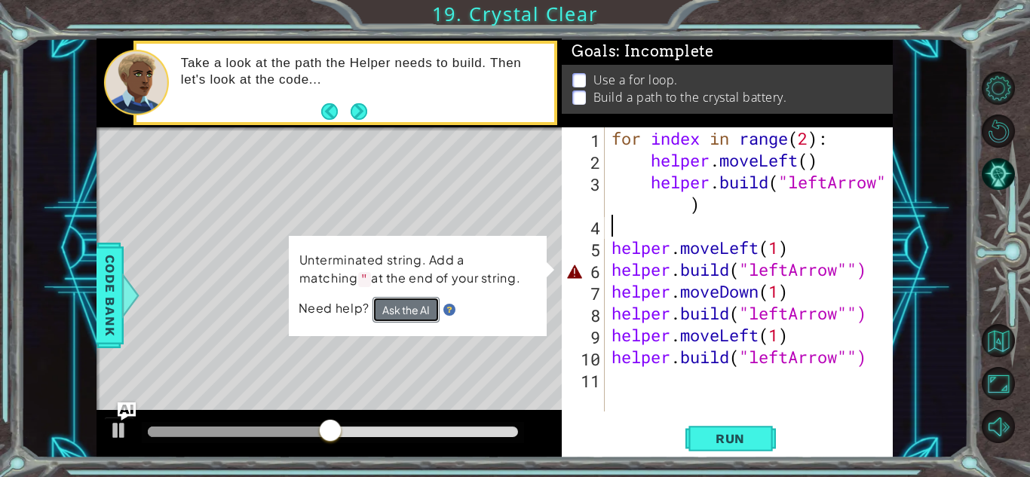
click at [415, 309] on button "Ask the AI" at bounding box center [406, 309] width 68 height 26
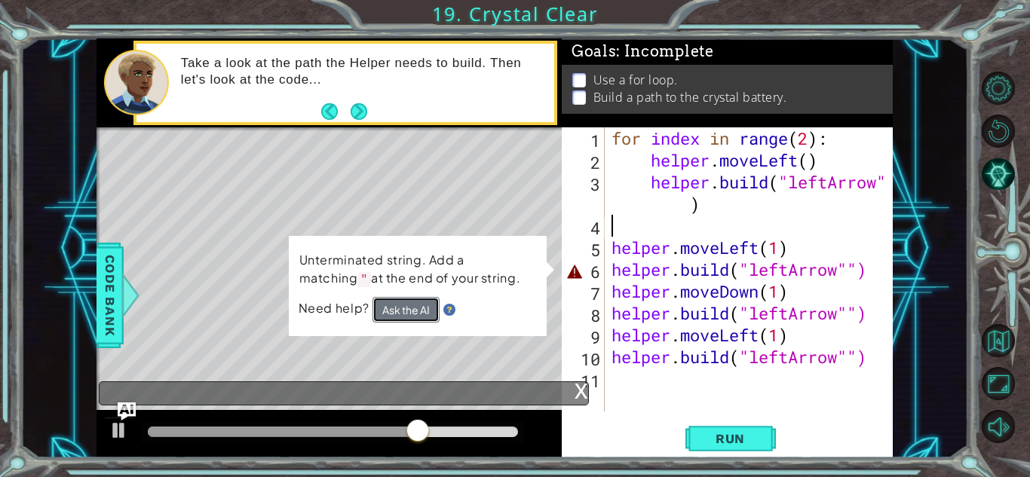
click at [415, 300] on button "Ask the AI" at bounding box center [405, 310] width 67 height 26
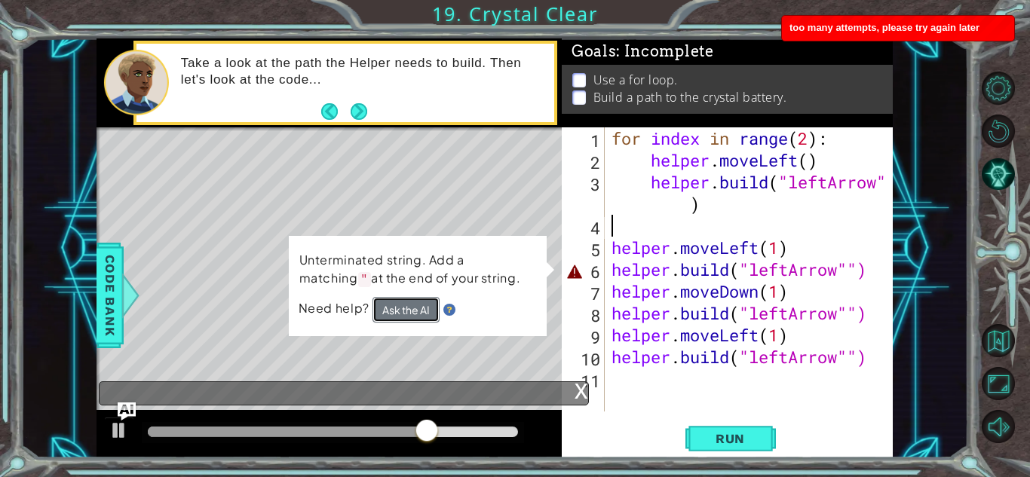
click at [420, 314] on button "Ask the AI" at bounding box center [405, 310] width 67 height 26
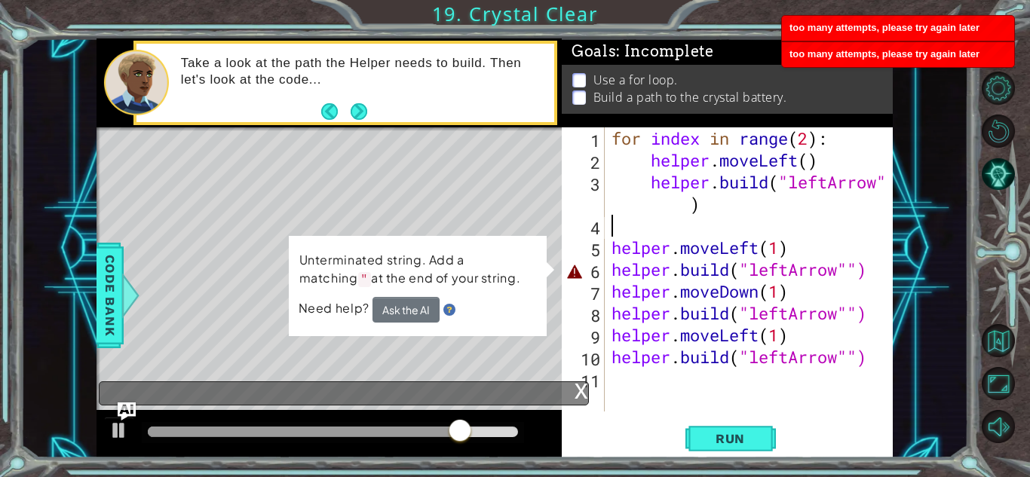
click at [857, 265] on div "for index in range ( 2 ) : helper . moveLeft ( ) helper . build ( "leftArrow" )…" at bounding box center [752, 291] width 288 height 328
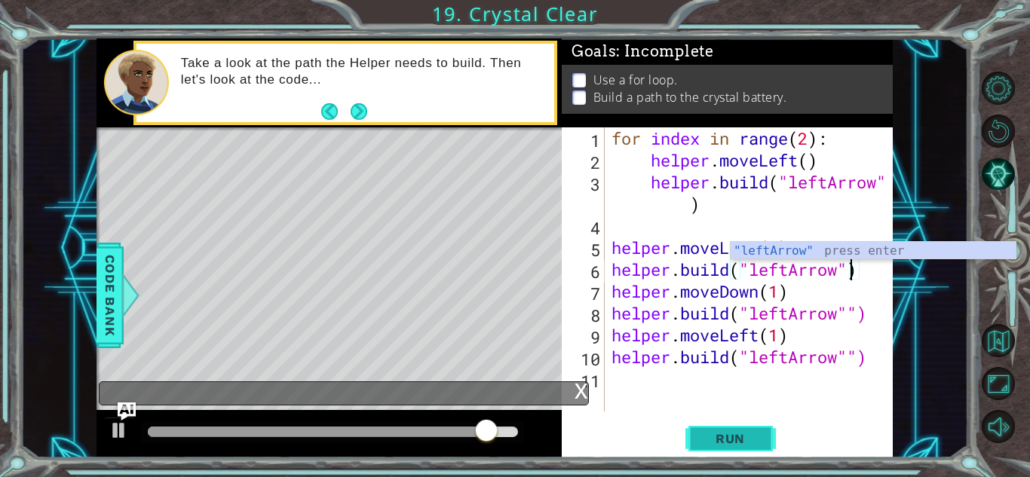
click at [751, 432] on span "Run" at bounding box center [730, 438] width 60 height 15
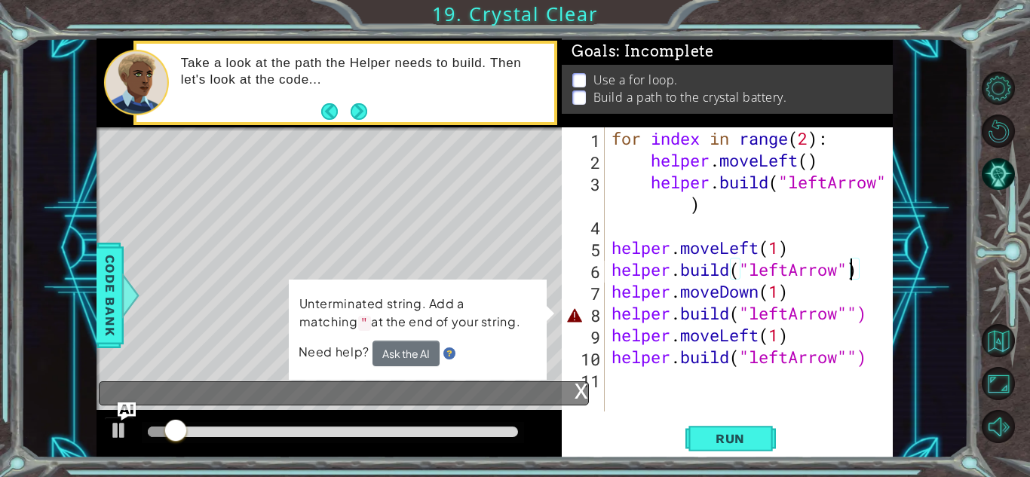
click at [860, 308] on div "for index in range ( 2 ) : helper . moveLeft ( ) helper . build ( "leftArrow" )…" at bounding box center [752, 291] width 288 height 328
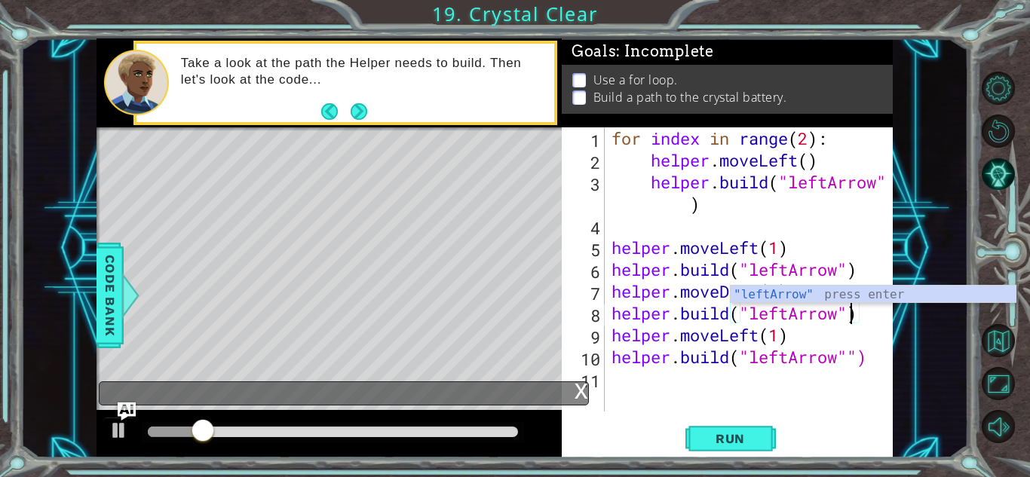
click at [857, 354] on div "for index in range ( 2 ) : helper . moveLeft ( ) helper . build ( "leftArrow" )…" at bounding box center [752, 291] width 288 height 328
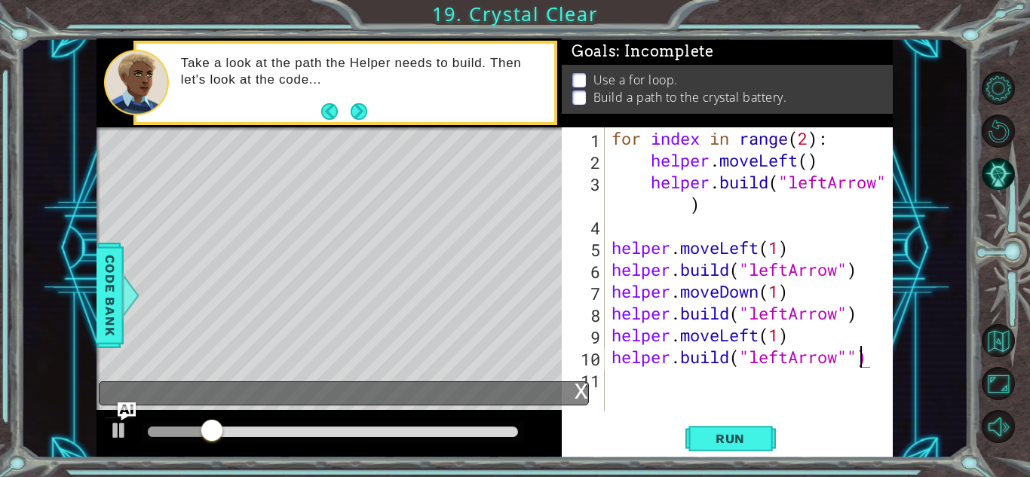
type textarea "[DOMAIN_NAME]("leftArrow")"
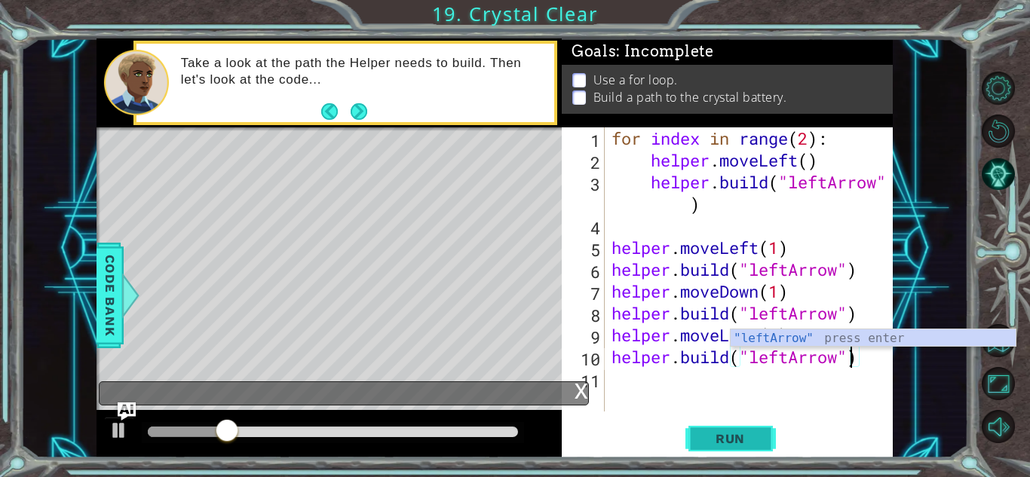
click at [739, 444] on span "Run" at bounding box center [730, 438] width 60 height 15
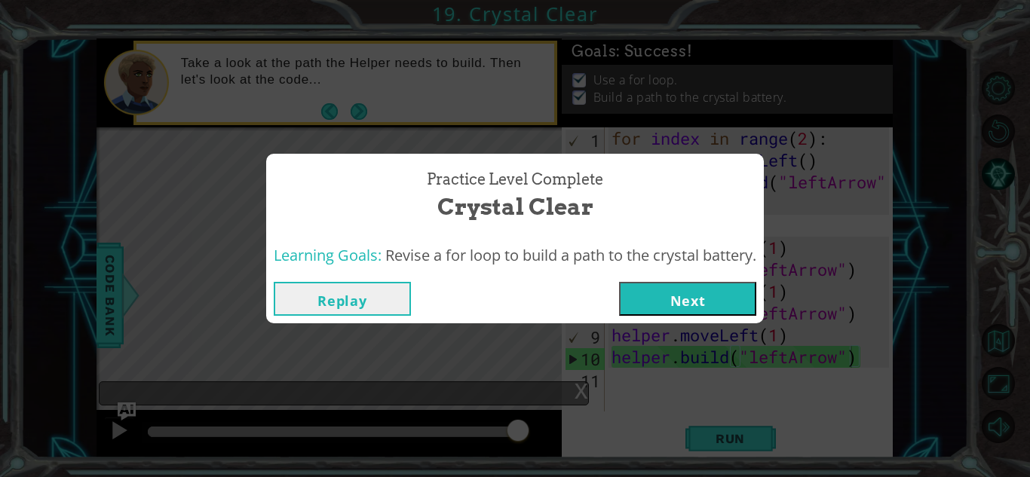
click at [725, 299] on button "Next" at bounding box center [687, 299] width 137 height 34
